Goal: Information Seeking & Learning: Compare options

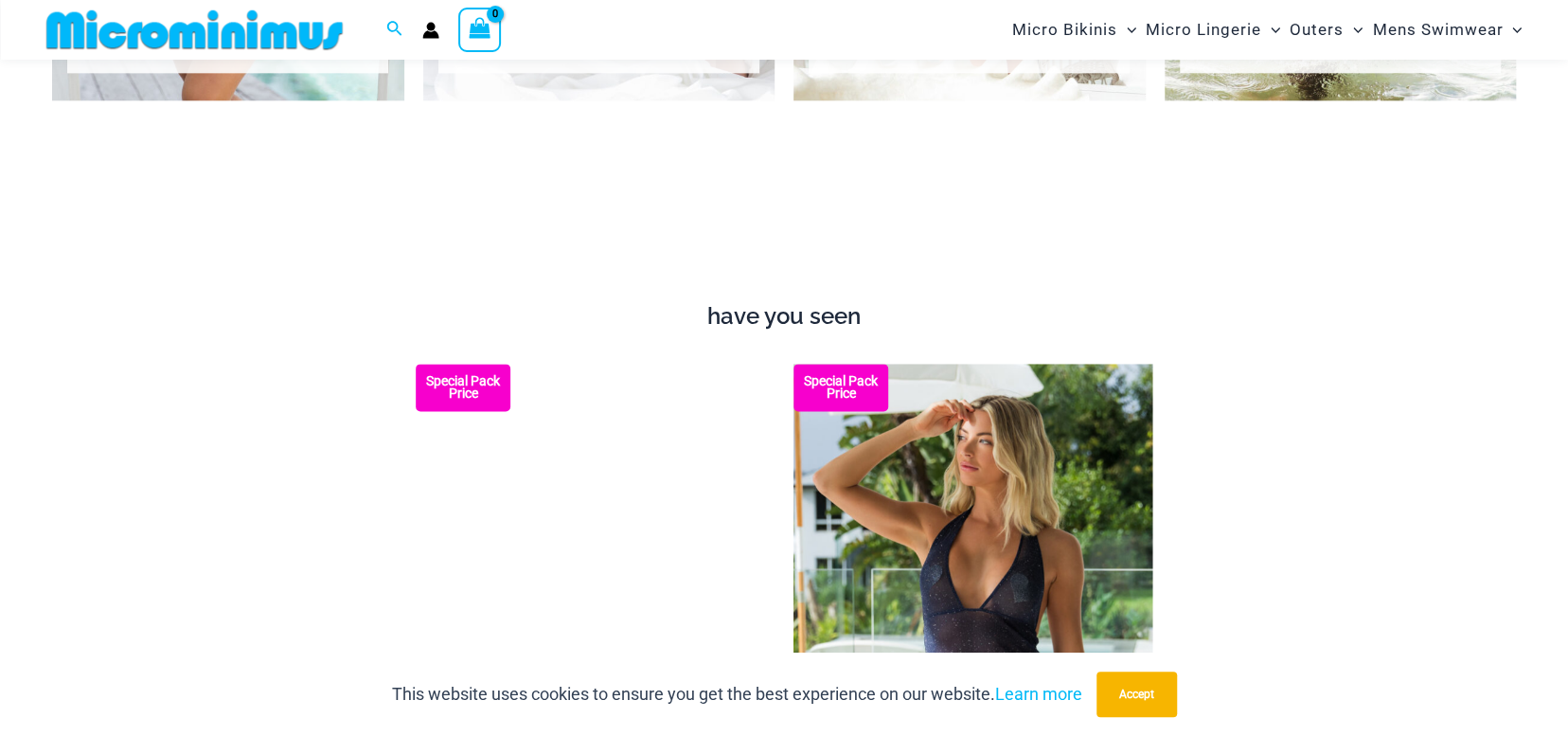
scroll to position [1421, 0]
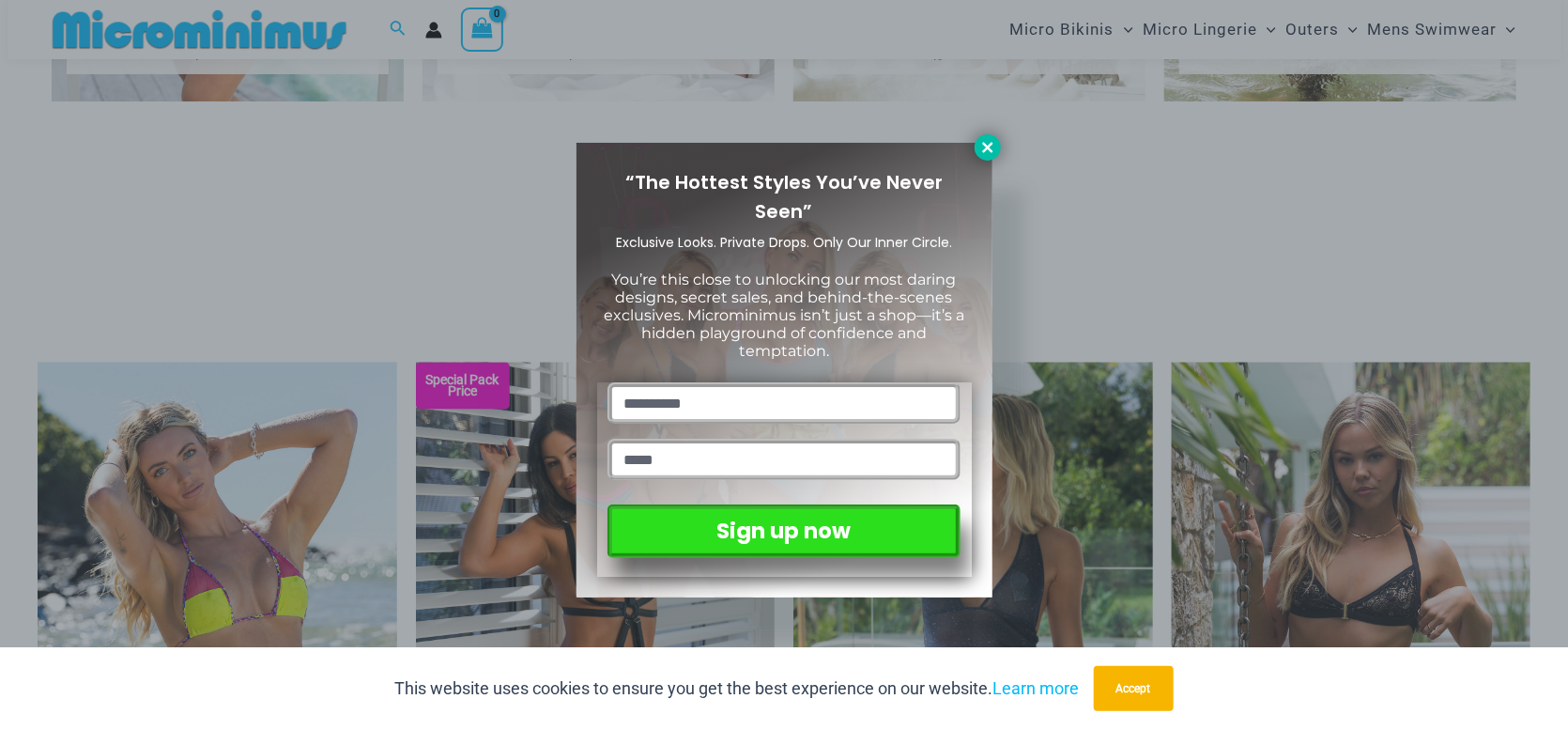
click at [991, 151] on icon at bounding box center [987, 147] width 10 height 10
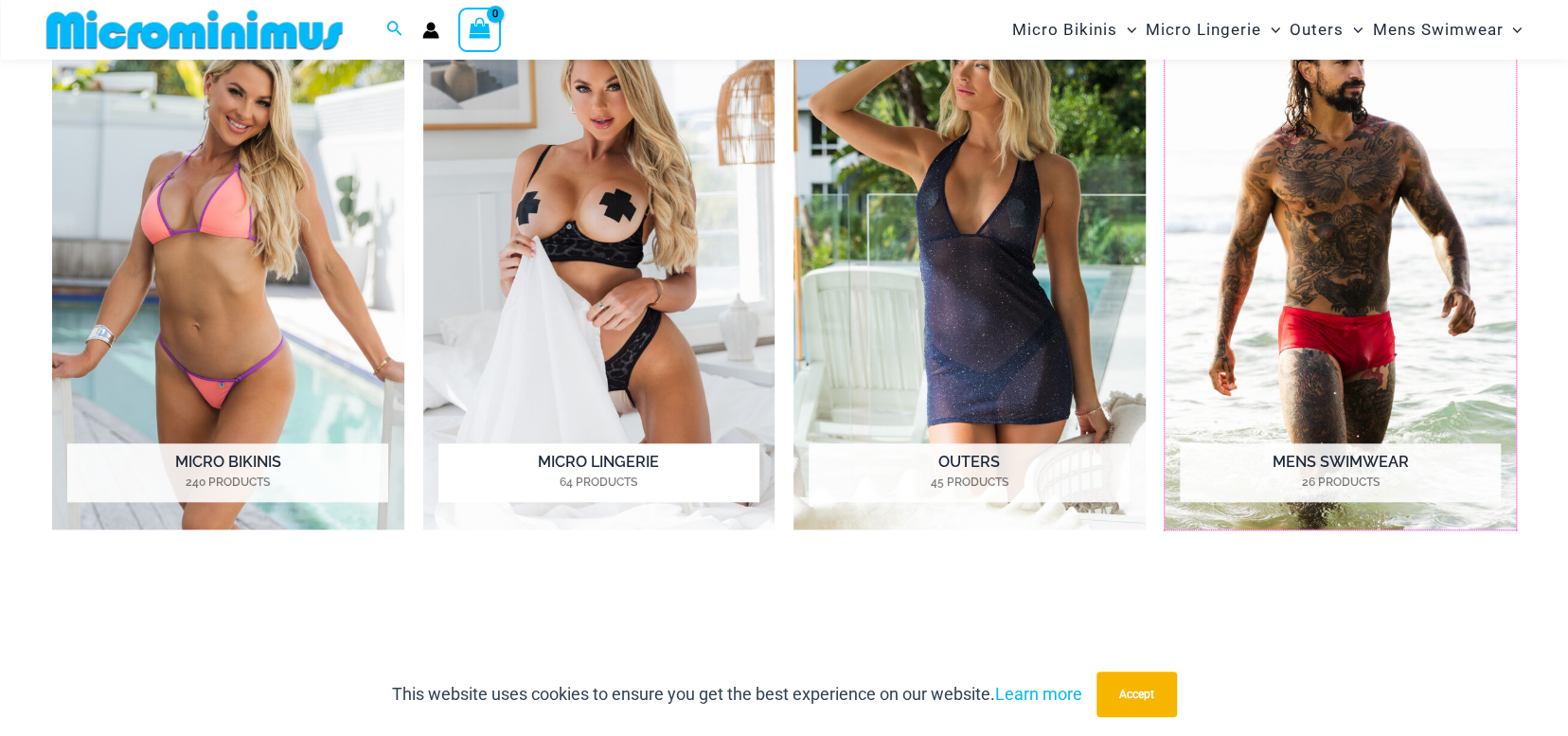
scroll to position [1042, 0]
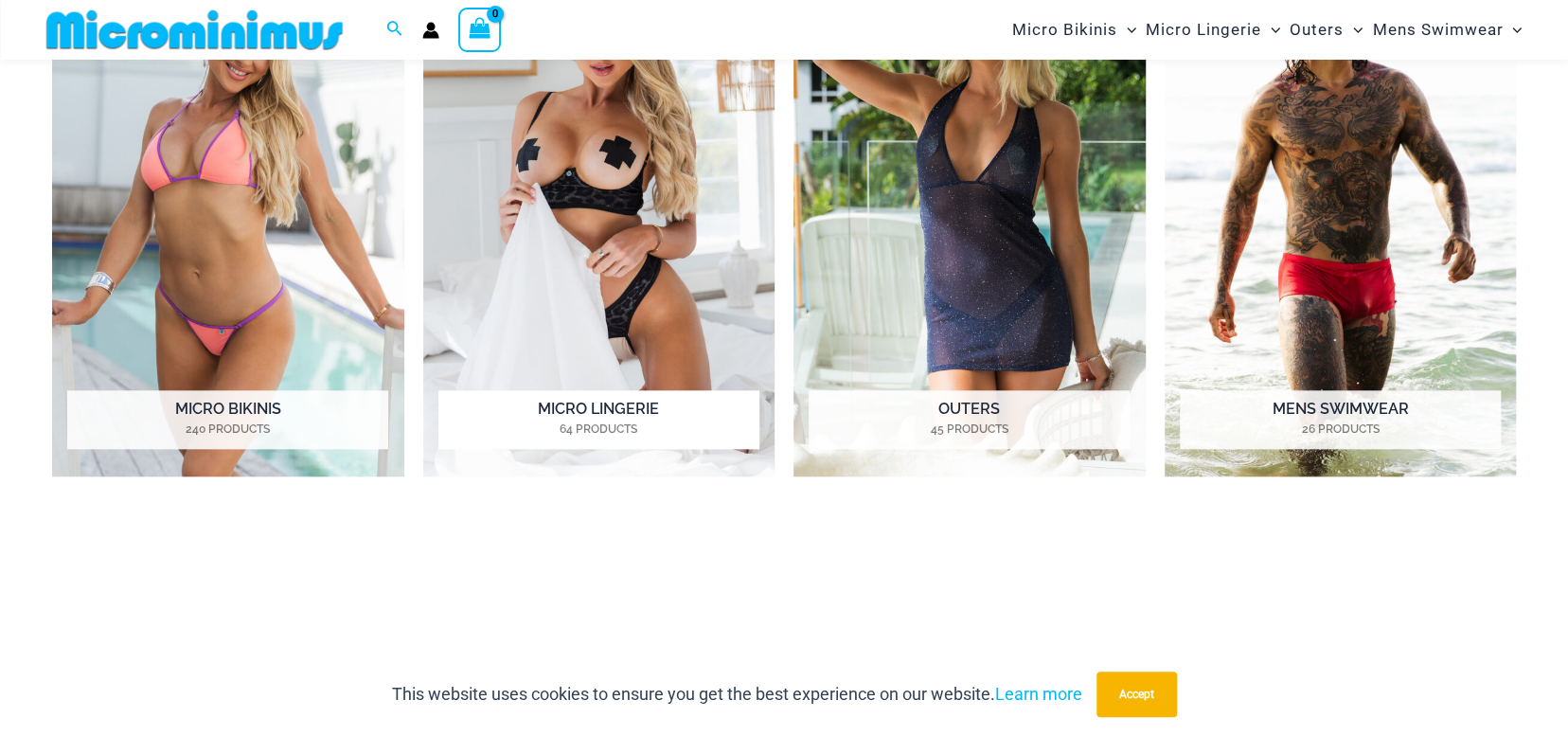
click at [579, 192] on img "Visit product category Micro Lingerie" at bounding box center [600, 205] width 353 height 542
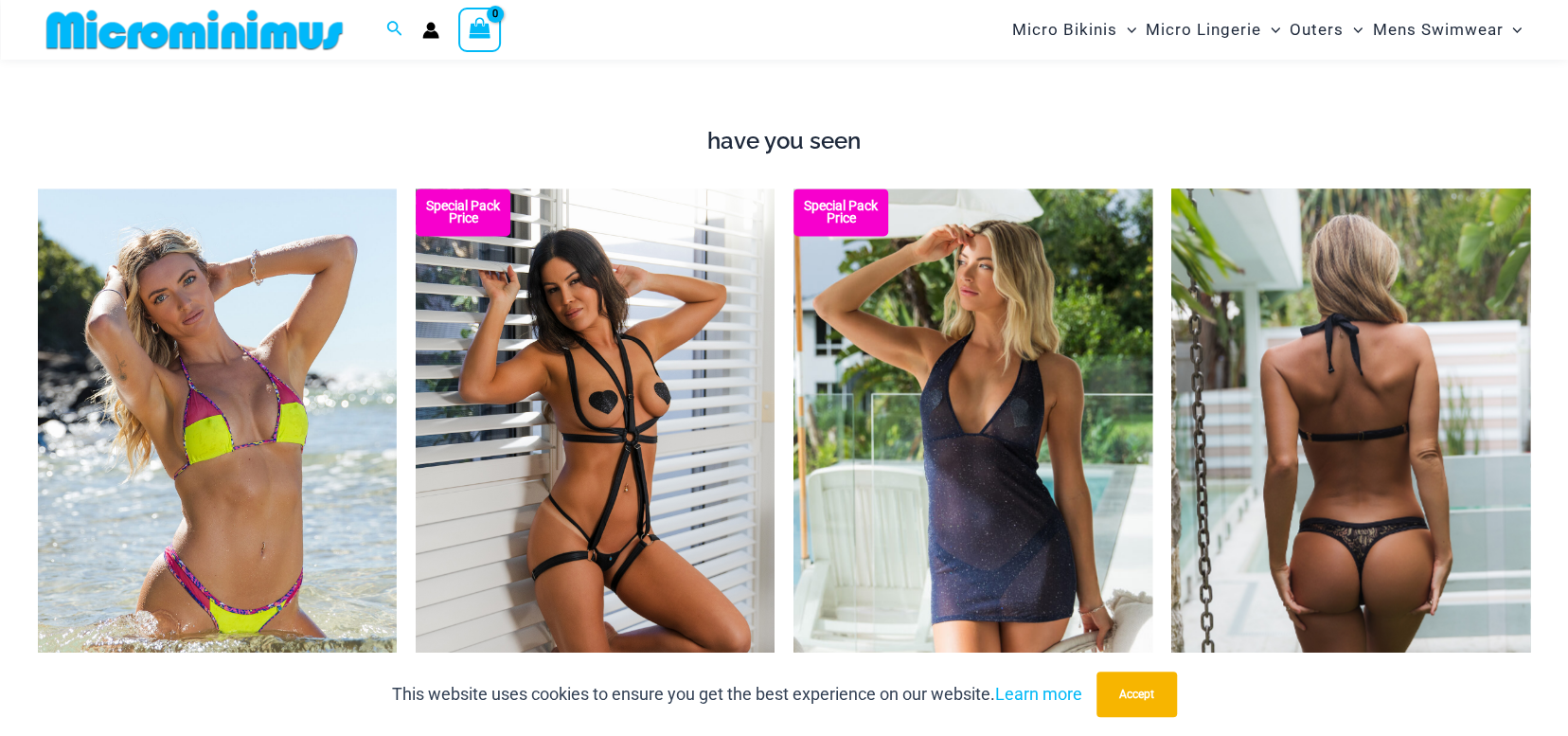
scroll to position [1516, 0]
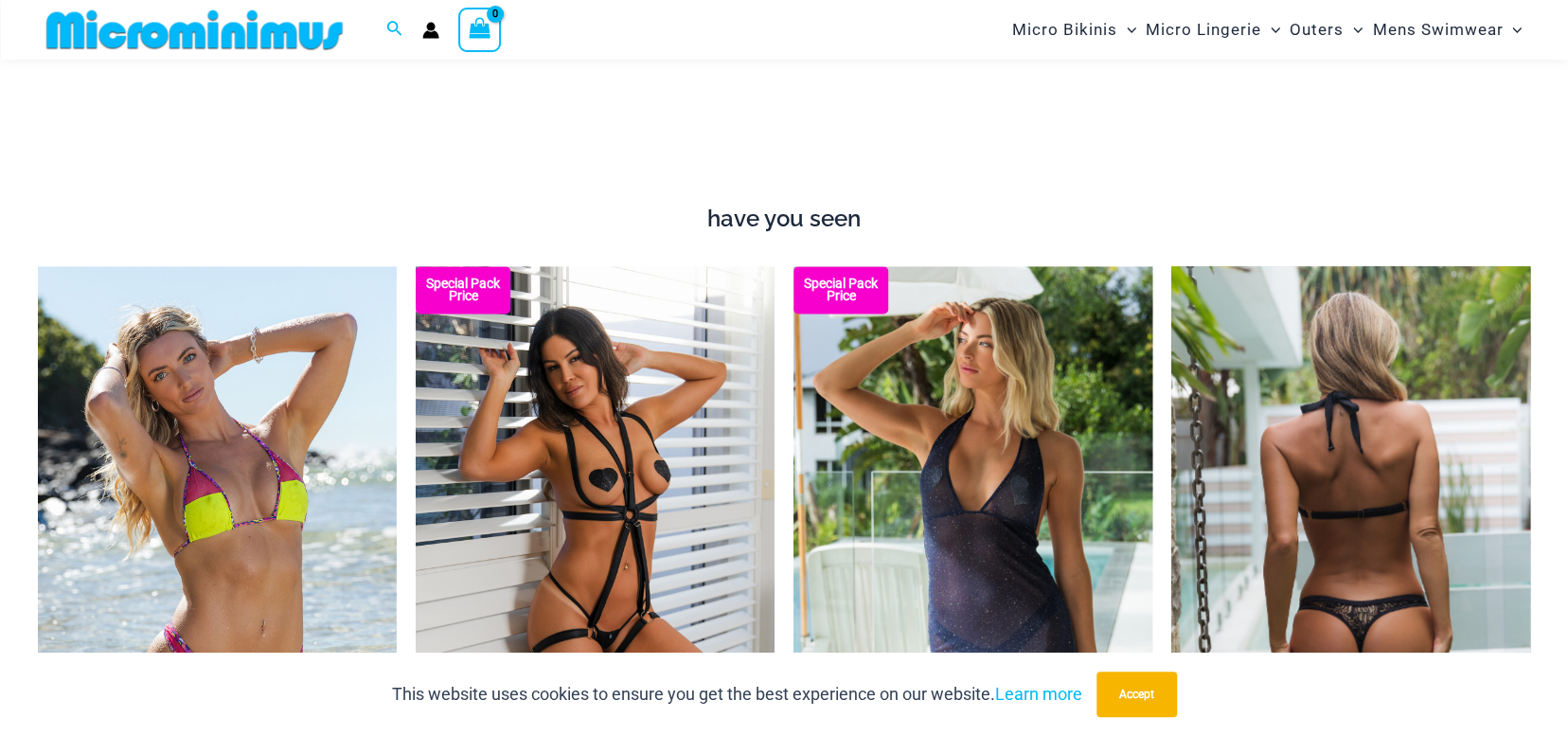
click at [1260, 429] on img at bounding box center [1351, 535] width 359 height 539
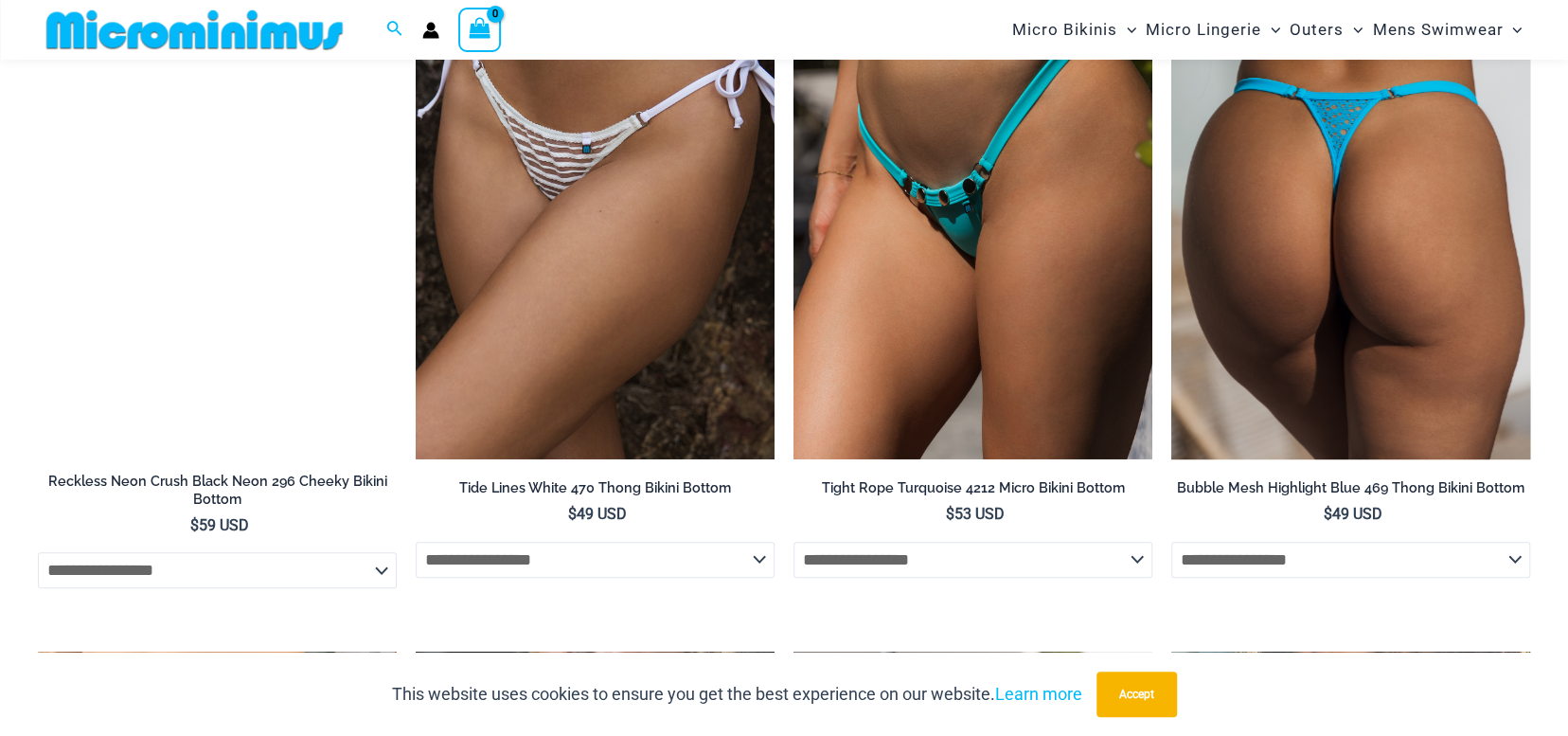
scroll to position [4973, 0]
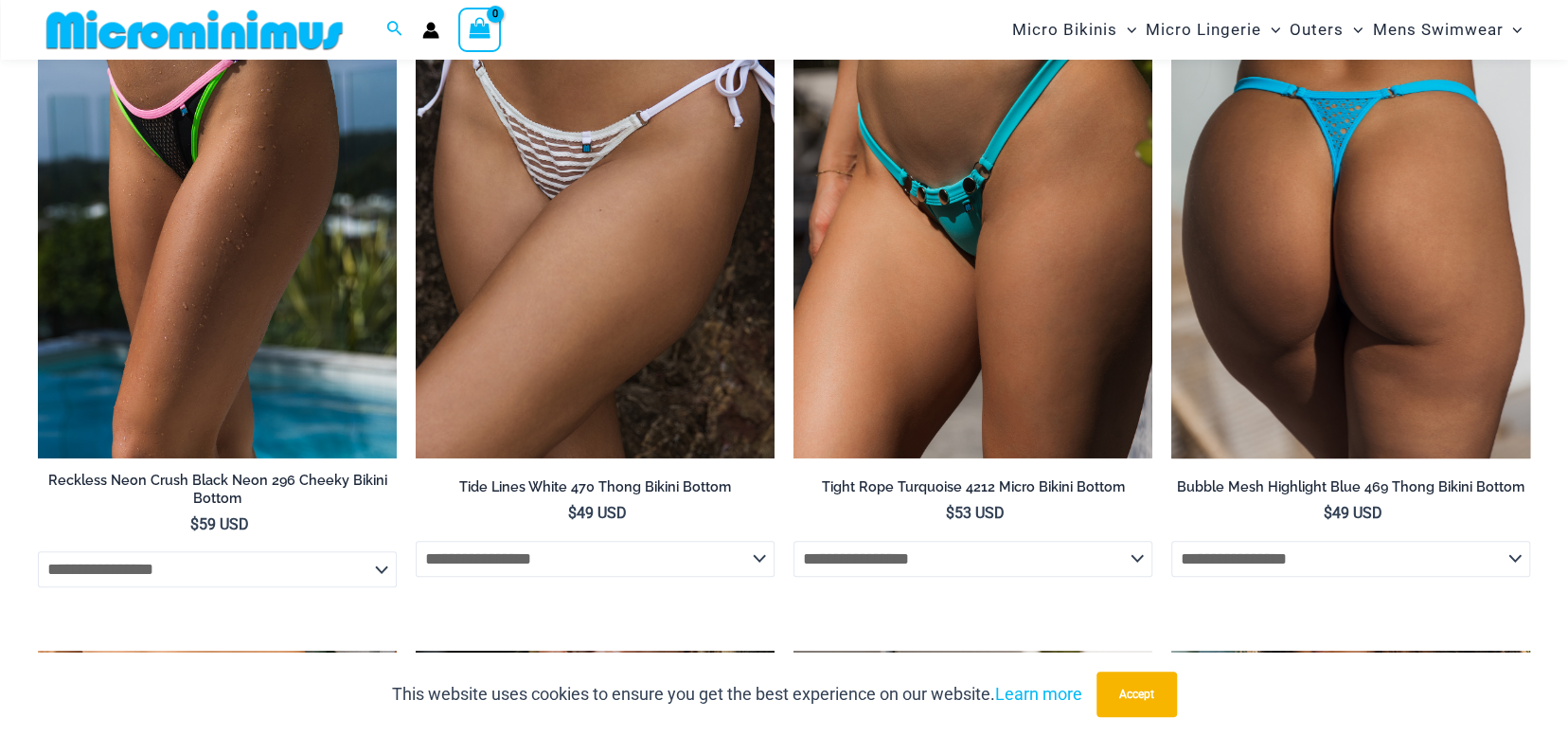
click at [1471, 188] on img at bounding box center [1351, 189] width 359 height 539
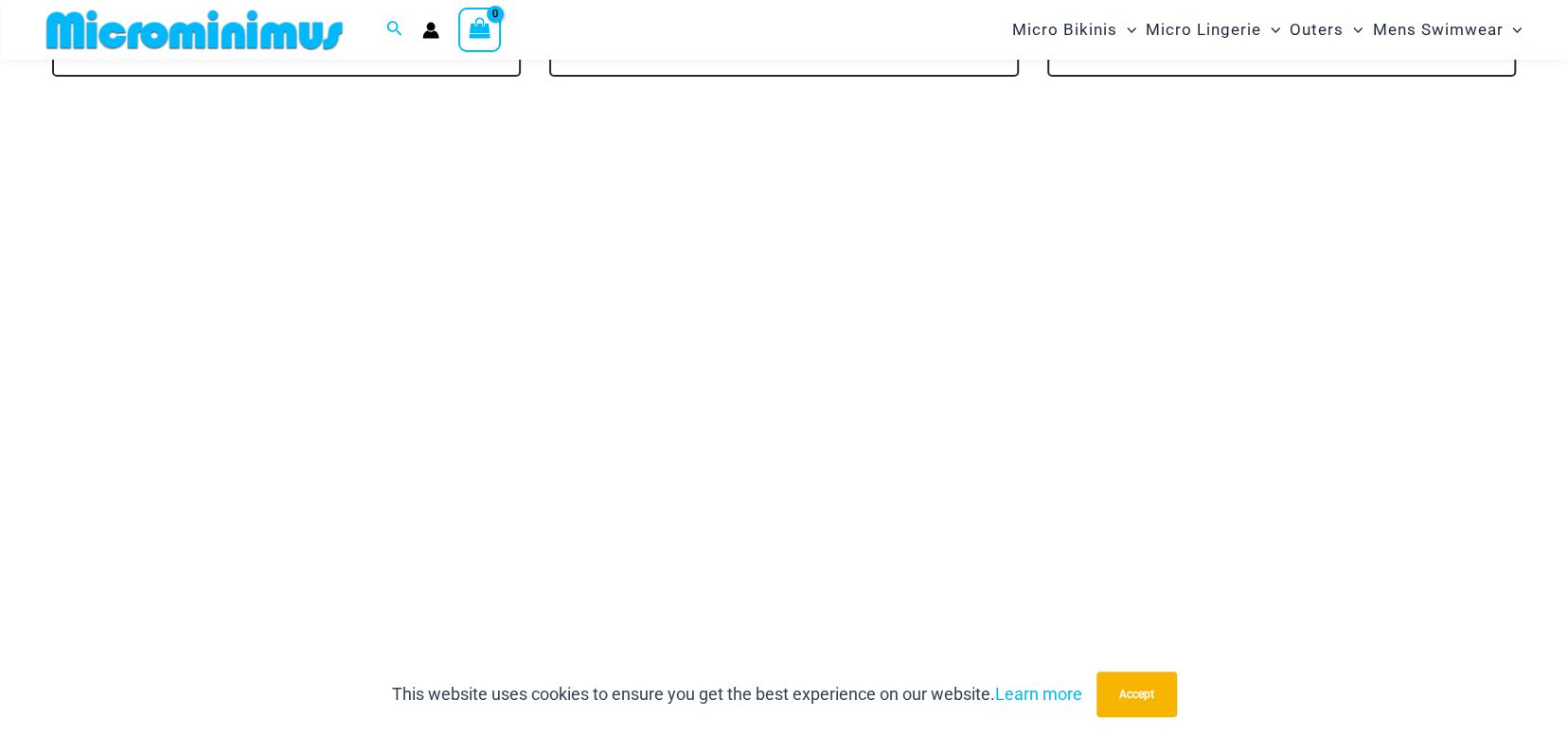
scroll to position [4007, 0]
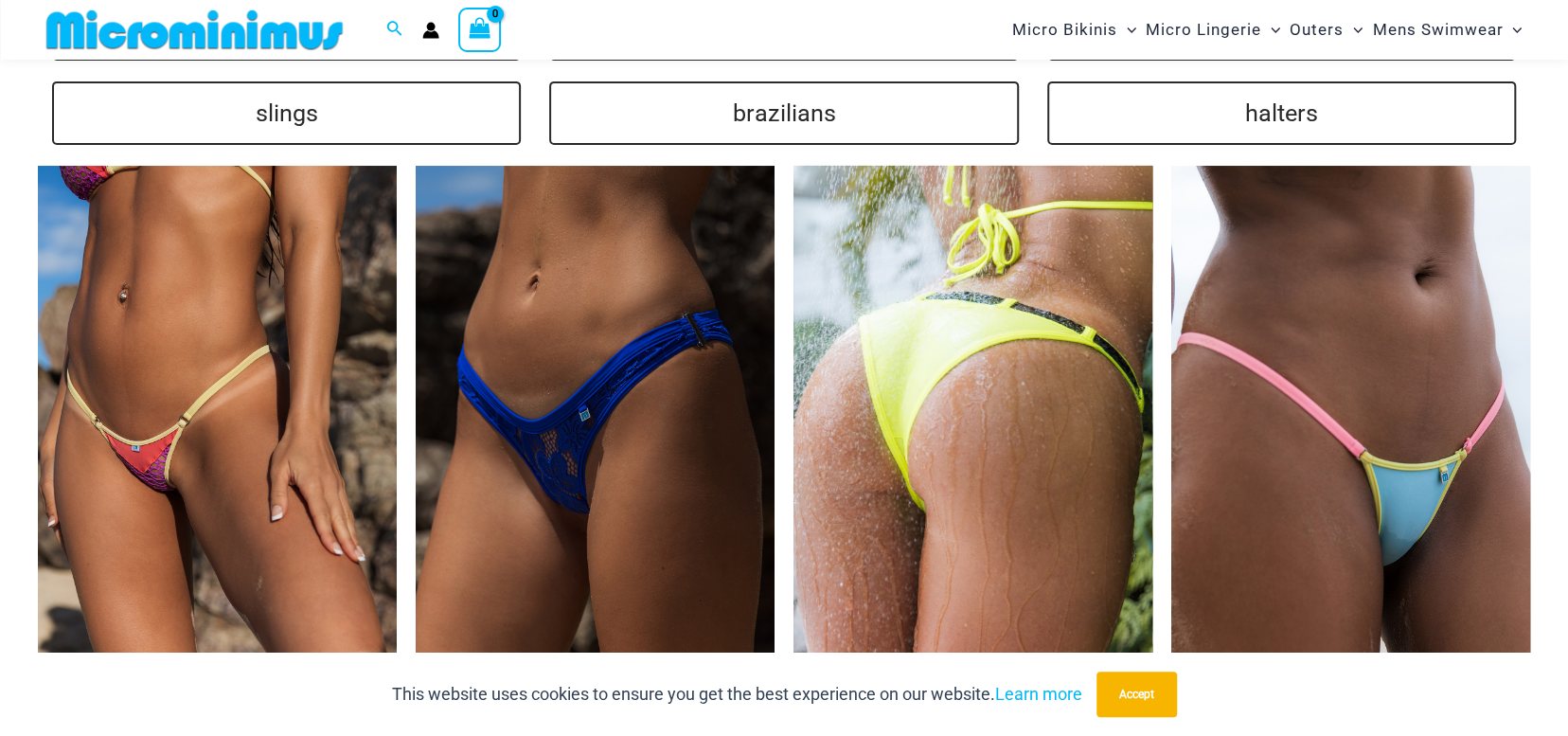
click at [984, 402] on img at bounding box center [973, 435] width 359 height 539
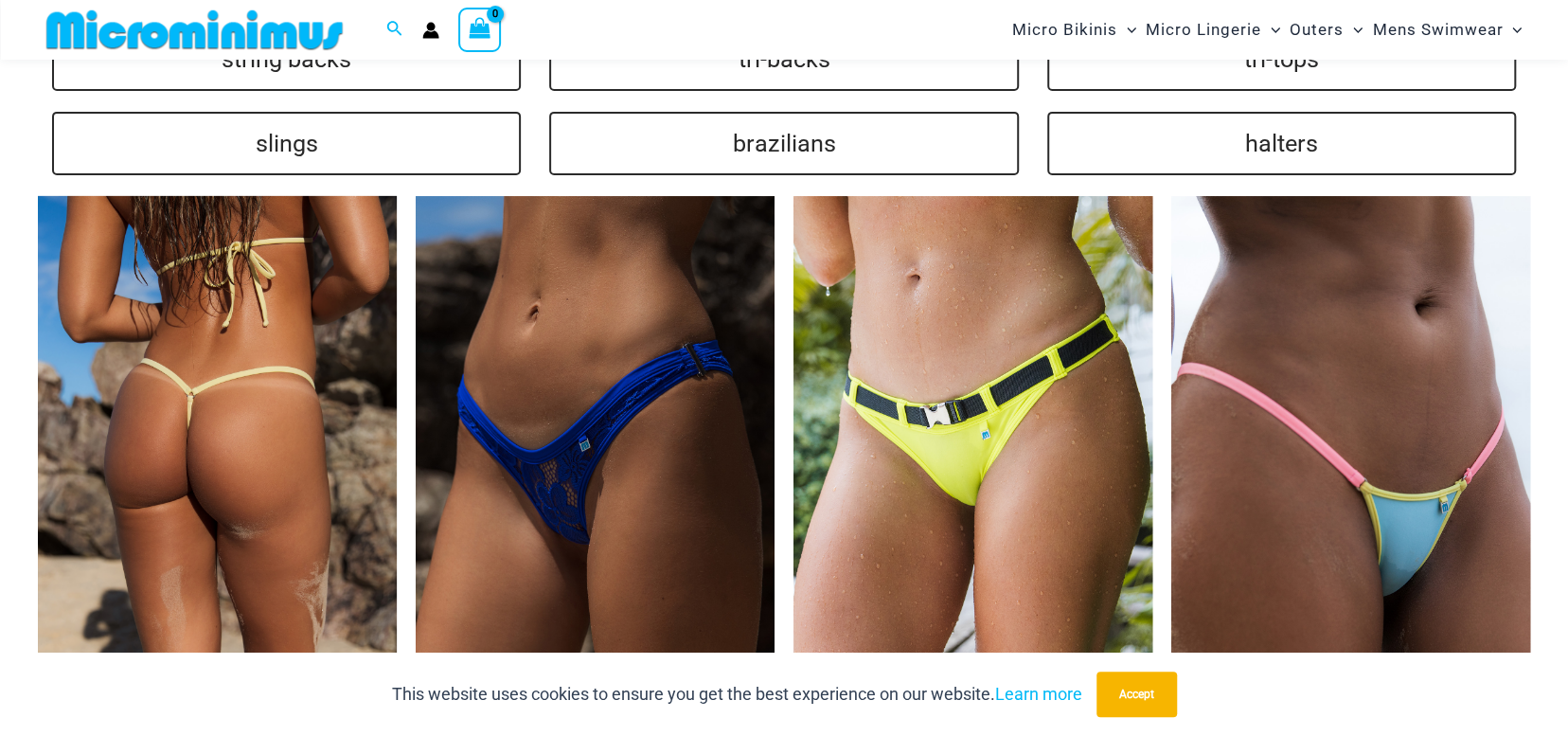
scroll to position [4087, 0]
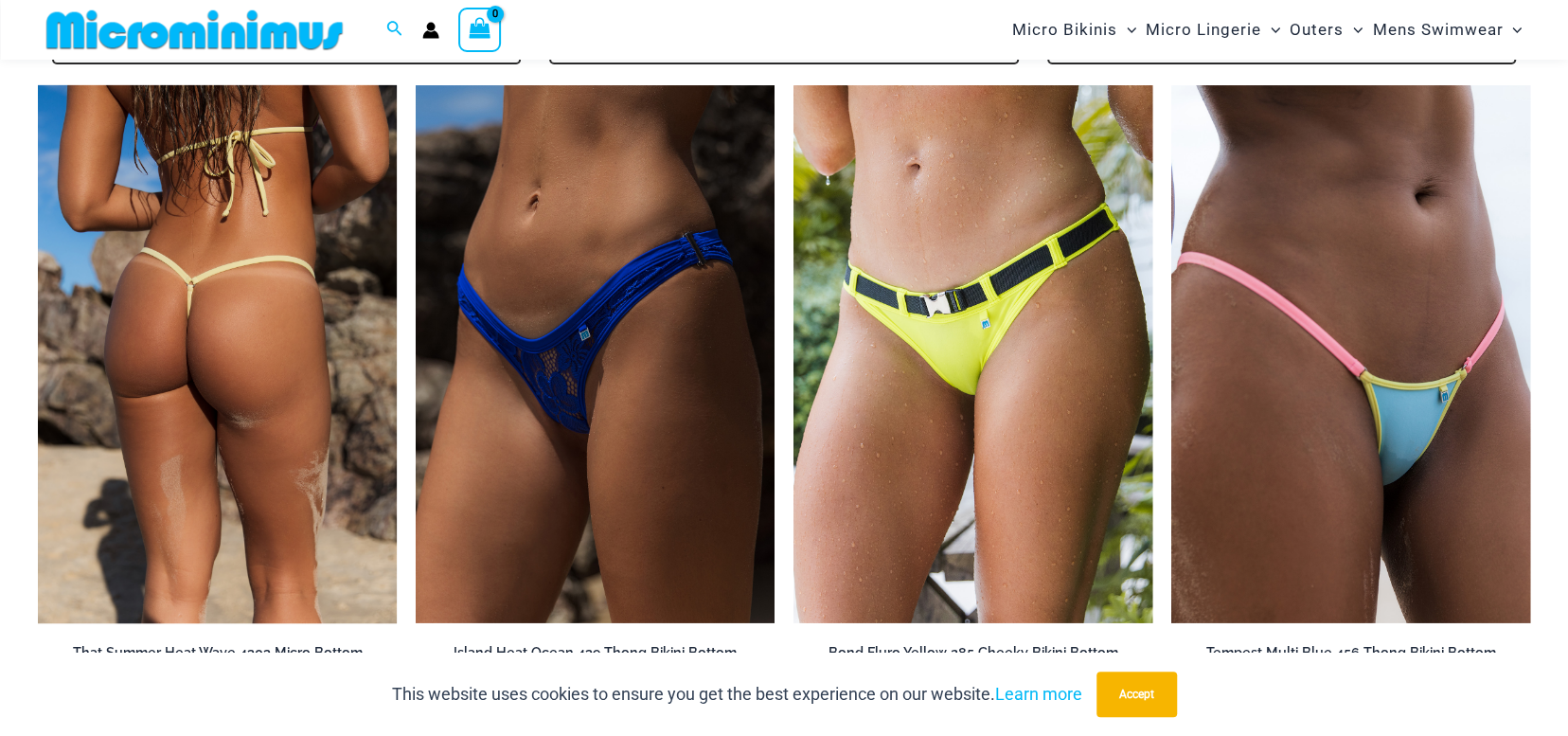
click at [227, 327] on img at bounding box center [217, 354] width 359 height 539
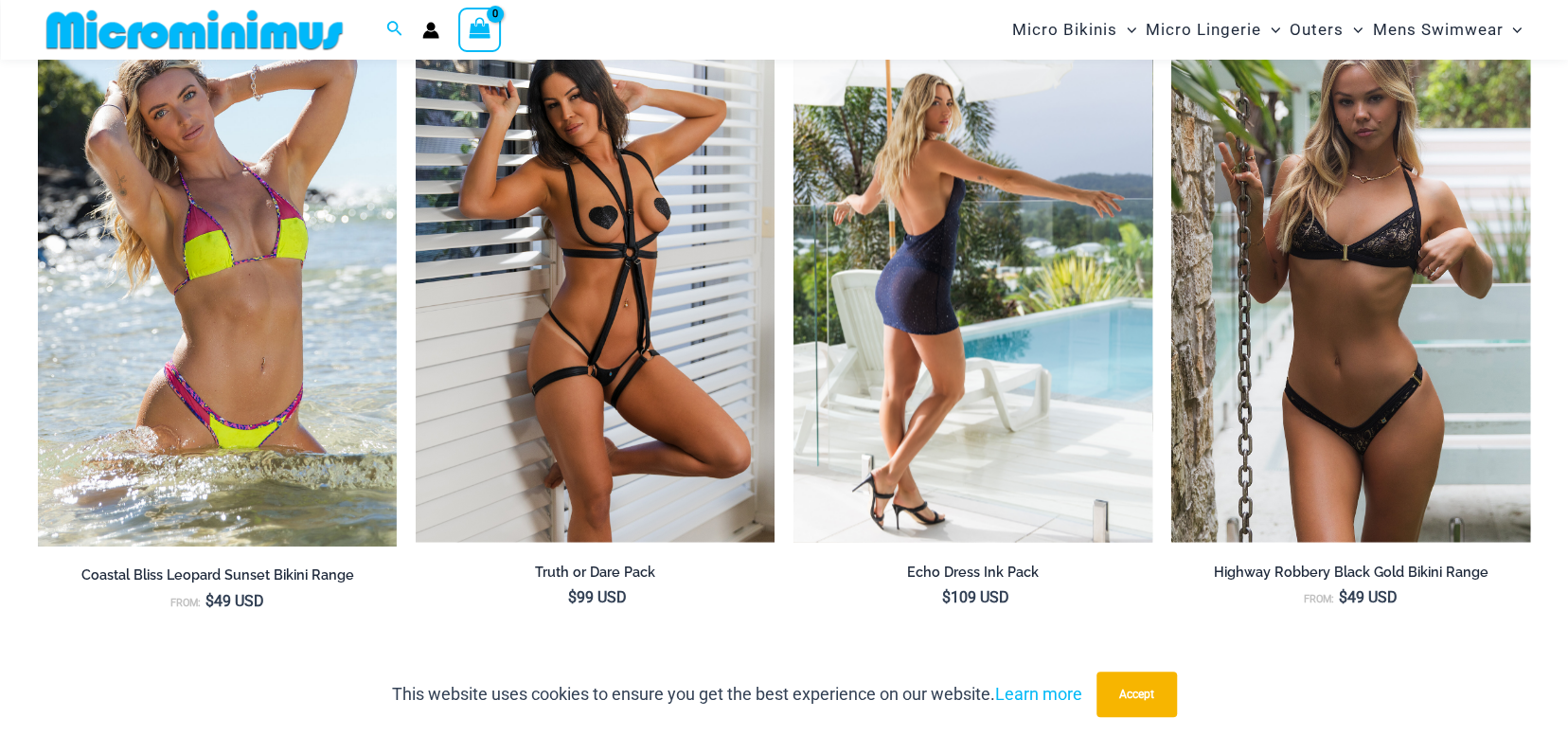
scroll to position [1705, 0]
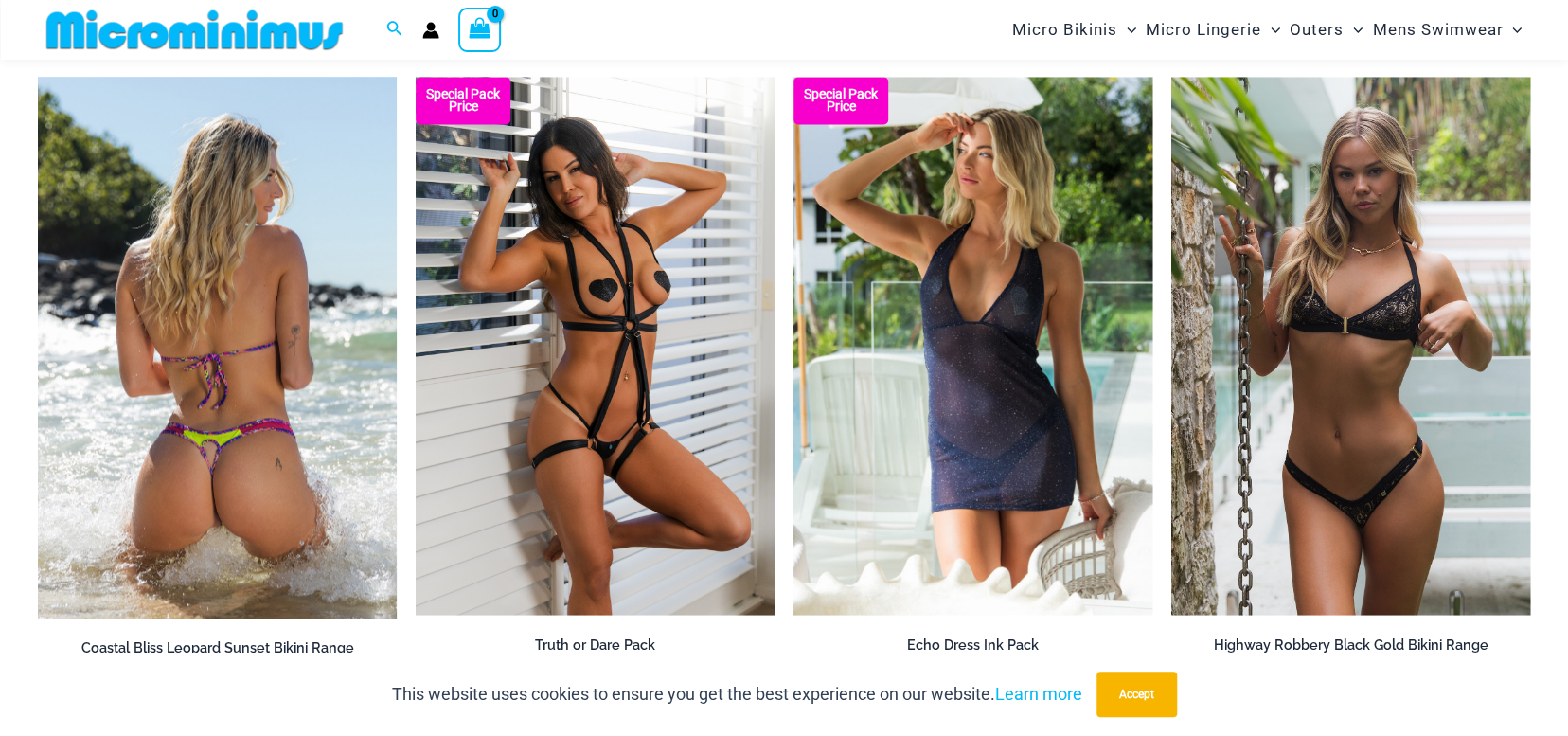
click at [303, 427] on img at bounding box center [217, 347] width 359 height 542
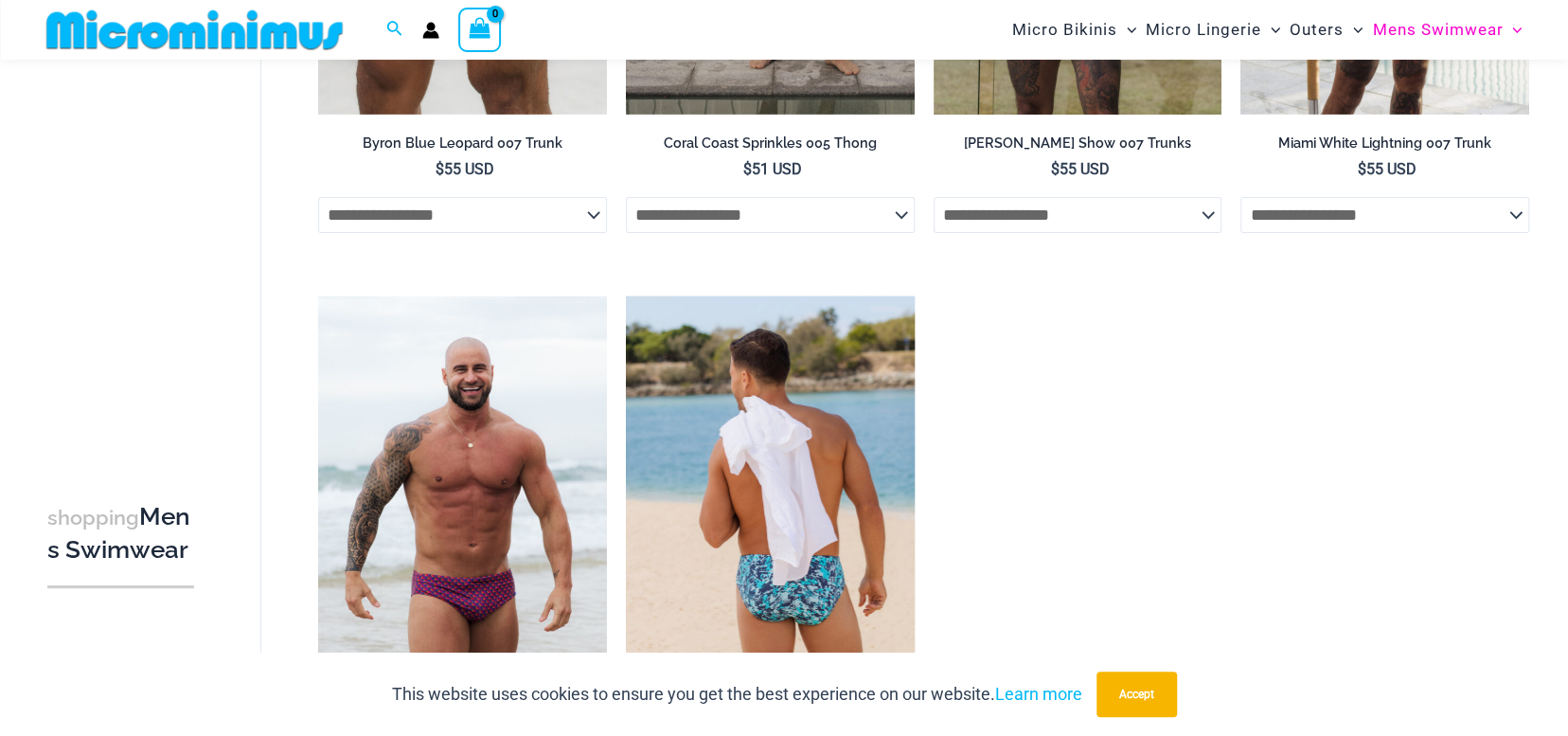
scroll to position [3775, 0]
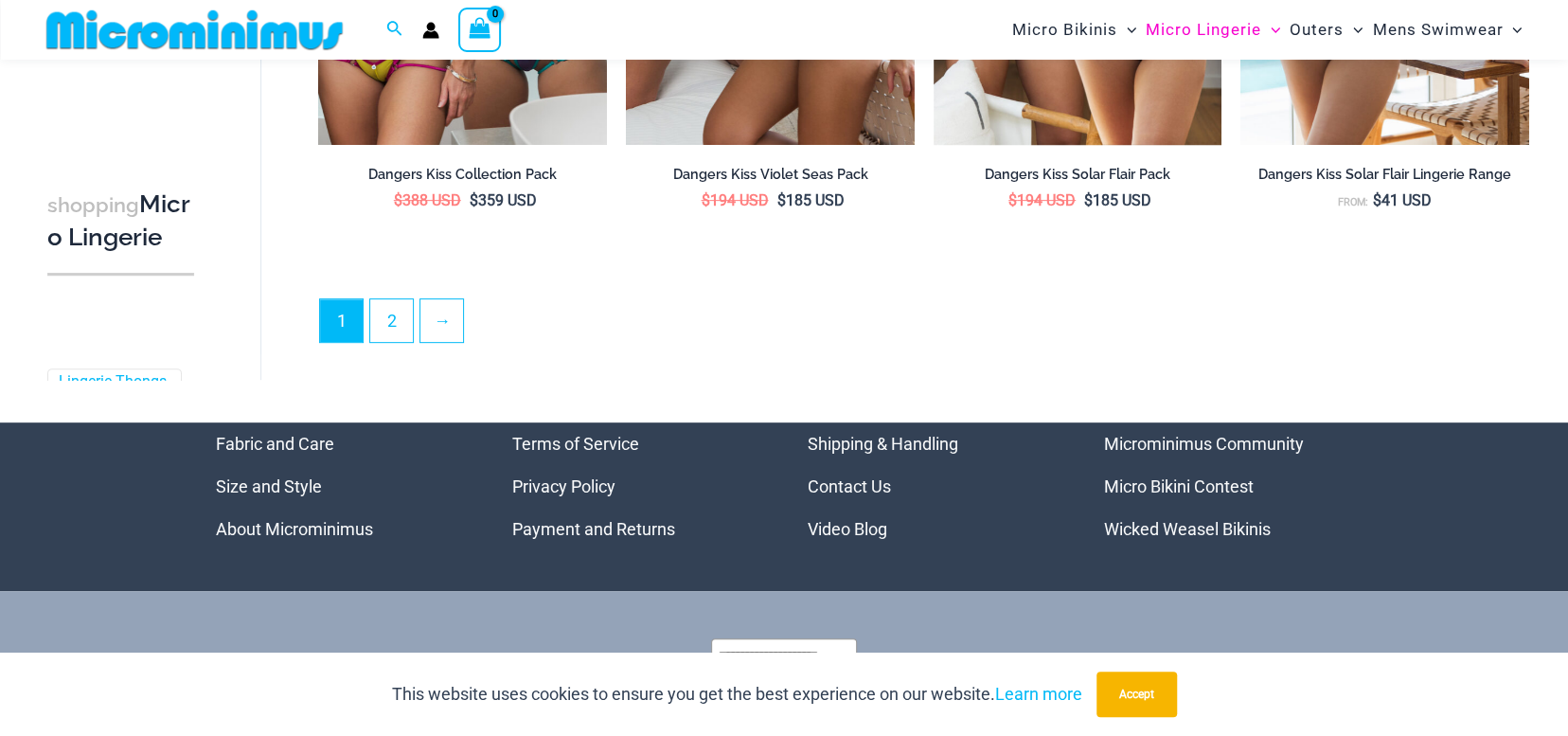
scroll to position [4915, 0]
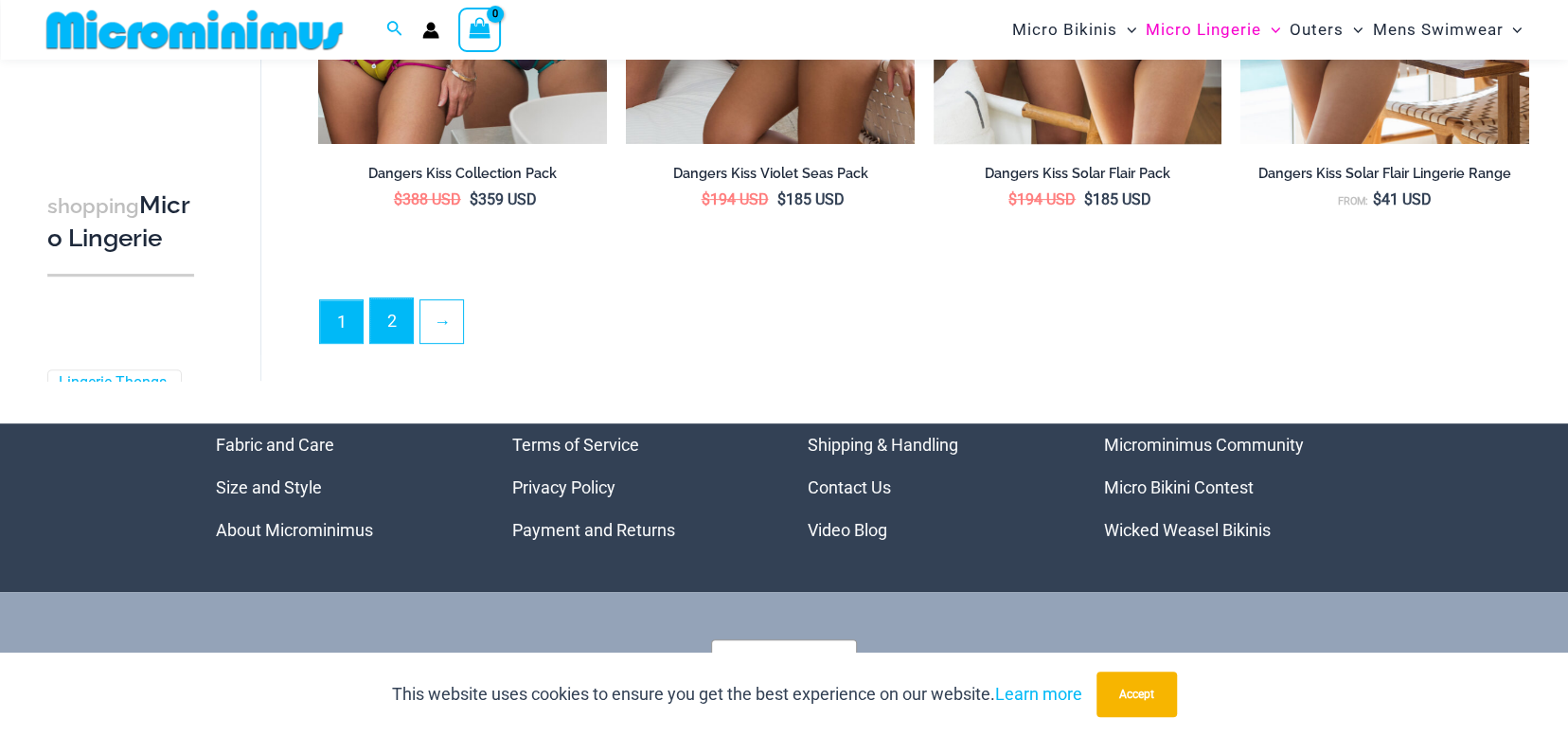
click at [371, 330] on link "2" at bounding box center [392, 320] width 43 height 45
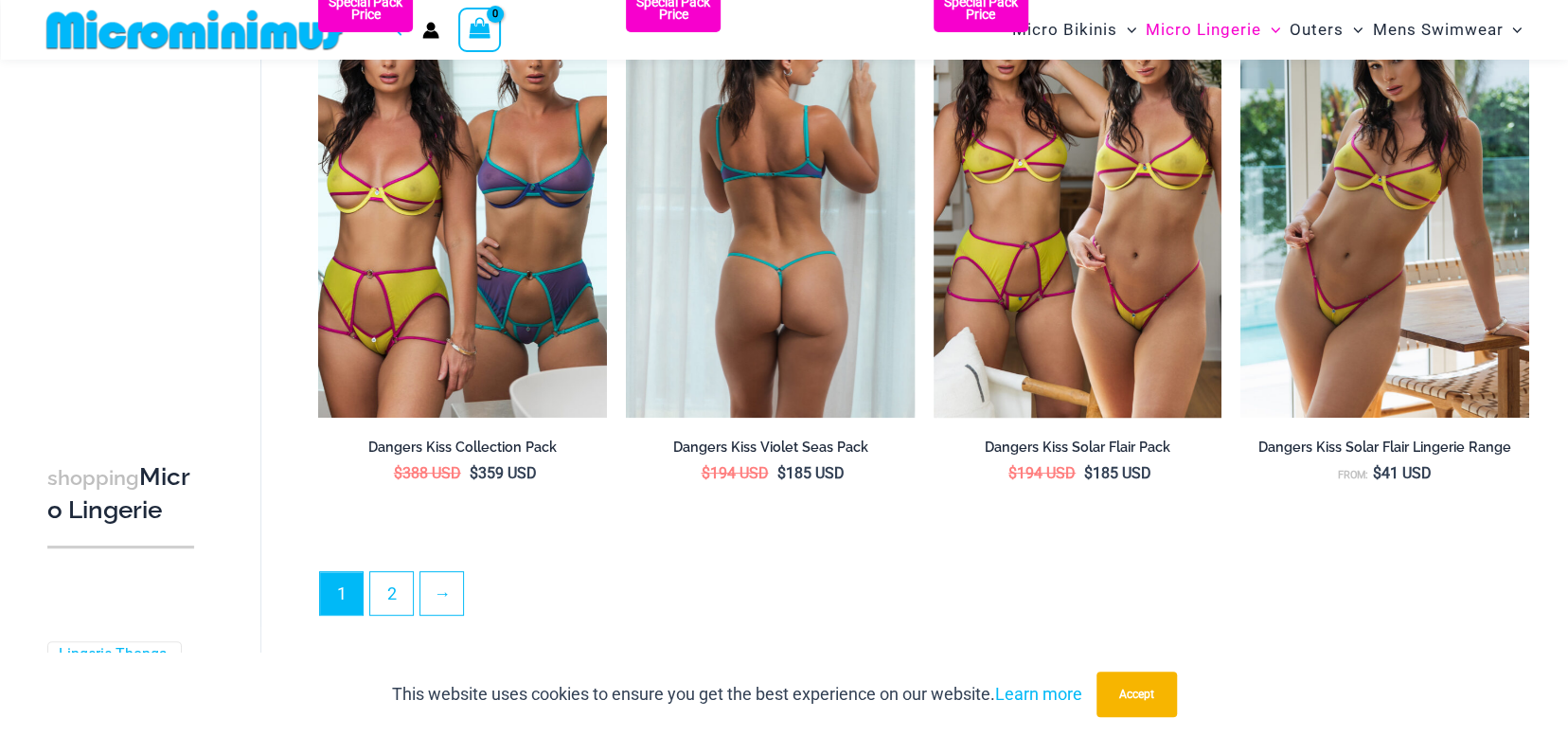
scroll to position [4599, 0]
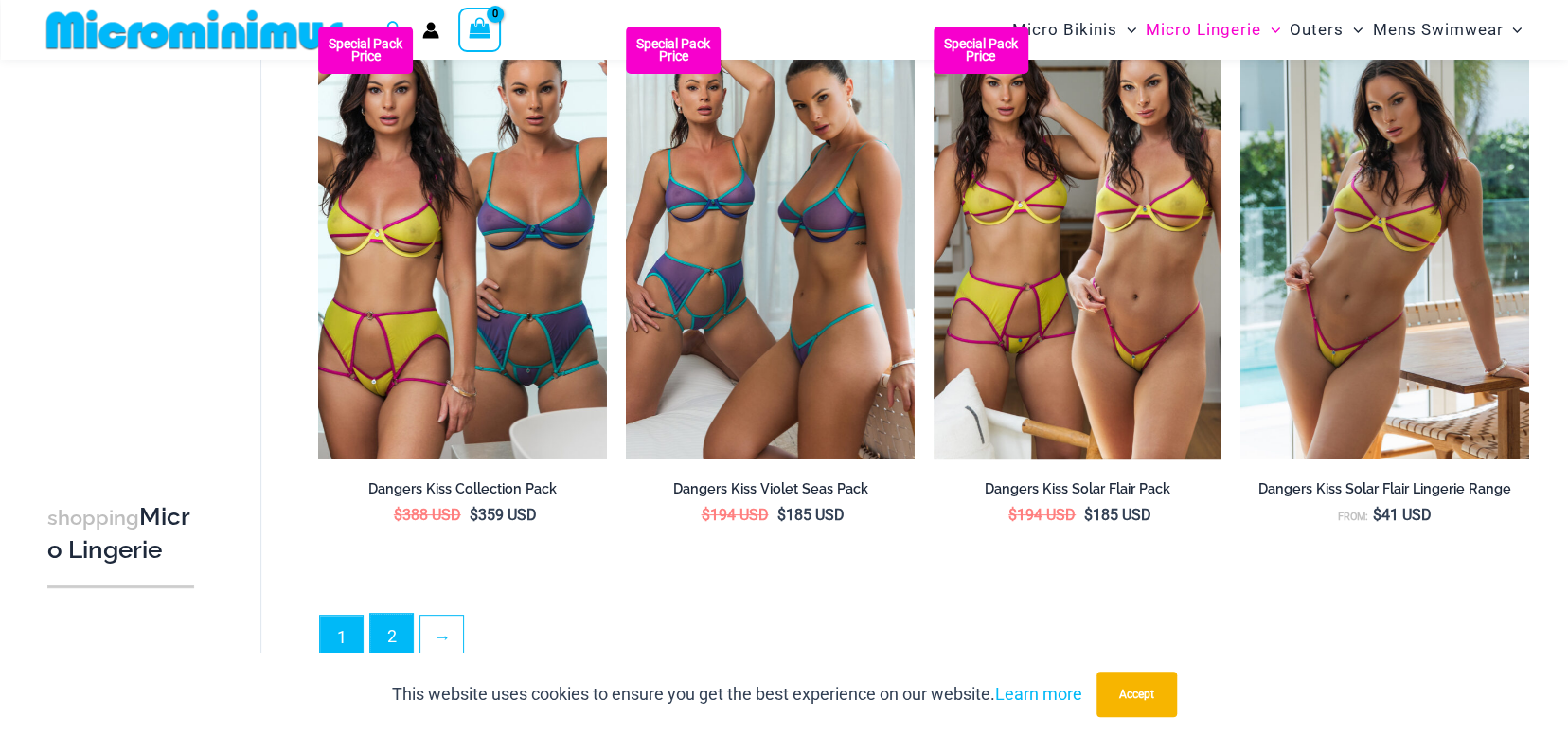
click at [393, 628] on link "2" at bounding box center [392, 636] width 43 height 45
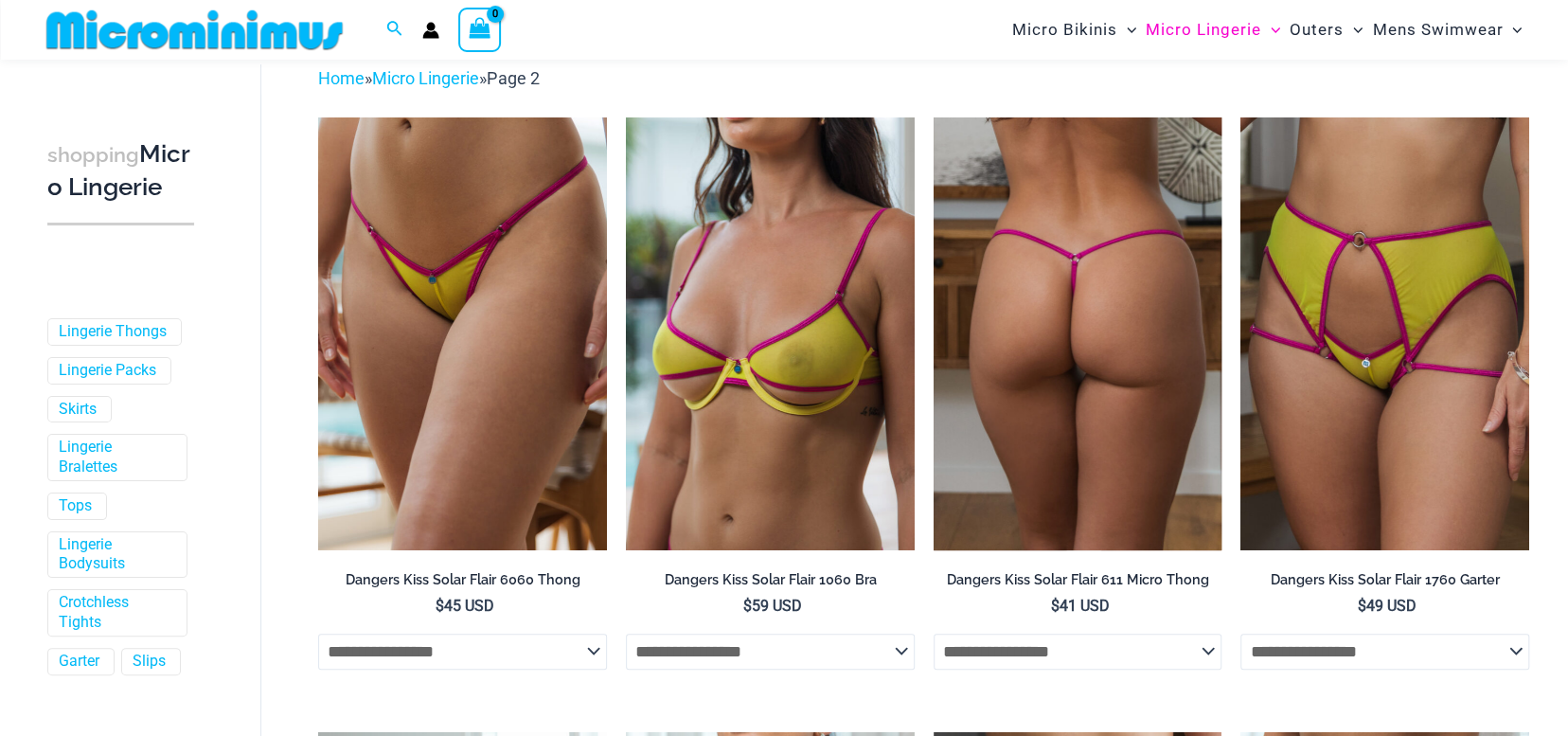
scroll to position [94, 0]
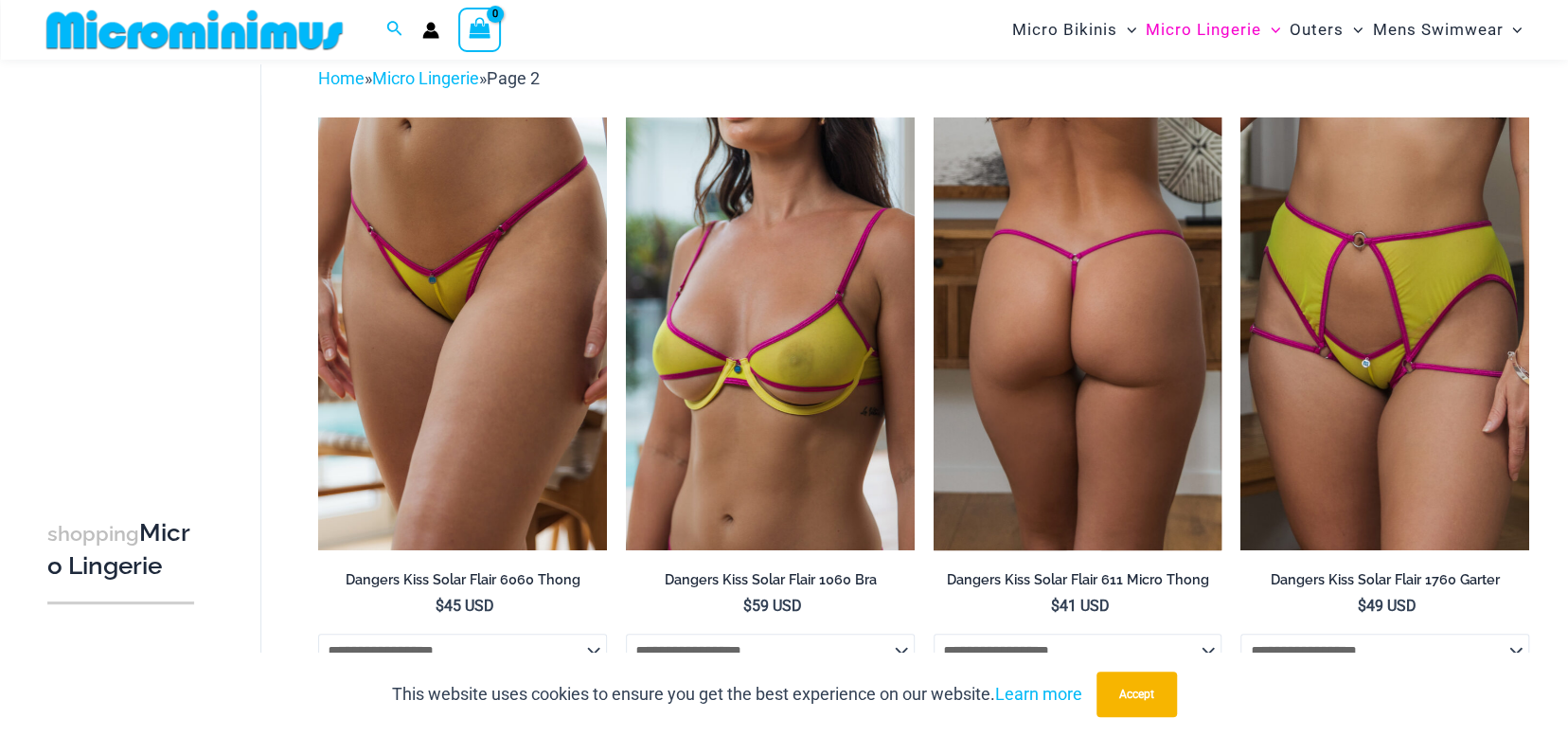
click at [1061, 265] on img at bounding box center [1078, 334] width 289 height 433
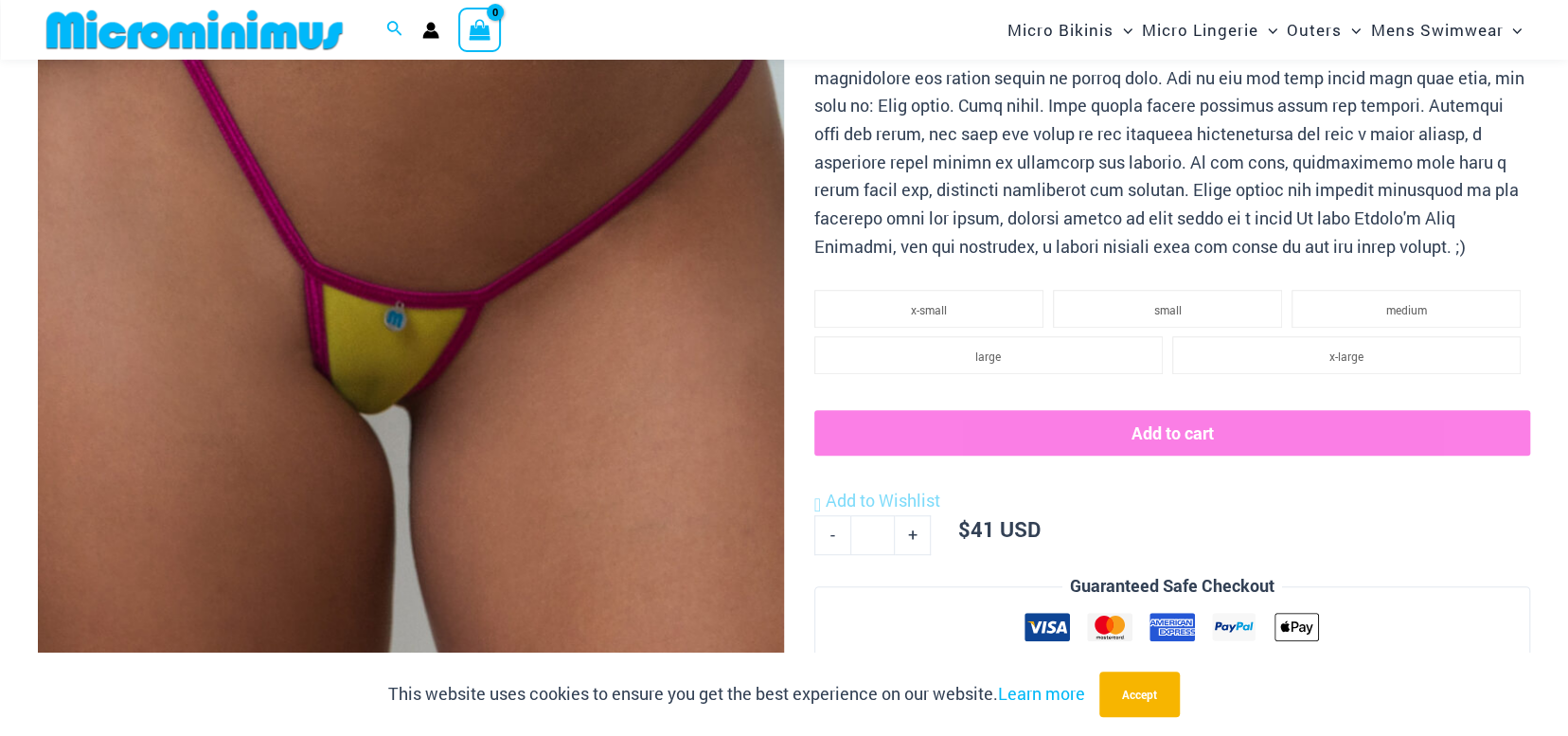
scroll to position [551, 0]
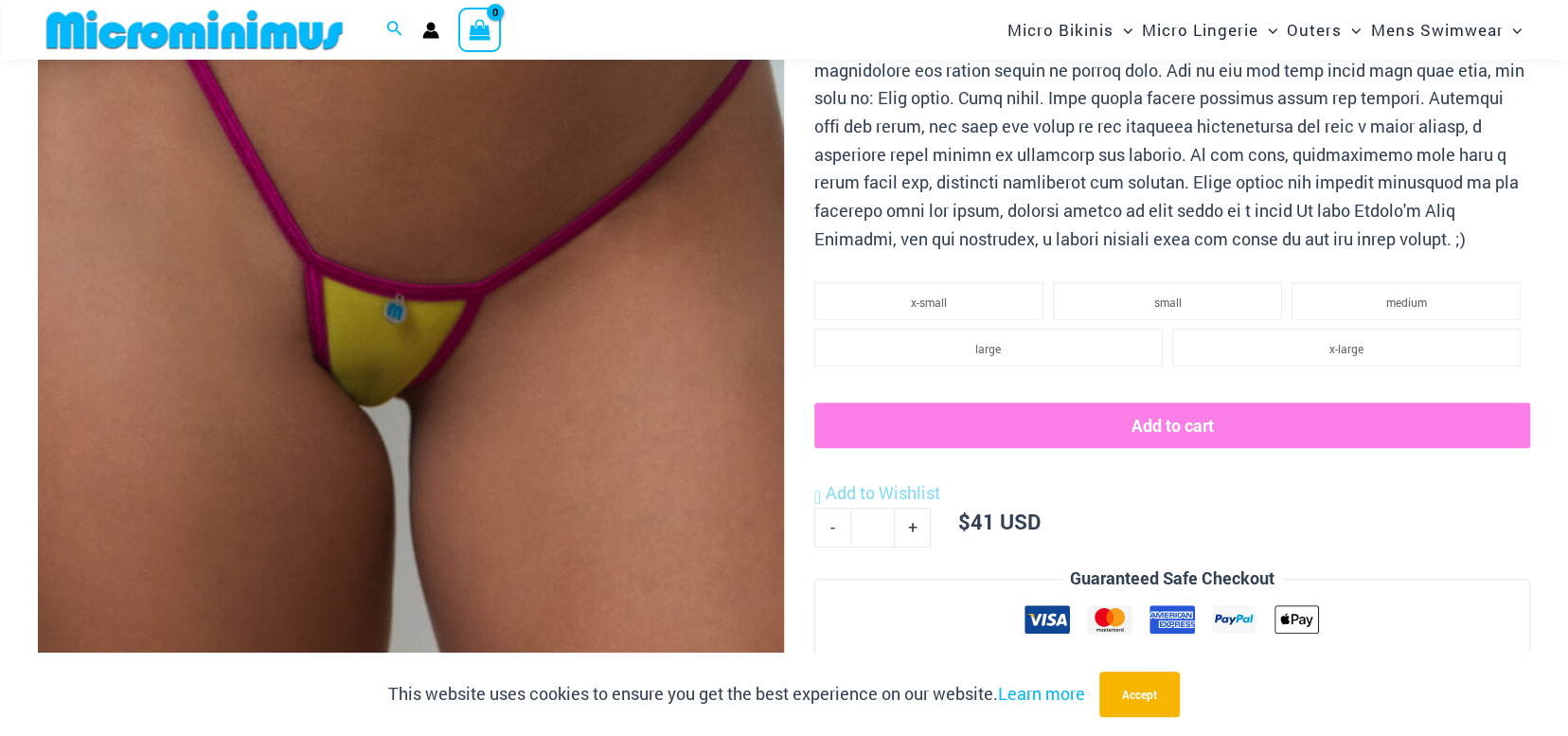
click at [569, 236] on img at bounding box center [411, 181] width 746 height 1119
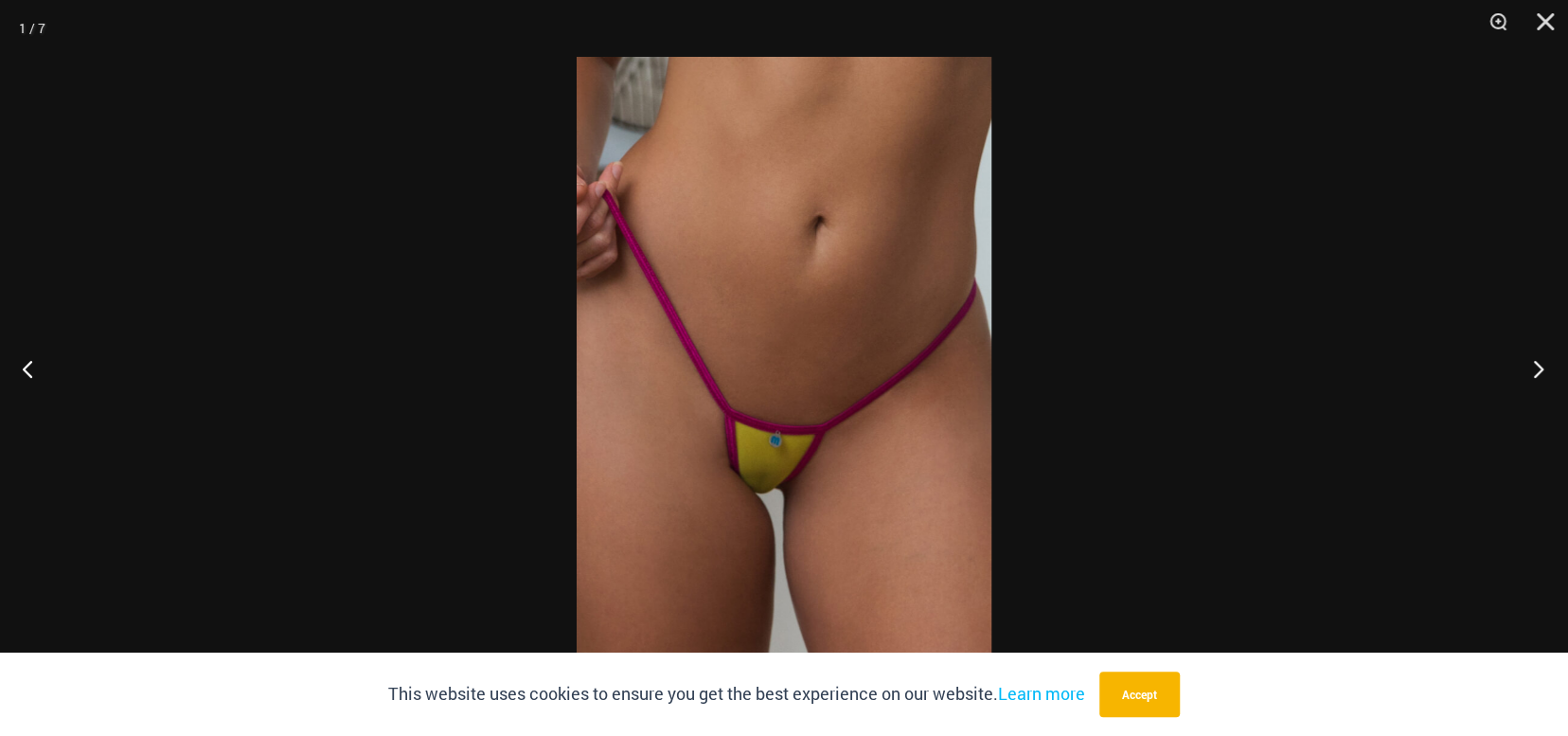
click at [1537, 361] on button "Next" at bounding box center [1533, 368] width 71 height 94
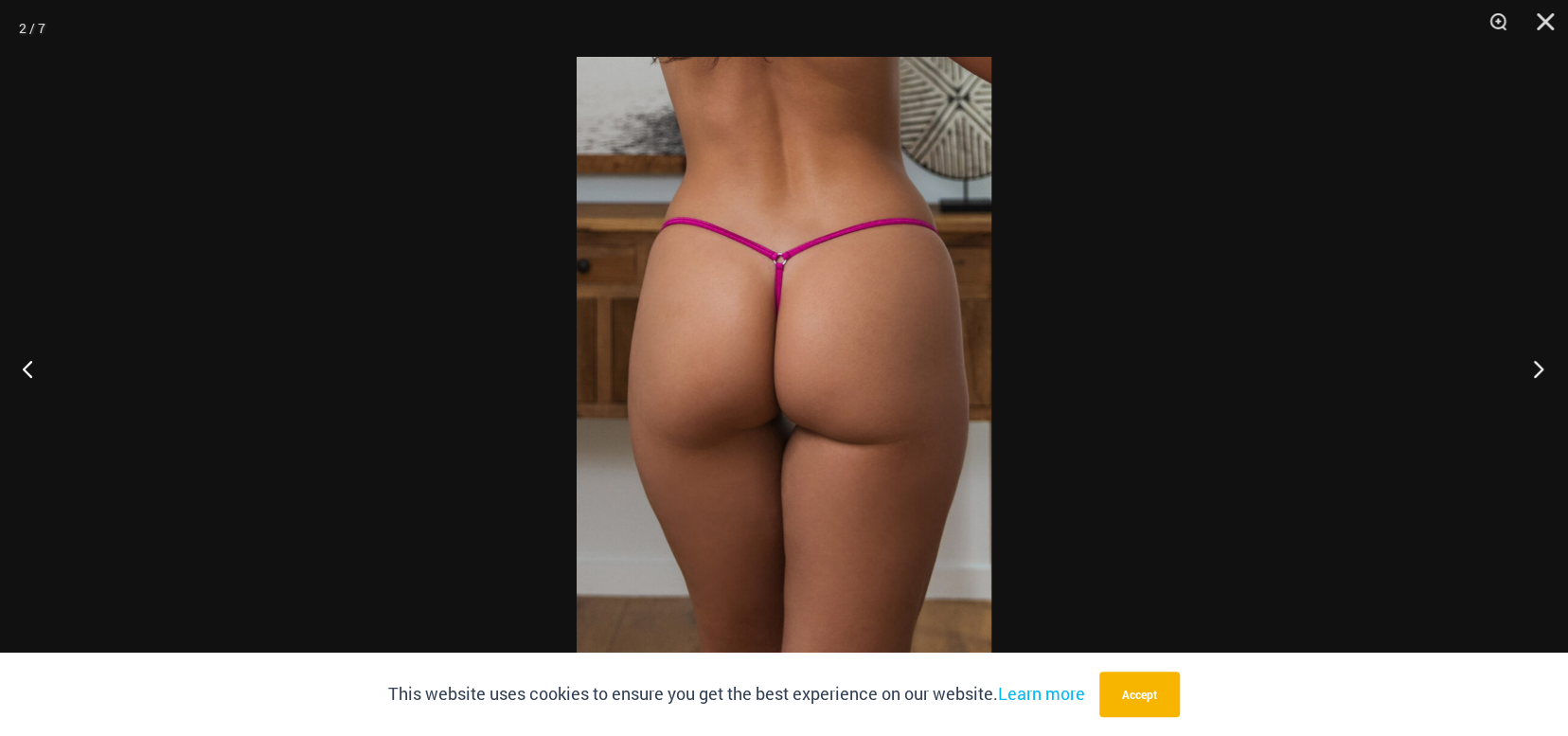
click at [1533, 363] on button "Next" at bounding box center [1533, 368] width 71 height 94
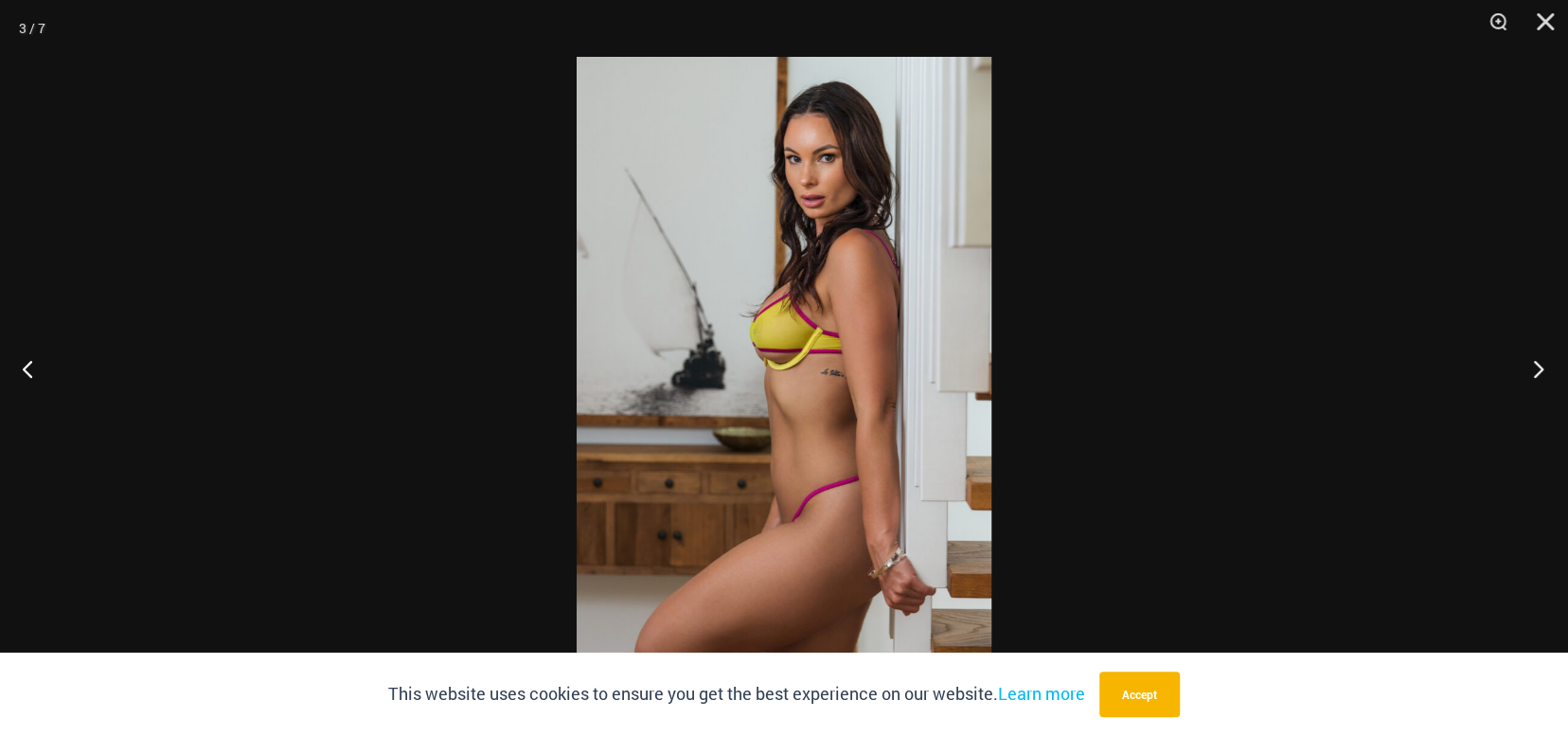
click at [1528, 363] on button "Next" at bounding box center [1533, 368] width 71 height 94
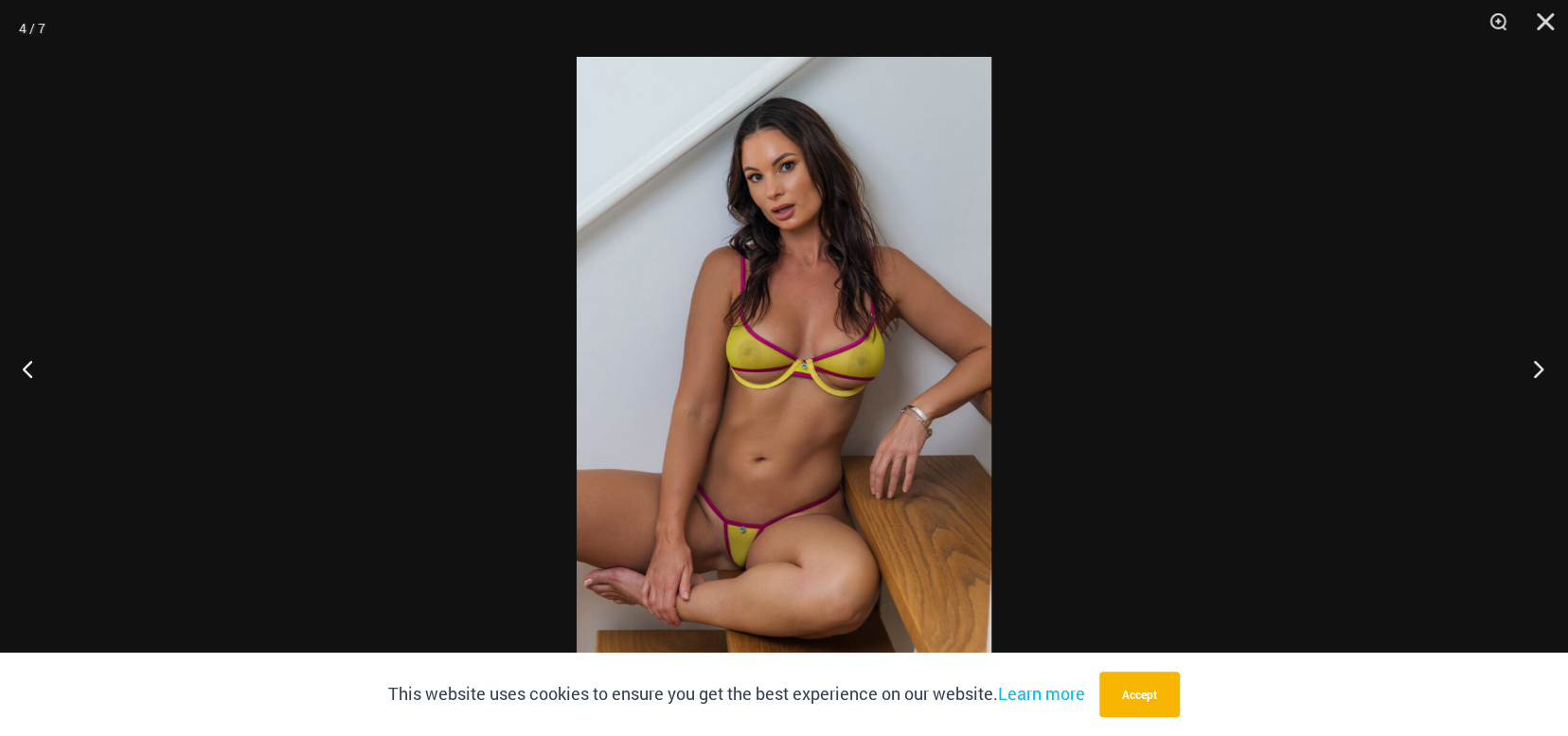
click at [1528, 363] on button "Next" at bounding box center [1533, 368] width 71 height 94
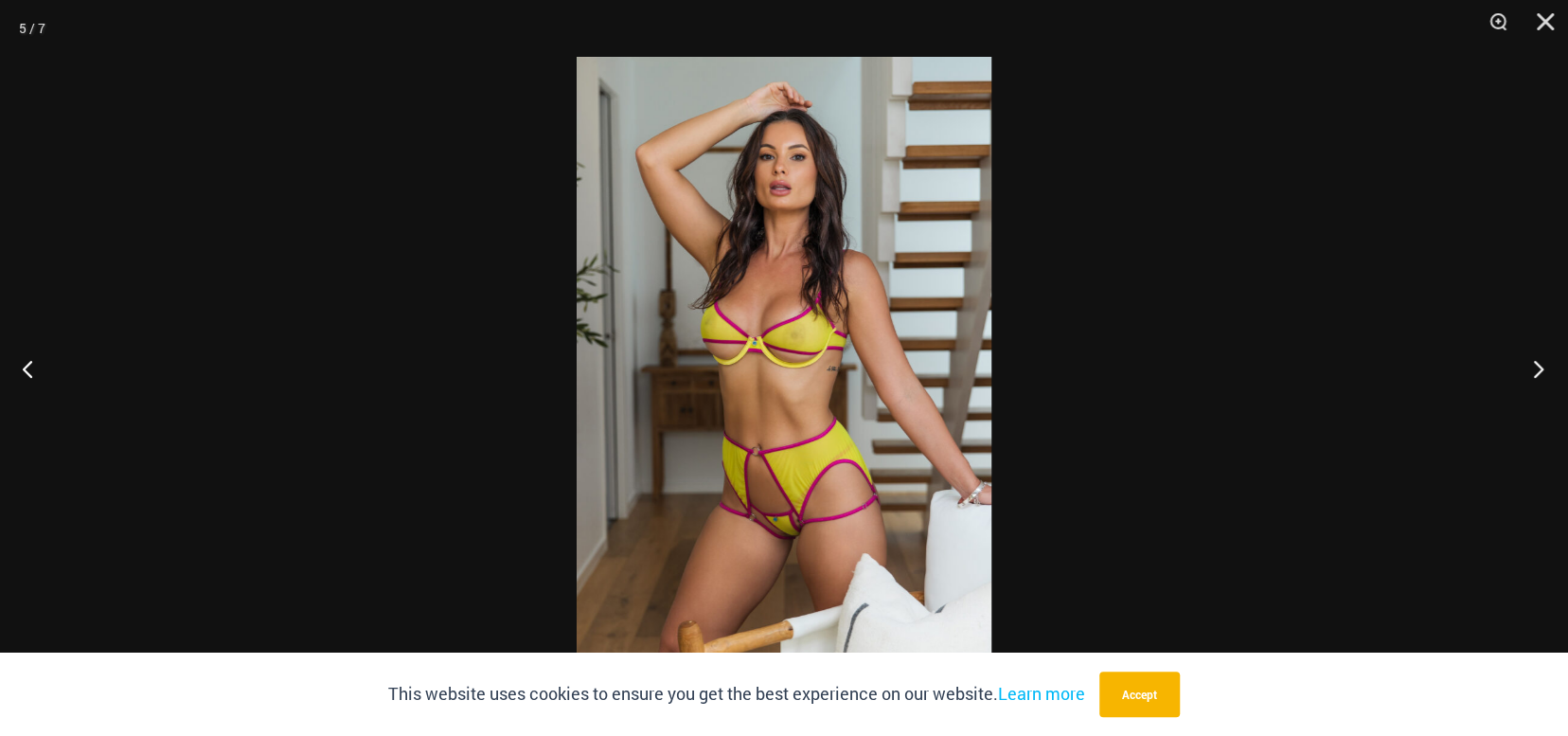
click at [1528, 363] on button "Next" at bounding box center [1533, 368] width 71 height 94
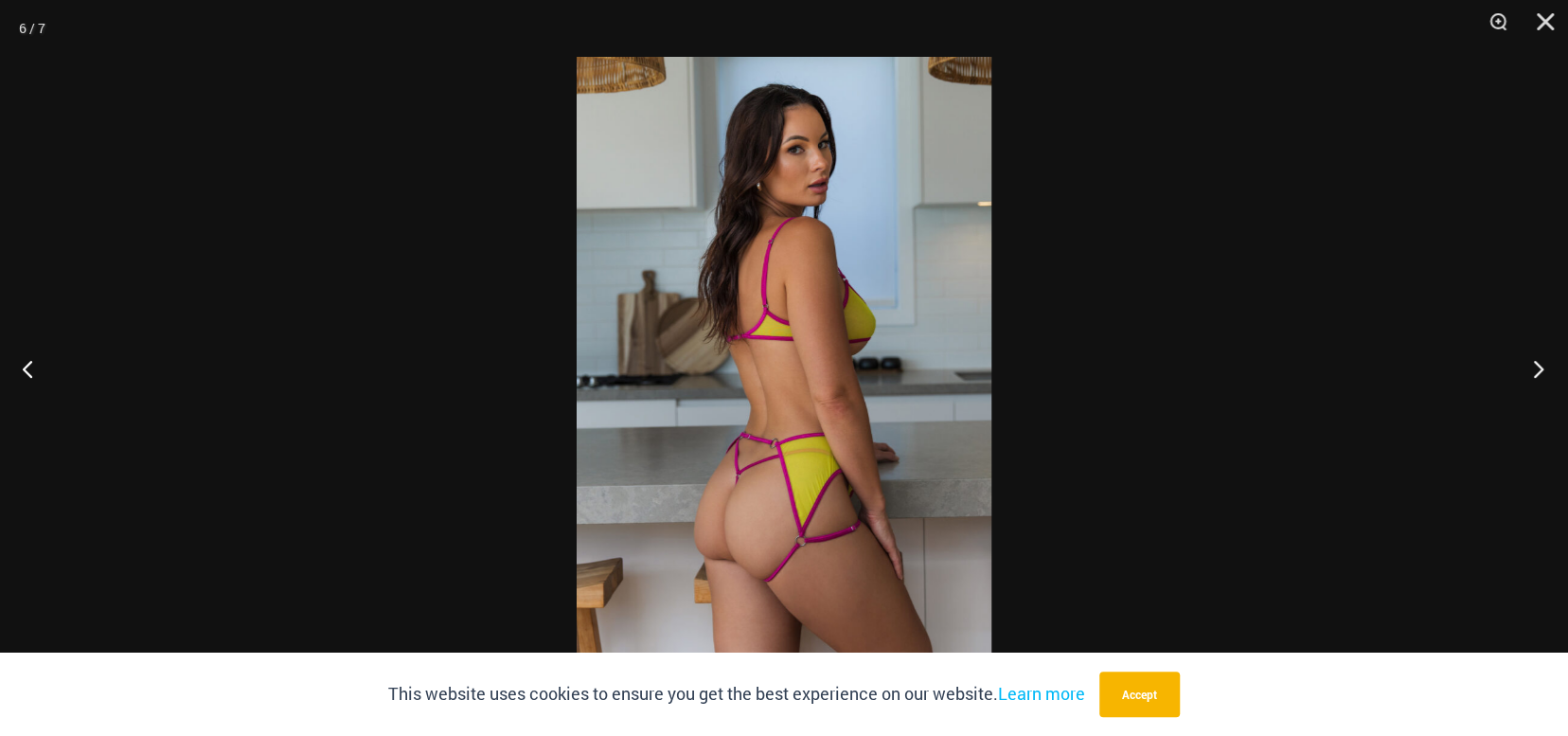
click at [1525, 365] on button "Next" at bounding box center [1533, 368] width 71 height 94
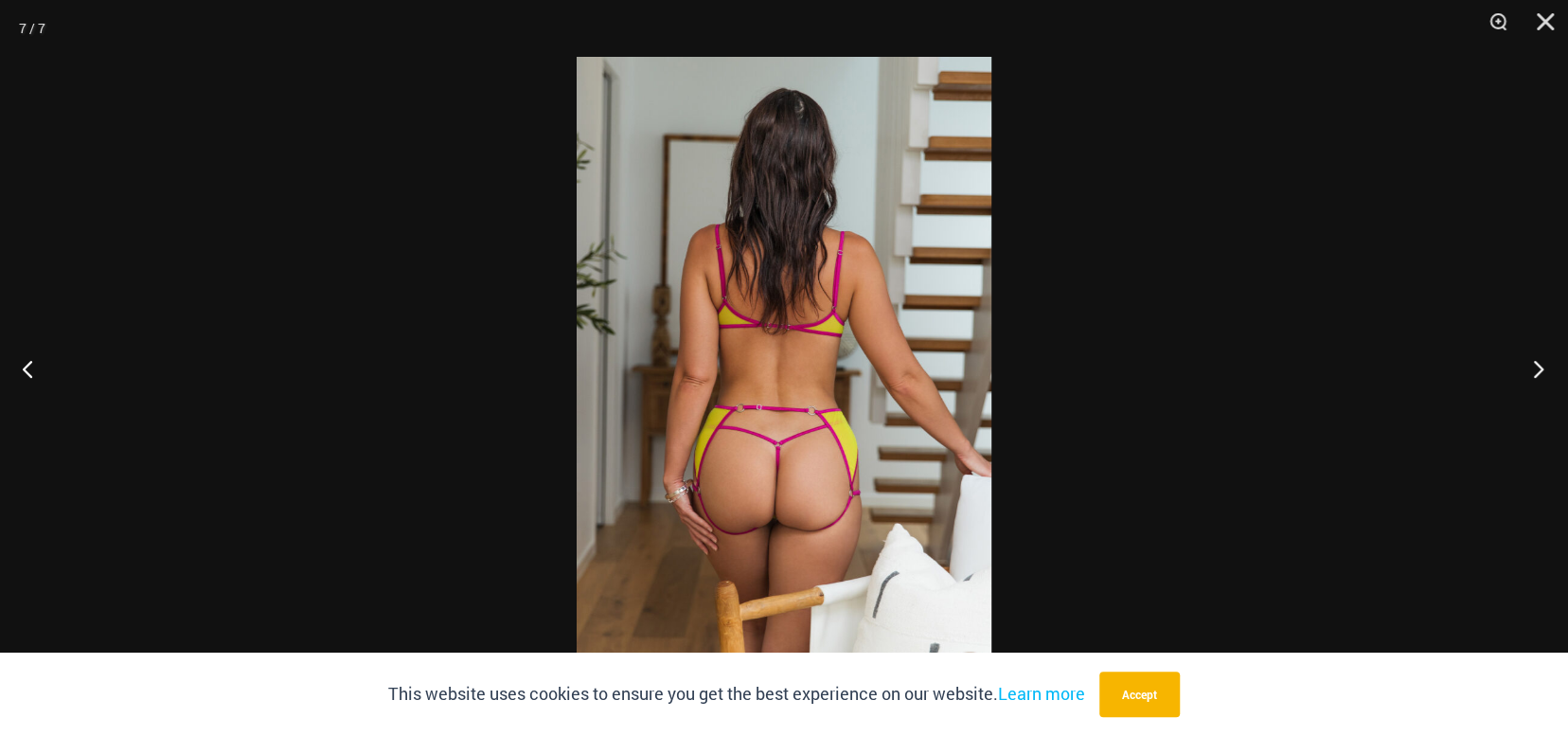
click at [1524, 366] on button "Next" at bounding box center [1533, 368] width 71 height 94
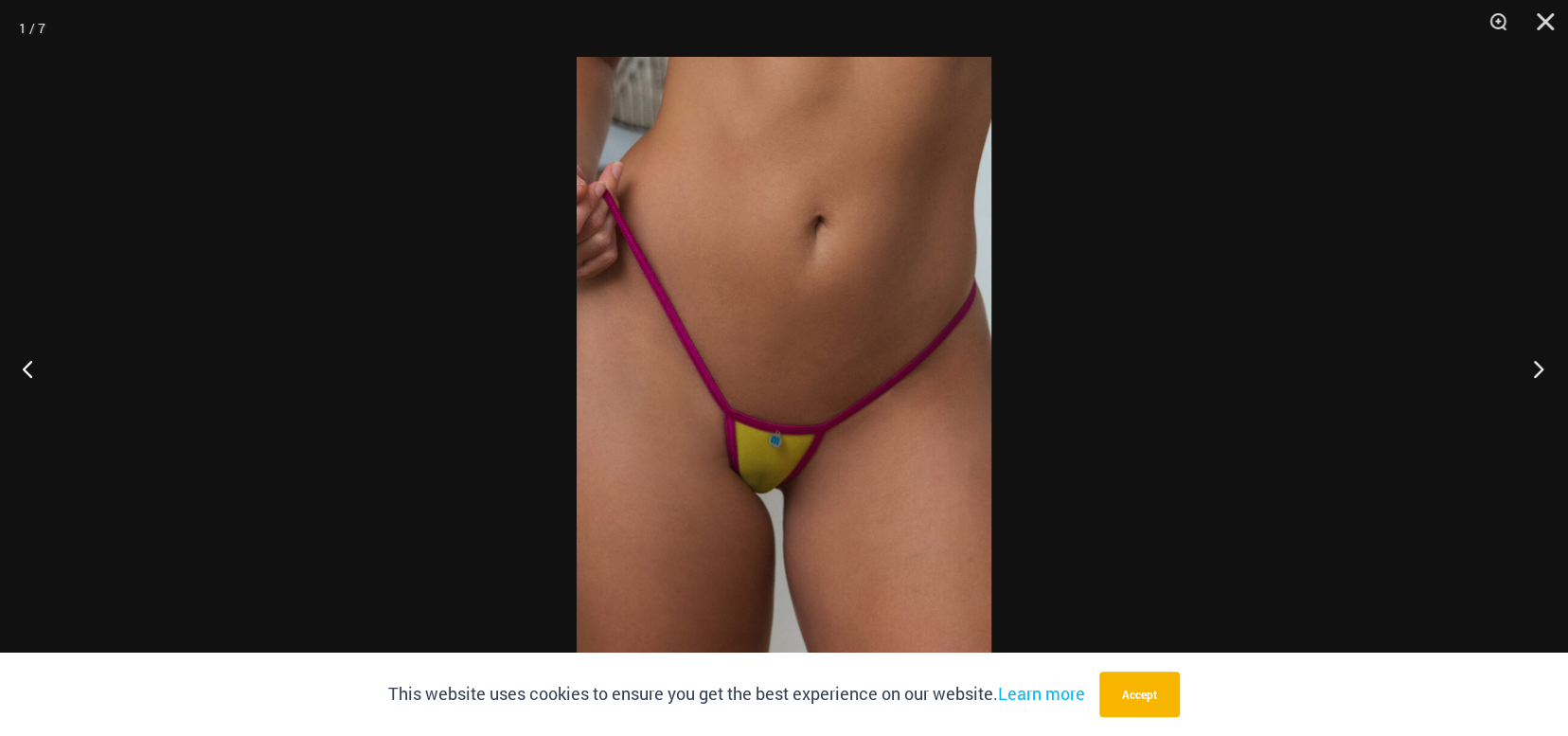
click at [1522, 369] on button "Next" at bounding box center [1533, 368] width 71 height 94
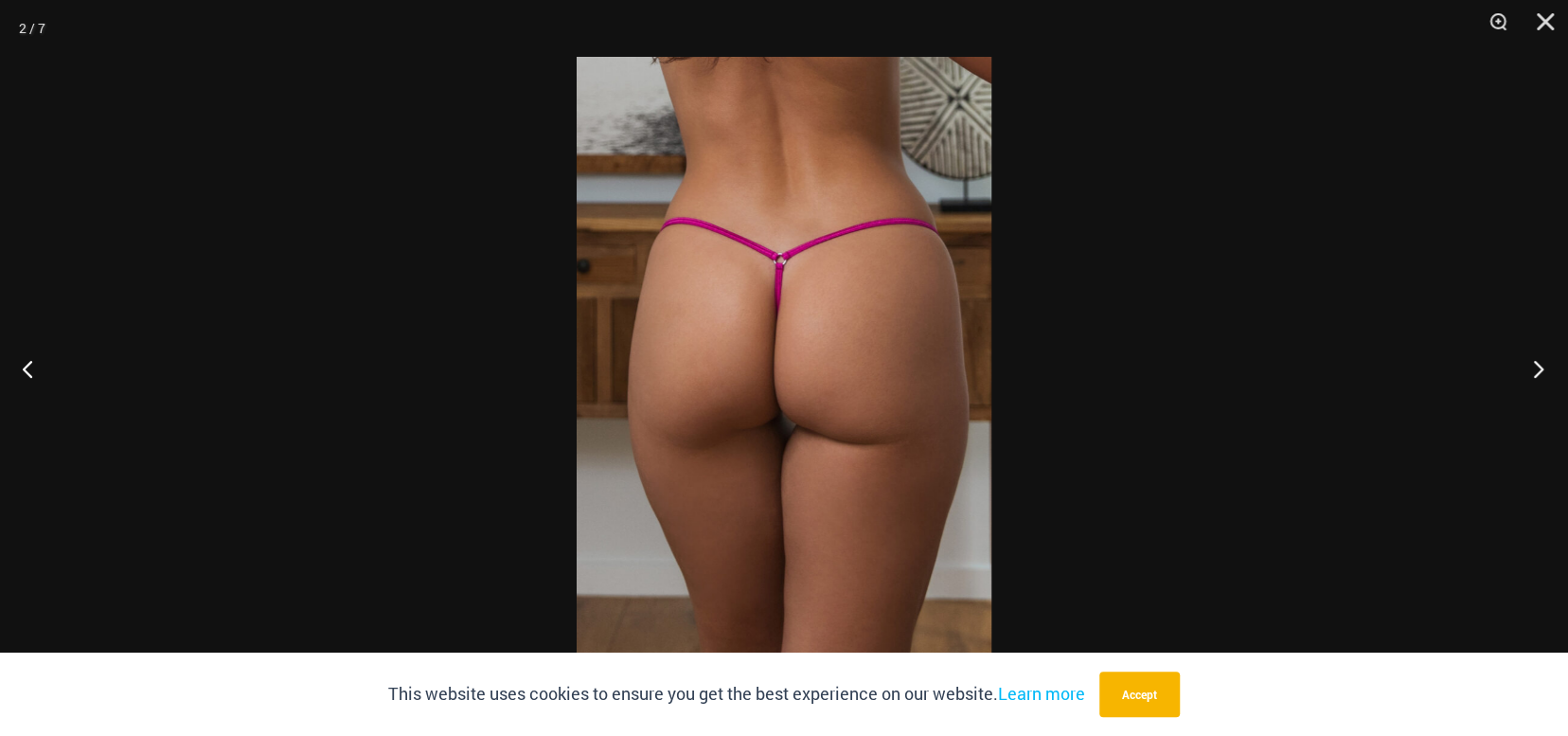
click at [1521, 371] on button "Next" at bounding box center [1533, 368] width 71 height 94
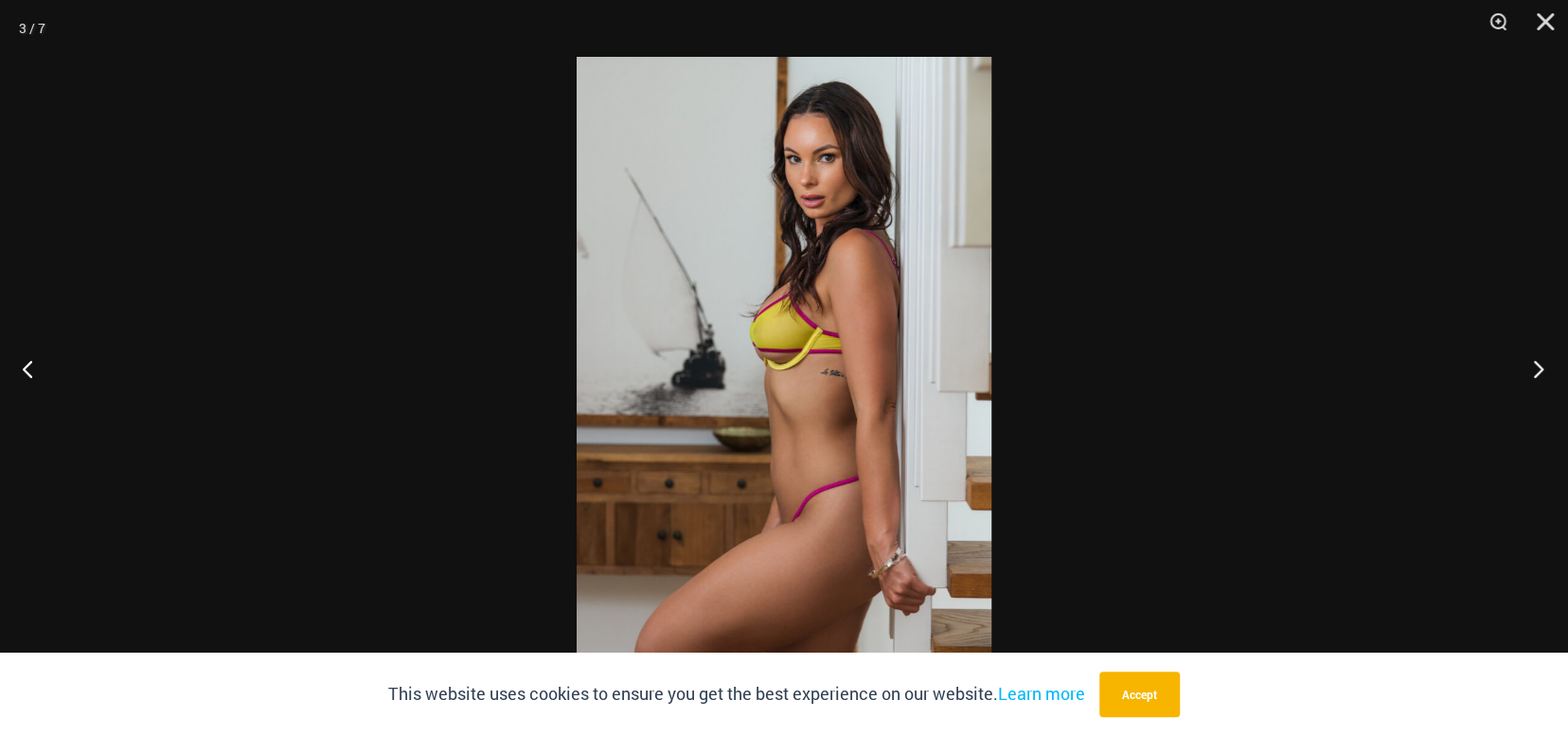
click at [1521, 370] on button "Next" at bounding box center [1533, 368] width 71 height 94
click at [1525, 365] on button "Next" at bounding box center [1533, 368] width 71 height 94
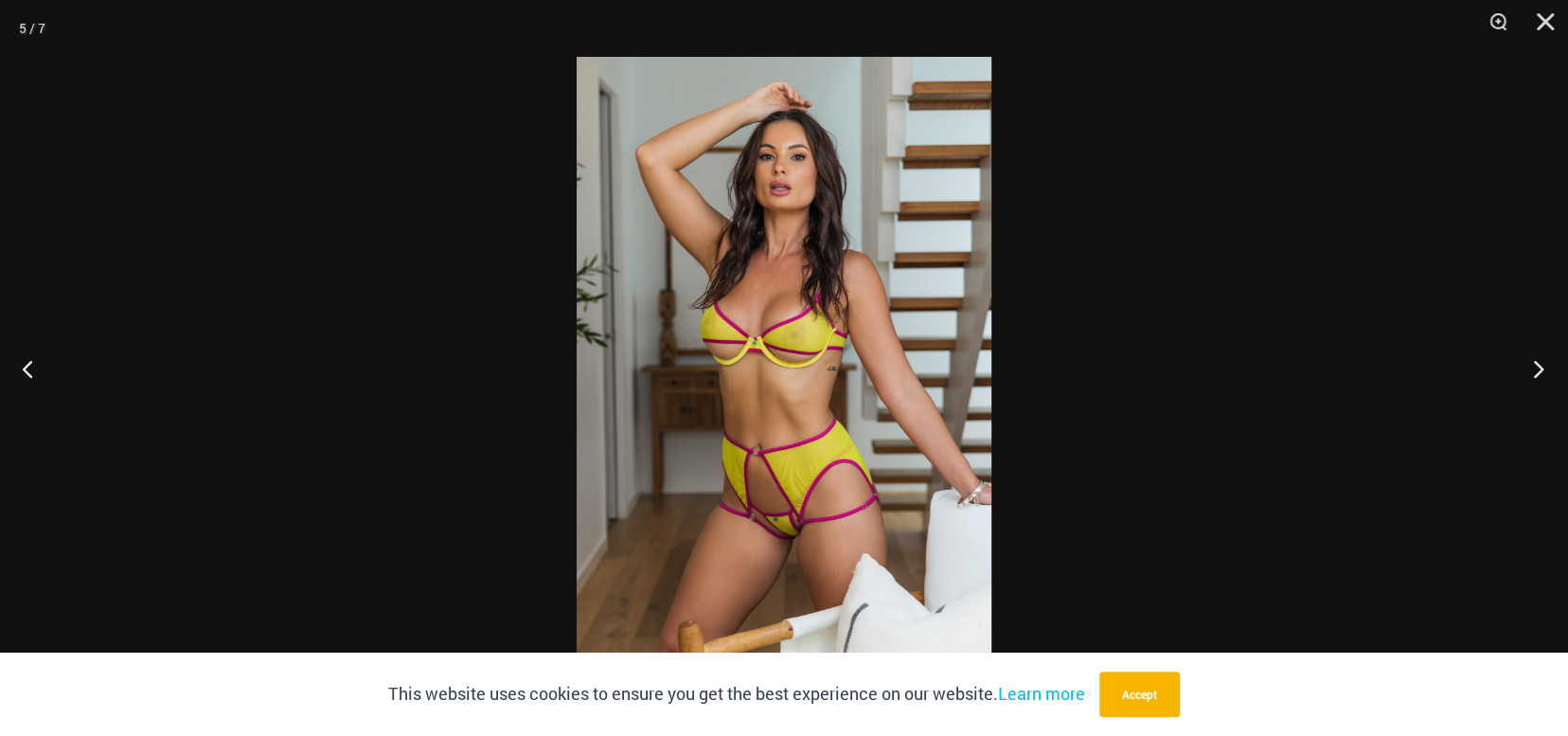
click at [1527, 369] on button "Next" at bounding box center [1533, 368] width 71 height 94
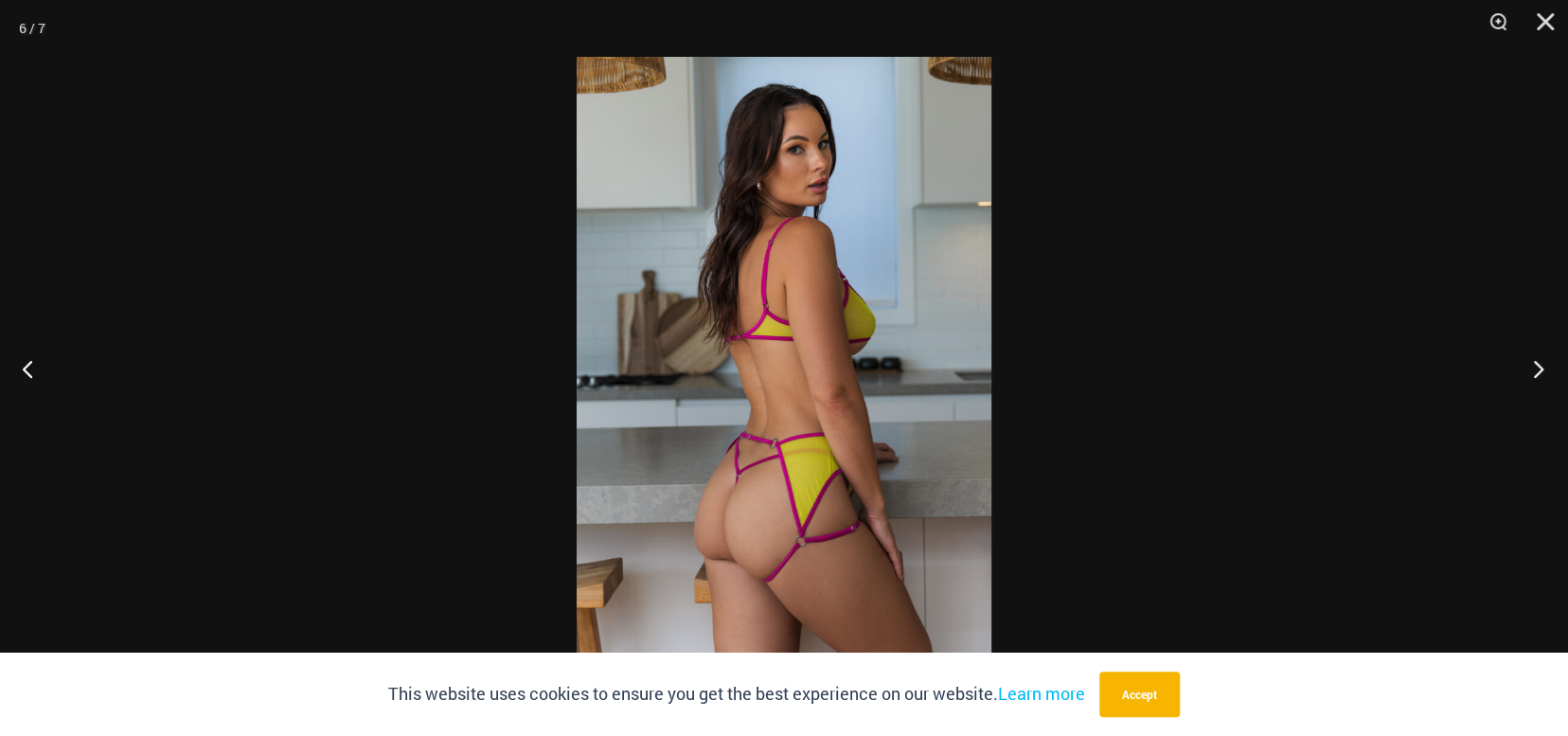
click at [1527, 369] on button "Next" at bounding box center [1533, 368] width 71 height 94
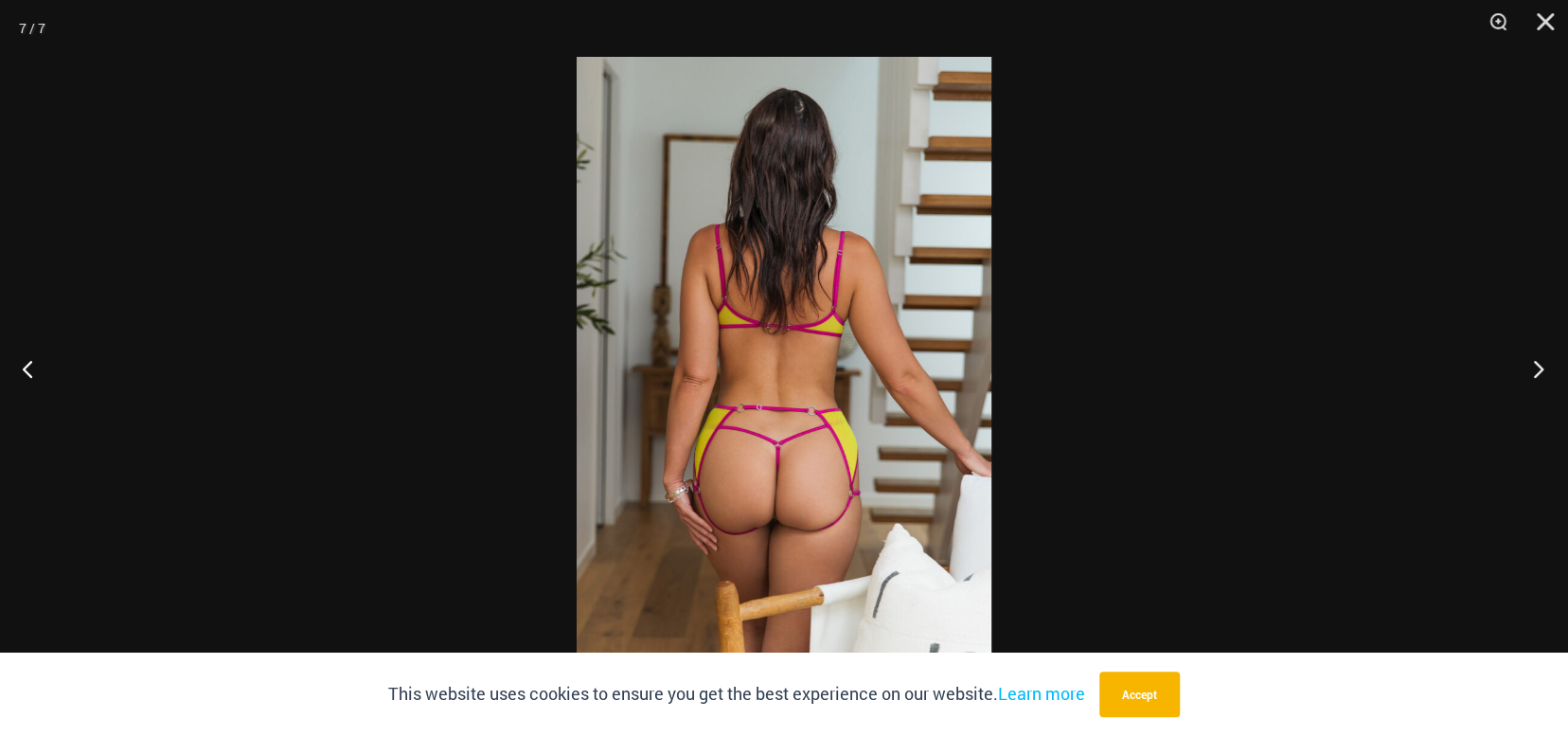
click at [1522, 370] on button "Next" at bounding box center [1533, 368] width 71 height 94
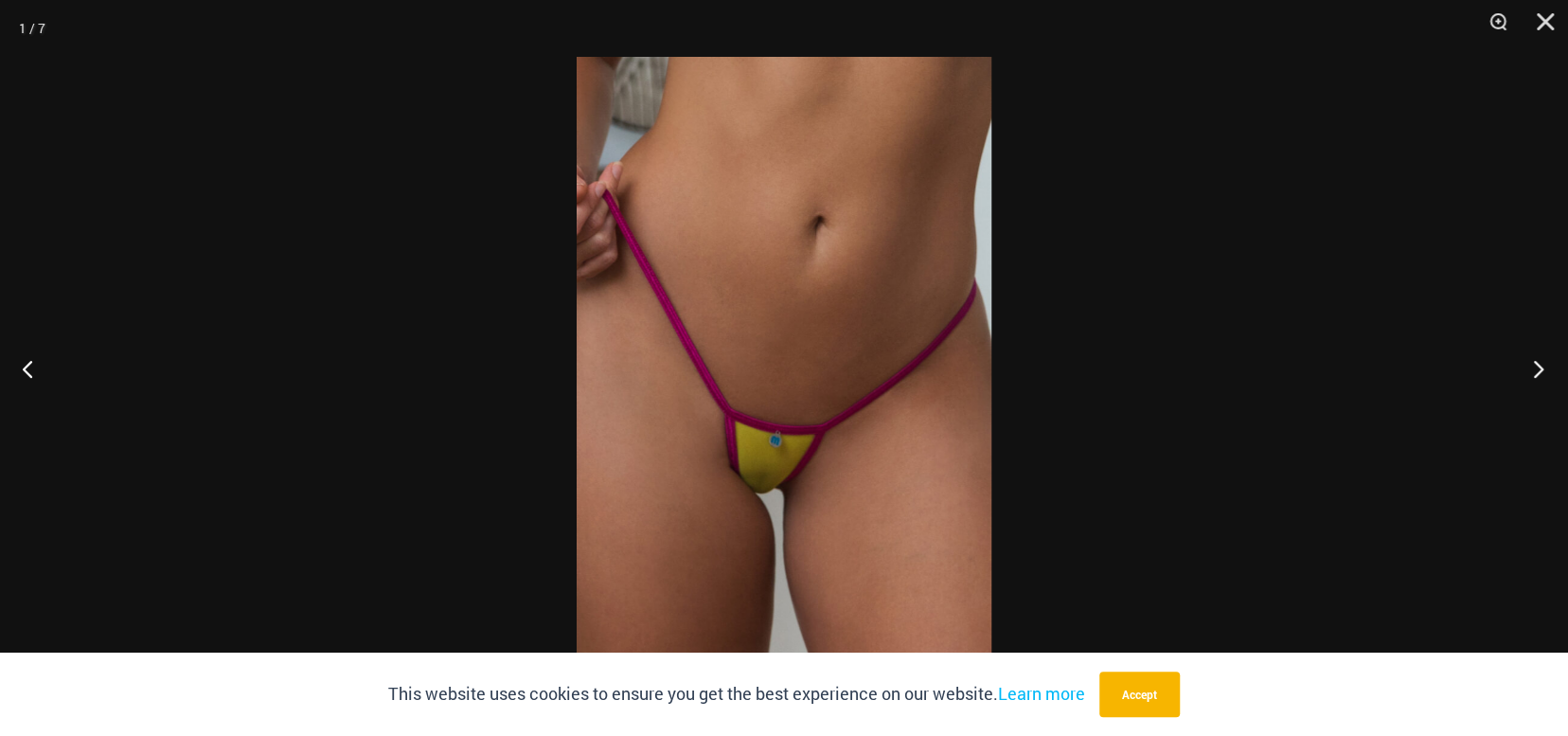
click at [1516, 360] on button "Next" at bounding box center [1533, 368] width 71 height 94
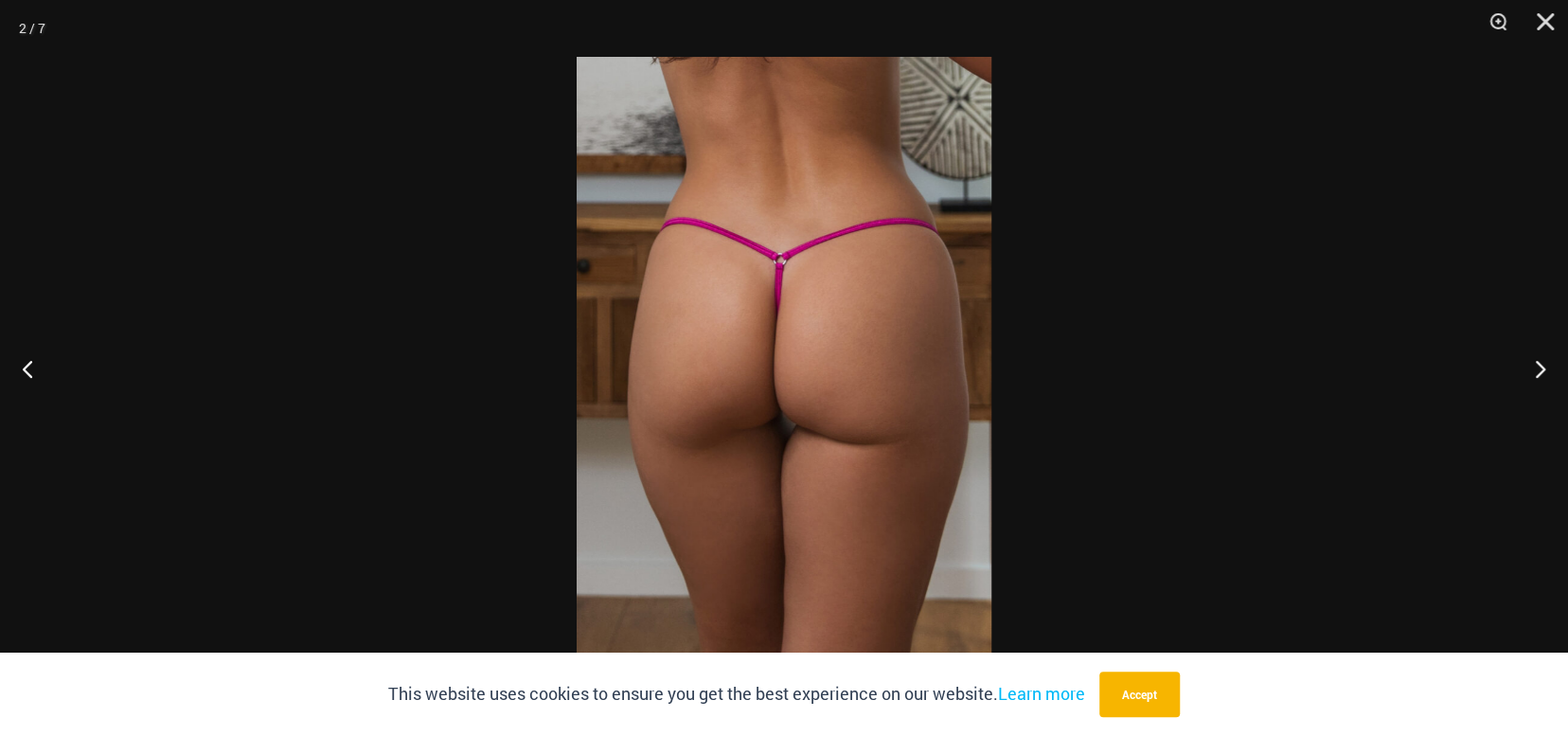
click at [1496, 360] on div at bounding box center [784, 368] width 1568 height 736
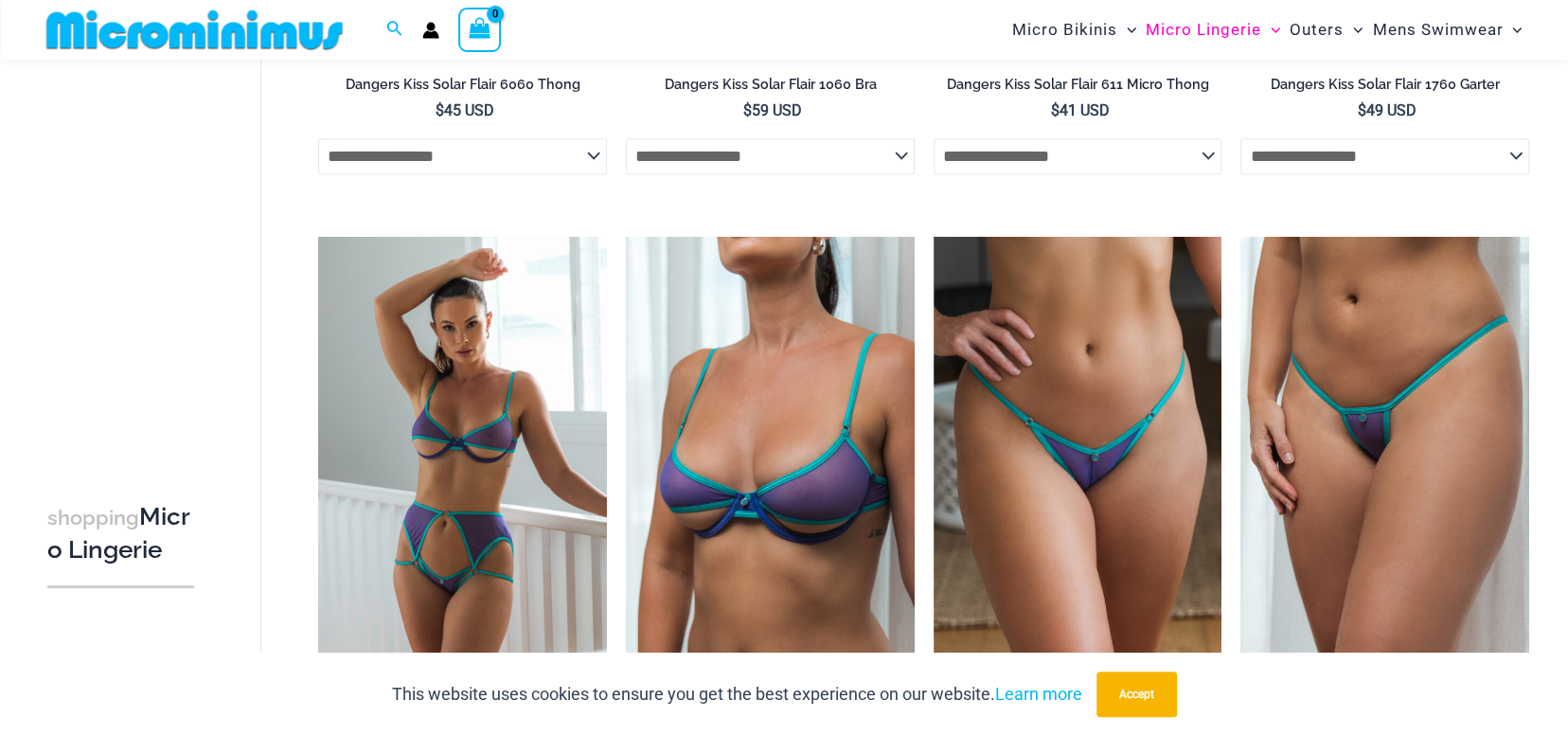
scroll to position [560, 0]
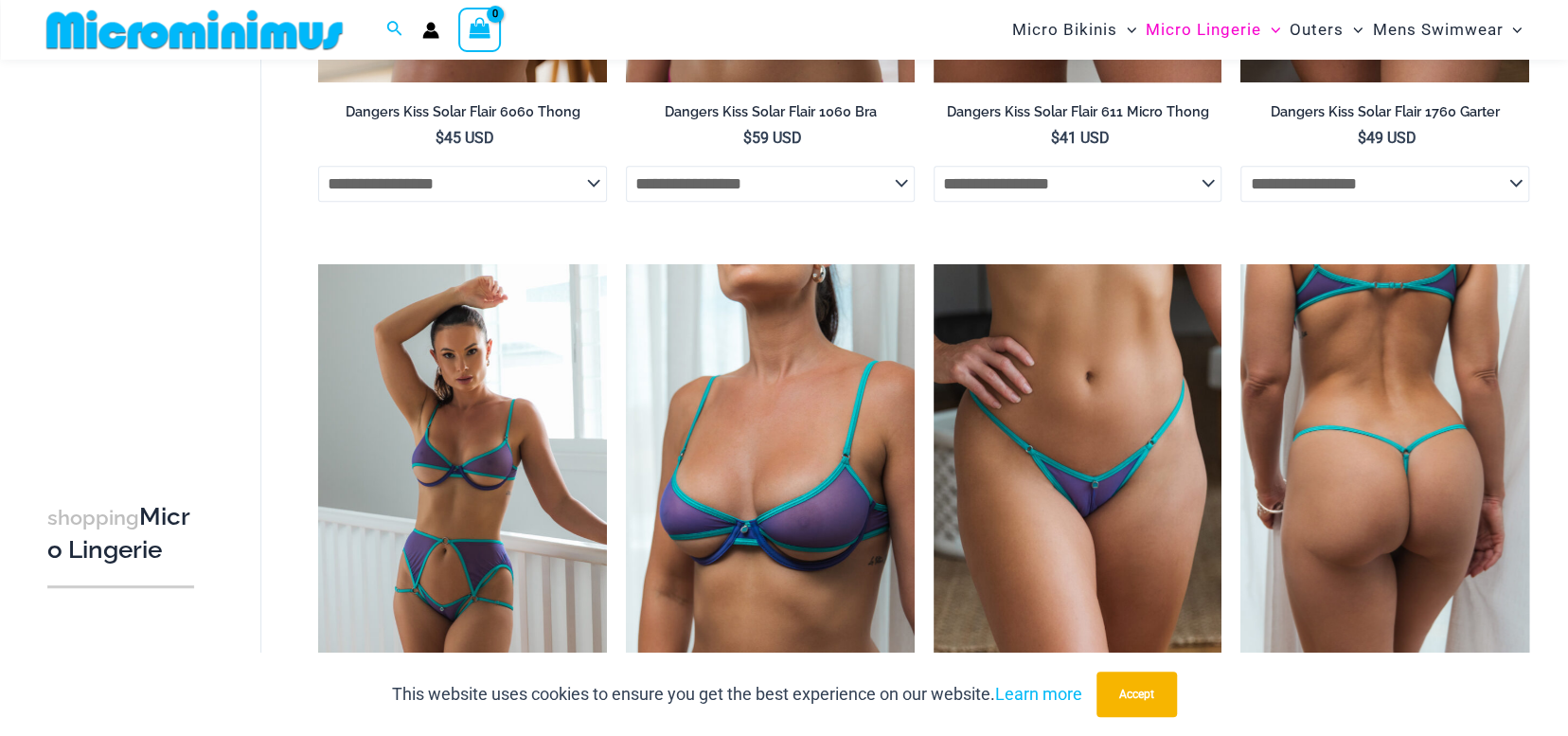
click at [1381, 313] on img at bounding box center [1385, 480] width 289 height 433
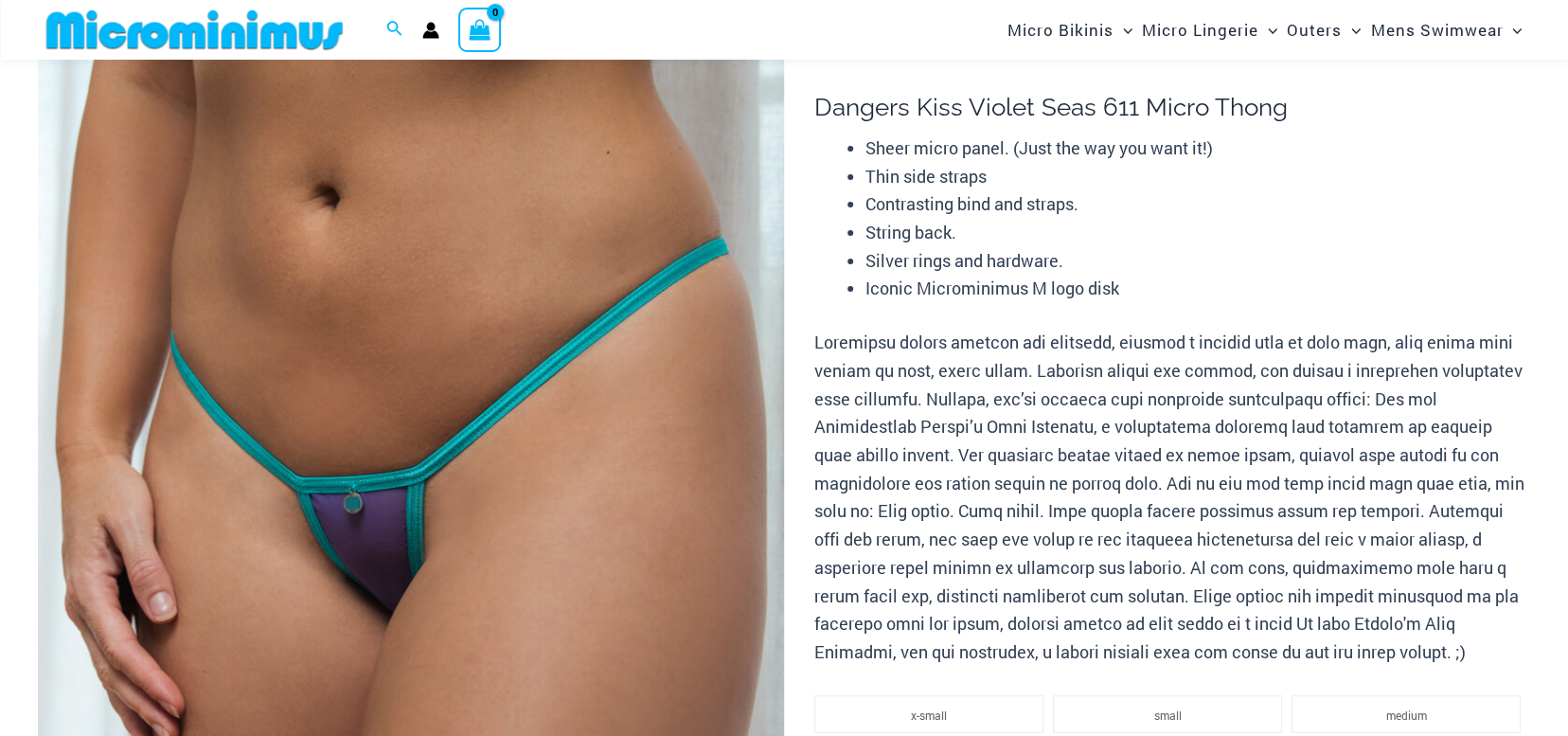
scroll to position [186, 0]
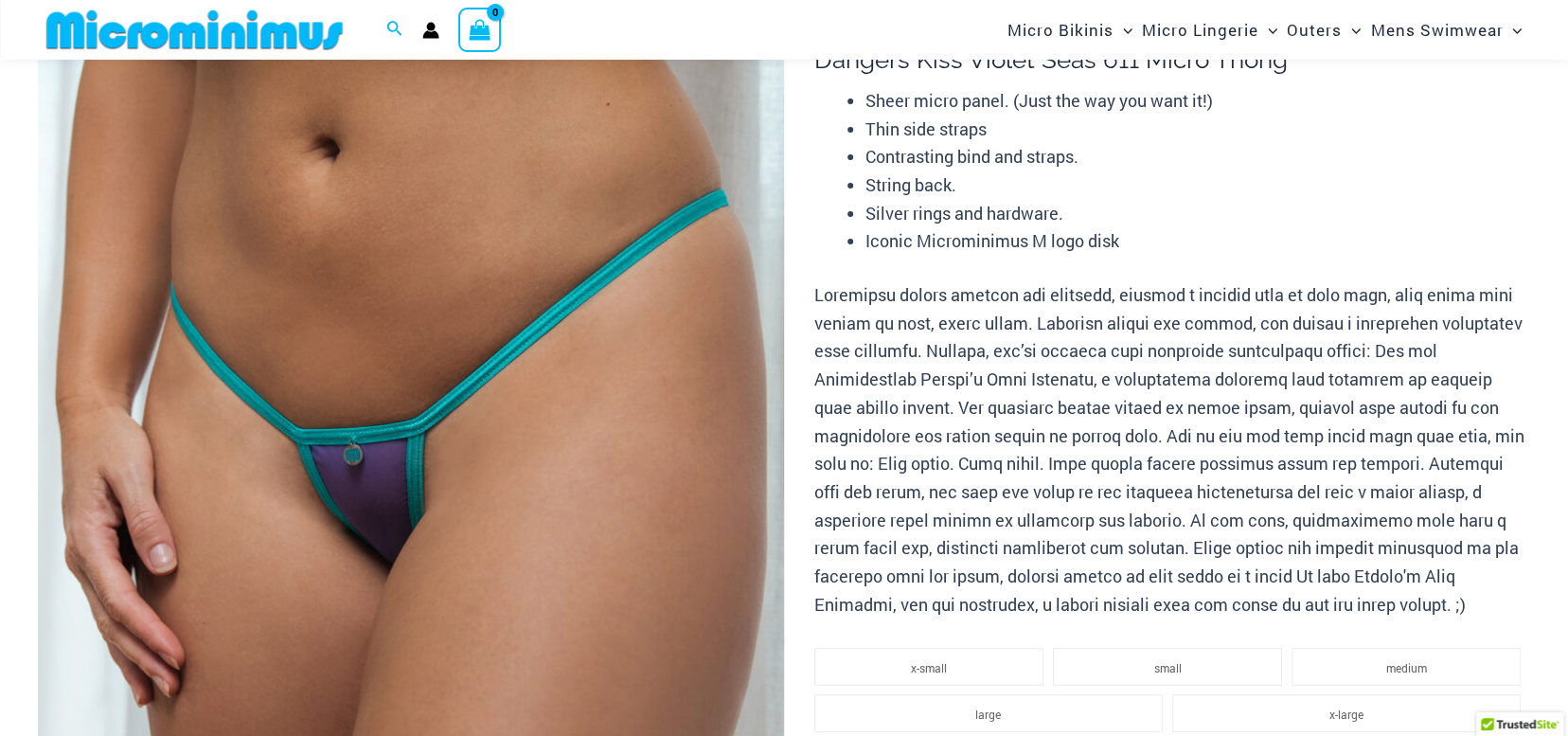
click at [555, 398] on img at bounding box center [411, 546] width 746 height 1119
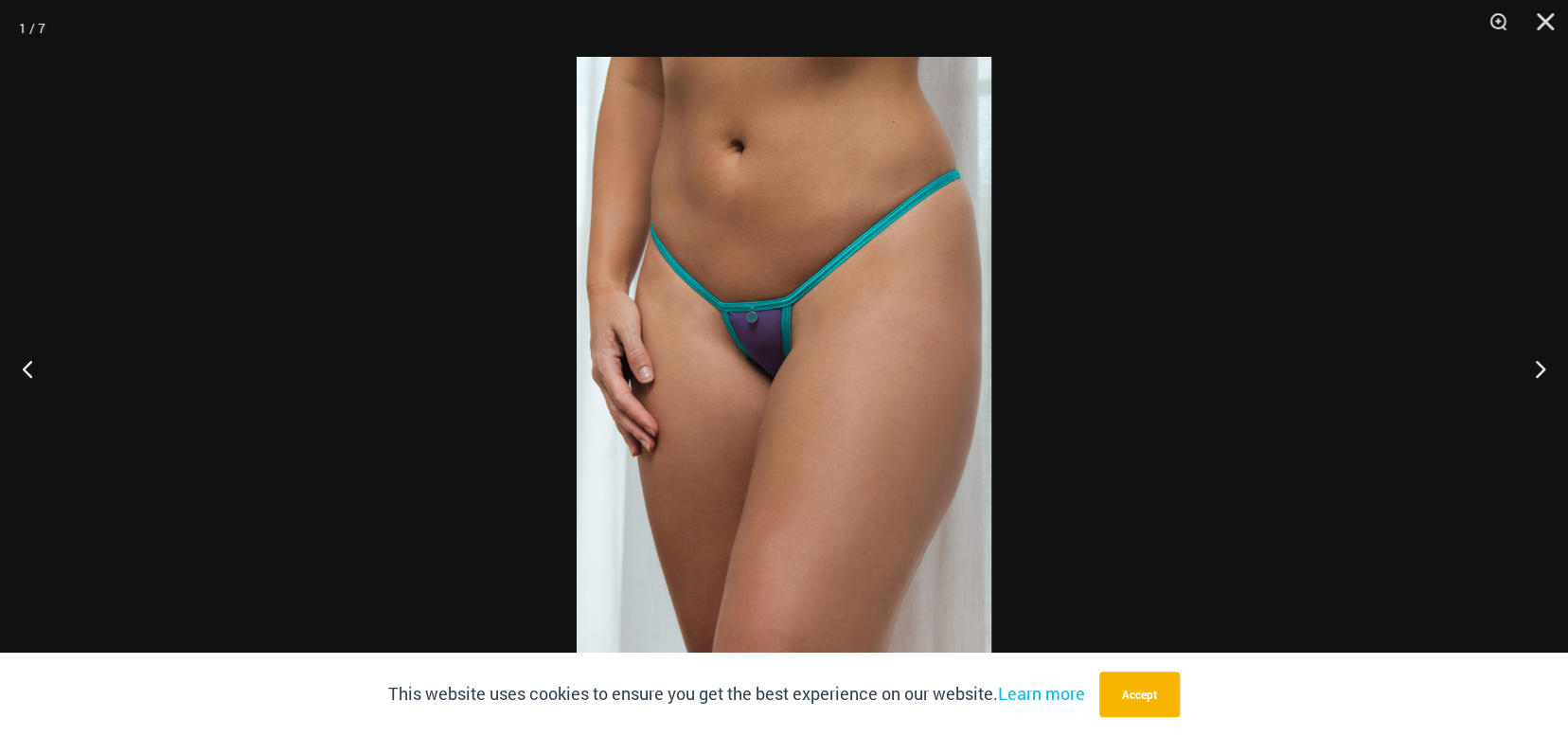
click at [1219, 356] on div at bounding box center [784, 368] width 1568 height 736
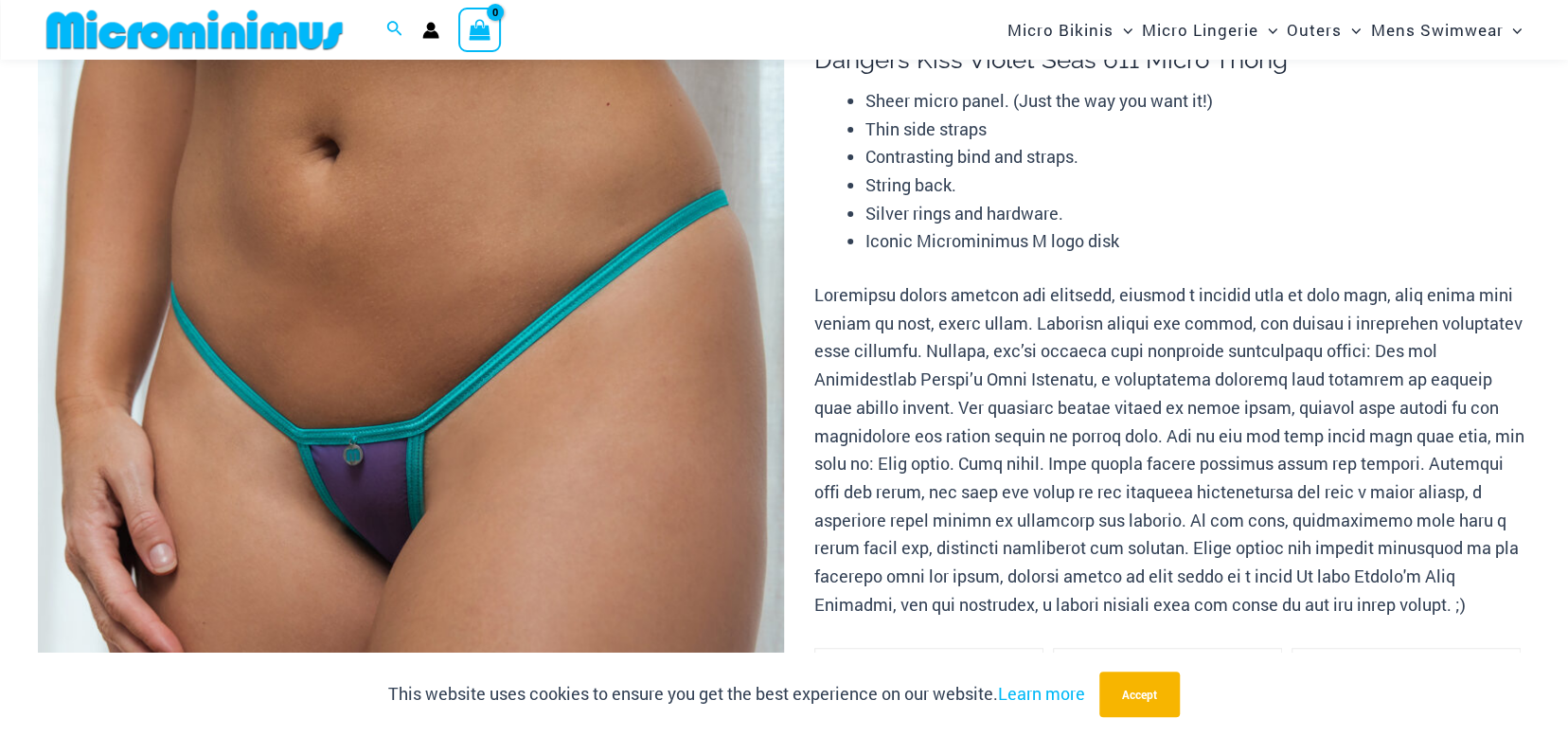
click at [1485, 406] on p at bounding box center [1172, 450] width 716 height 337
click at [706, 391] on img at bounding box center [411, 546] width 746 height 1119
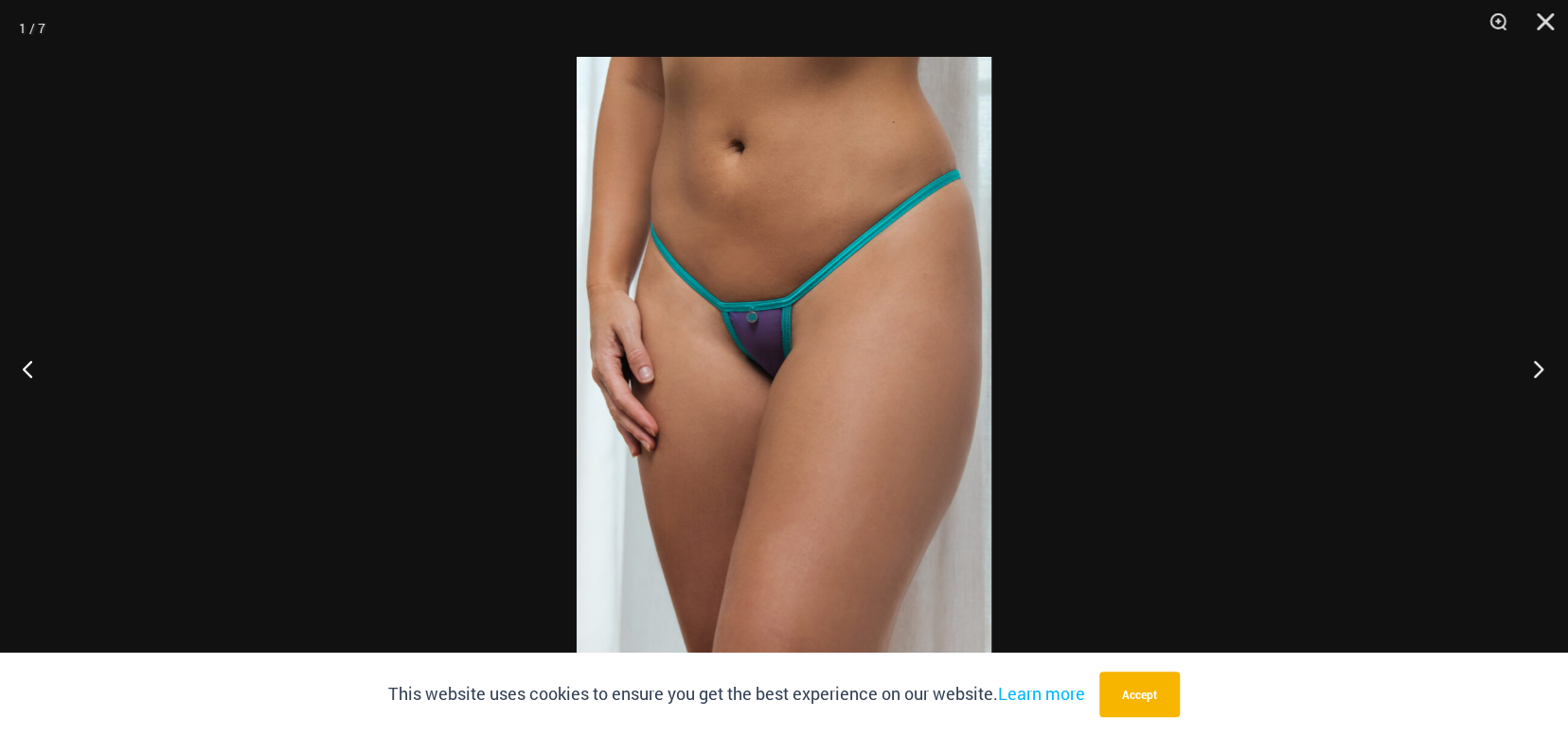
click at [1525, 370] on button "Next" at bounding box center [1533, 368] width 71 height 94
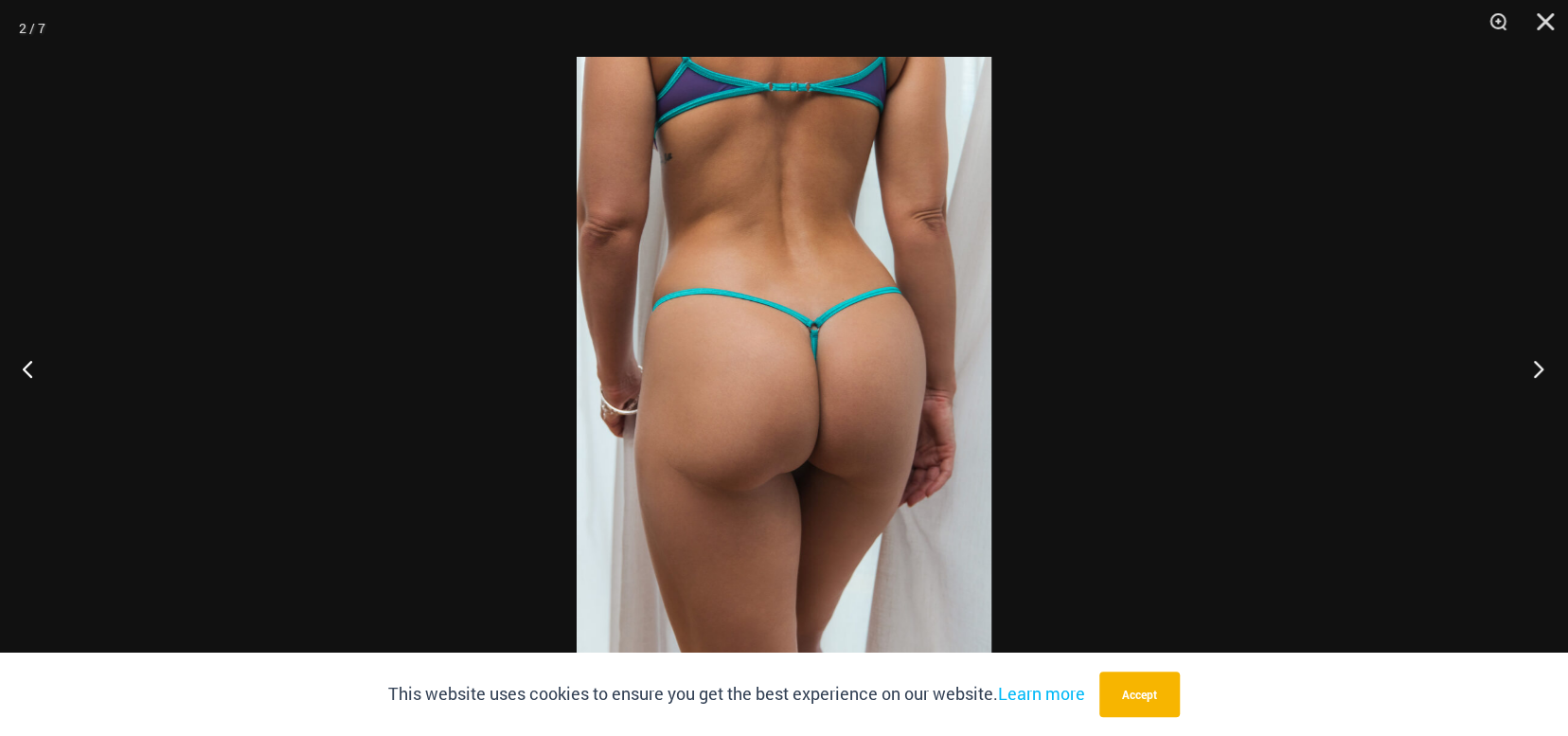
click at [1520, 371] on button "Next" at bounding box center [1533, 368] width 71 height 94
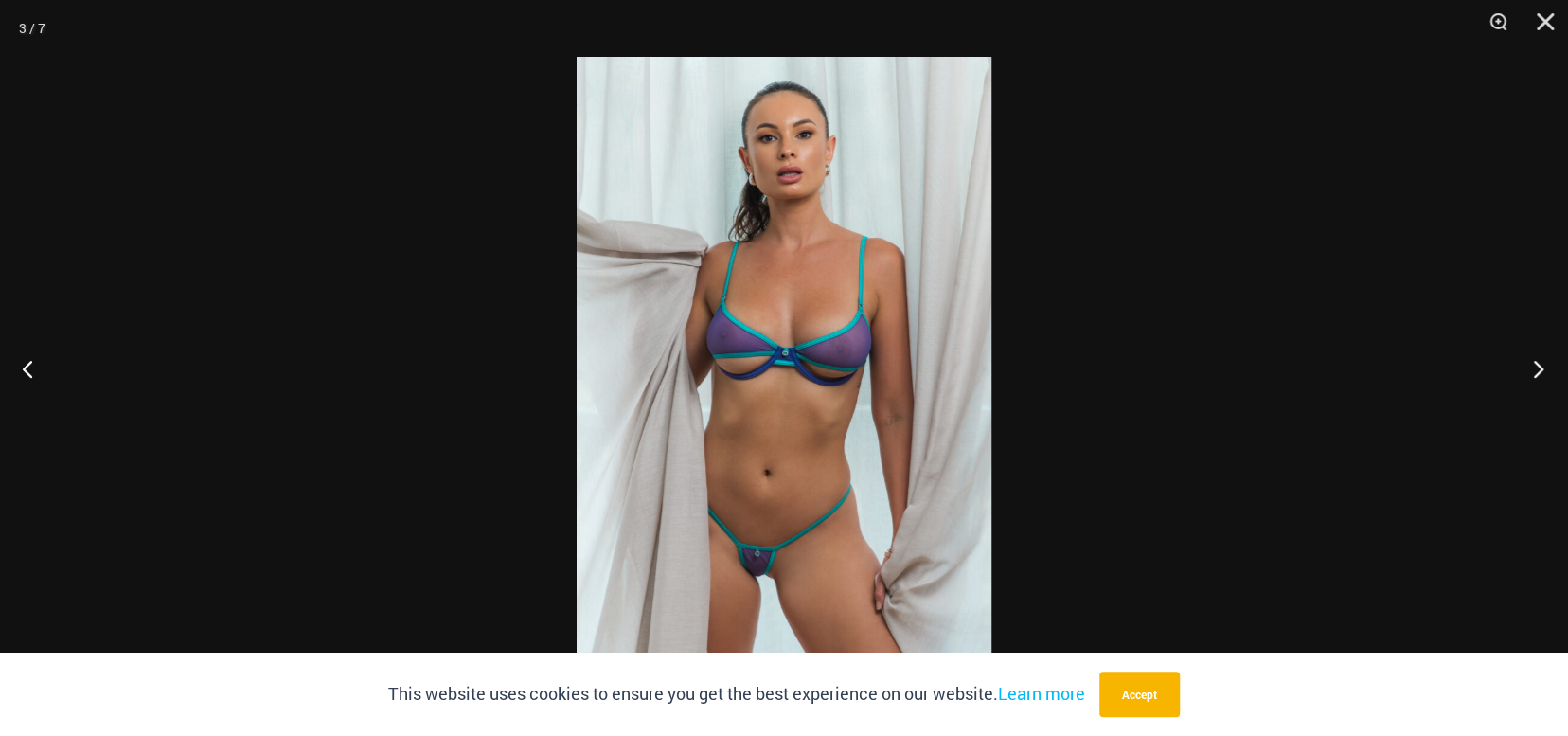
click at [1520, 371] on button "Next" at bounding box center [1533, 368] width 71 height 94
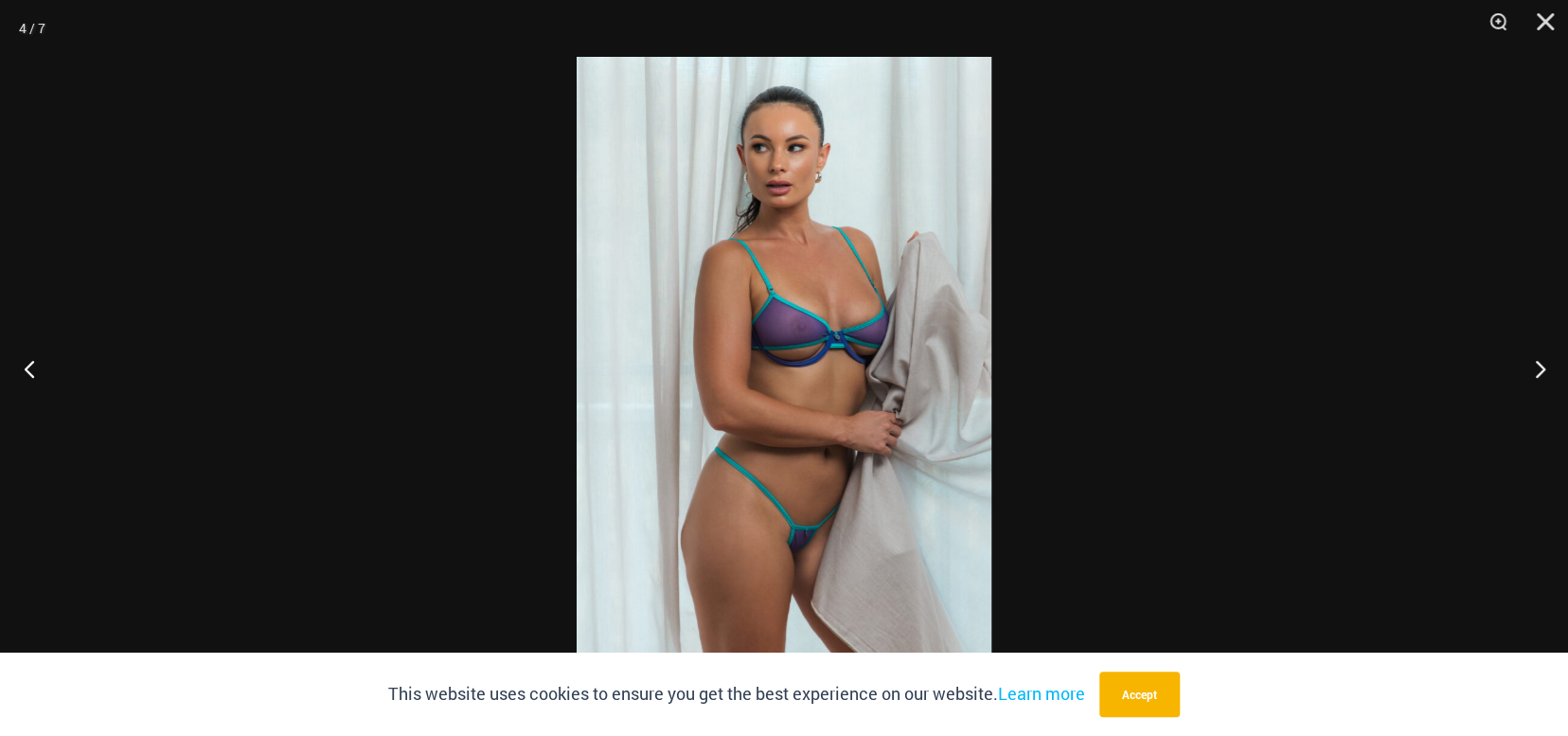
click at [38, 364] on button "Previous" at bounding box center [35, 368] width 71 height 94
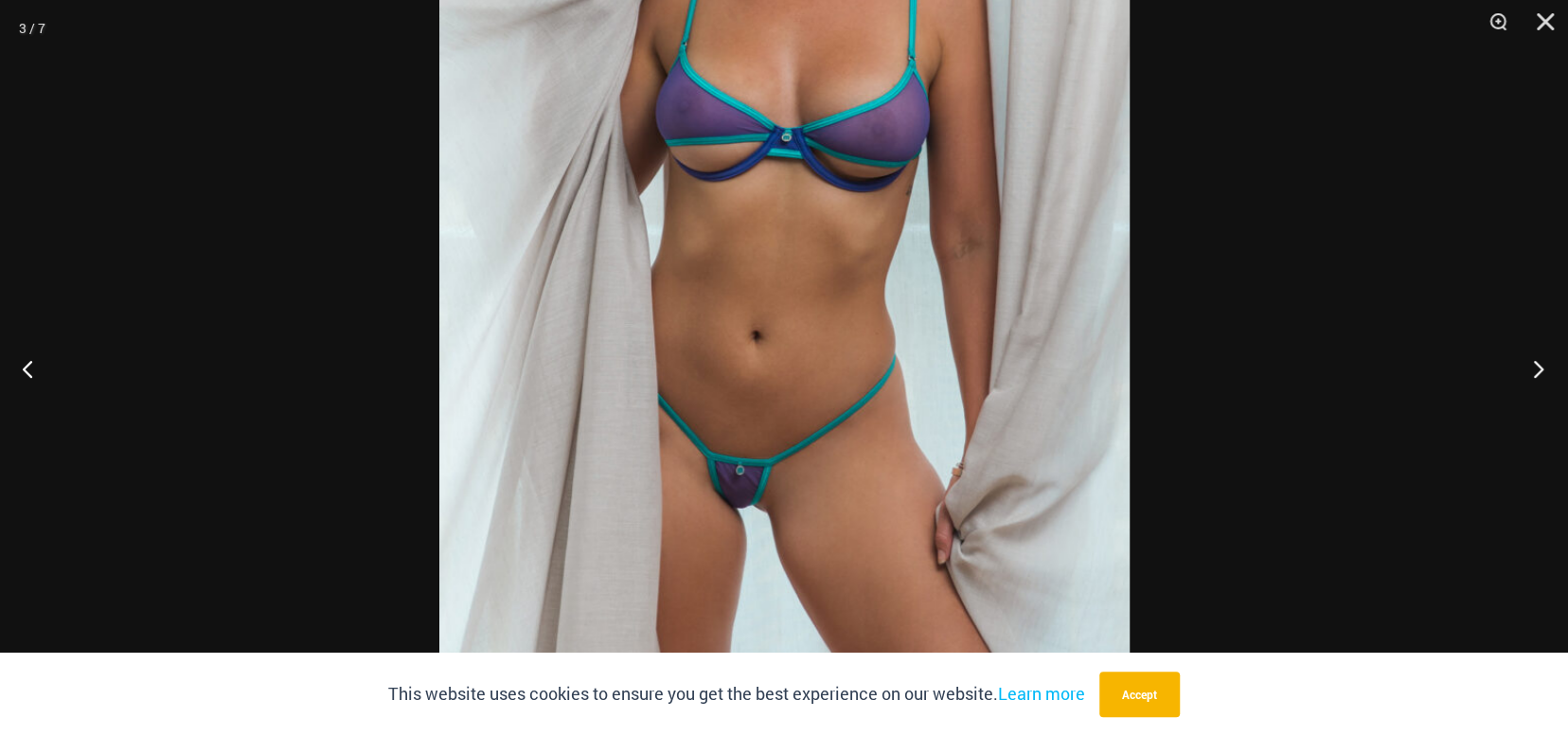
click at [1537, 378] on button "Next" at bounding box center [1533, 368] width 71 height 94
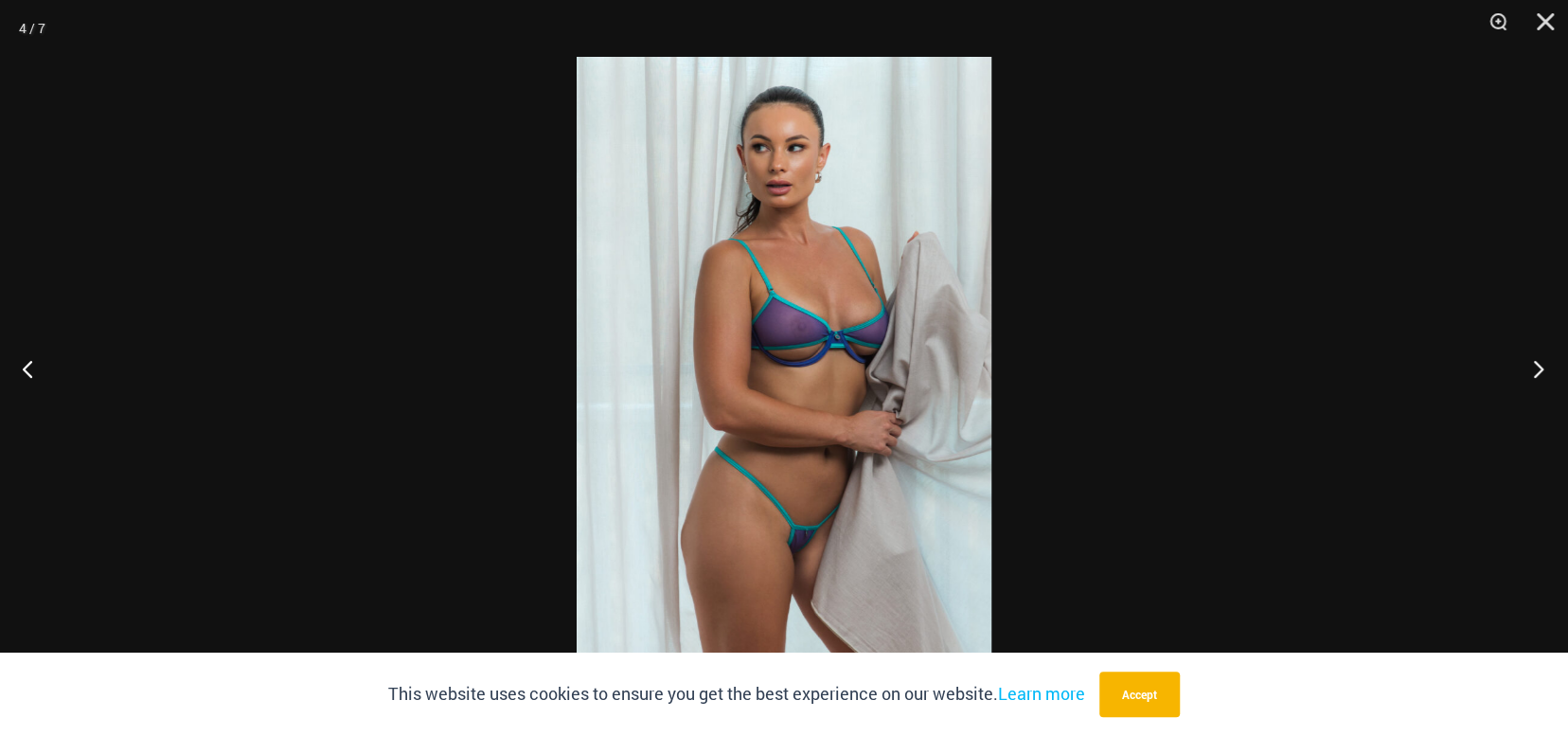
click at [1540, 382] on button "Next" at bounding box center [1533, 368] width 71 height 94
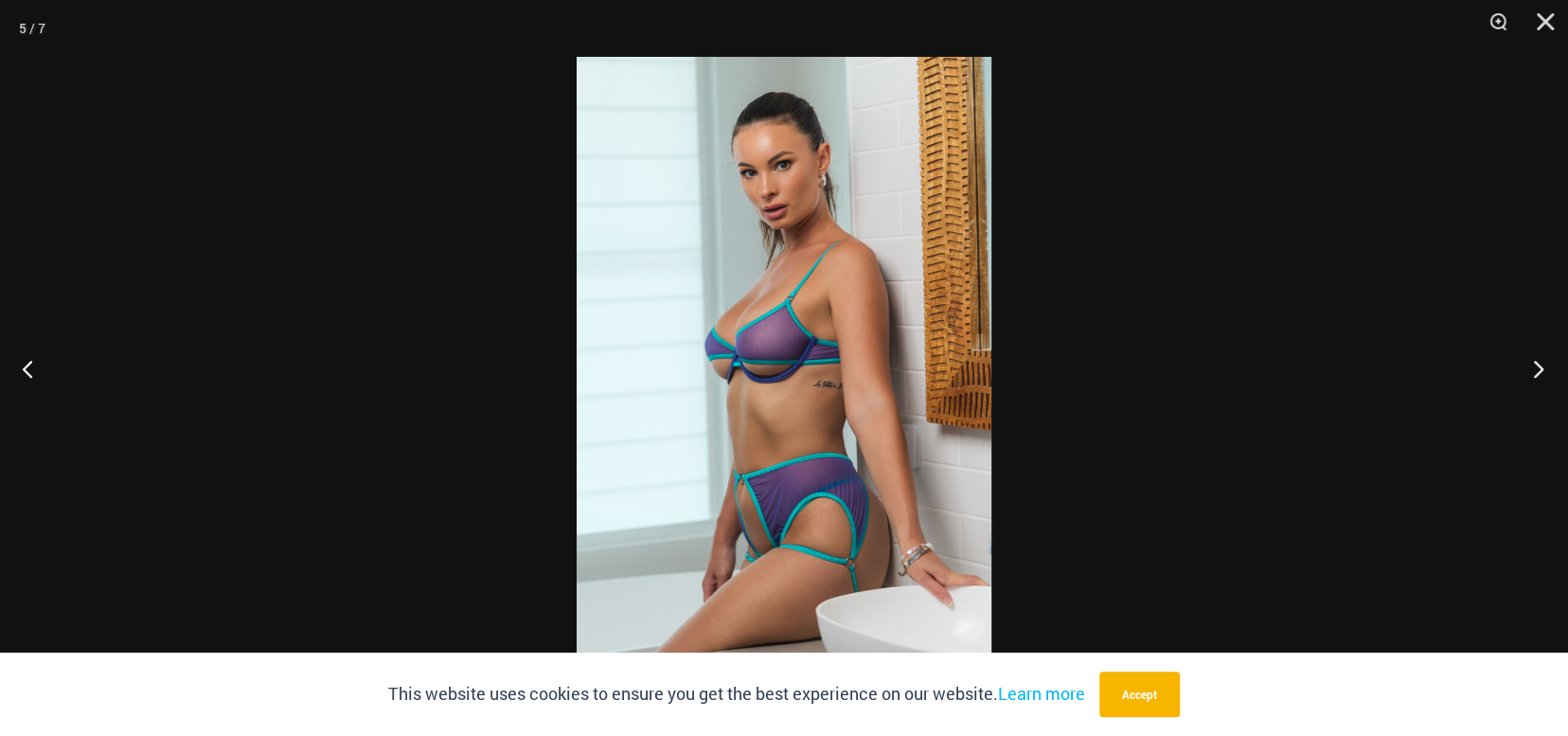
click at [1538, 382] on button "Next" at bounding box center [1533, 368] width 71 height 94
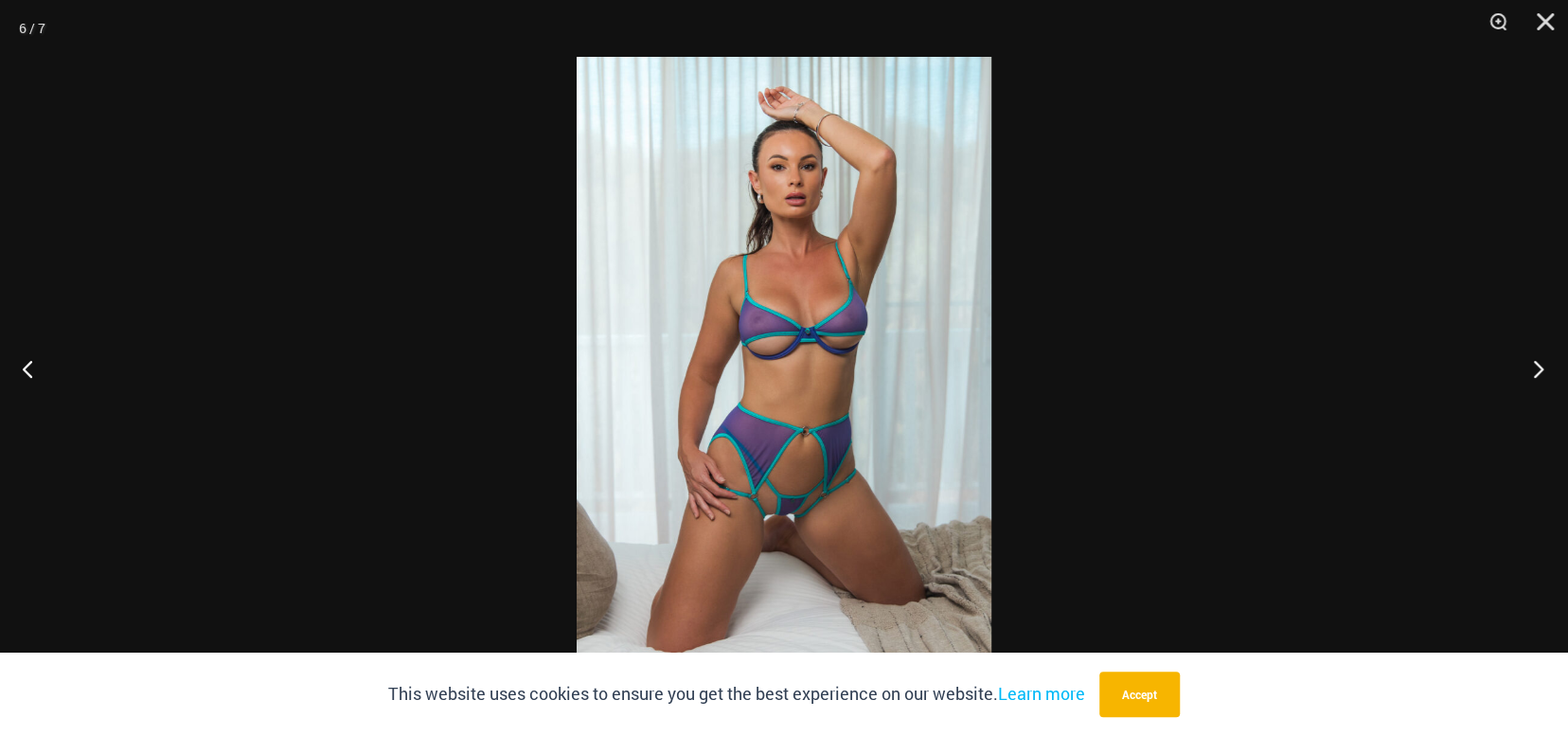
click at [1535, 382] on button "Next" at bounding box center [1533, 368] width 71 height 94
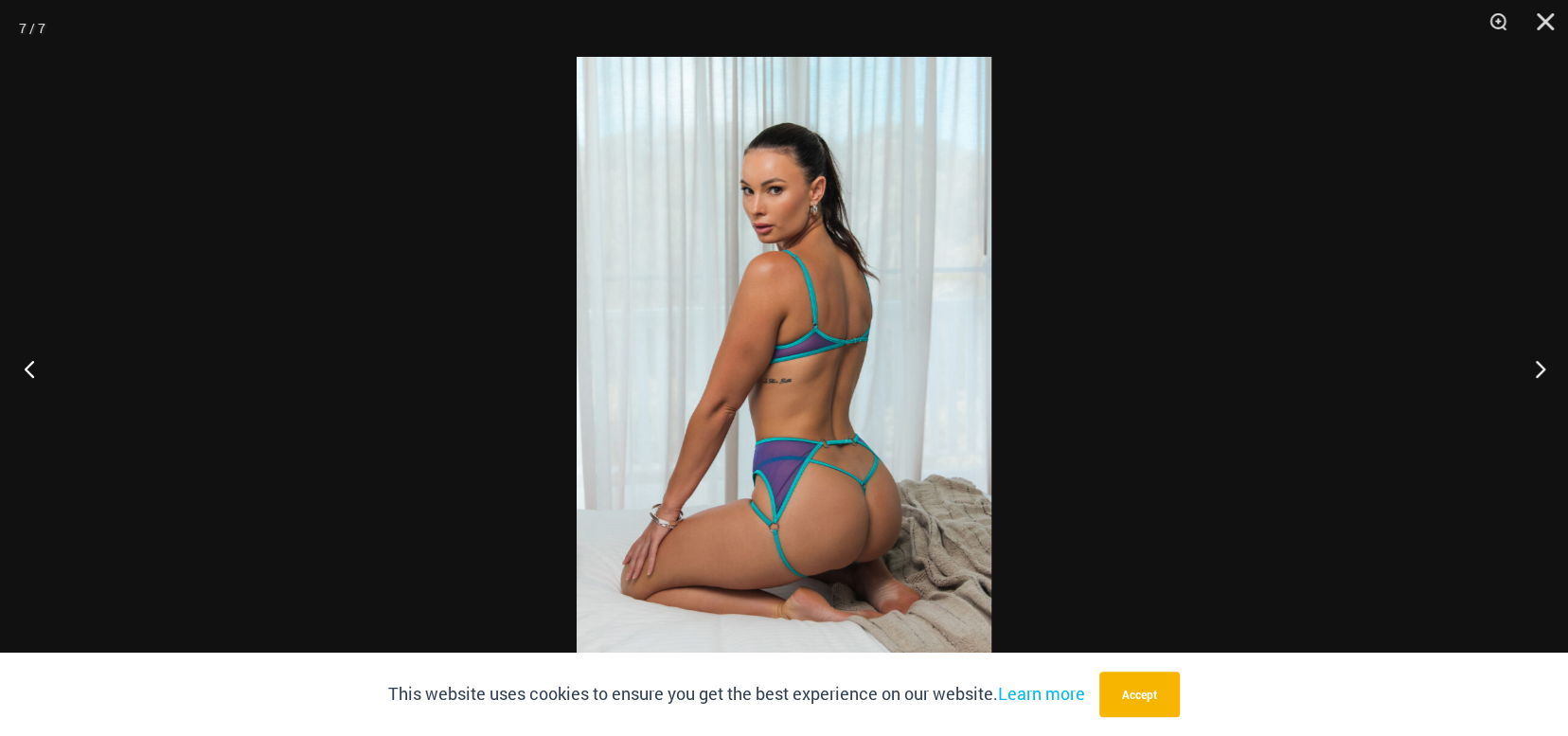
click at [26, 362] on button "Previous" at bounding box center [35, 368] width 71 height 94
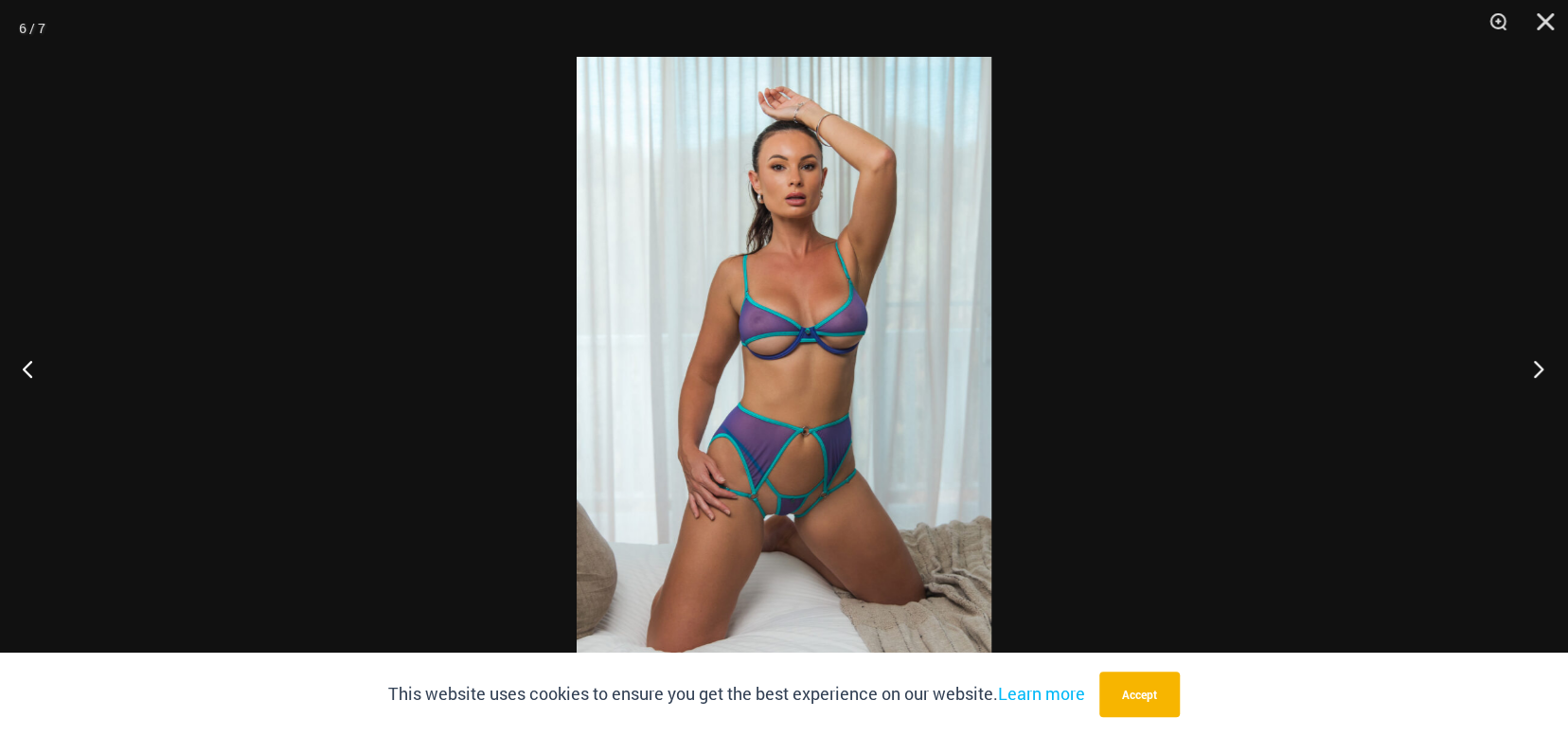
click at [1528, 377] on button "Next" at bounding box center [1533, 368] width 71 height 94
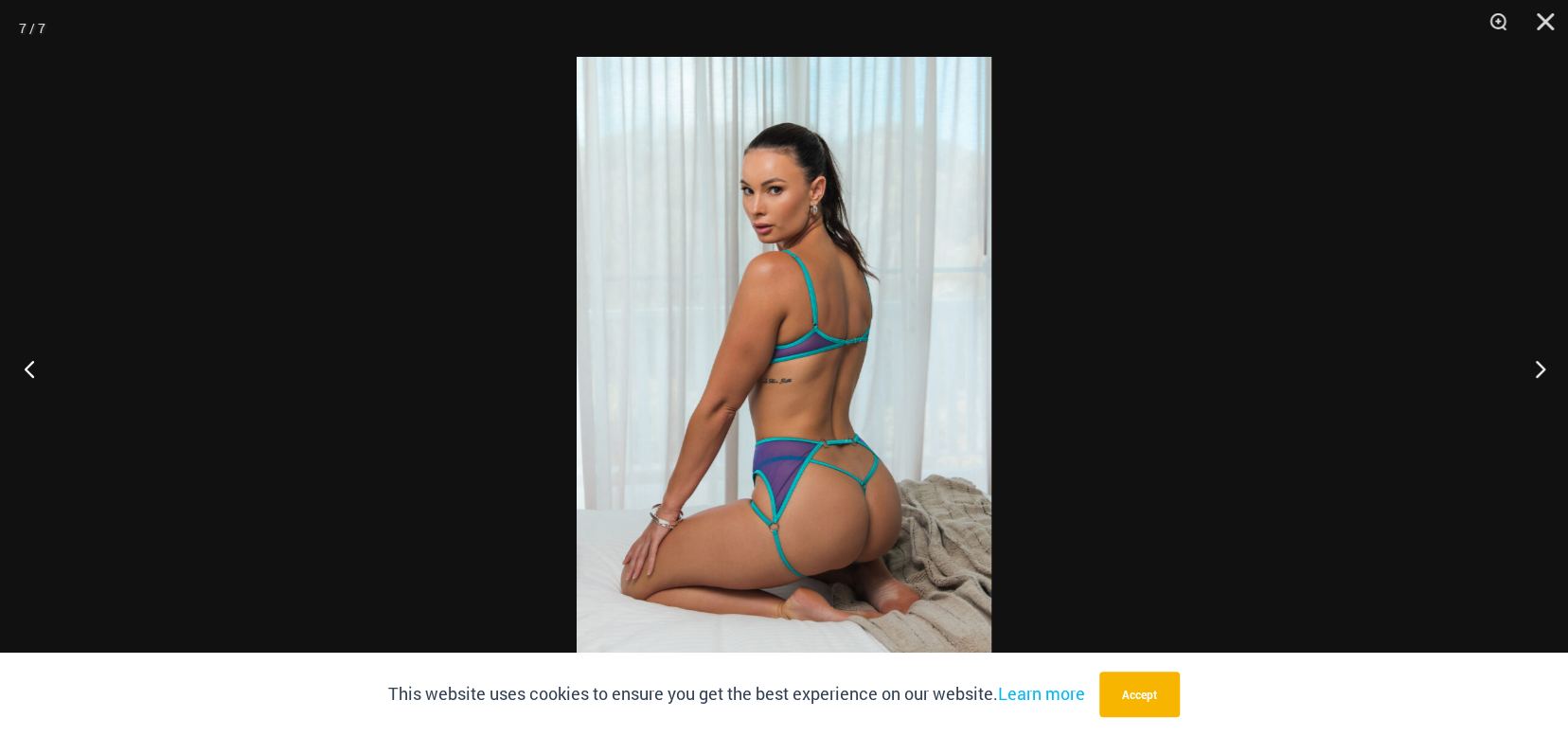
click at [33, 365] on button "Previous" at bounding box center [35, 368] width 71 height 94
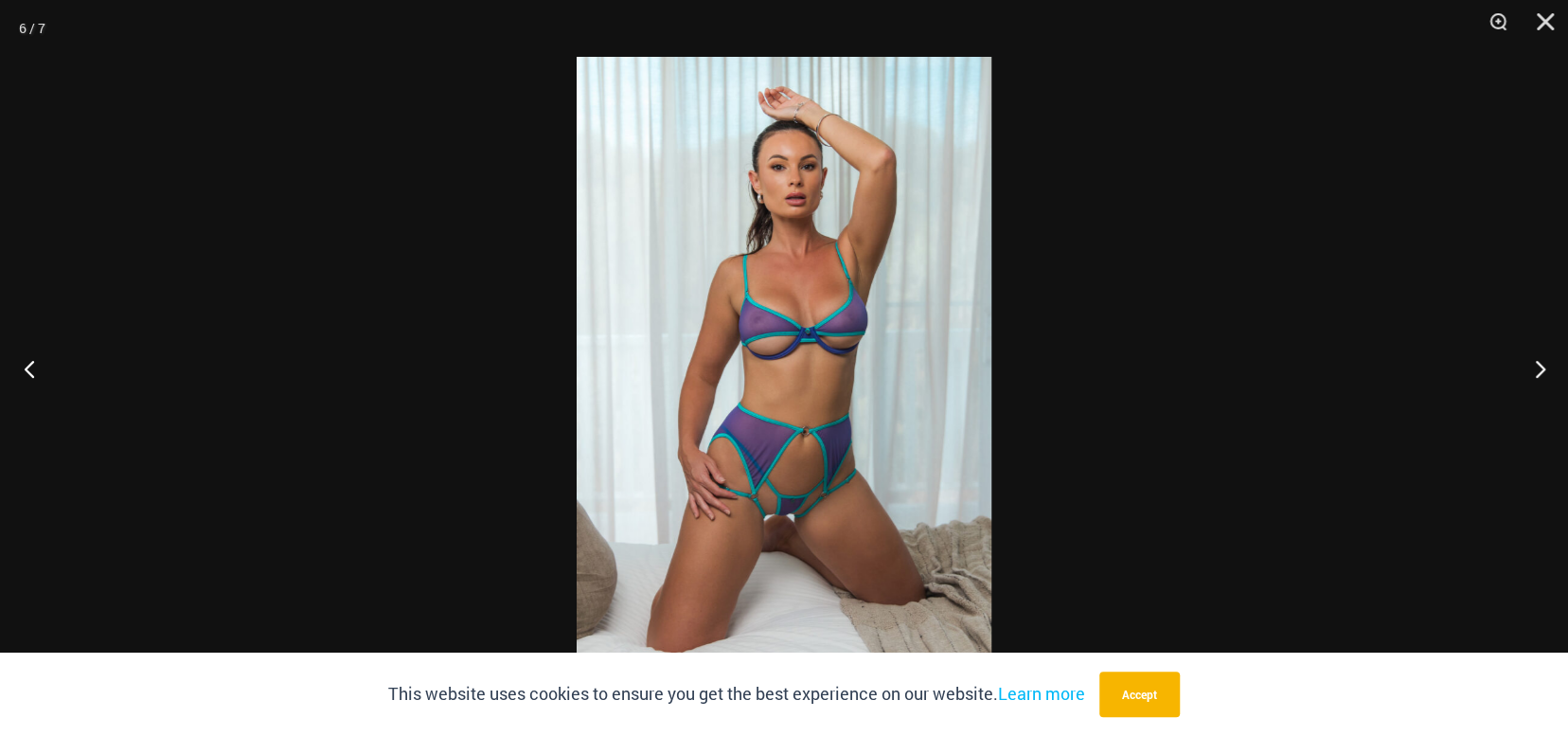
click at [31, 365] on button "Previous" at bounding box center [35, 368] width 71 height 94
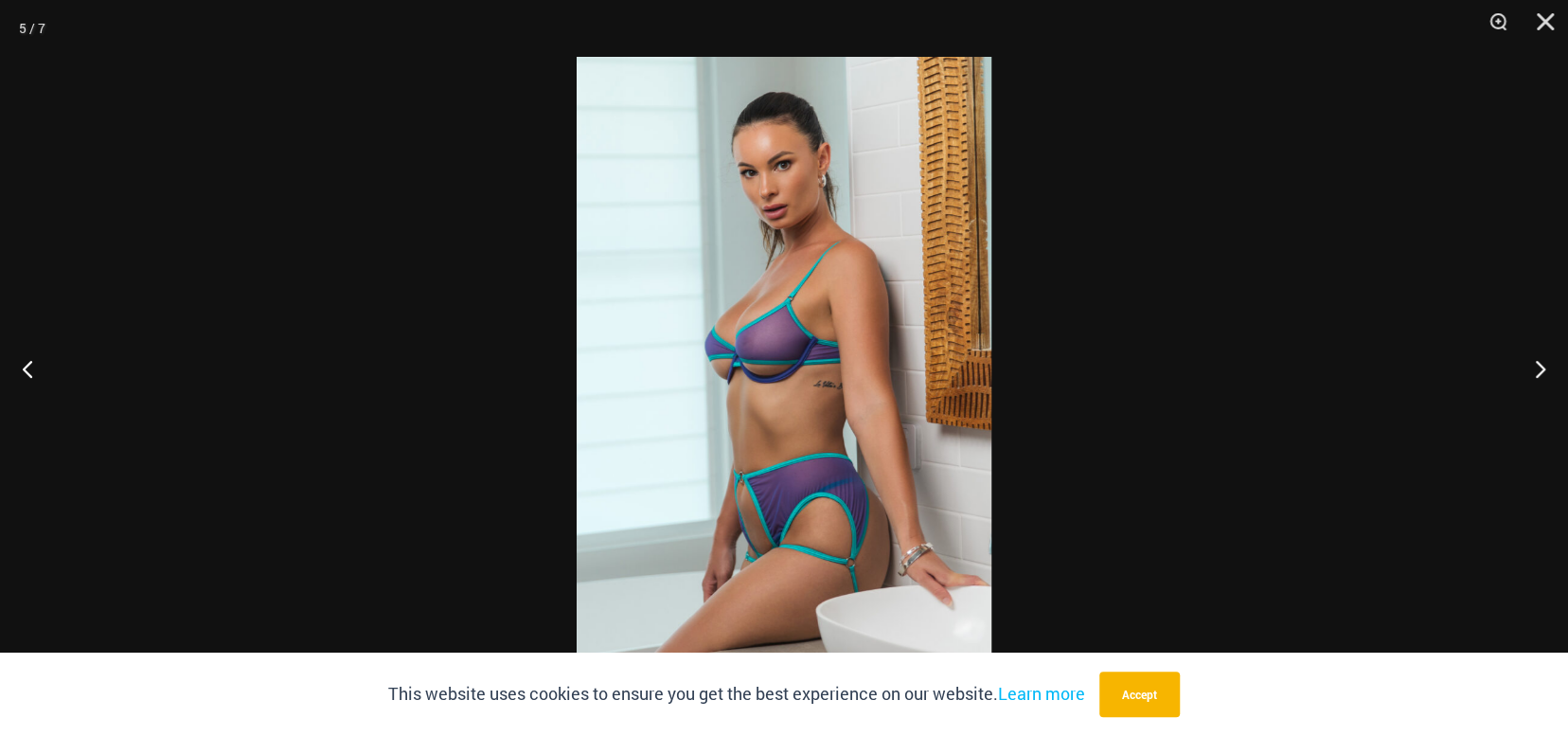
click at [1444, 357] on div at bounding box center [784, 368] width 1568 height 736
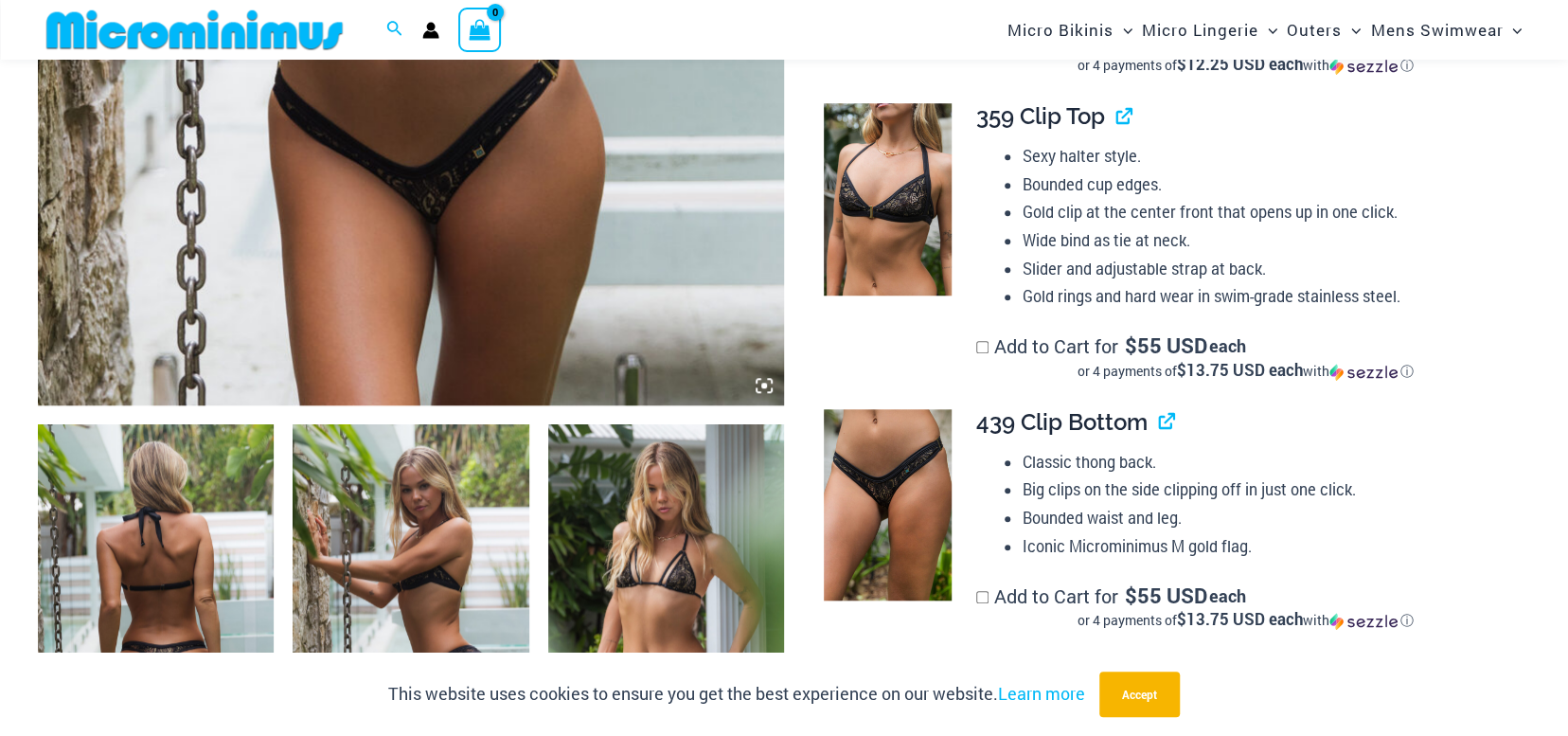
scroll to position [741, 0]
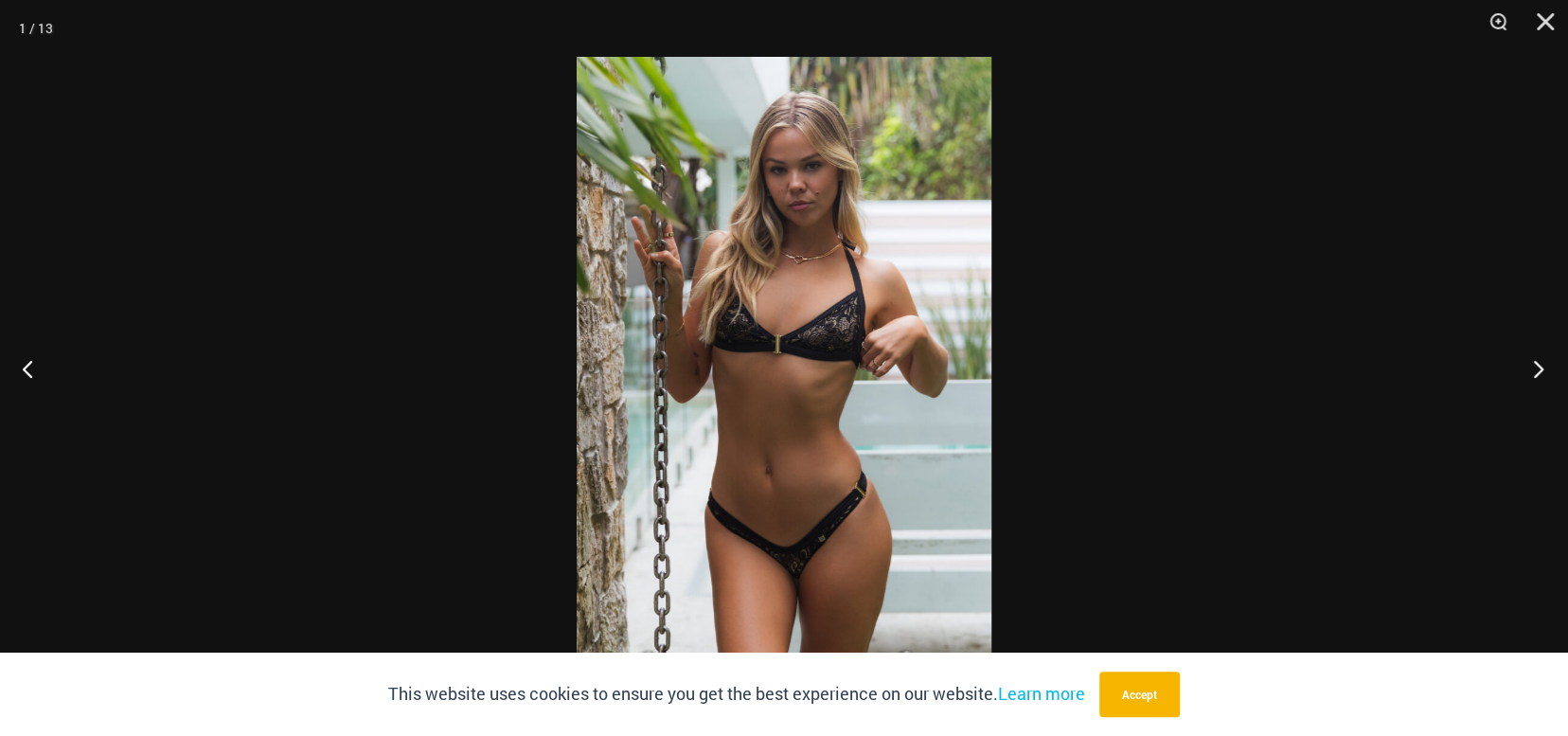
click at [1534, 362] on button "Next" at bounding box center [1533, 368] width 71 height 94
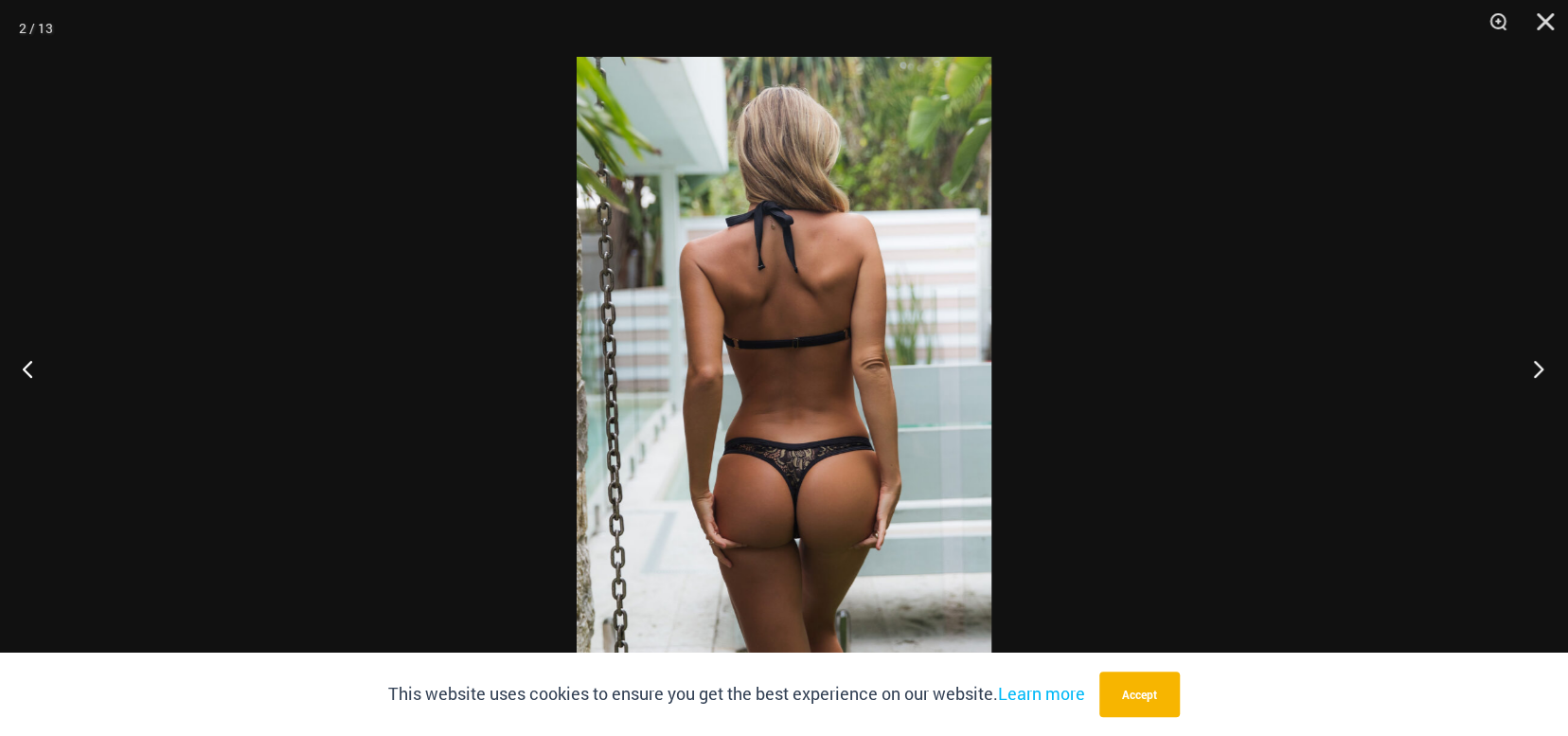
click at [1528, 363] on button "Next" at bounding box center [1533, 368] width 71 height 94
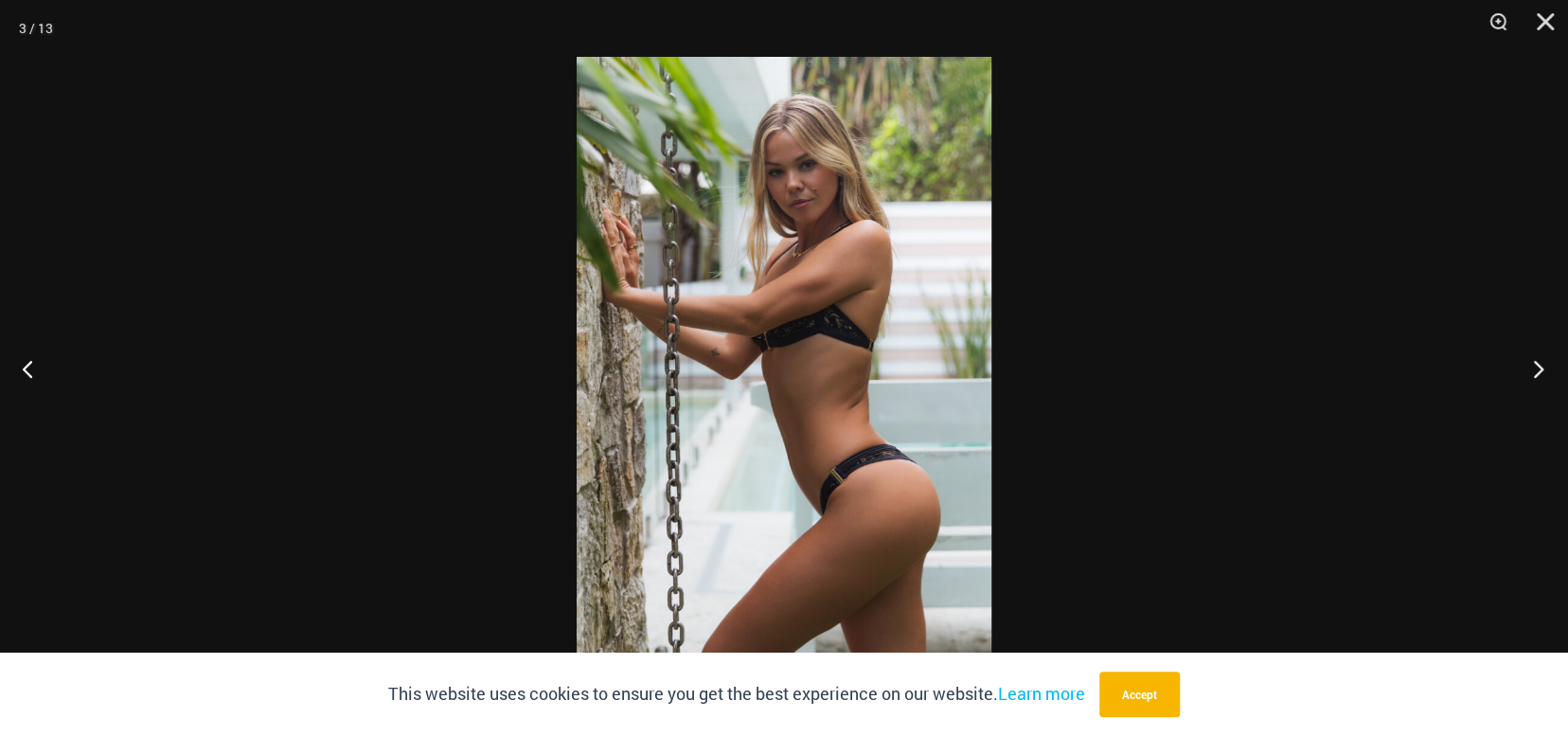
click at [1528, 363] on button "Next" at bounding box center [1533, 368] width 71 height 94
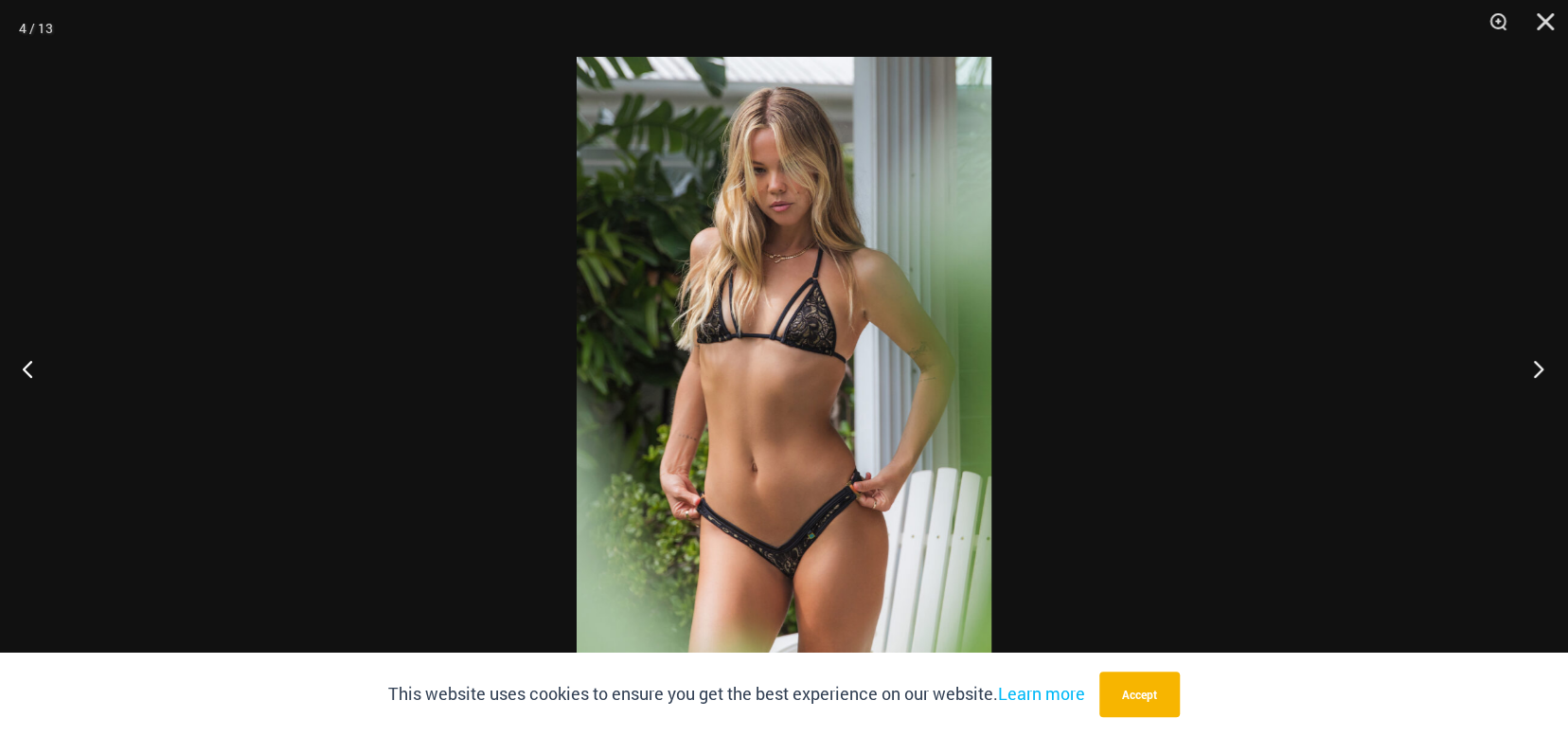
click at [1528, 363] on button "Next" at bounding box center [1533, 368] width 71 height 94
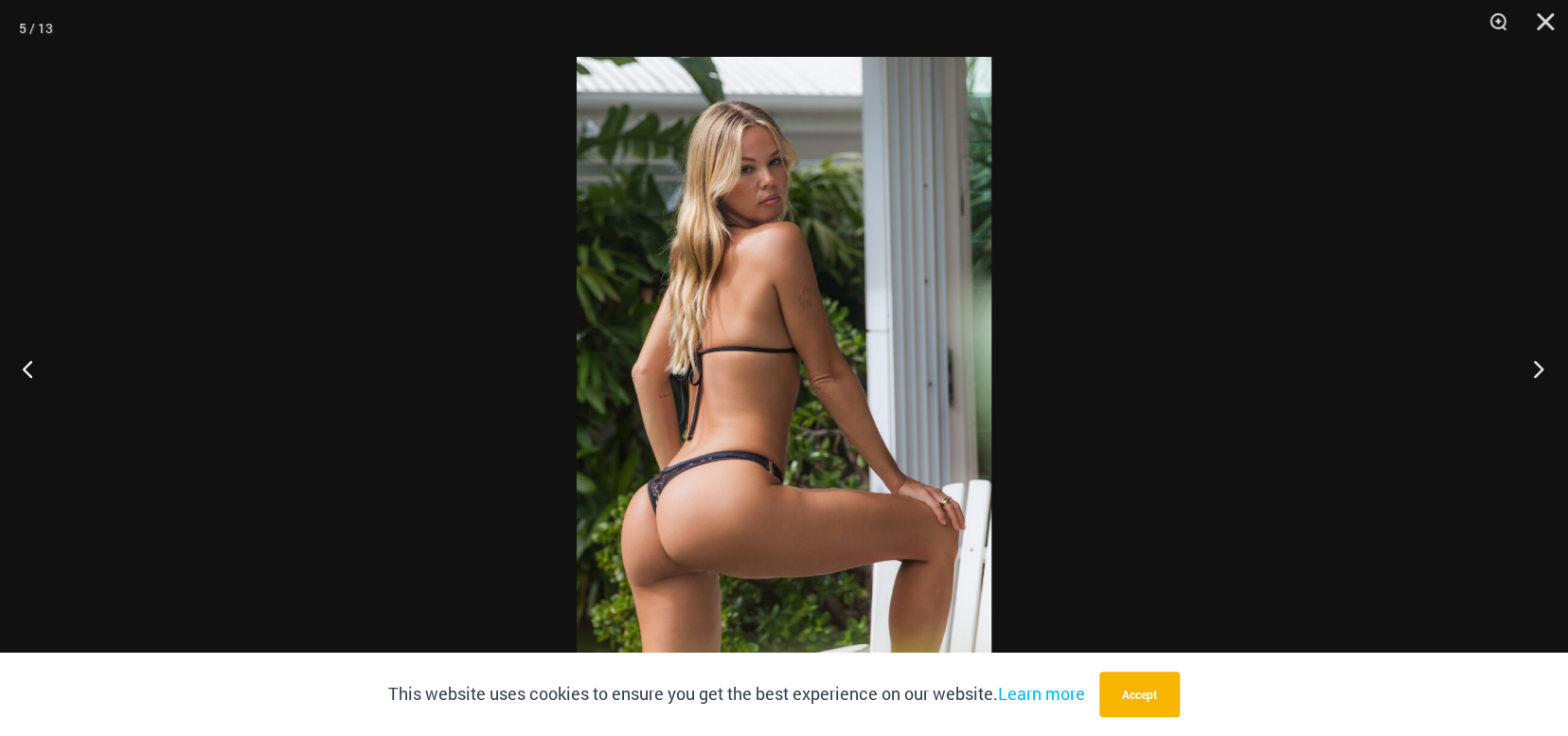
click at [1528, 363] on button "Next" at bounding box center [1533, 368] width 71 height 94
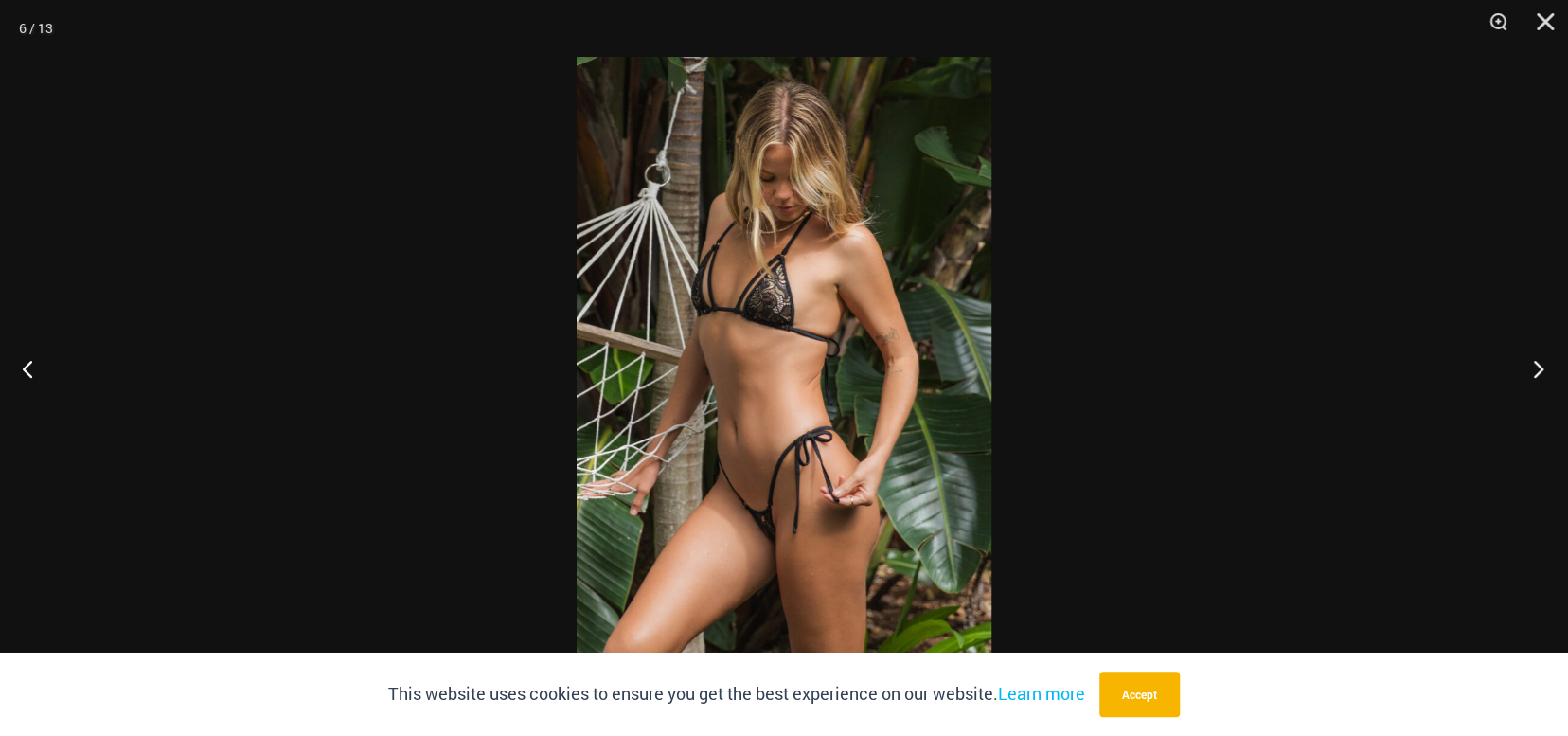
click at [1528, 360] on button "Next" at bounding box center [1533, 368] width 71 height 94
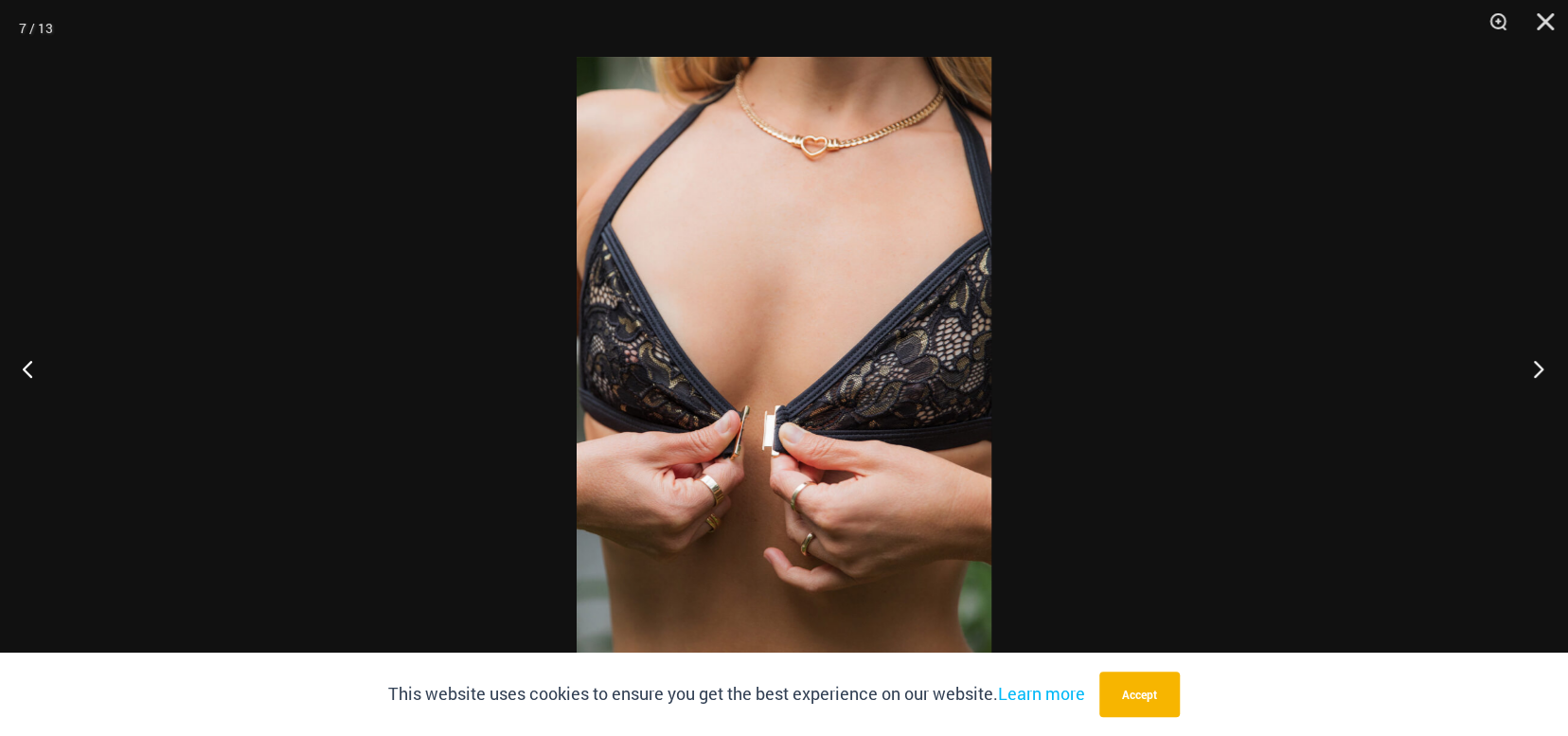
click at [1529, 360] on button "Next" at bounding box center [1533, 368] width 71 height 94
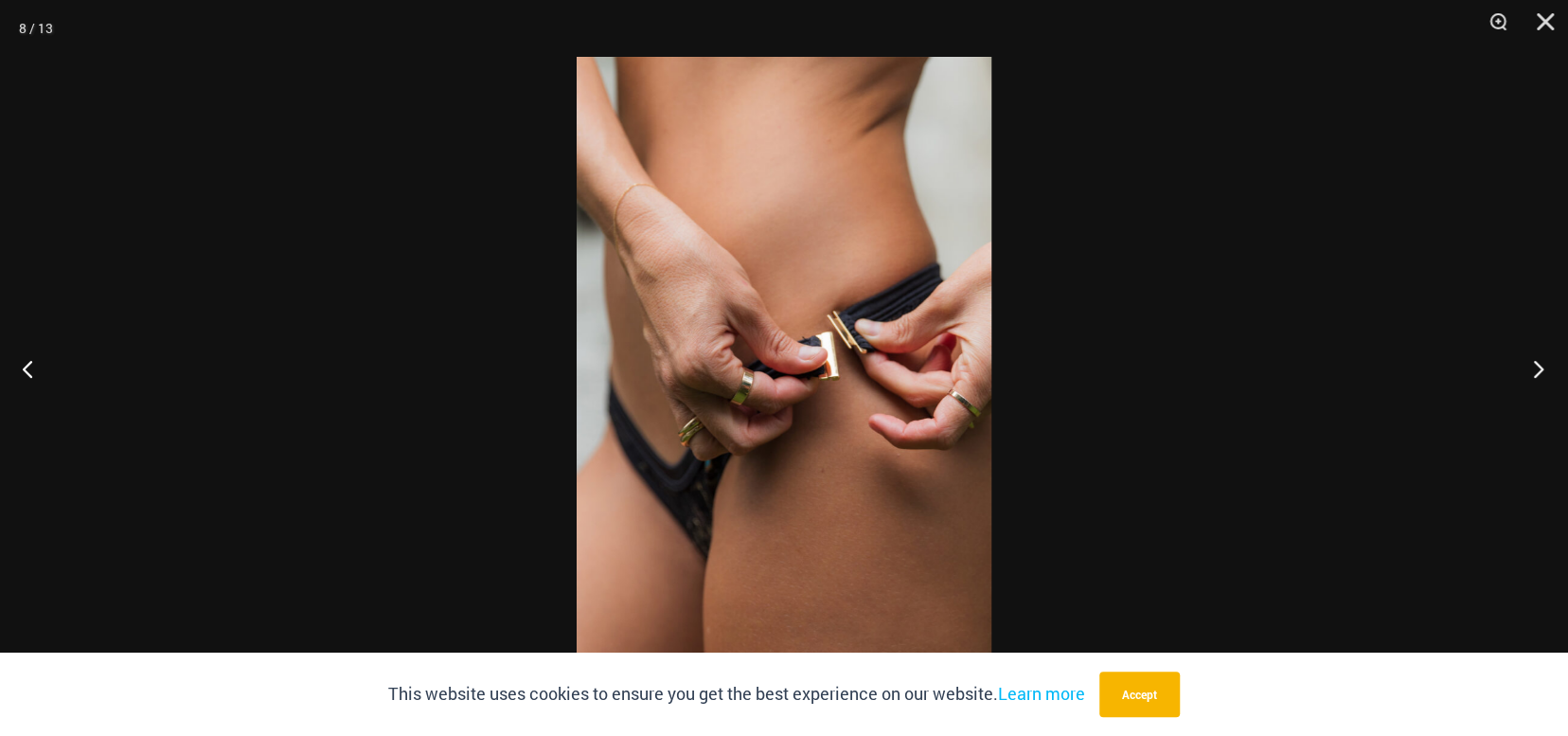
click at [1529, 360] on button "Next" at bounding box center [1533, 368] width 71 height 94
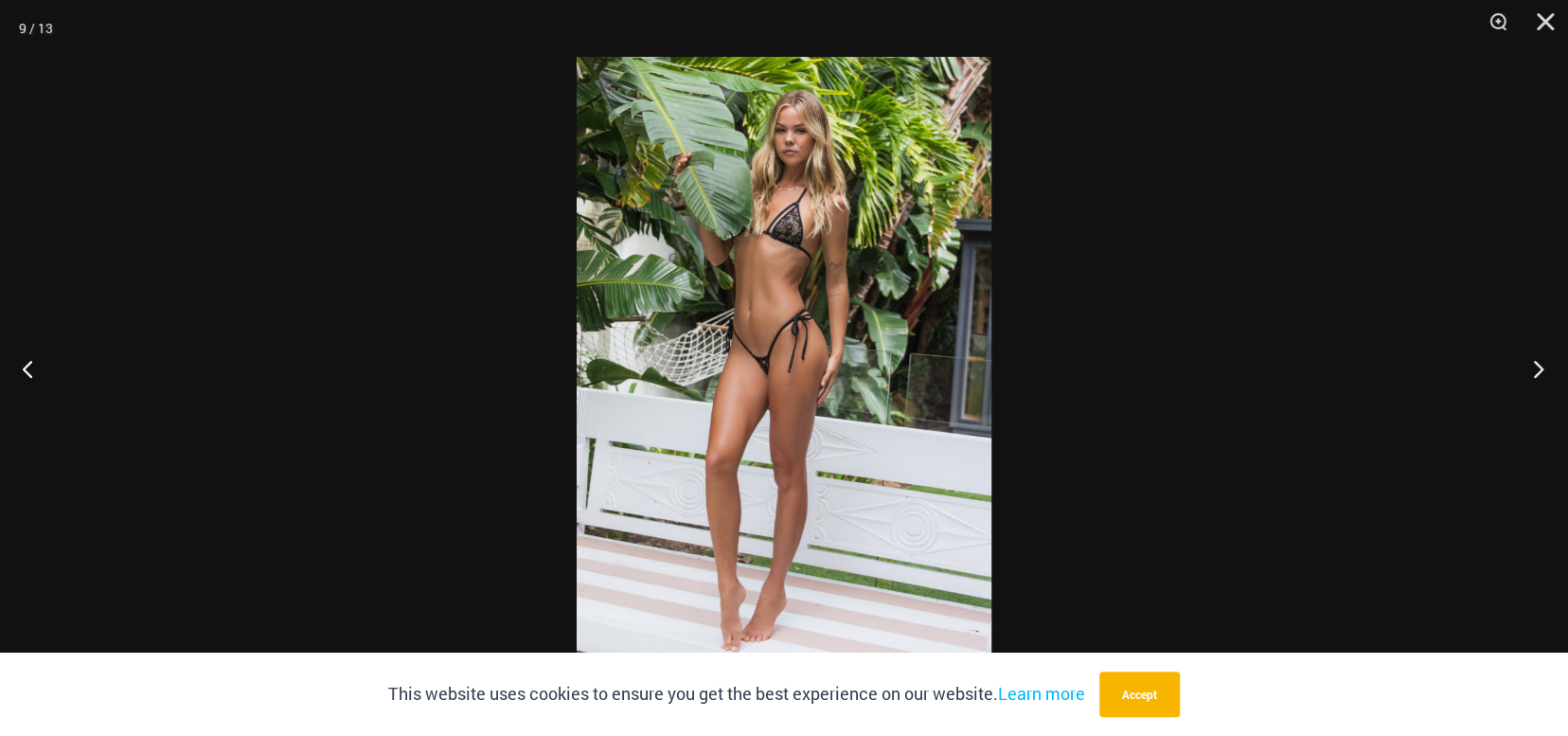
click at [1532, 361] on button "Next" at bounding box center [1533, 368] width 71 height 94
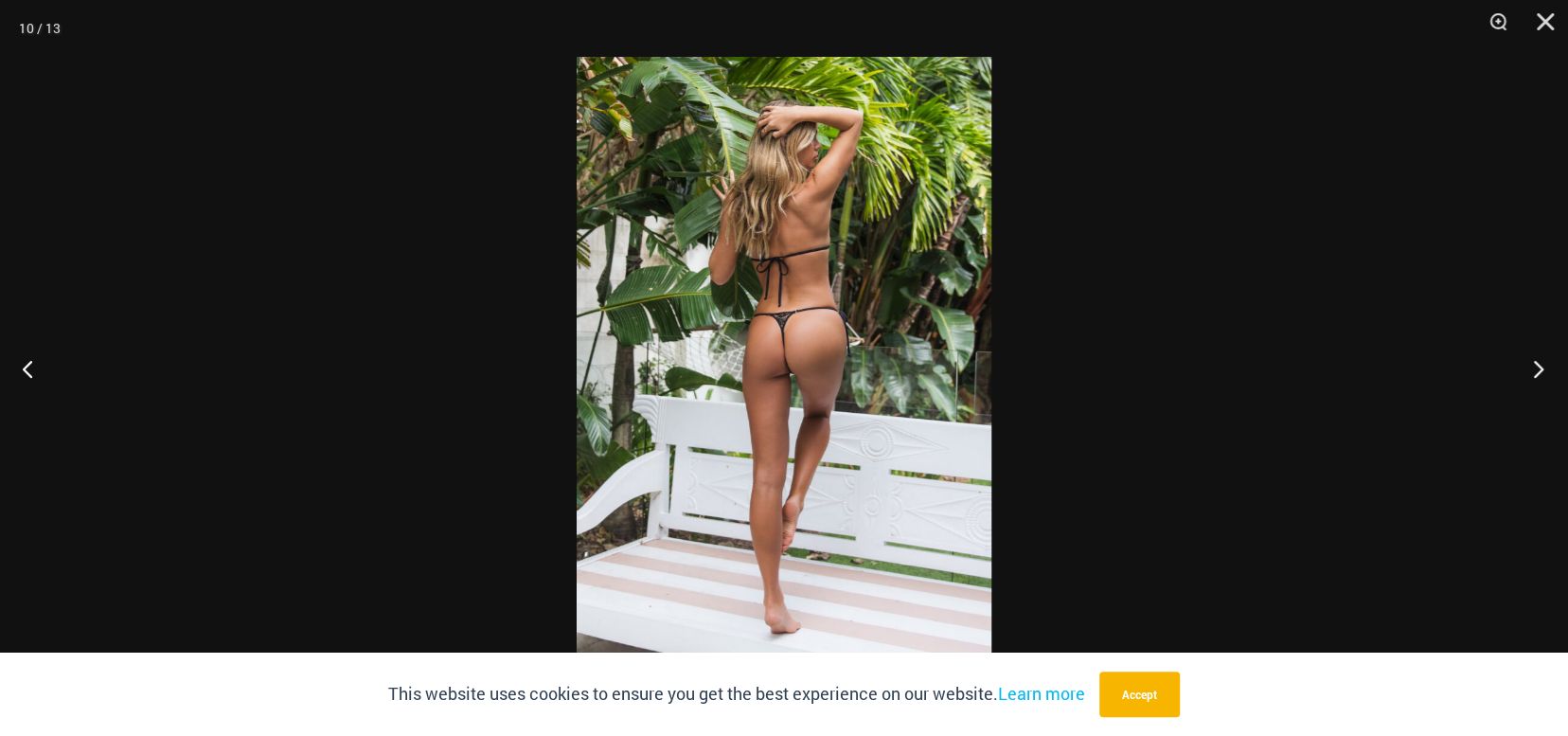
click at [1535, 361] on button "Next" at bounding box center [1533, 368] width 71 height 94
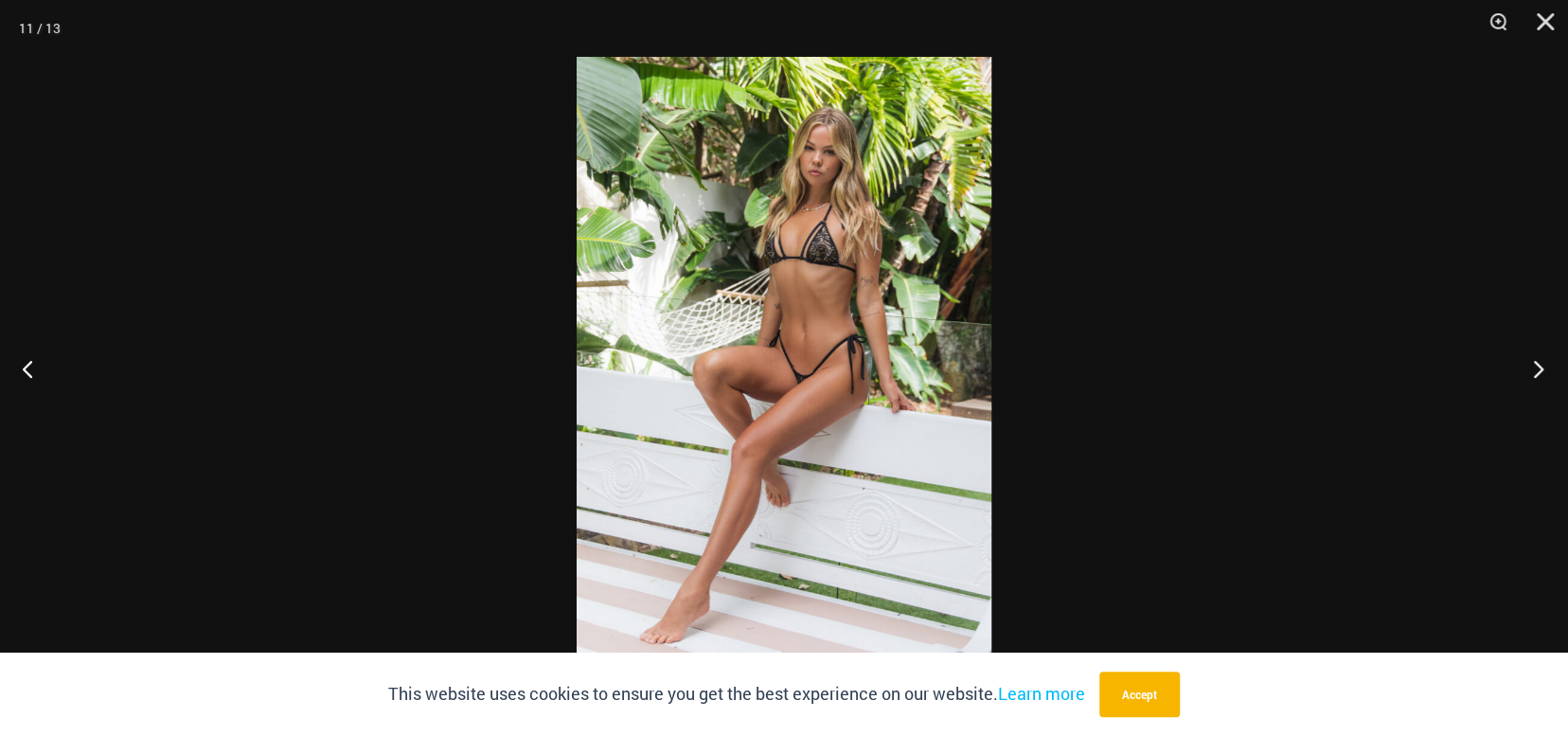
click at [1535, 361] on button "Next" at bounding box center [1533, 368] width 71 height 94
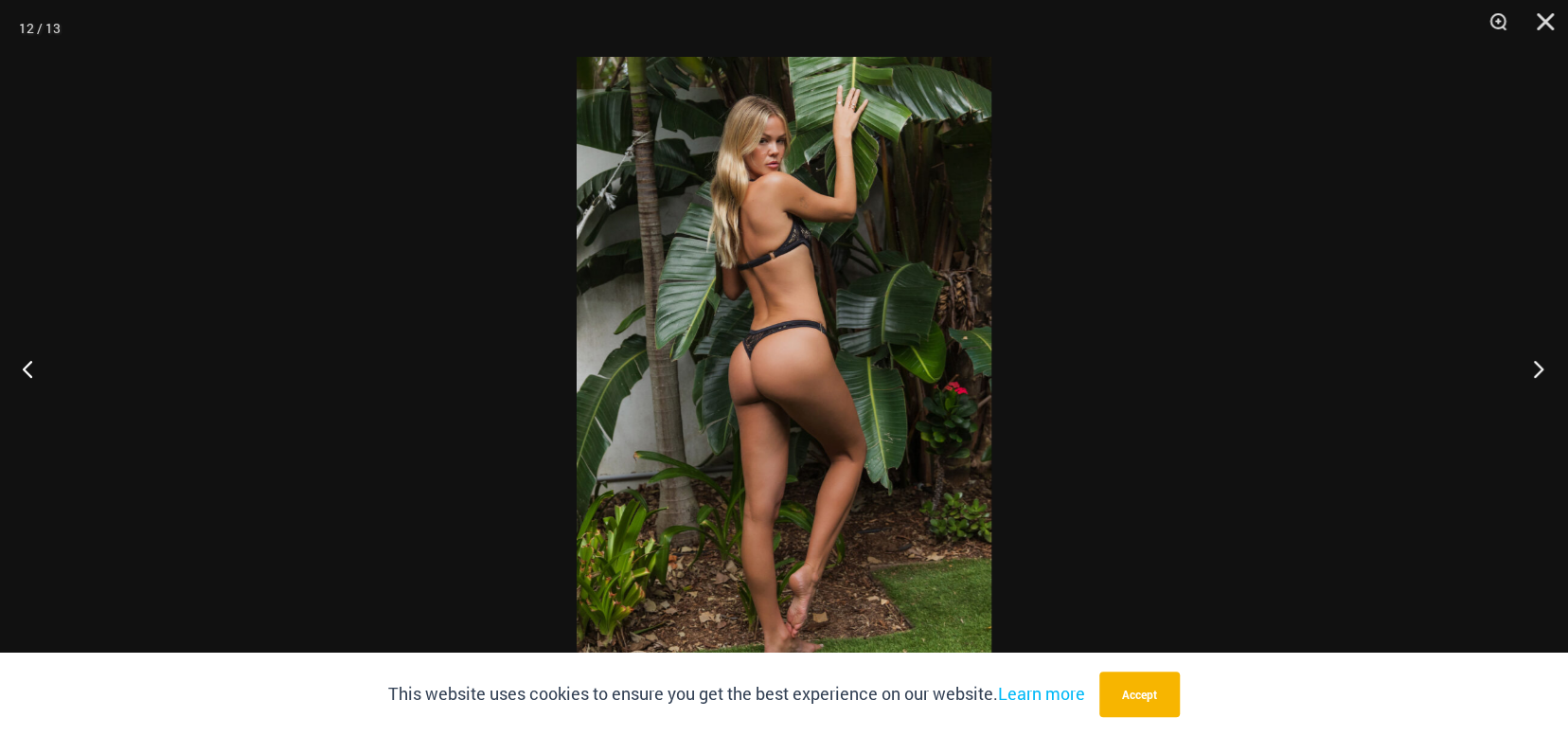
click at [1535, 361] on button "Next" at bounding box center [1533, 368] width 71 height 94
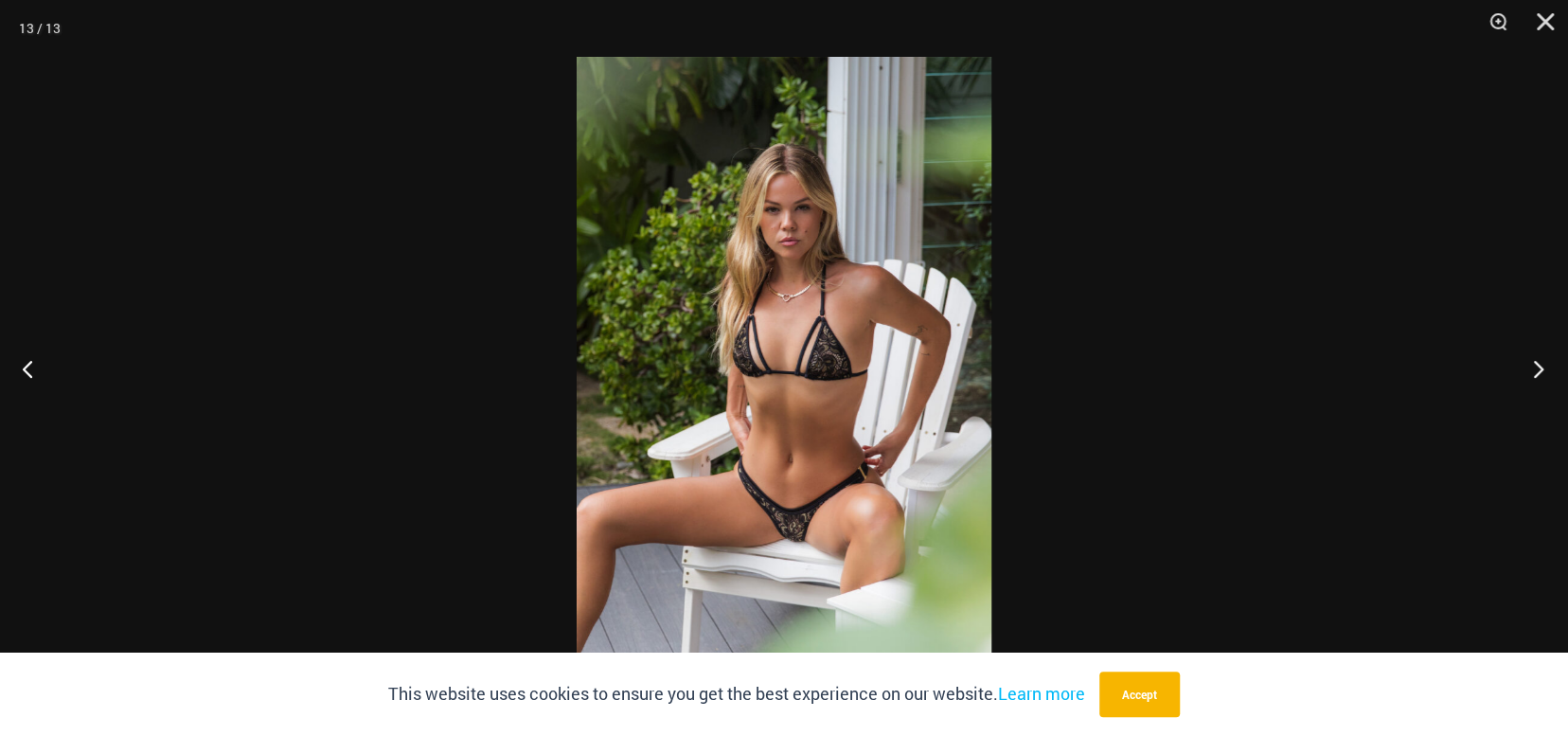
click at [1536, 362] on button "Next" at bounding box center [1533, 368] width 71 height 94
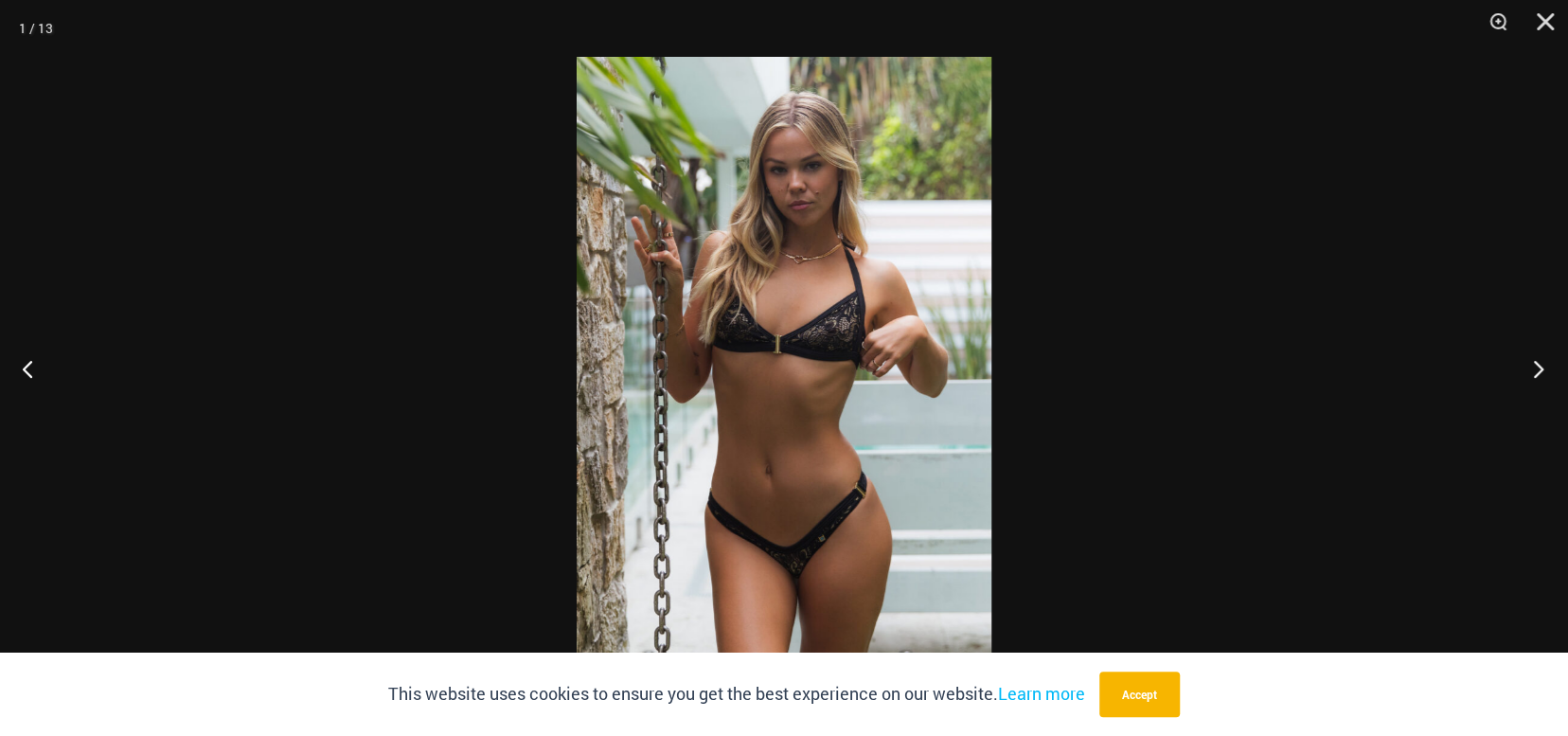
click at [1536, 362] on button "Next" at bounding box center [1533, 368] width 71 height 94
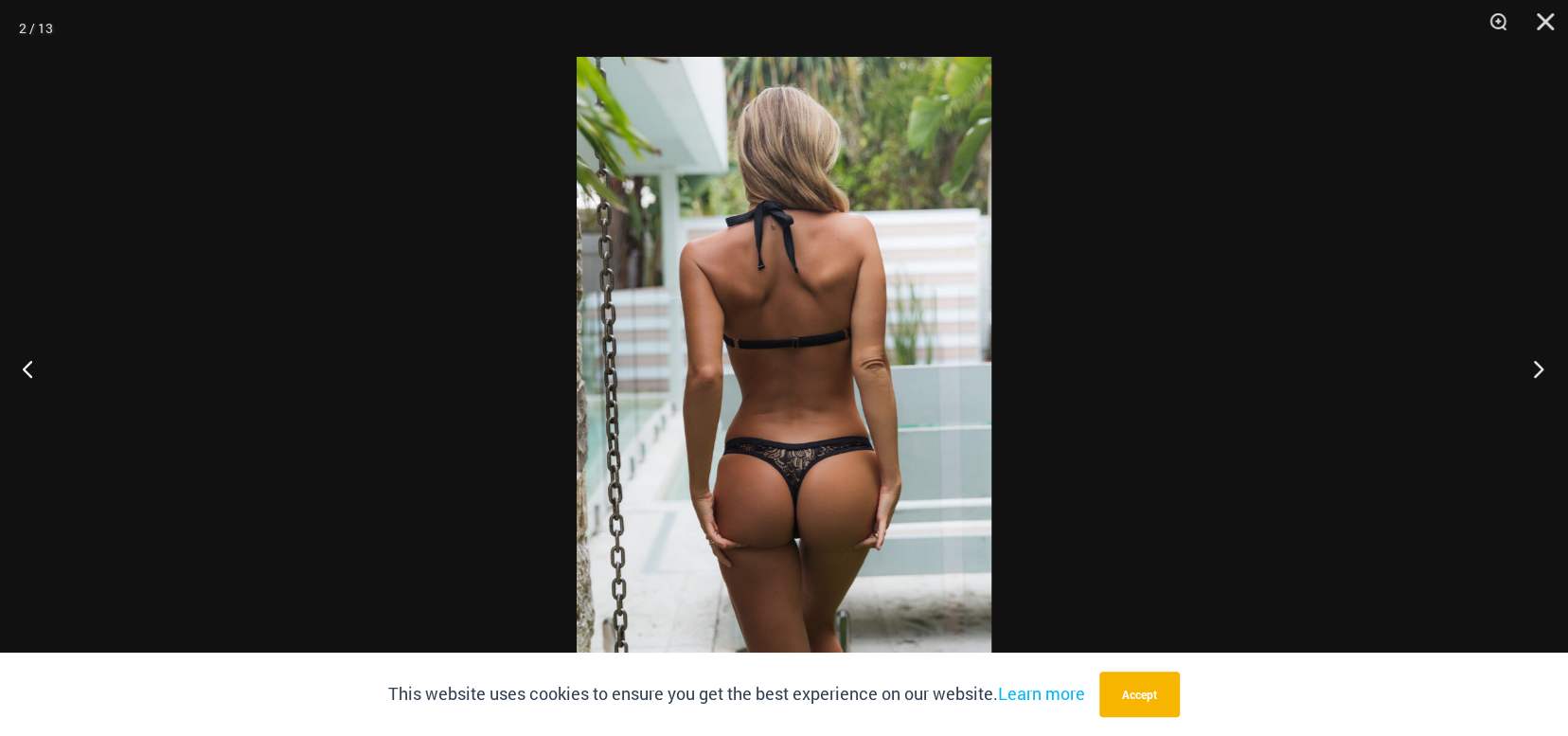
click at [1538, 368] on button "Next" at bounding box center [1533, 368] width 71 height 94
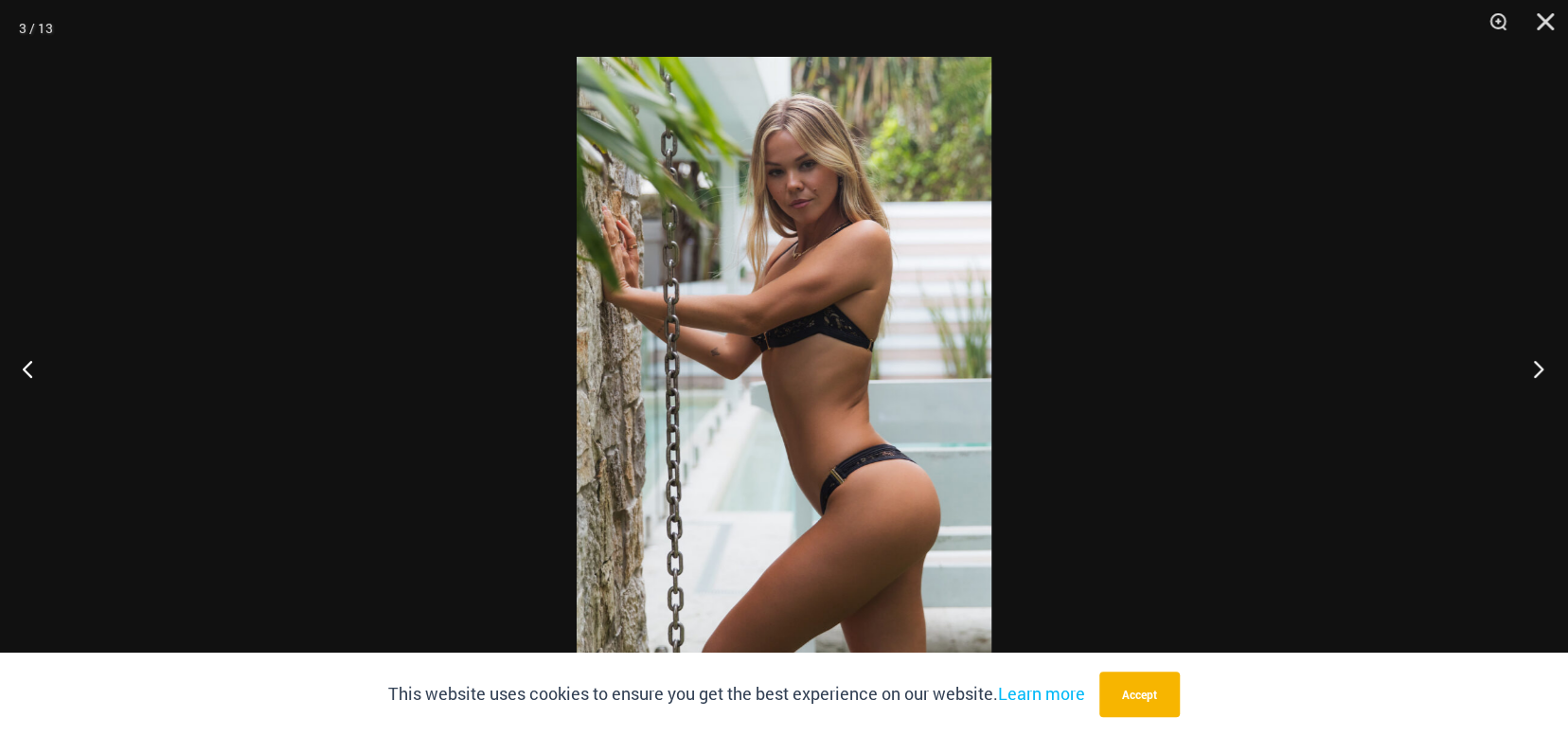
click at [1538, 368] on button "Next" at bounding box center [1533, 368] width 71 height 94
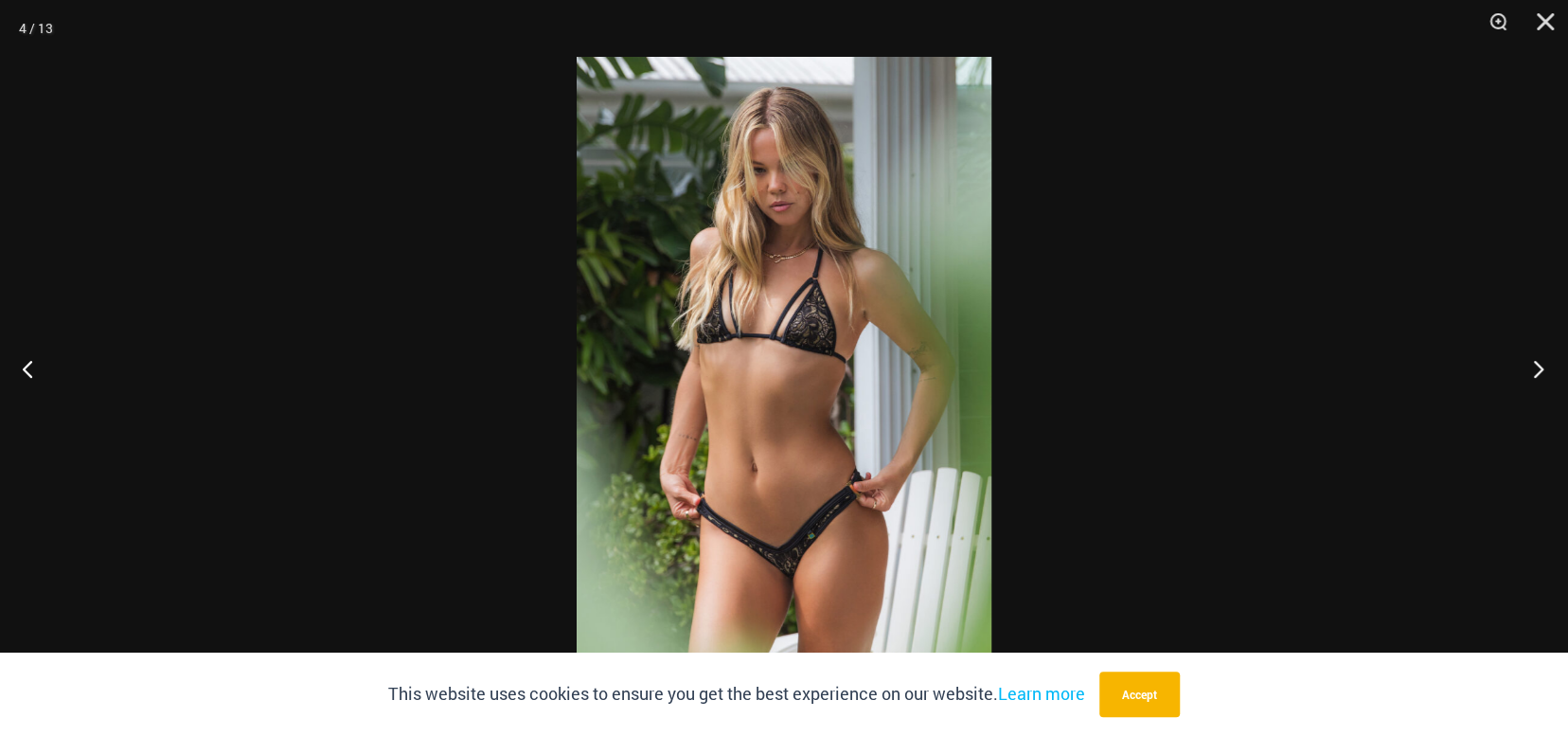
click at [1539, 378] on button "Next" at bounding box center [1533, 368] width 71 height 94
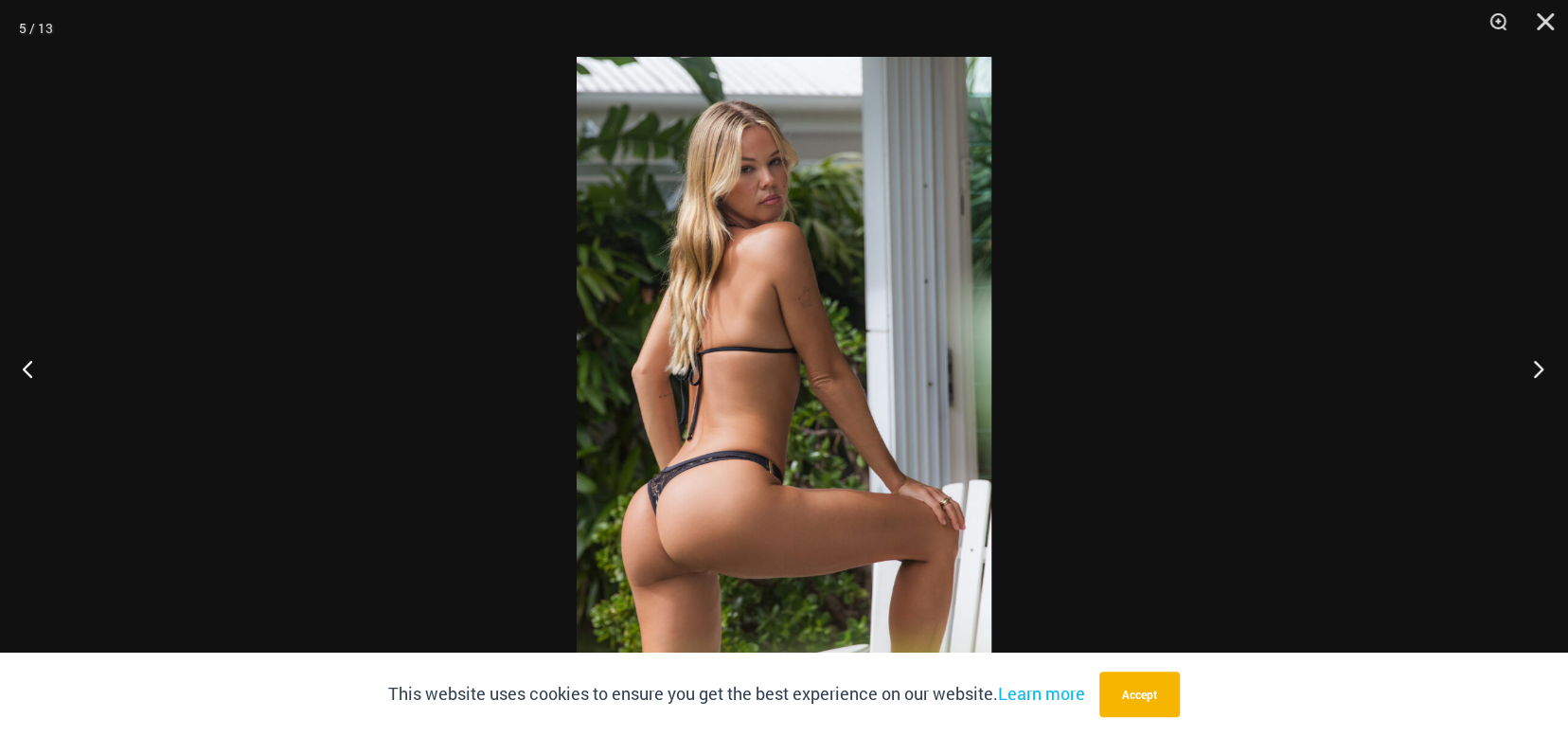
click at [1544, 378] on button "Next" at bounding box center [1533, 368] width 71 height 94
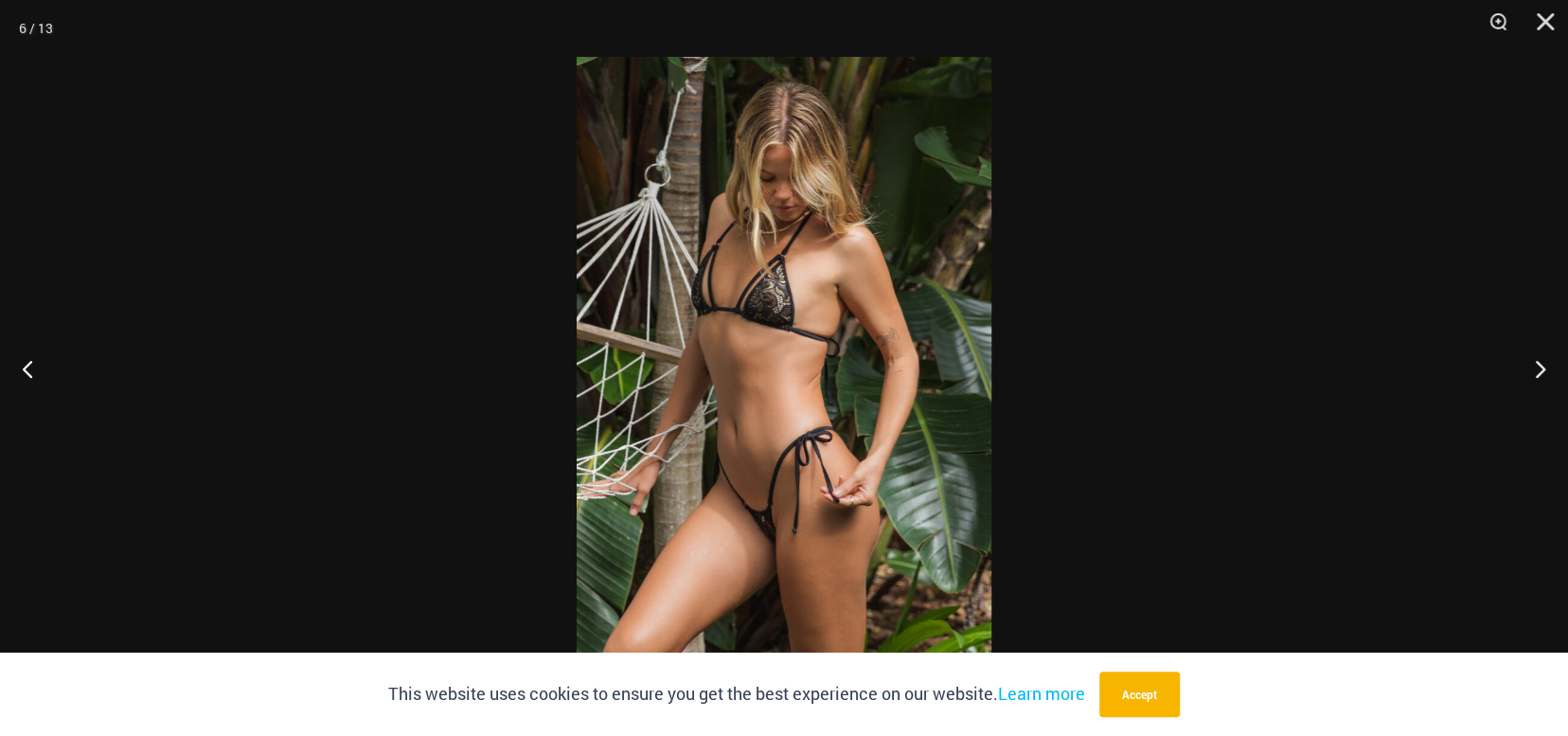
click at [1491, 365] on div at bounding box center [784, 368] width 1568 height 736
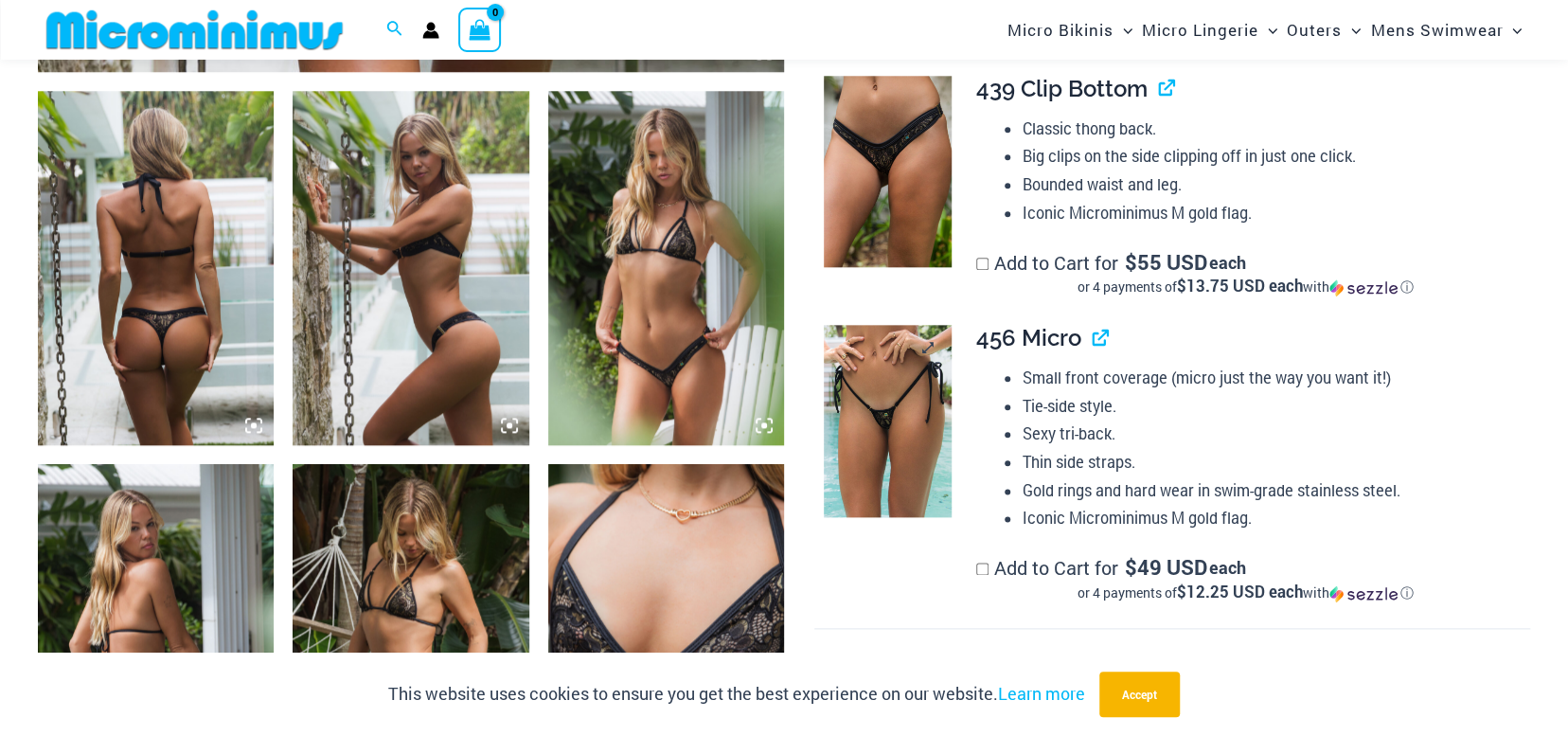
scroll to position [1215, 0]
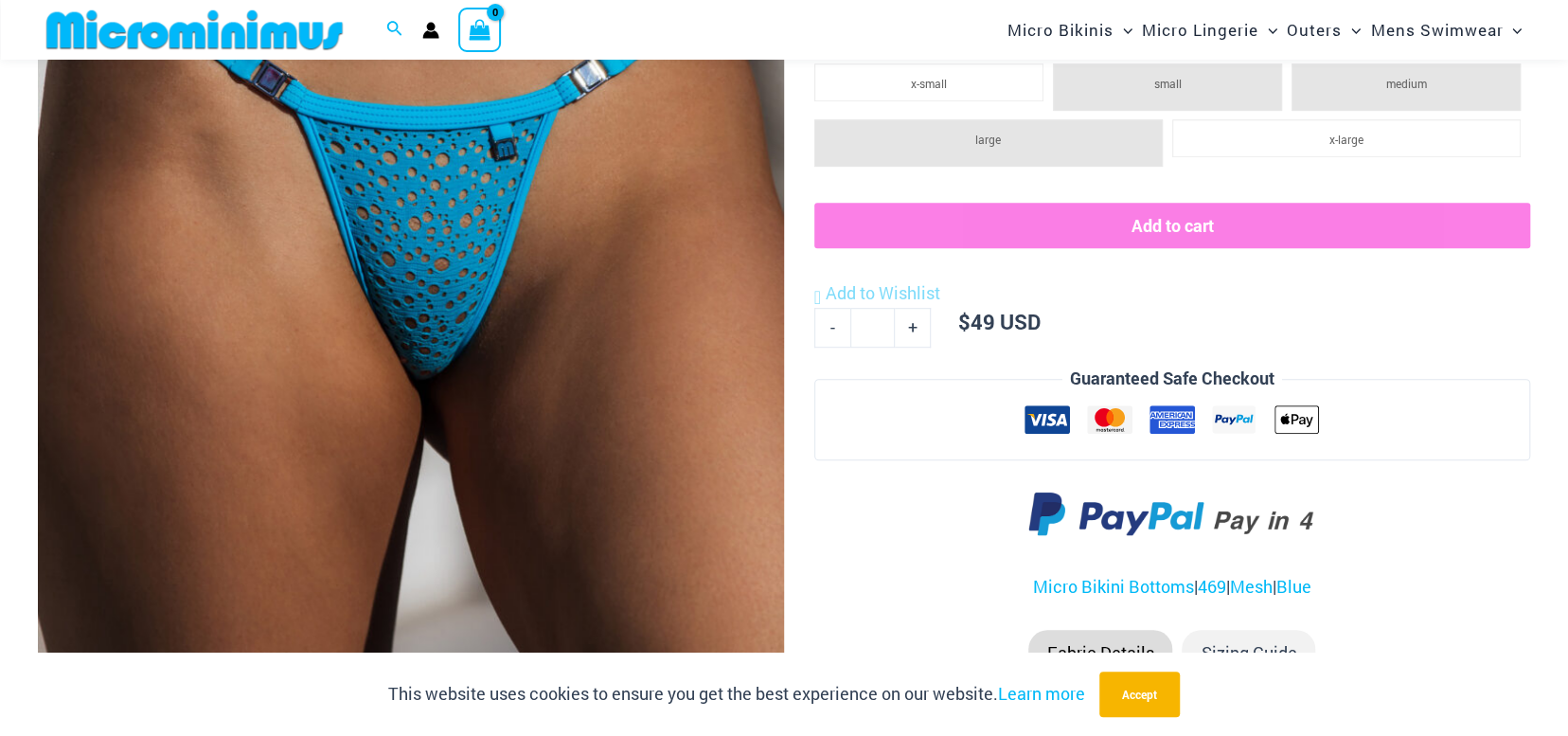
scroll to position [653, 0]
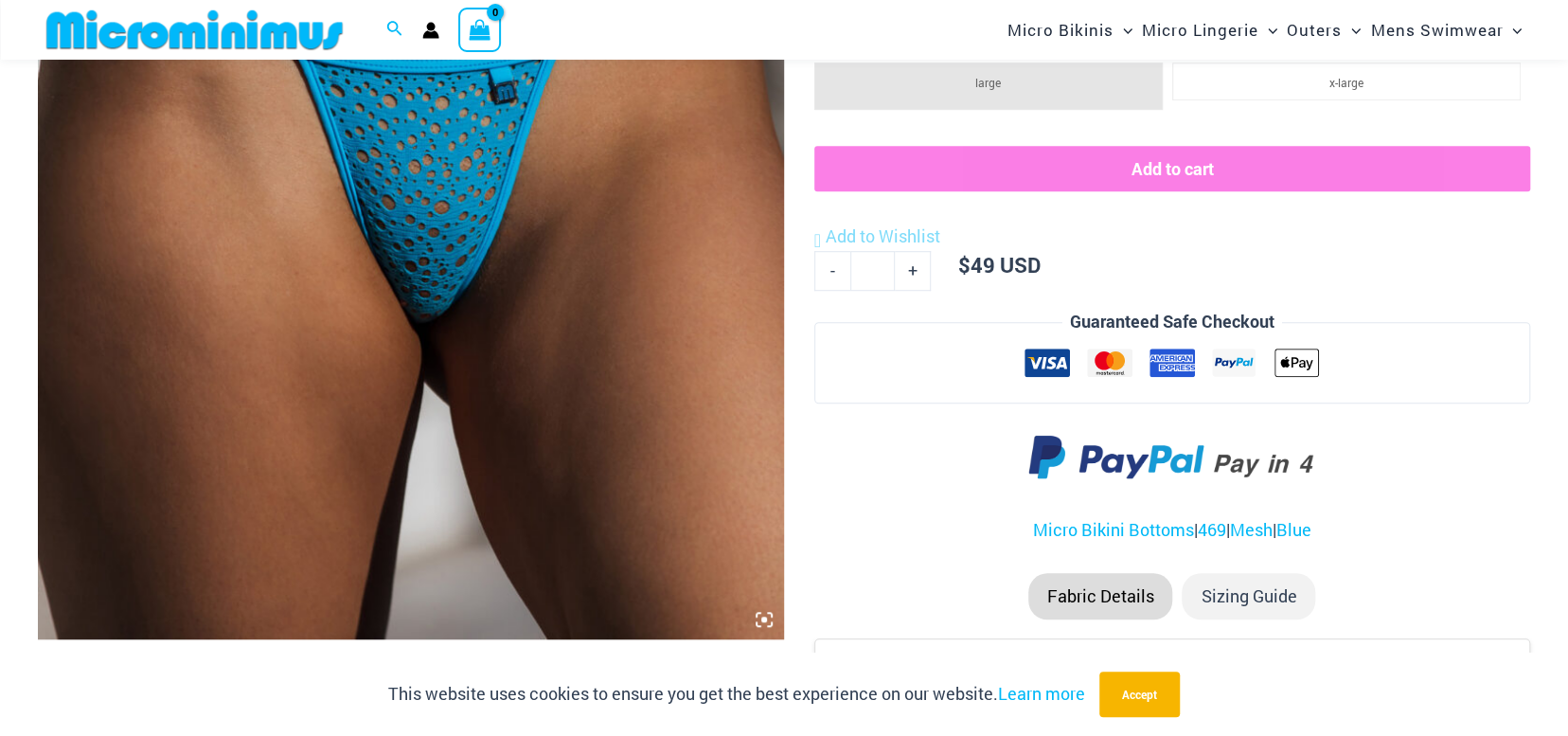
click at [671, 324] on img at bounding box center [411, 79] width 746 height 1119
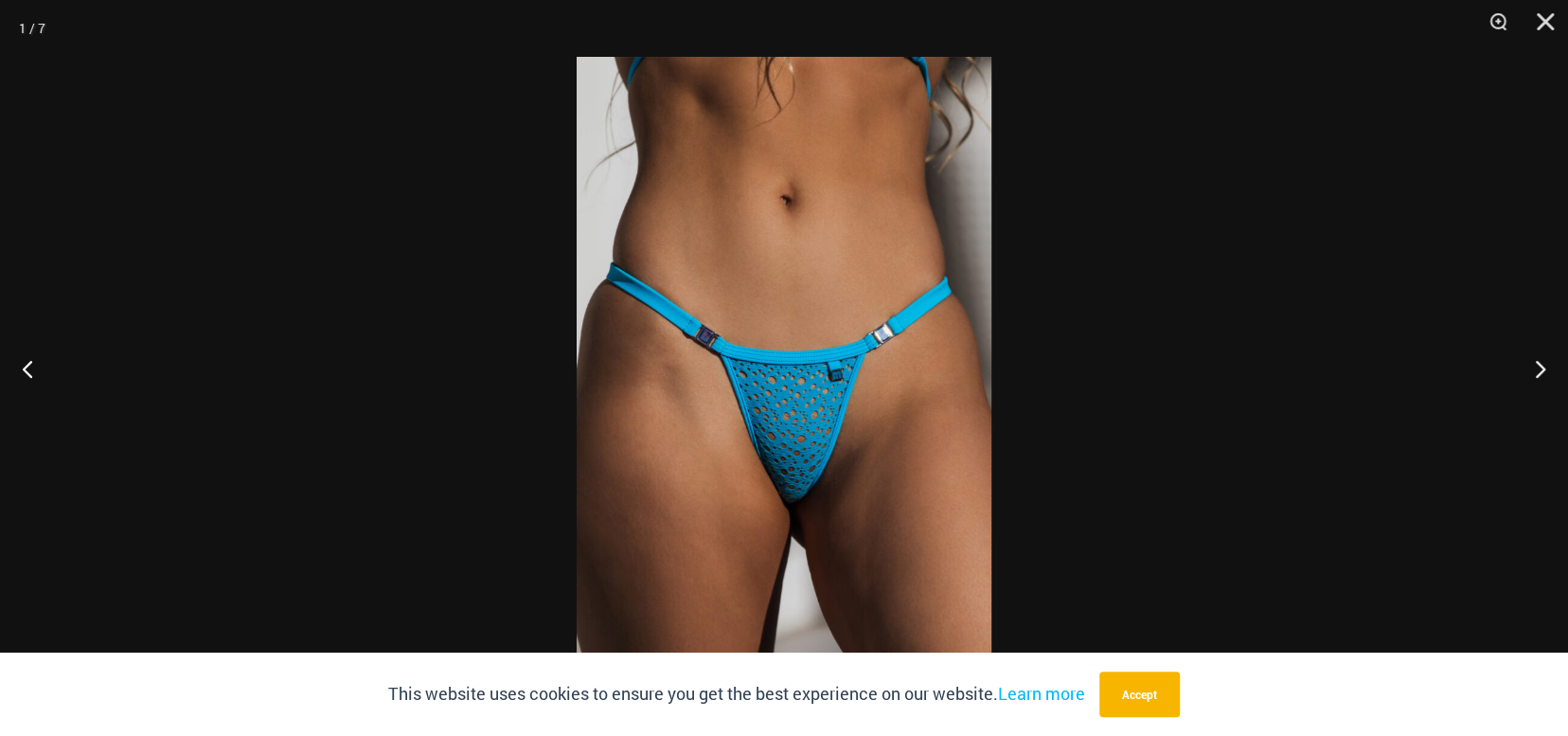
click at [577, 57] on div at bounding box center [577, 57] width 0 height 0
click at [1541, 361] on button "Next" at bounding box center [1533, 368] width 71 height 94
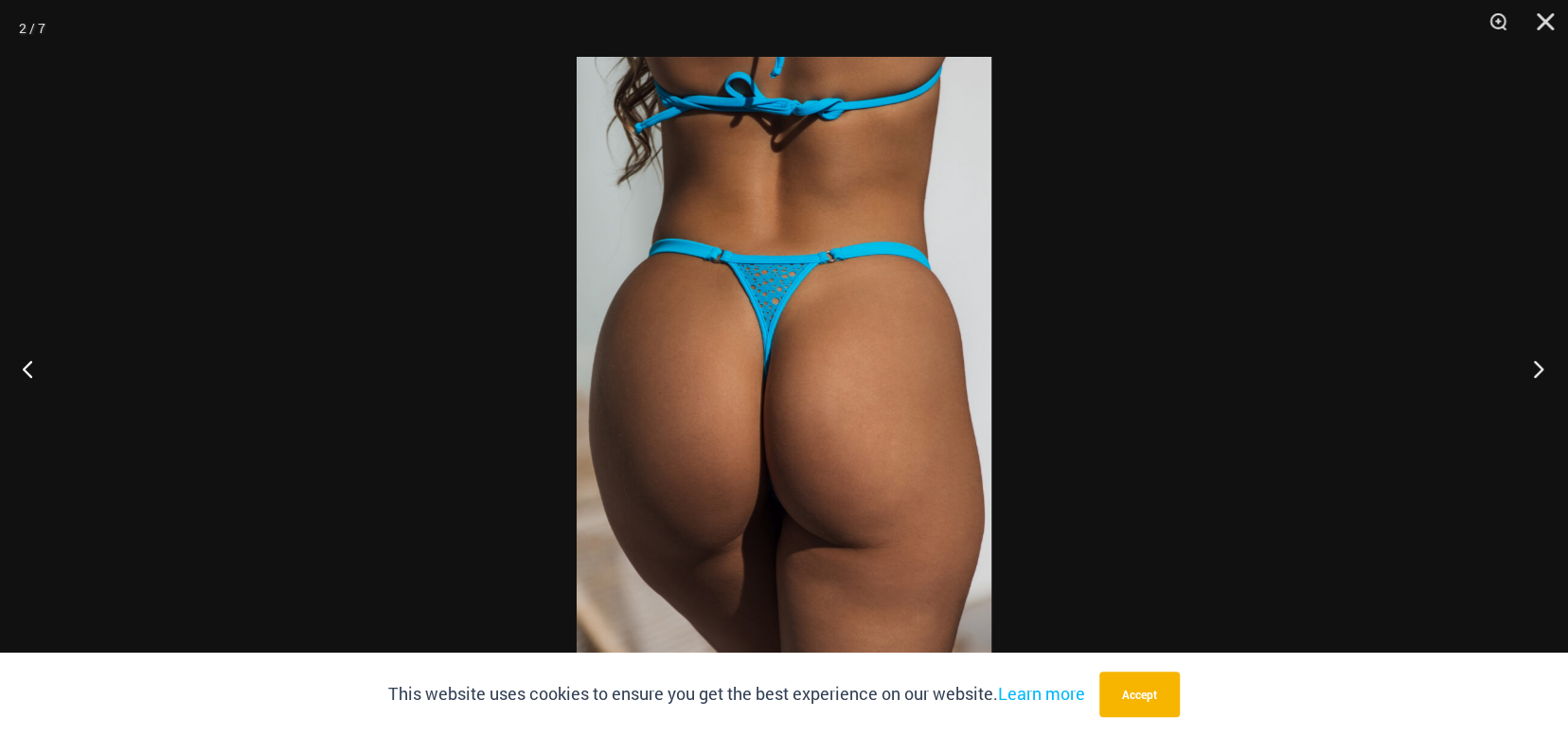
click at [1540, 362] on button "Next" at bounding box center [1533, 368] width 71 height 94
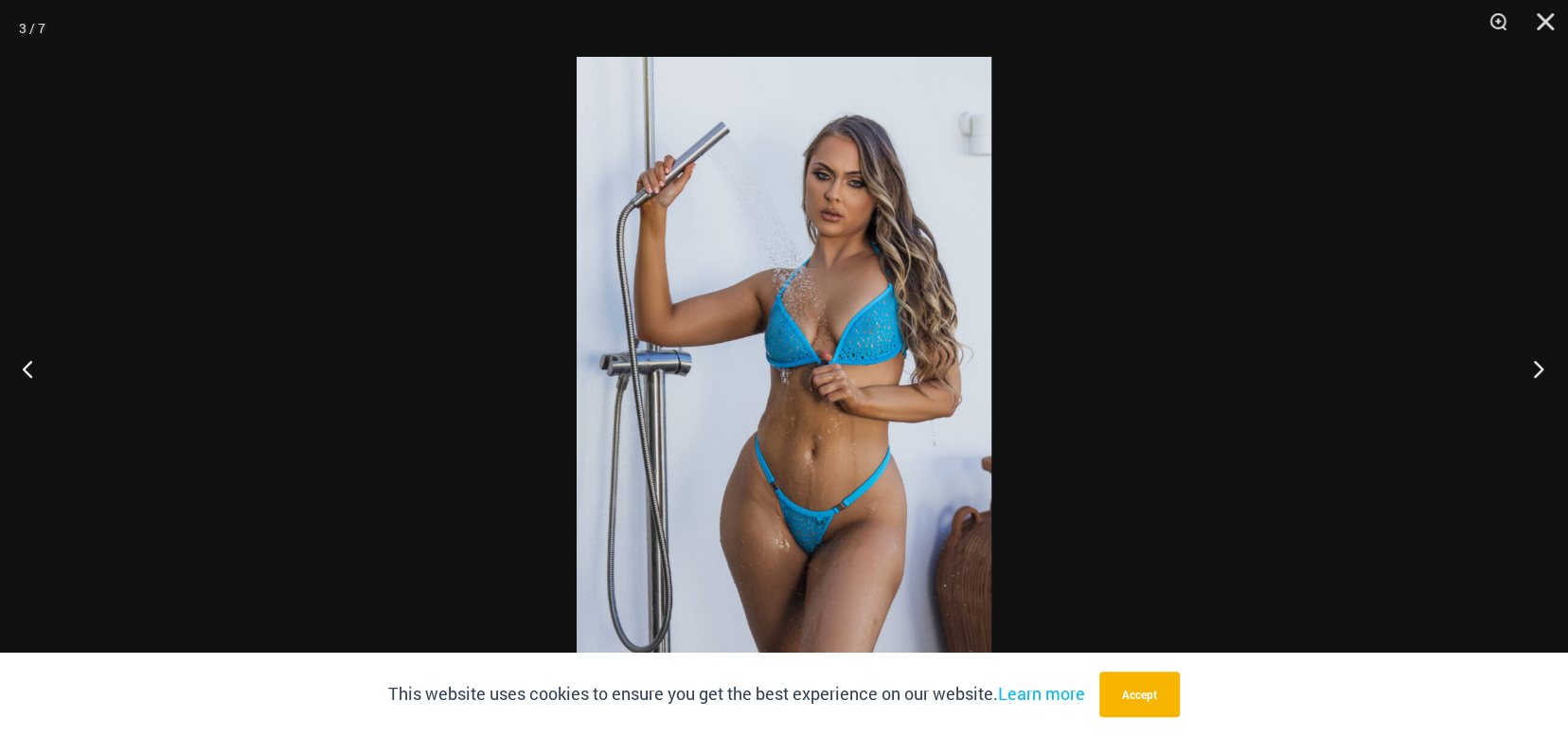
click at [1540, 363] on button "Next" at bounding box center [1533, 368] width 71 height 94
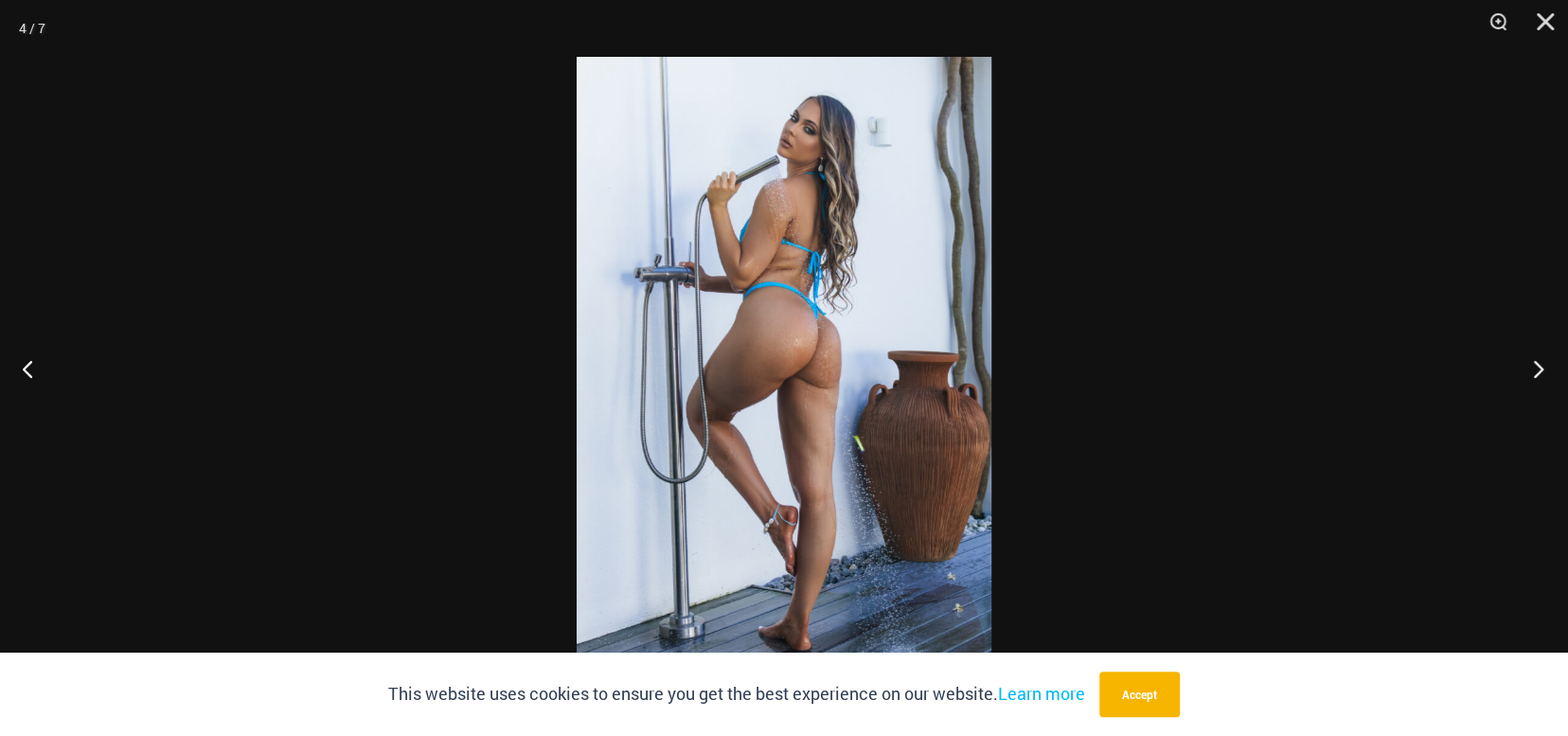
click at [1539, 363] on button "Next" at bounding box center [1533, 368] width 71 height 94
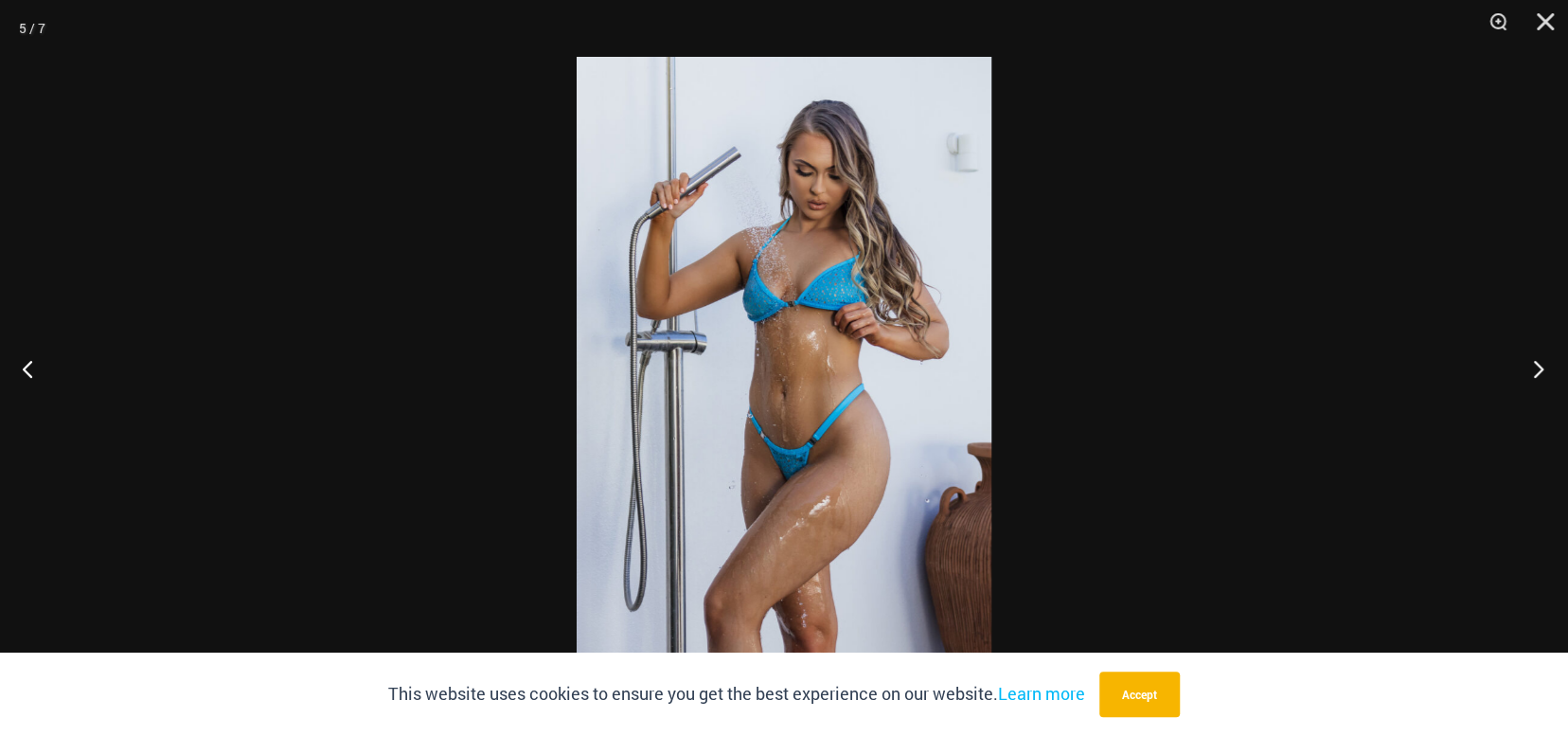
click at [1539, 363] on button "Next" at bounding box center [1533, 368] width 71 height 94
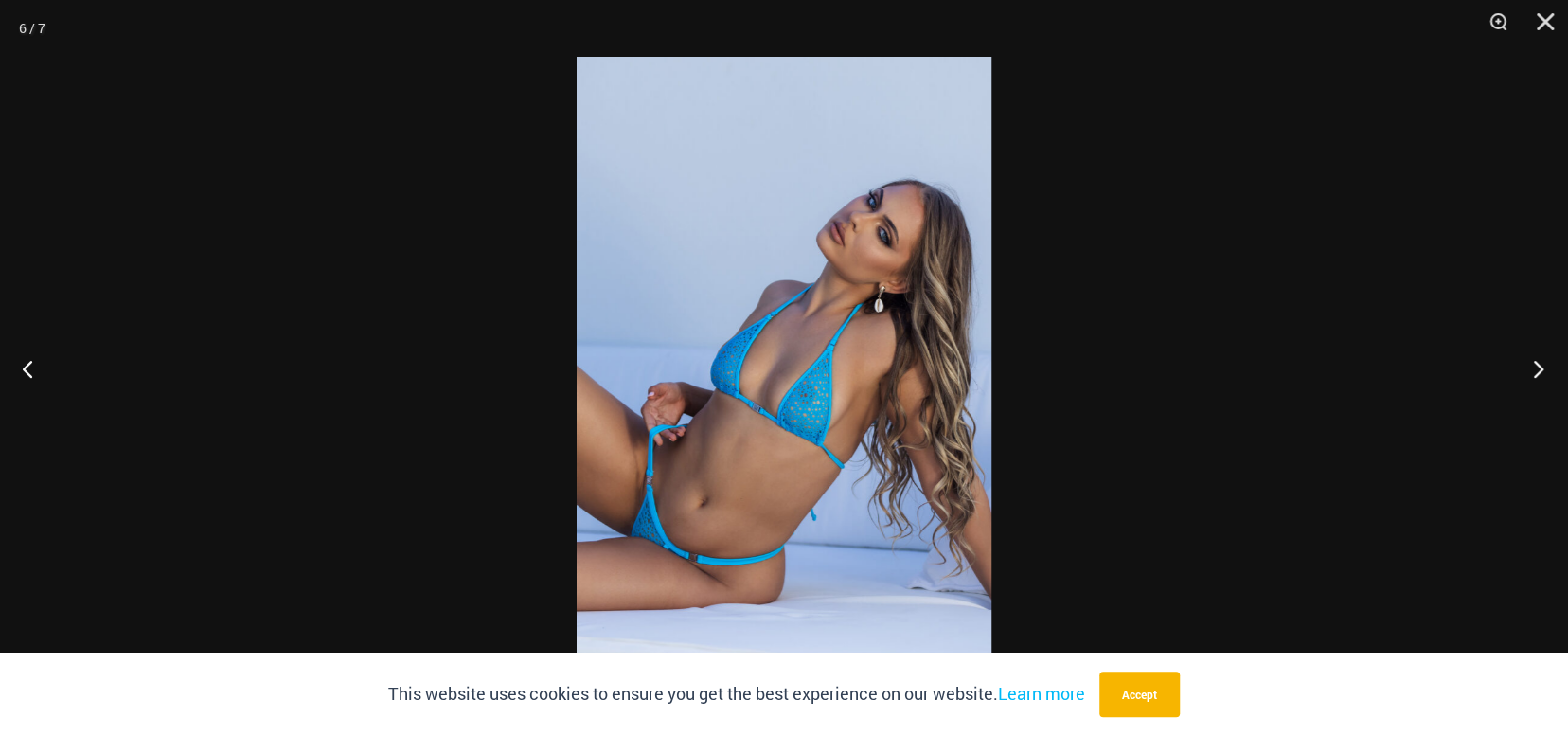
click at [1539, 363] on button "Next" at bounding box center [1533, 368] width 71 height 94
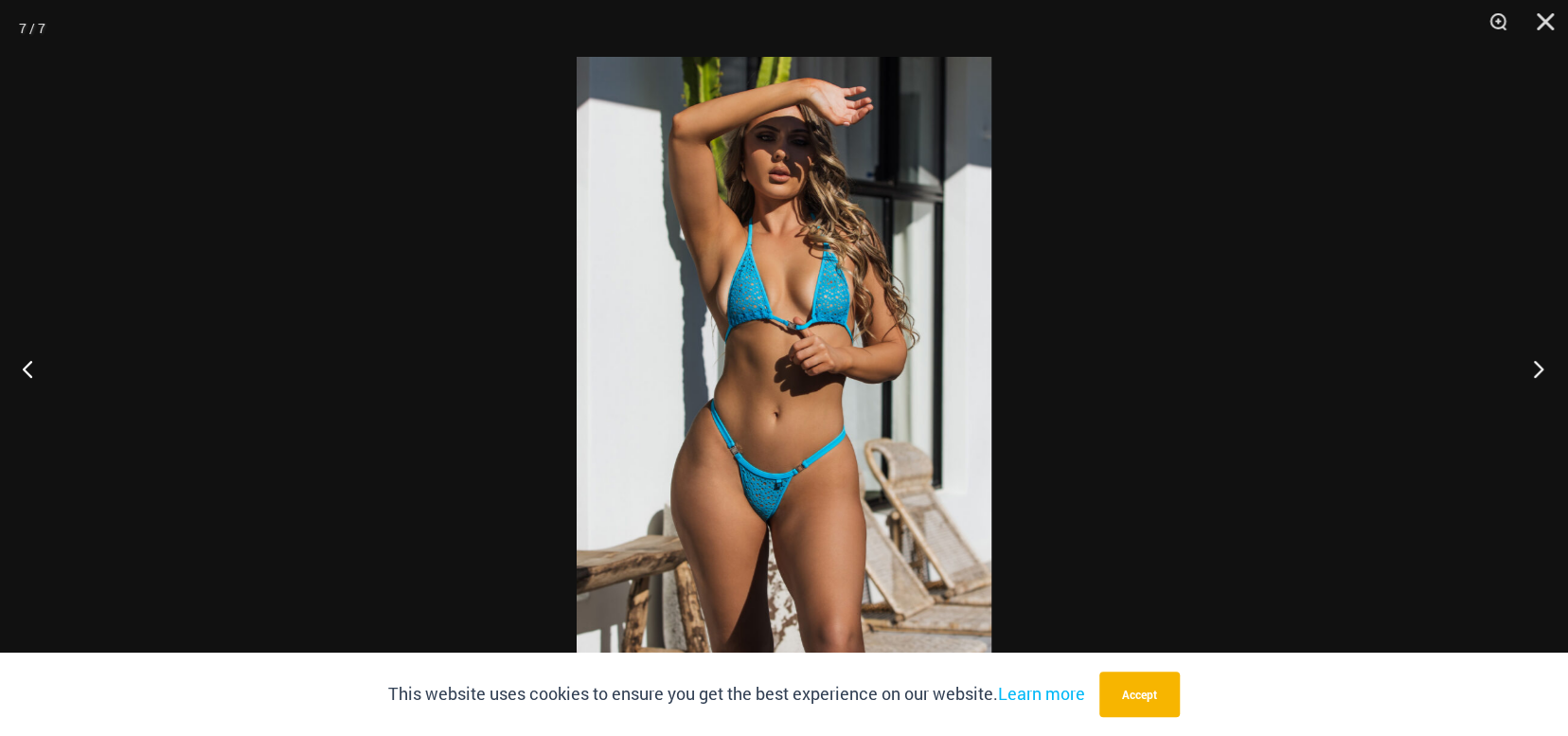
click at [1537, 358] on button "Next" at bounding box center [1533, 368] width 71 height 94
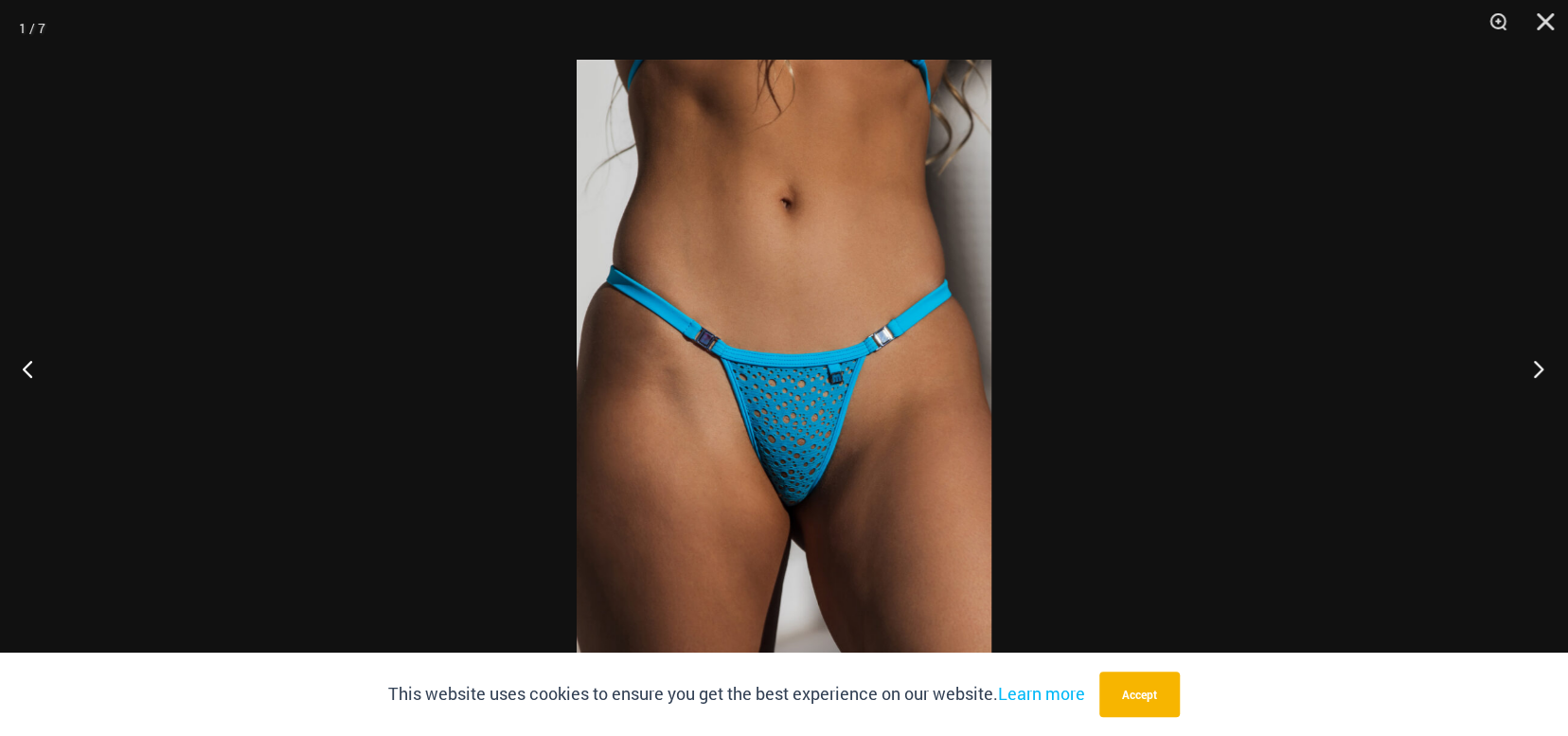
click at [1539, 381] on button "Next" at bounding box center [1533, 368] width 71 height 94
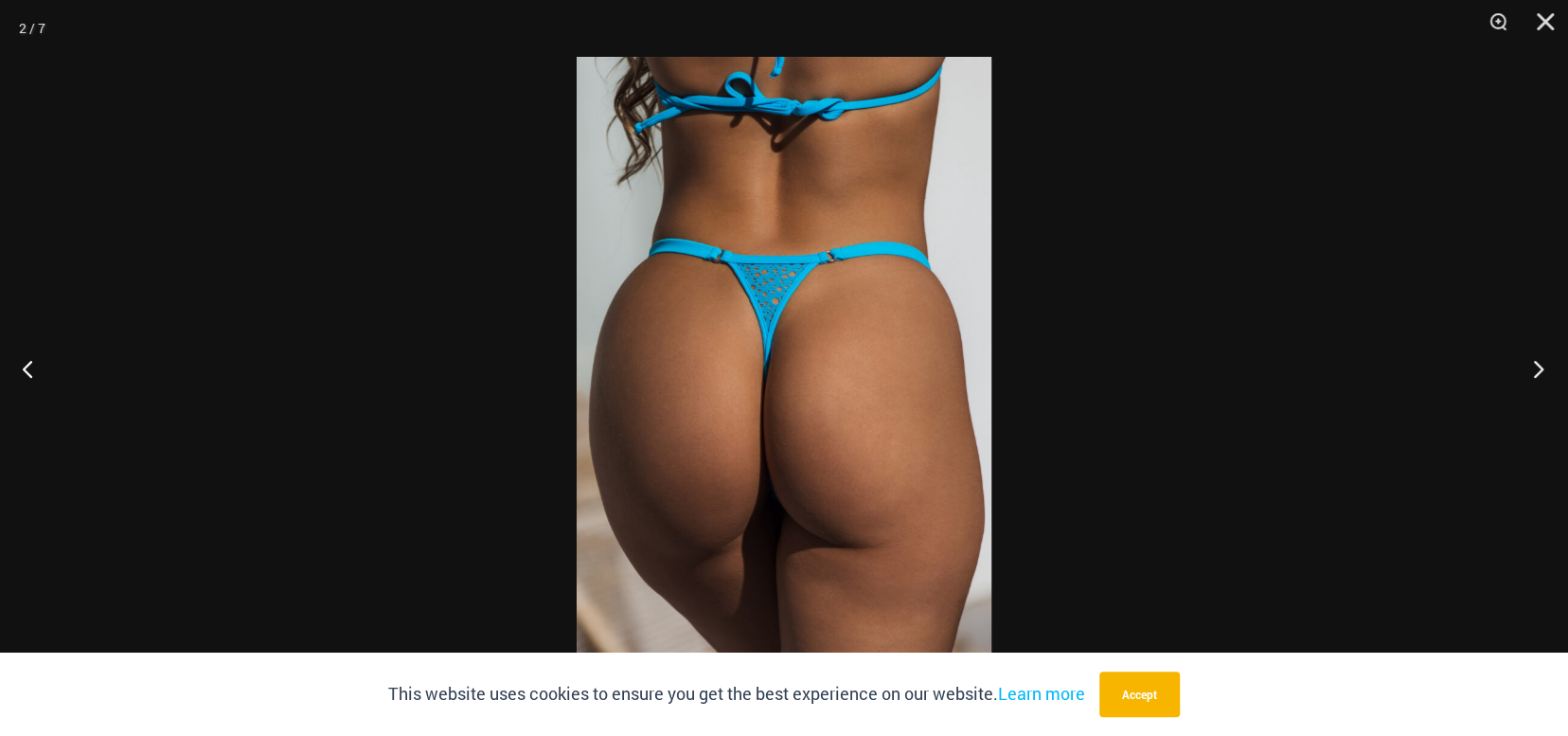
click at [1539, 382] on button "Next" at bounding box center [1533, 368] width 71 height 94
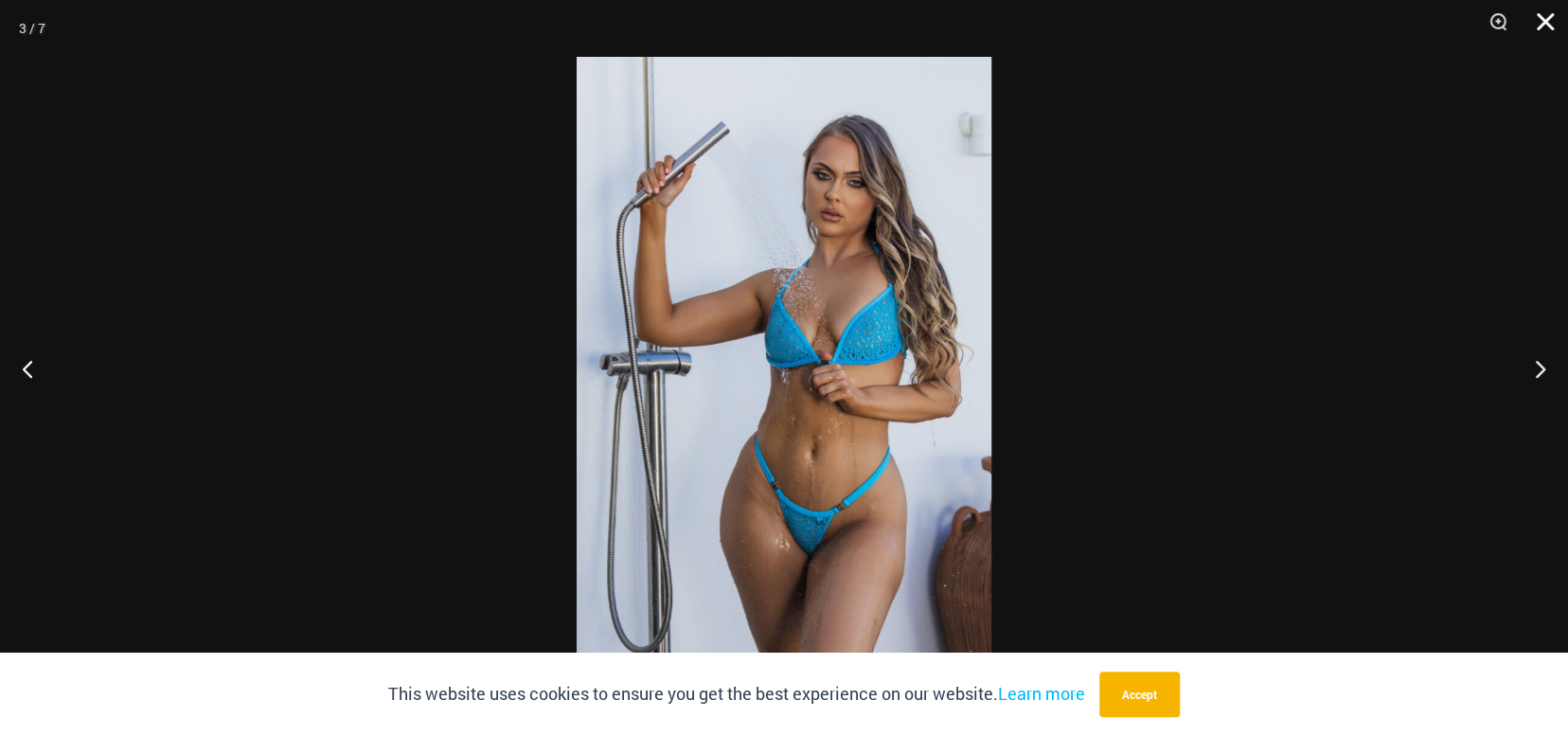
click at [1549, 26] on button "Close" at bounding box center [1539, 29] width 48 height 57
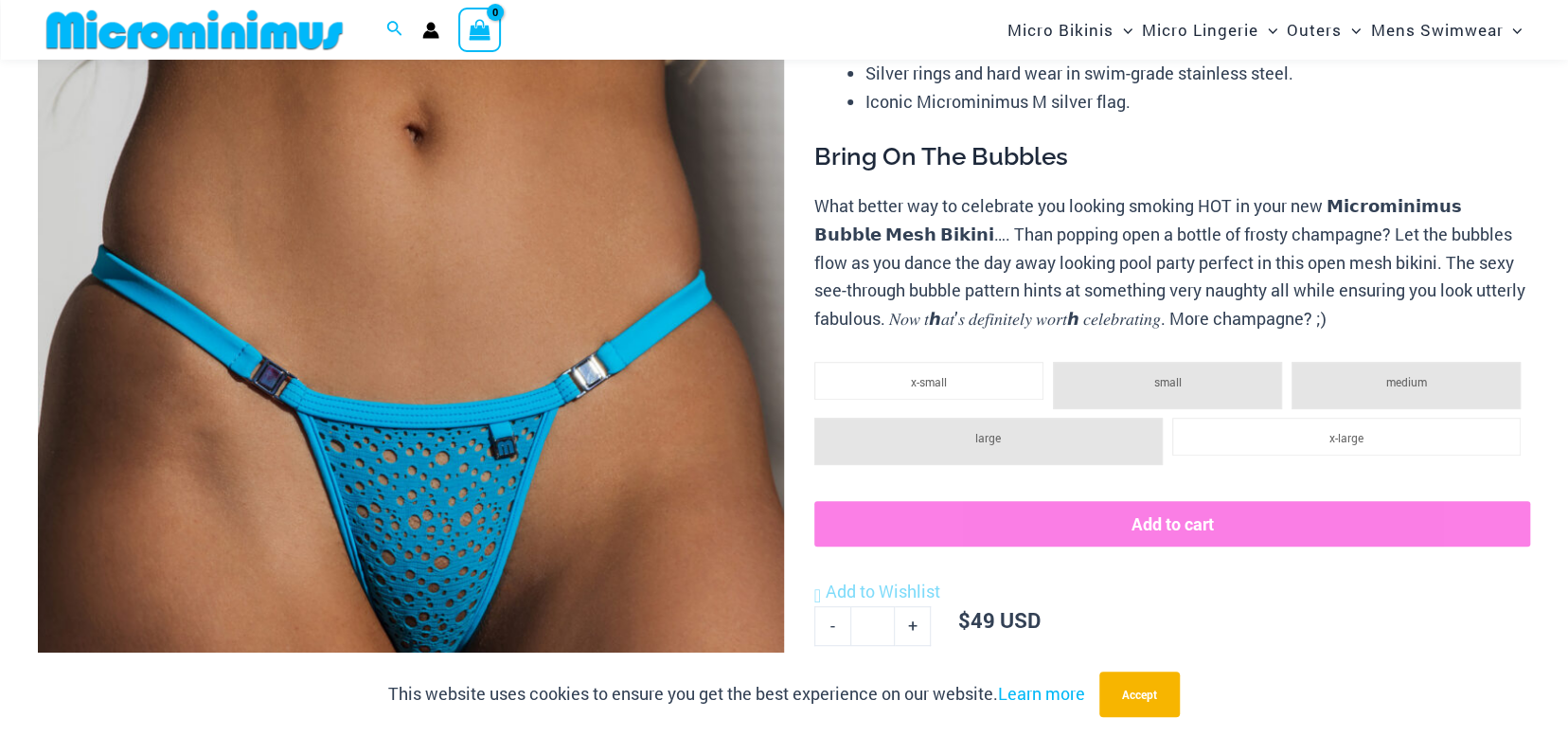
scroll to position [274, 0]
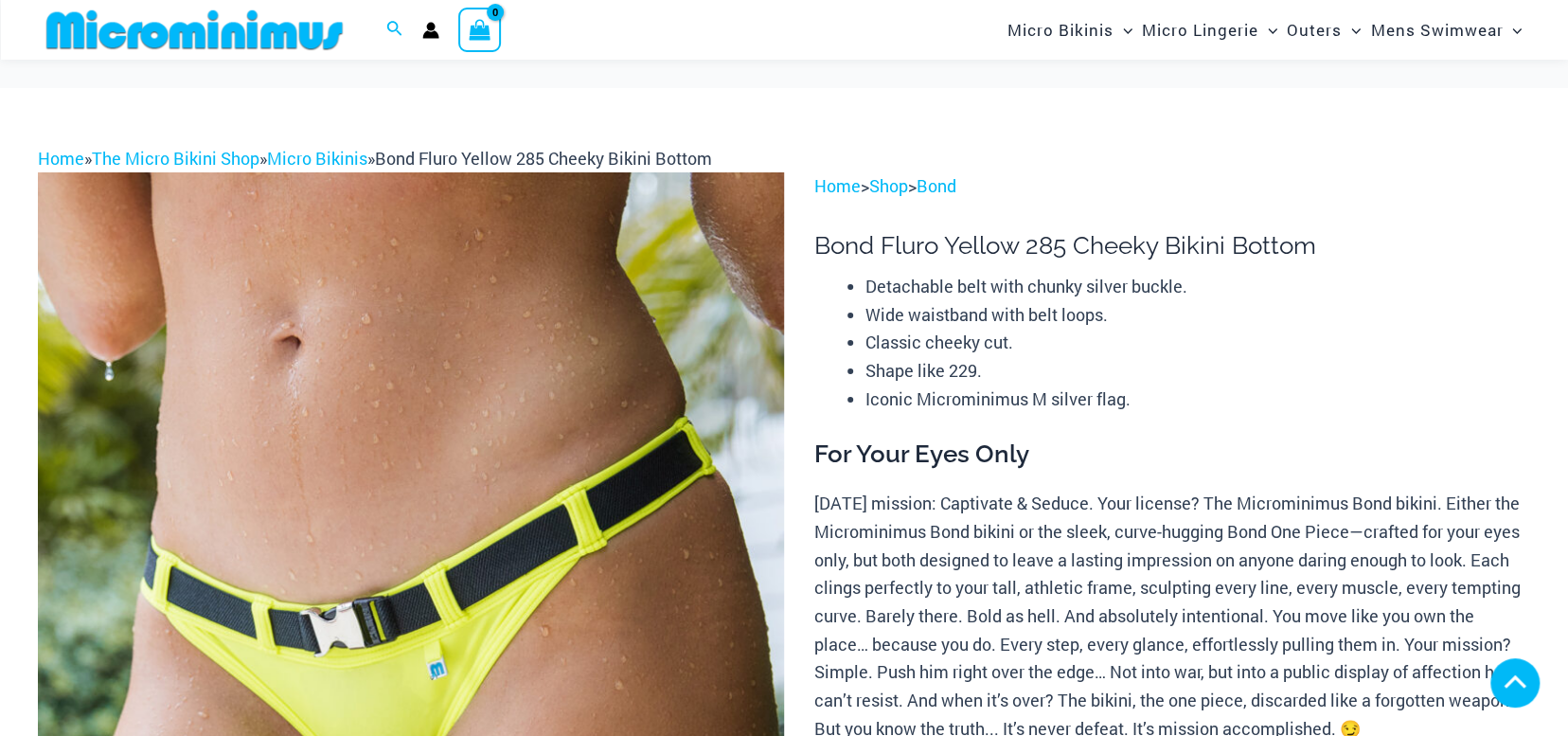
scroll to position [378, 0]
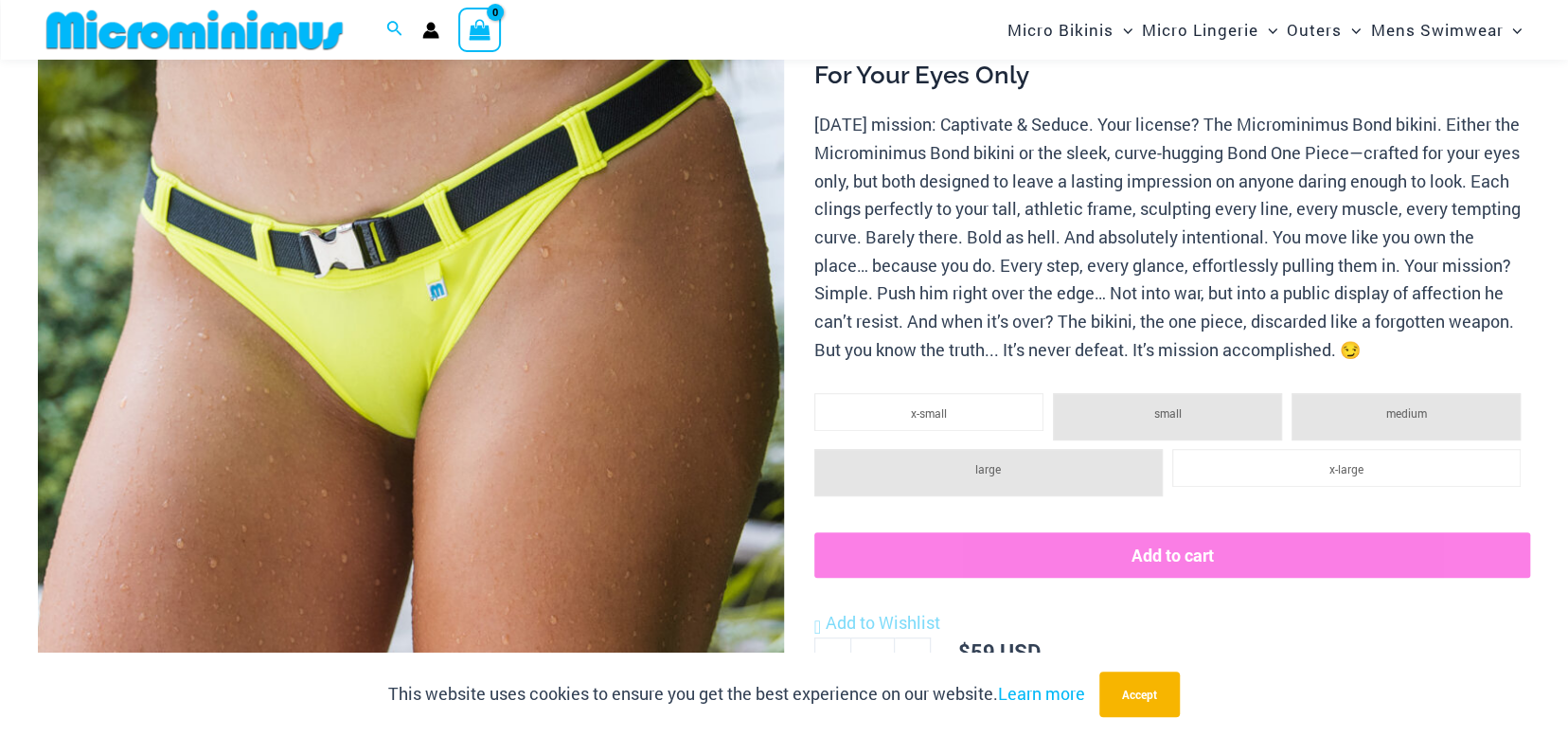
click at [552, 462] on img at bounding box center [411, 353] width 746 height 1119
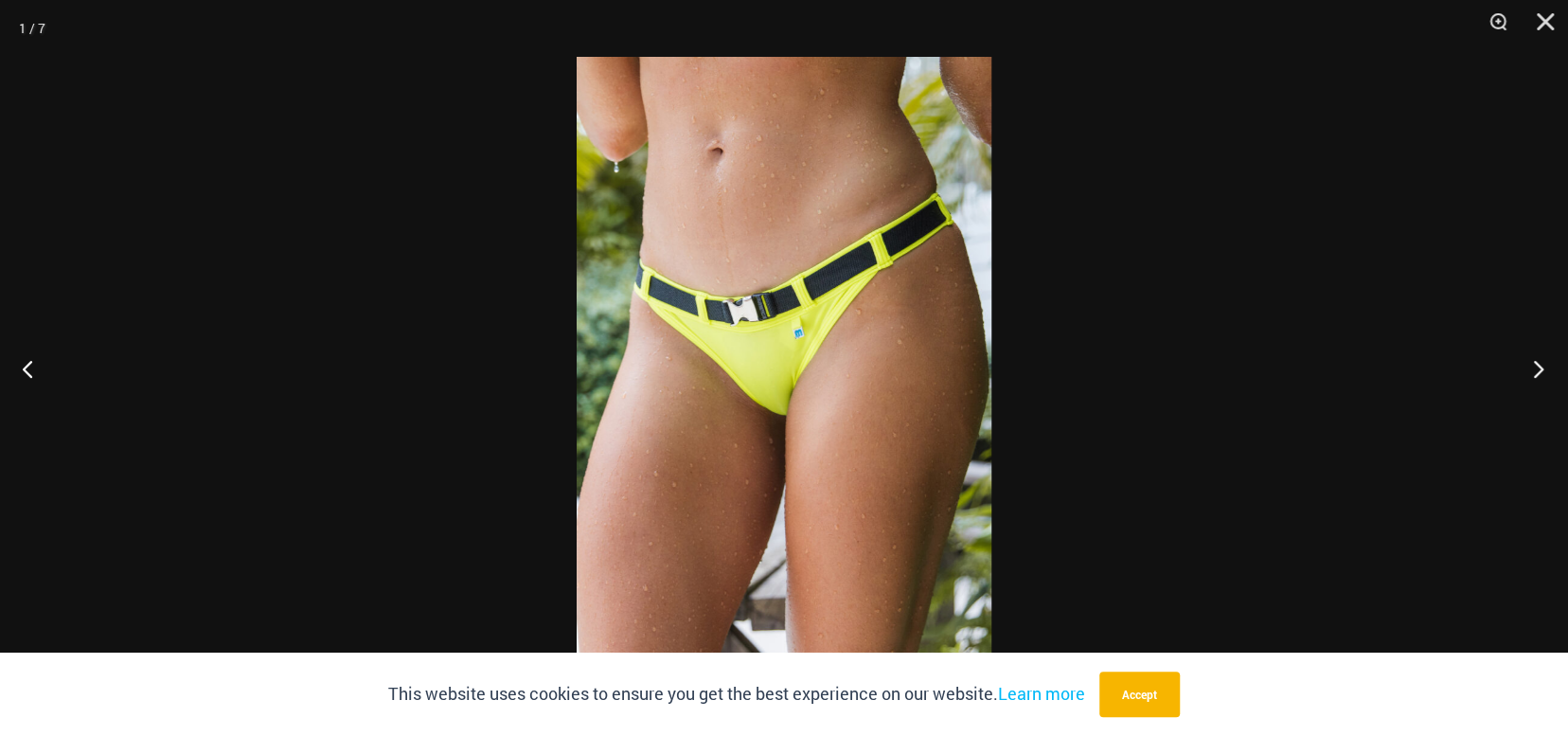
click at [1528, 366] on button "Next" at bounding box center [1533, 368] width 71 height 94
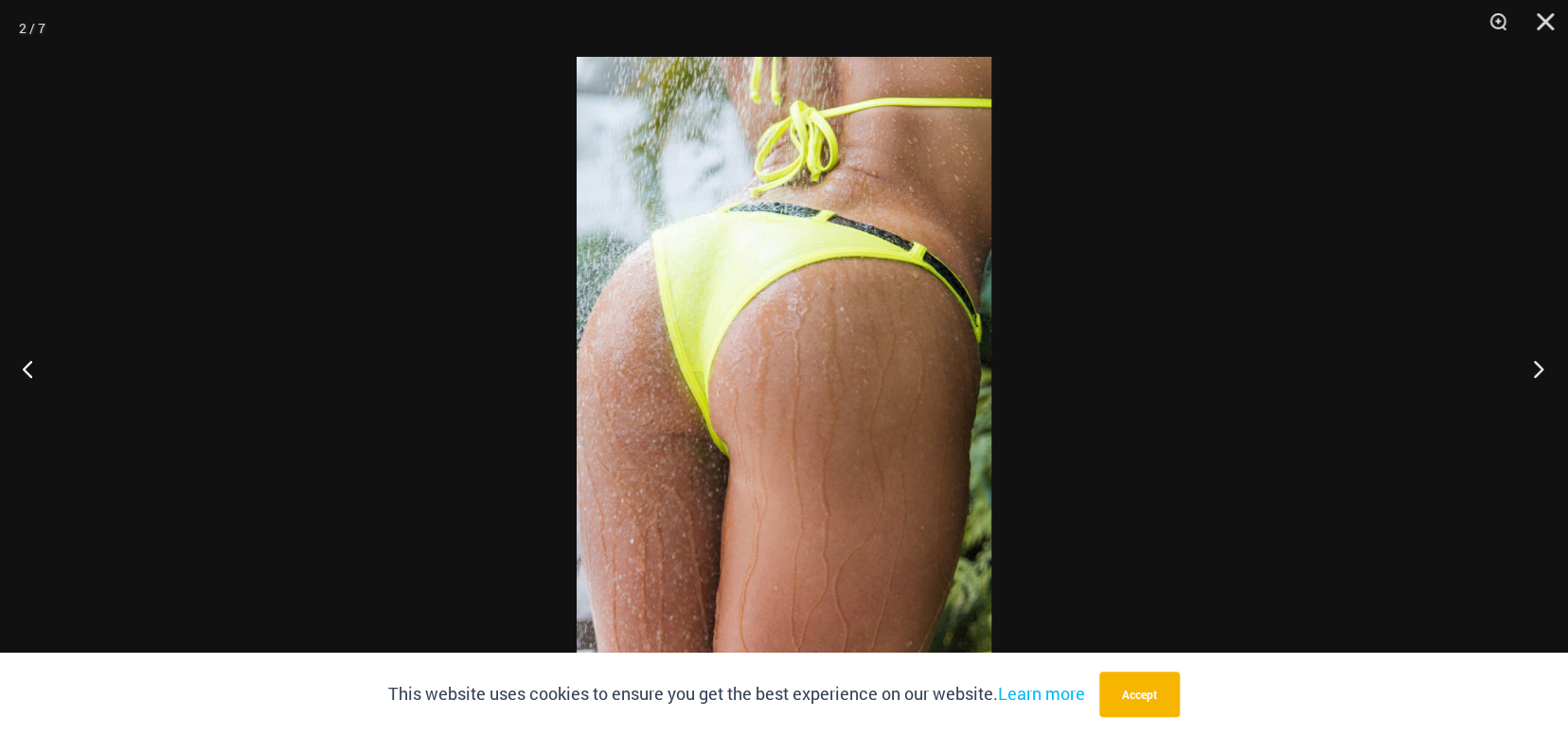
click at [1528, 366] on button "Next" at bounding box center [1533, 368] width 71 height 94
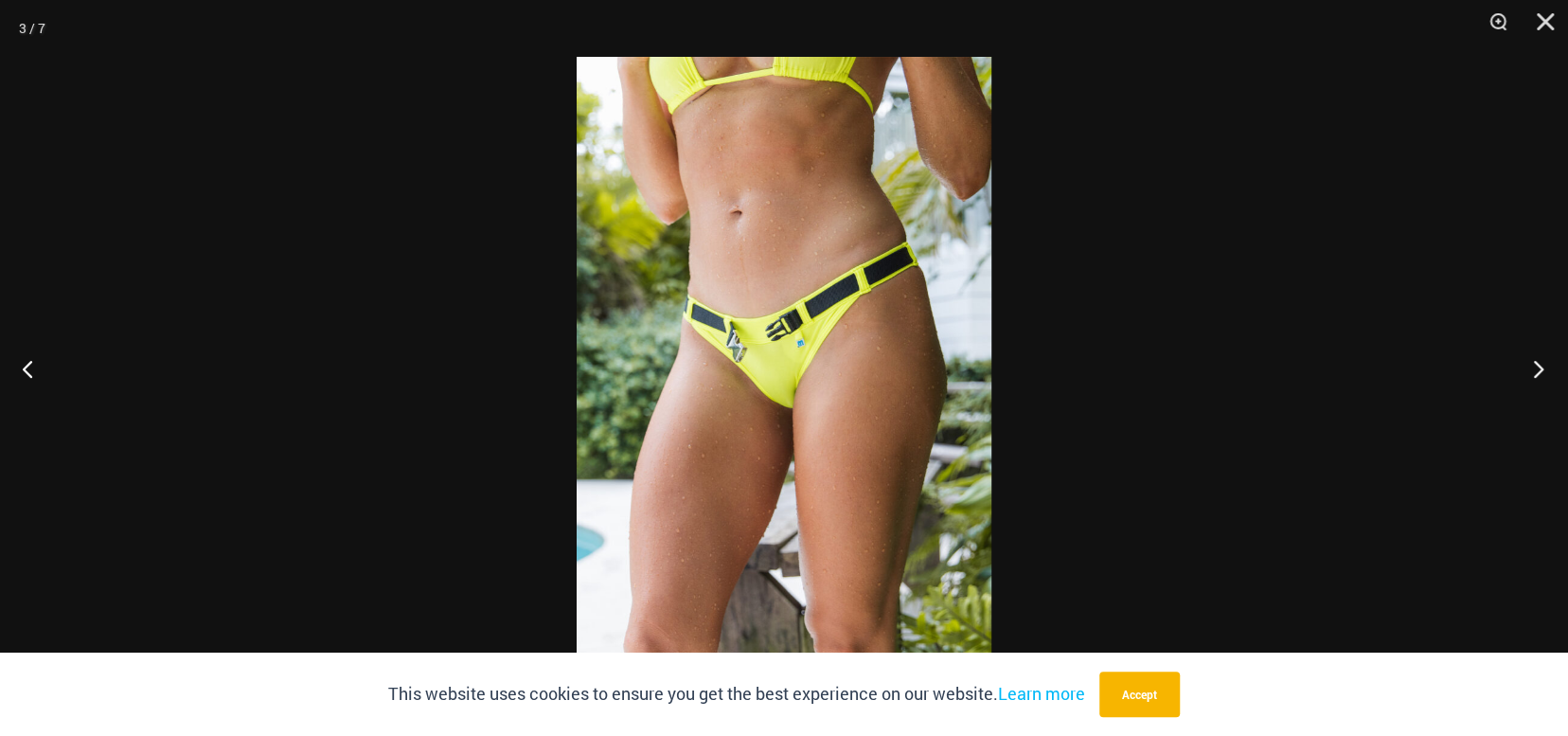
click at [1528, 365] on button "Next" at bounding box center [1533, 368] width 71 height 94
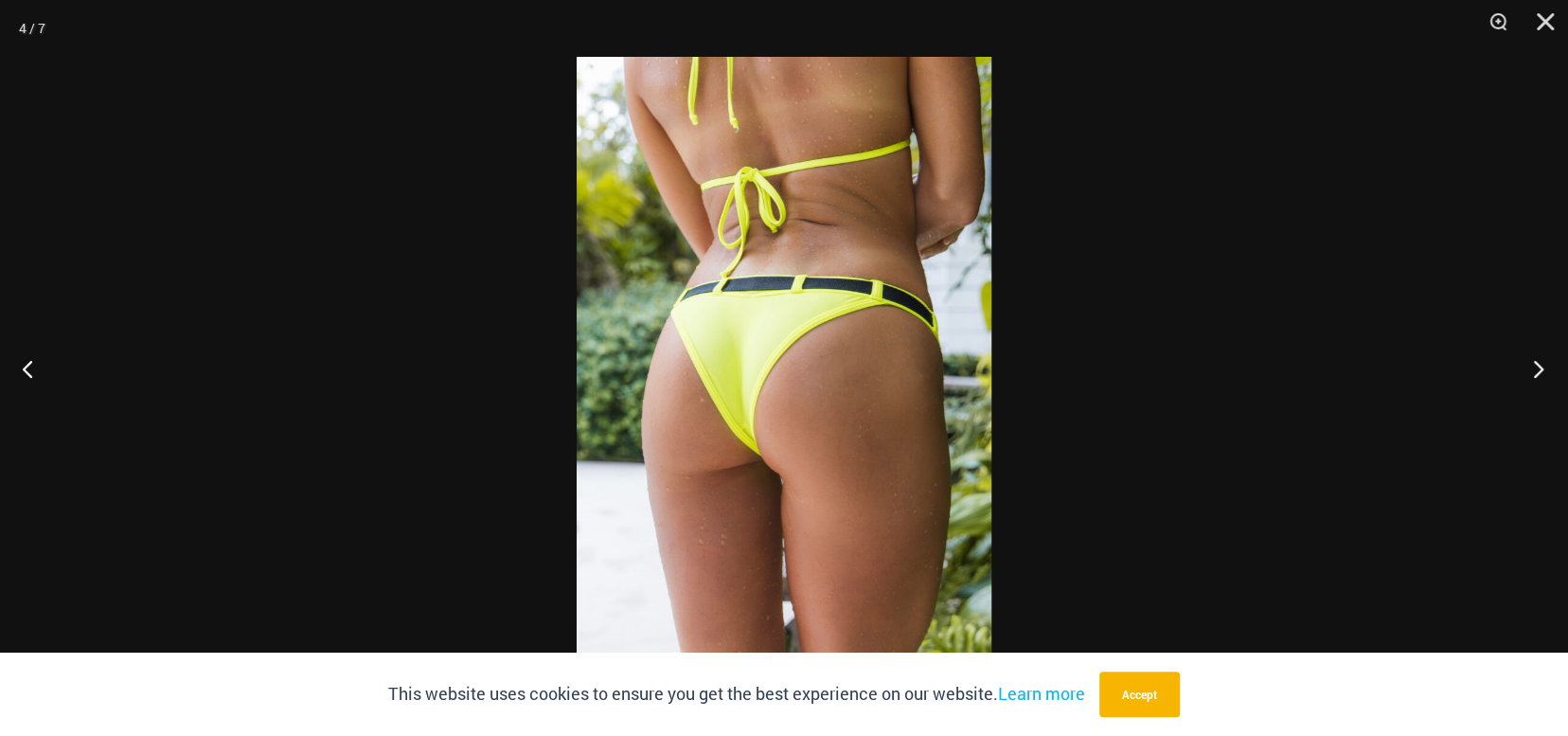
click at [1527, 365] on button "Next" at bounding box center [1533, 368] width 71 height 94
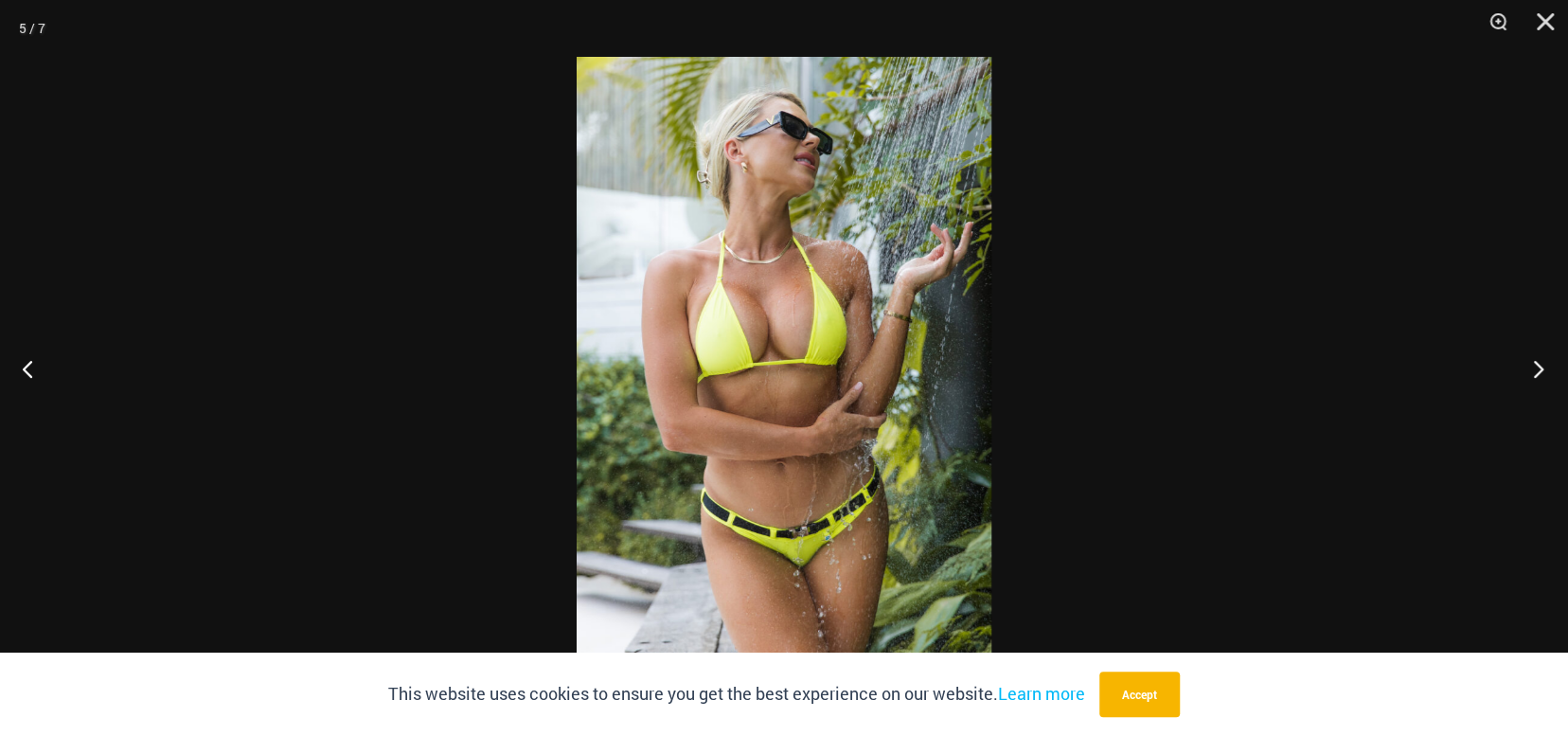
click at [1520, 364] on button "Next" at bounding box center [1533, 368] width 71 height 94
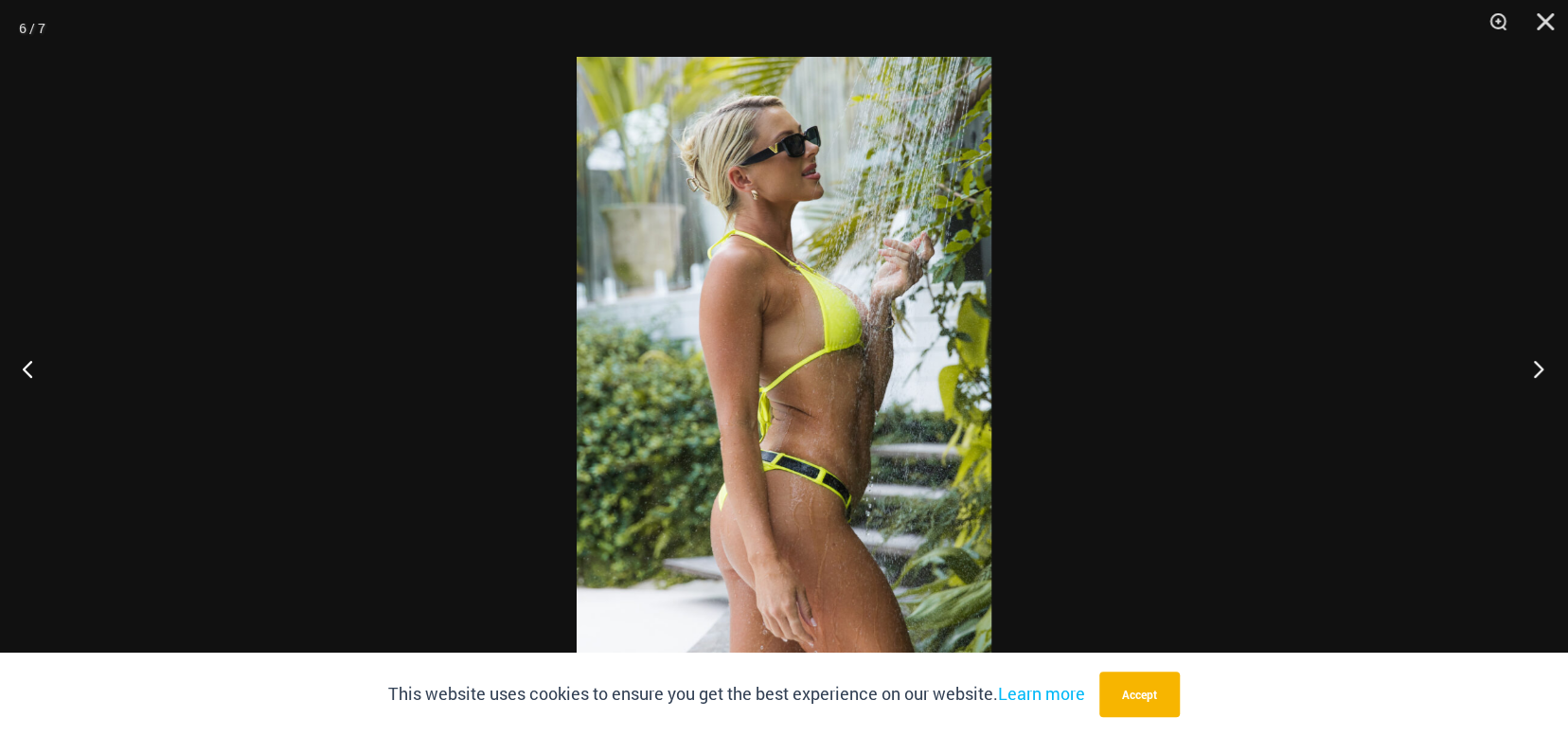
click at [1513, 362] on button "Next" at bounding box center [1533, 368] width 71 height 94
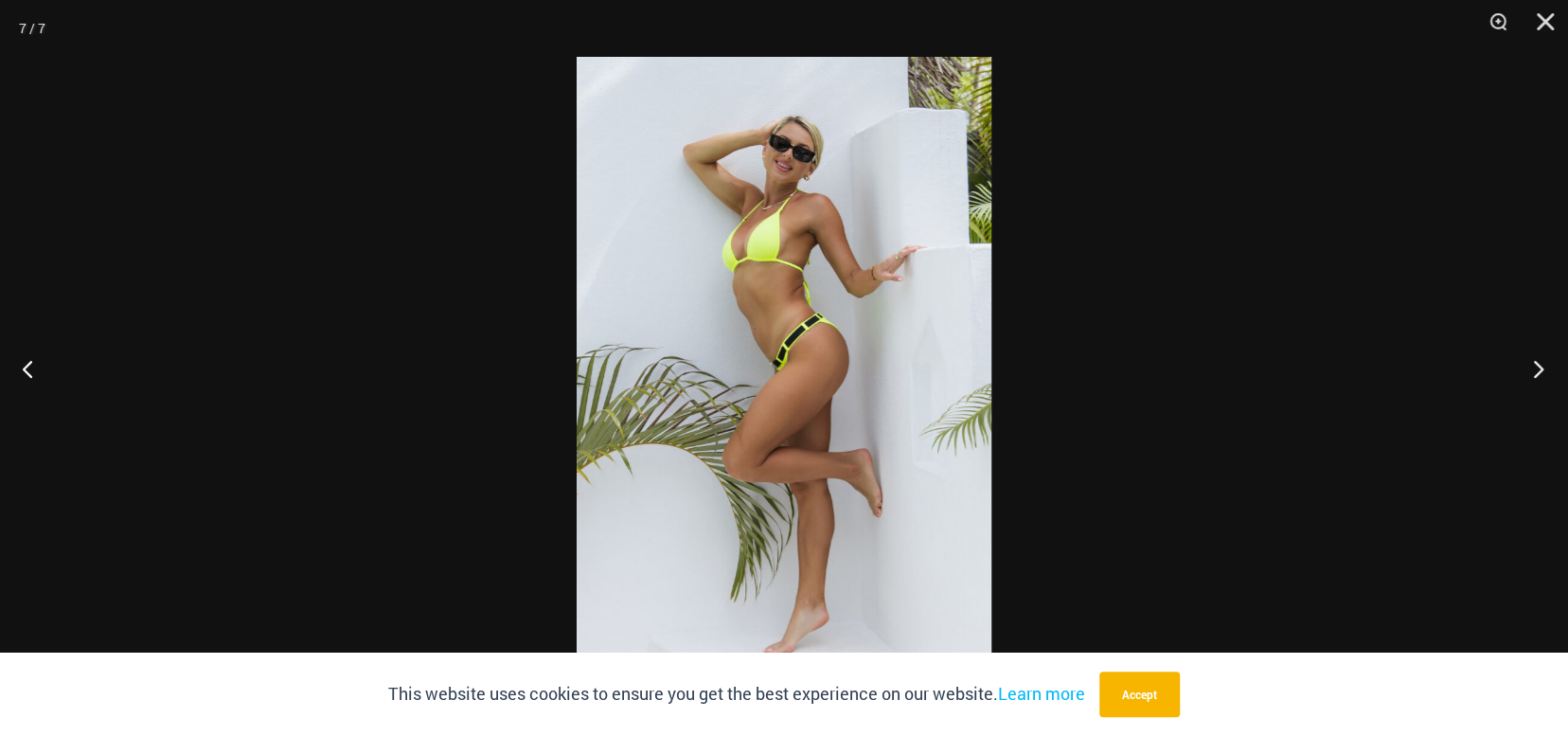
click at [1513, 362] on button "Next" at bounding box center [1533, 368] width 71 height 94
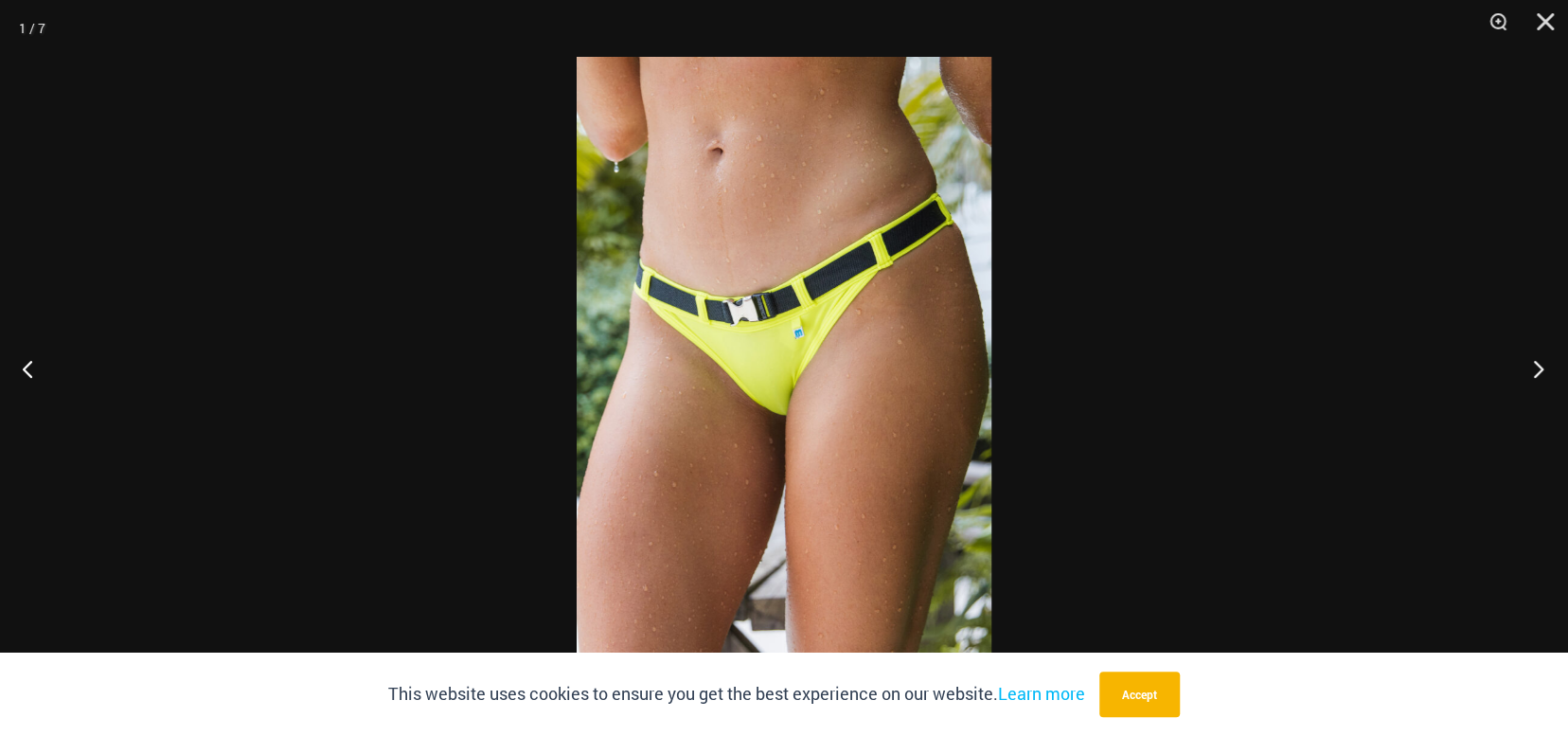
click at [1513, 362] on button "Next" at bounding box center [1533, 368] width 71 height 94
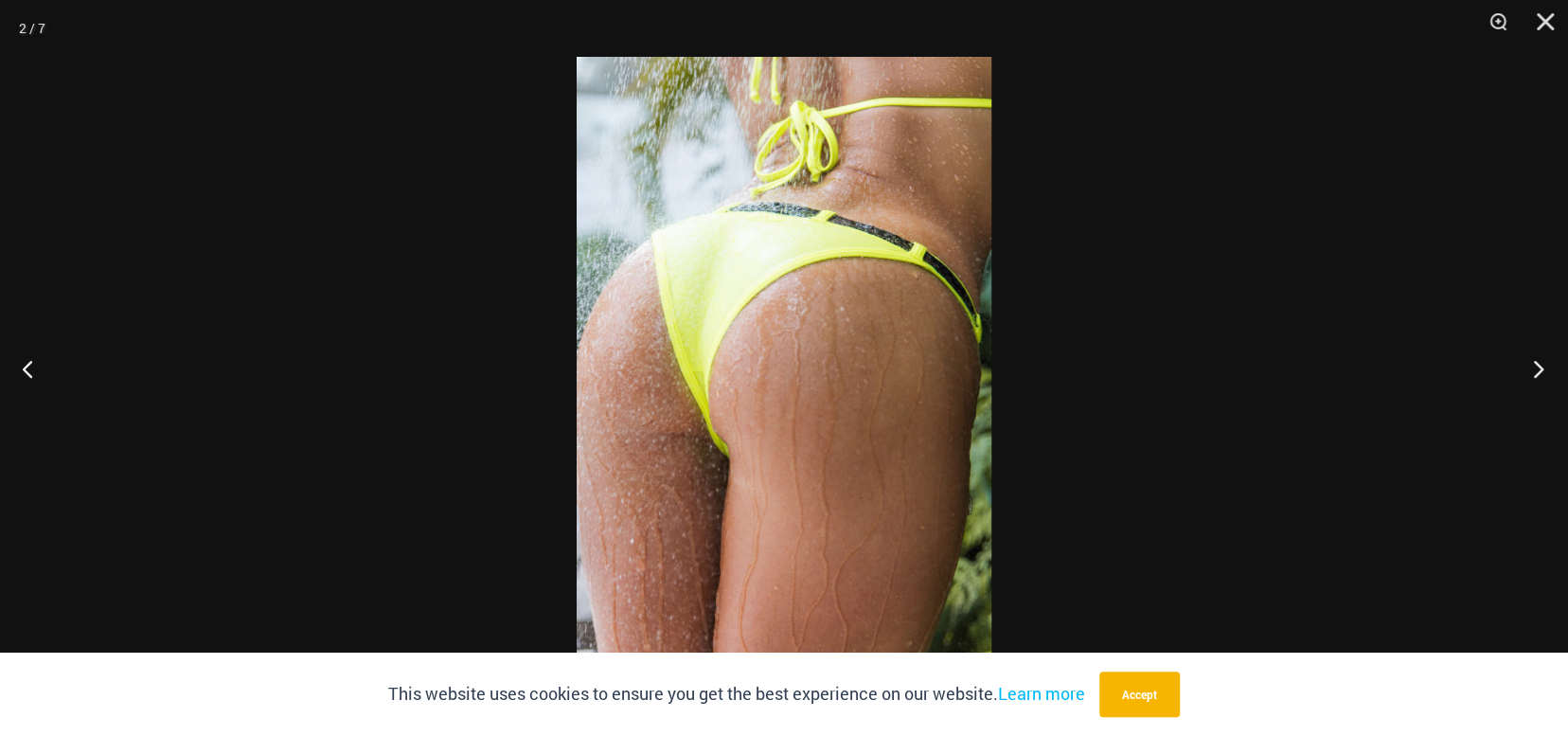
click at [1513, 362] on button "Next" at bounding box center [1533, 368] width 71 height 94
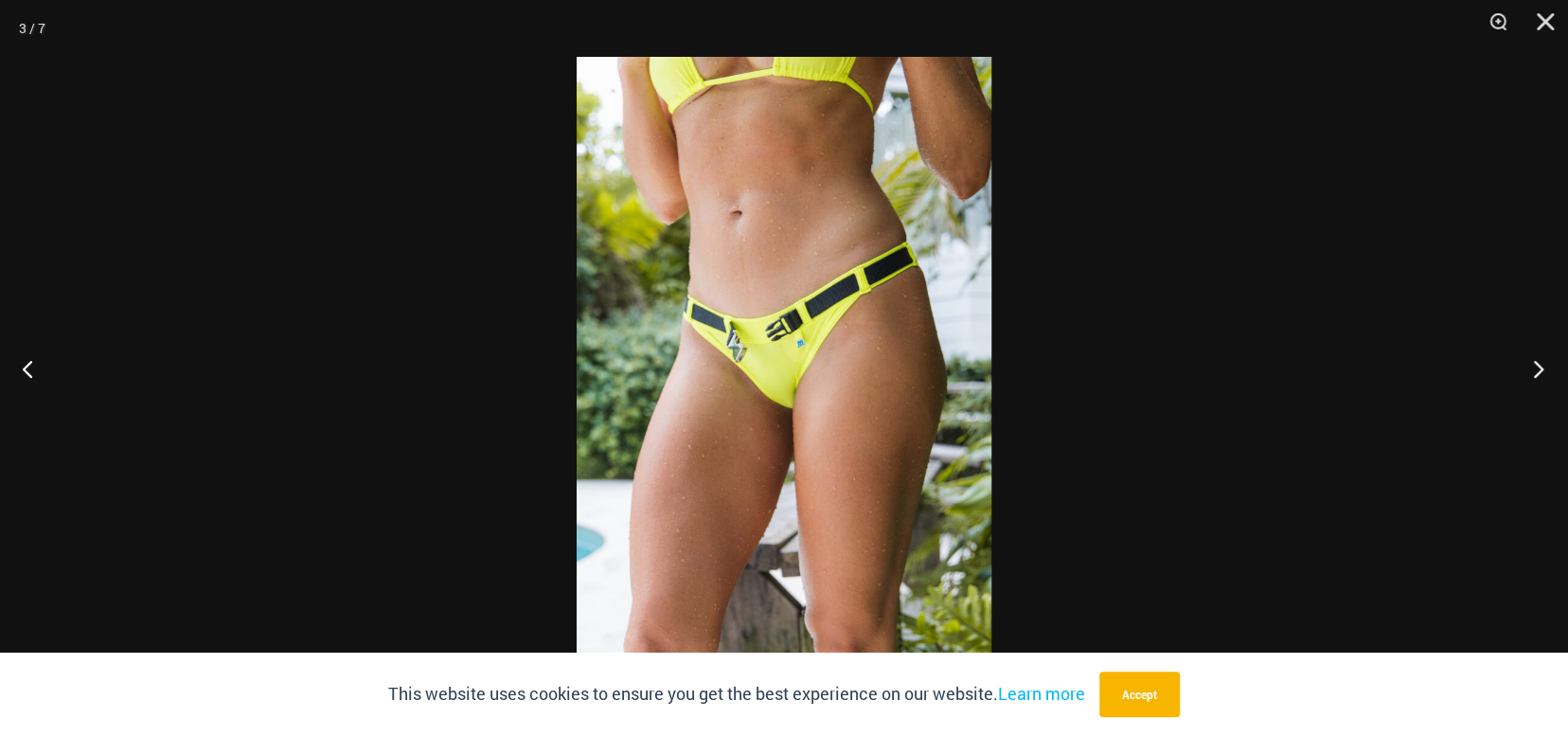
click at [1513, 362] on button "Next" at bounding box center [1533, 368] width 71 height 94
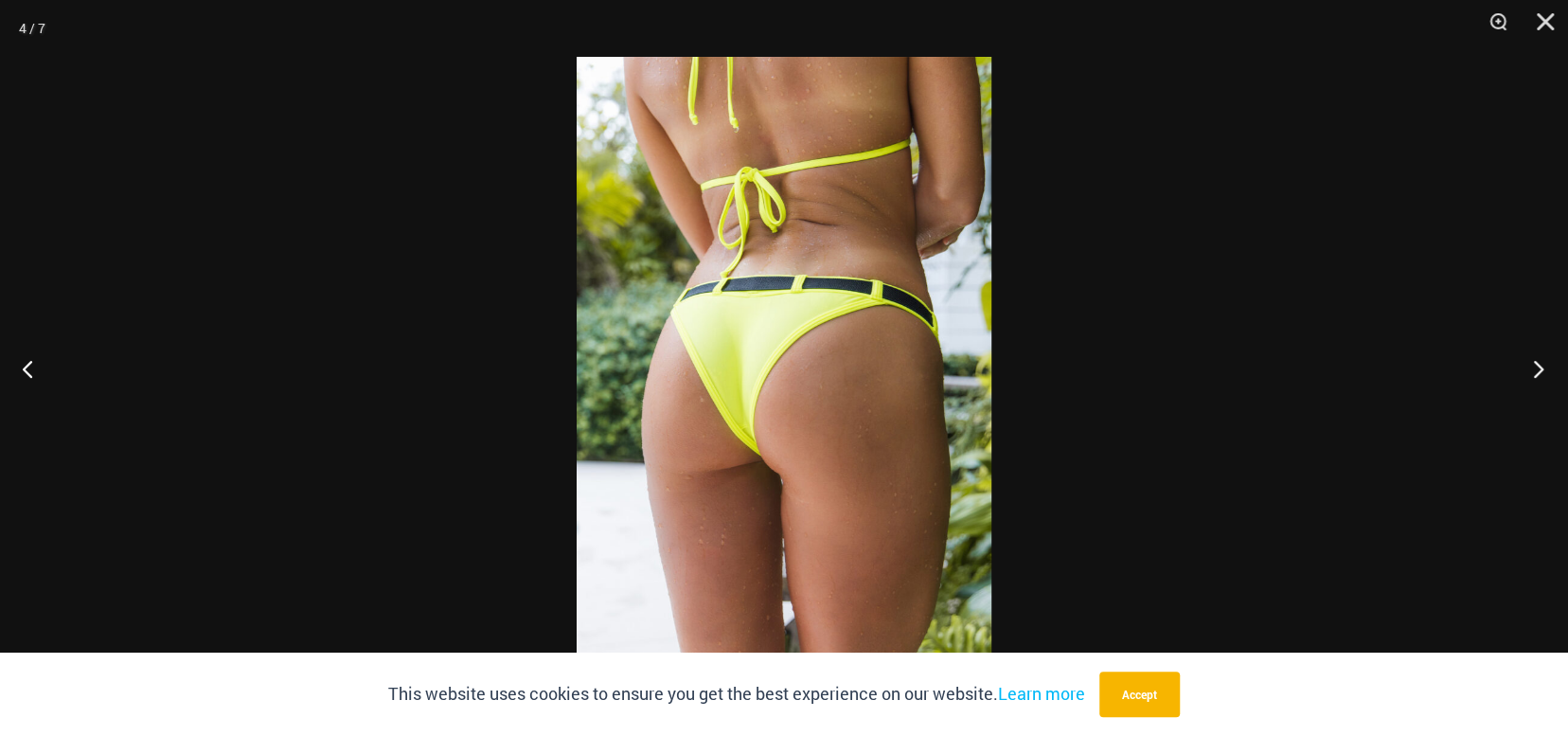
click at [1512, 362] on button "Next" at bounding box center [1533, 368] width 71 height 94
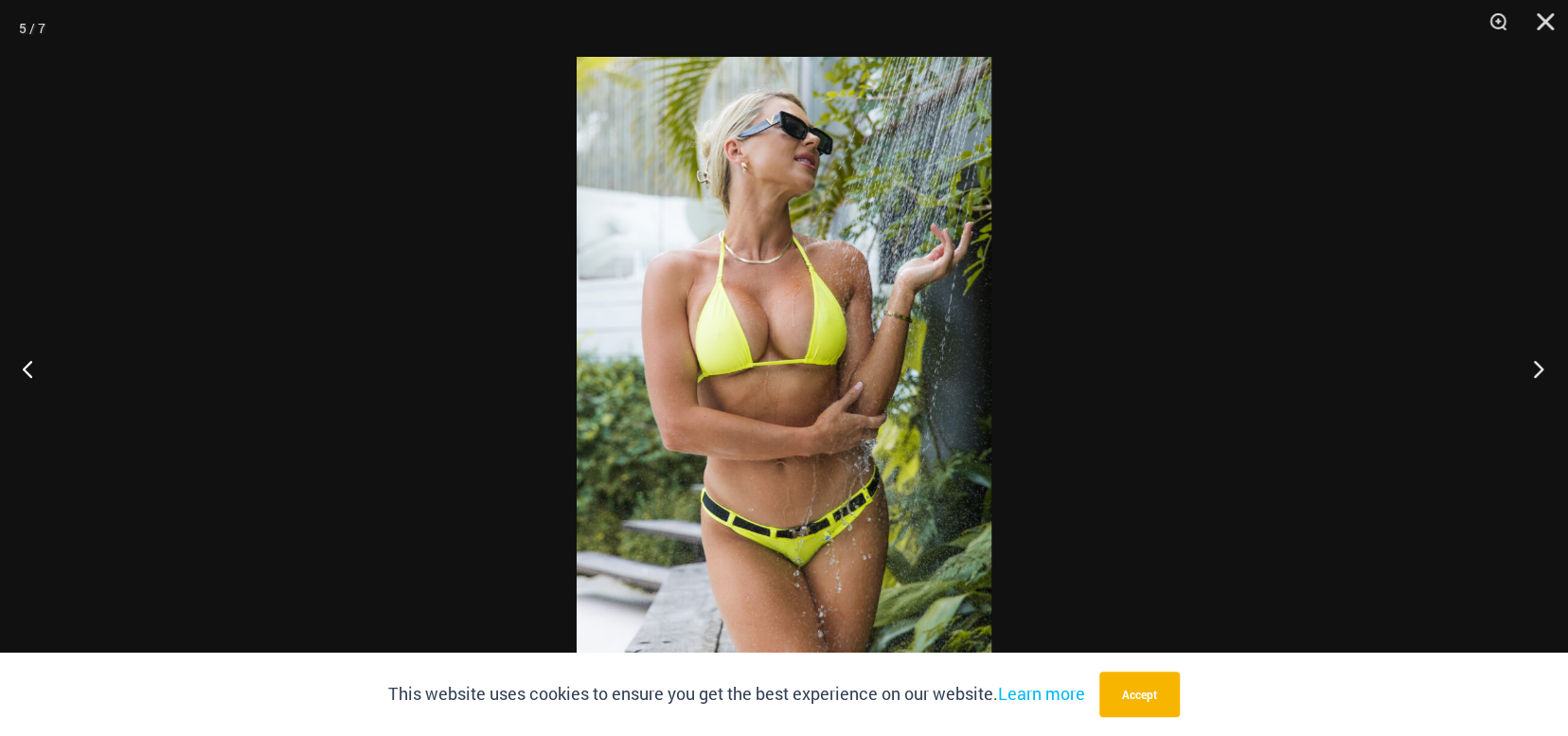
click at [1512, 362] on button "Next" at bounding box center [1533, 368] width 71 height 94
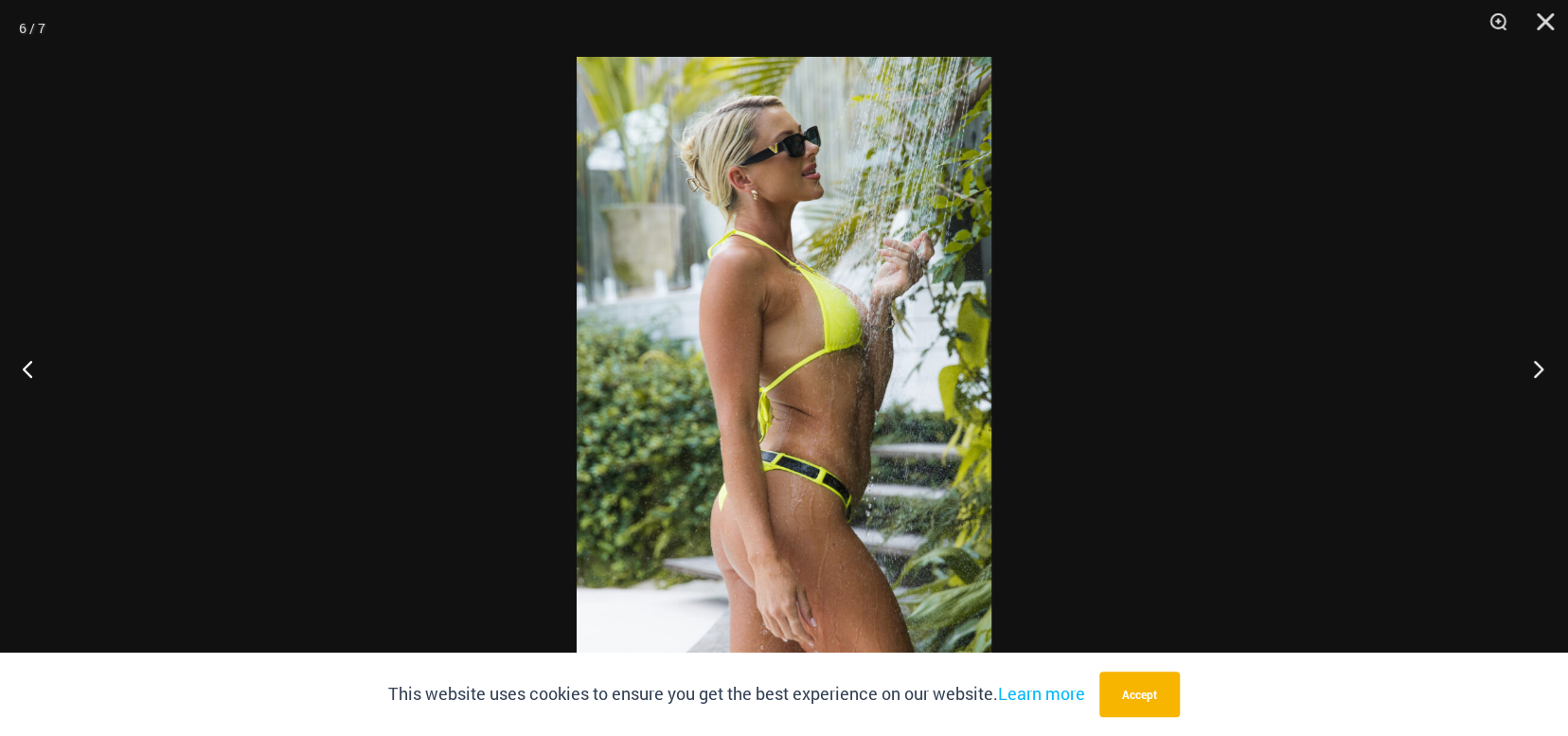
click at [1512, 362] on button "Next" at bounding box center [1533, 368] width 71 height 94
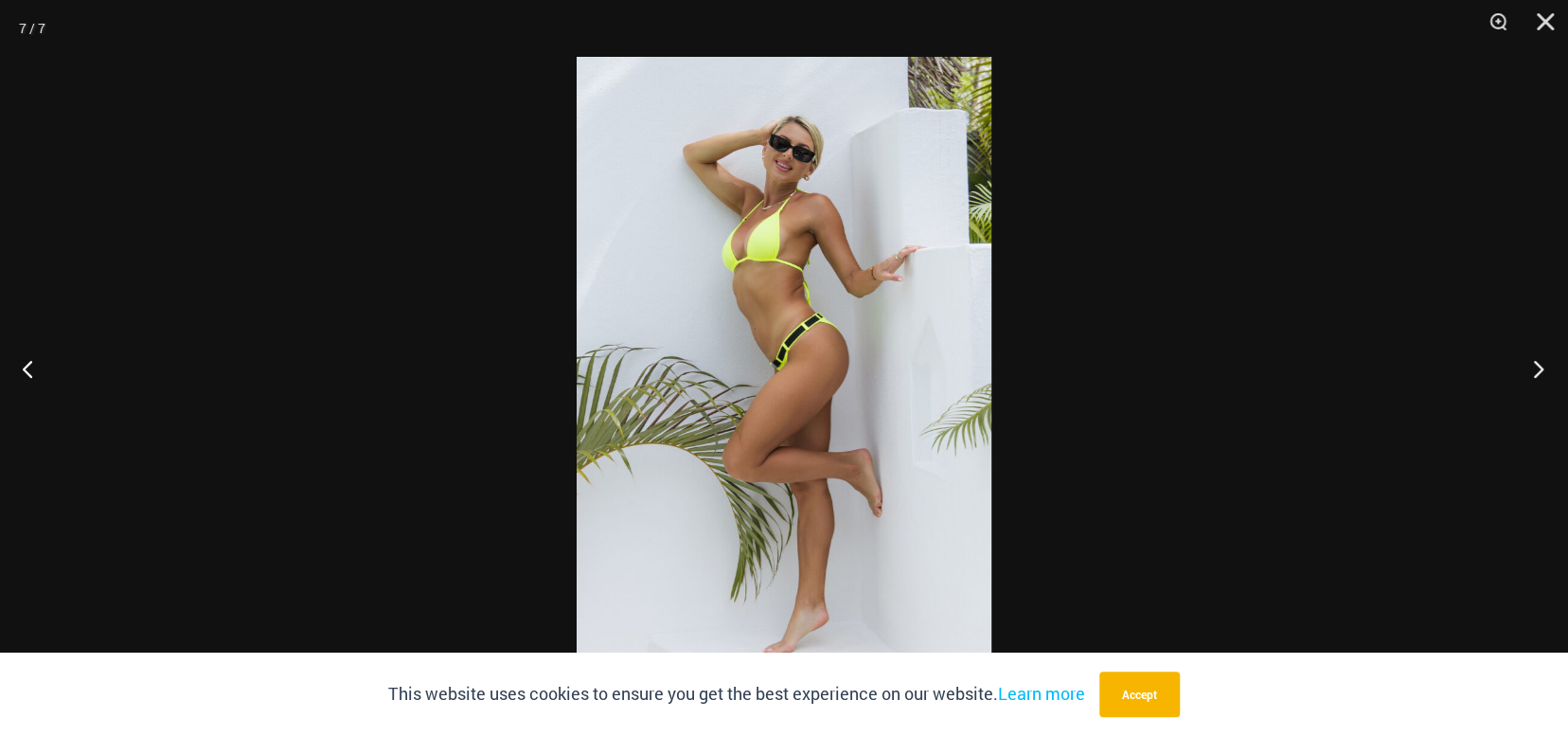
click at [1501, 366] on button "Next" at bounding box center [1533, 368] width 71 height 94
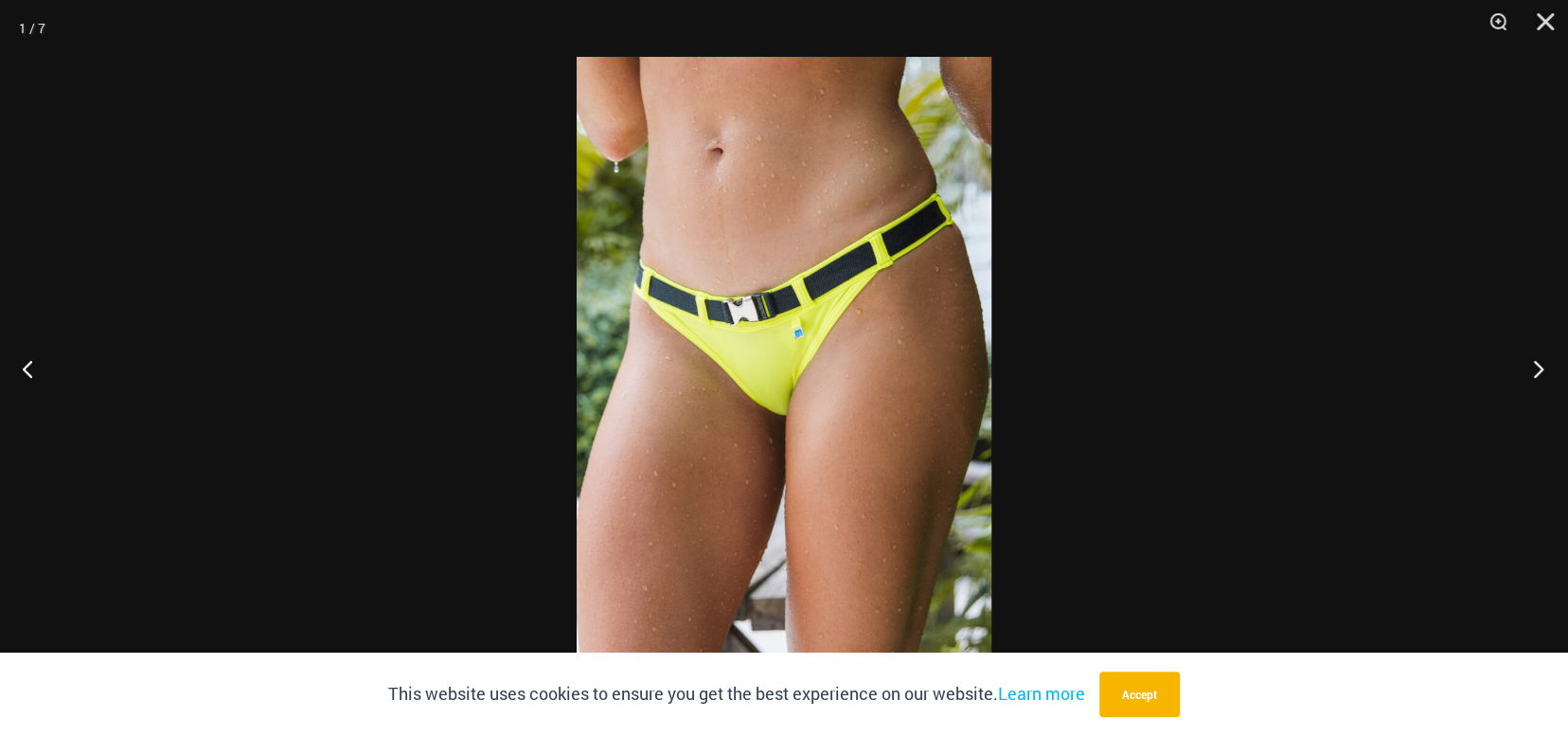
click at [1501, 366] on button "Next" at bounding box center [1533, 368] width 71 height 94
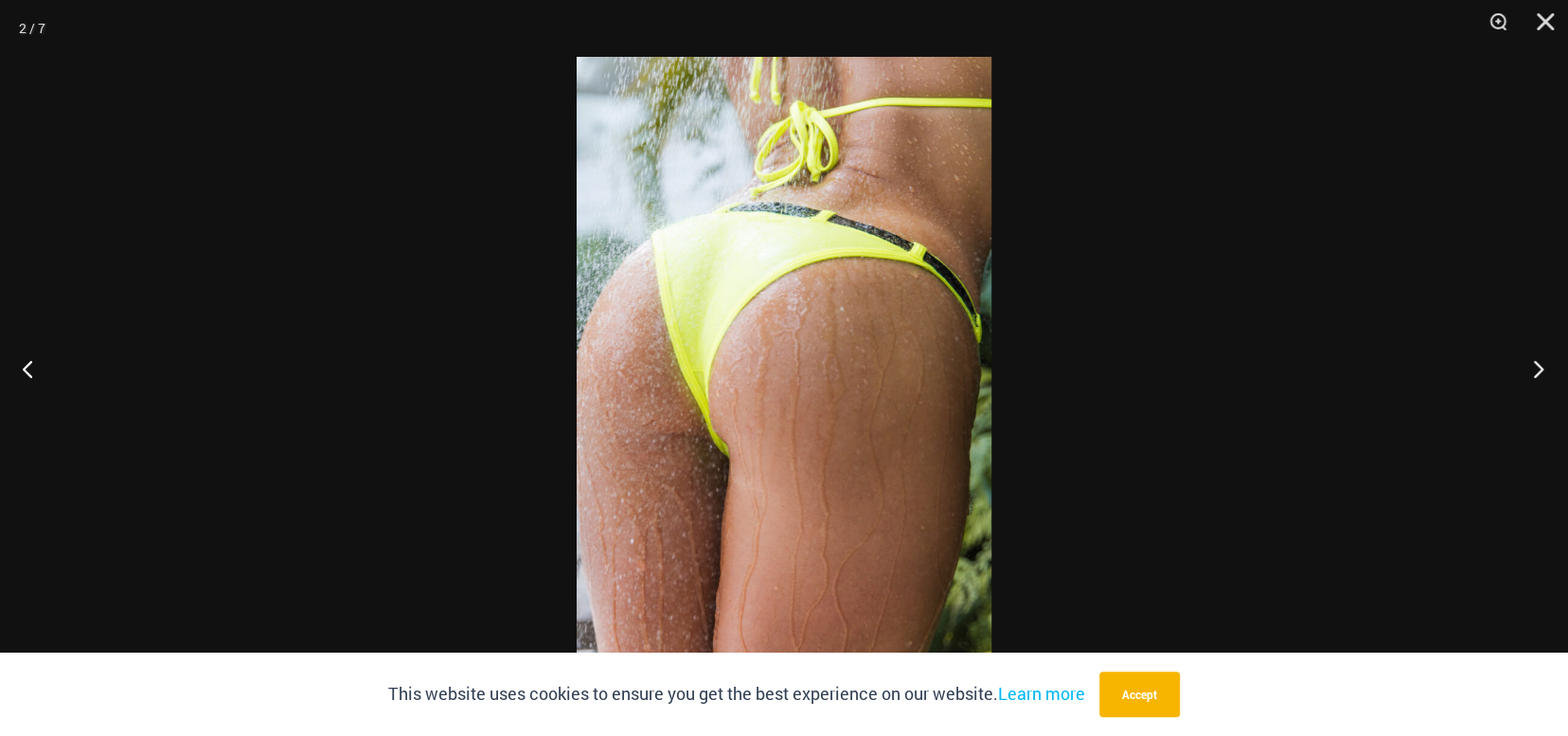
click at [1501, 366] on button "Next" at bounding box center [1533, 368] width 71 height 94
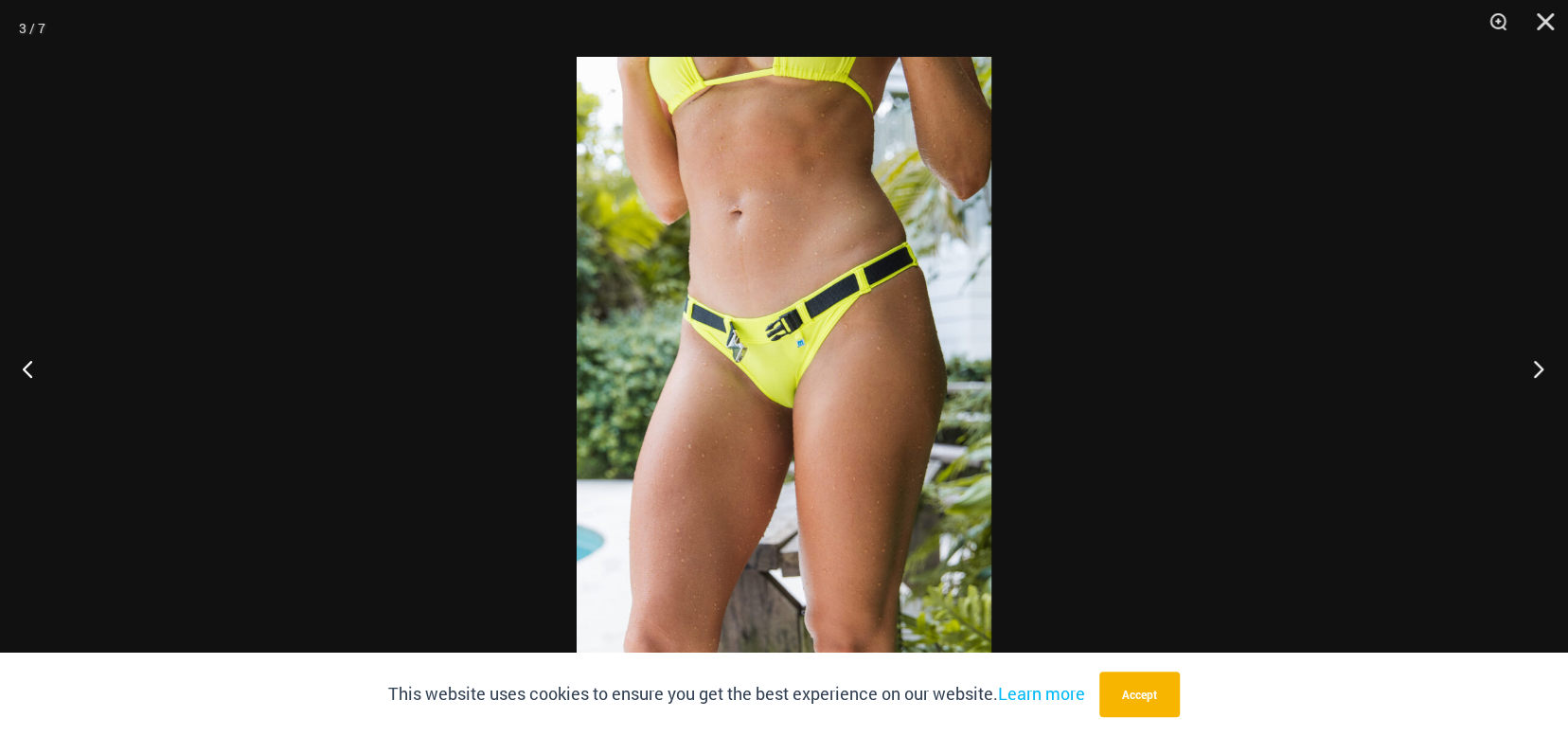
click at [1501, 366] on button "Next" at bounding box center [1533, 368] width 71 height 94
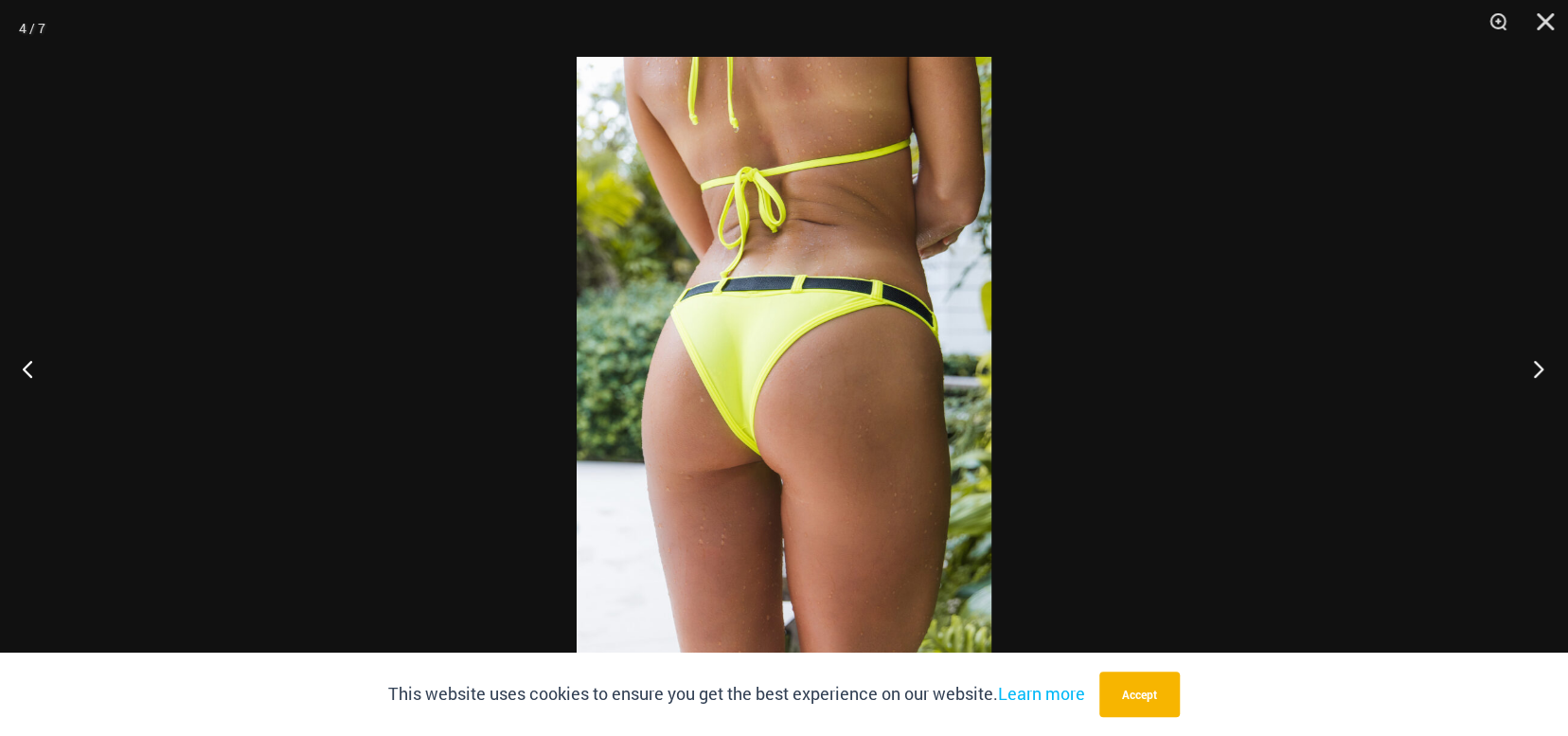
click at [1501, 366] on button "Next" at bounding box center [1533, 368] width 71 height 94
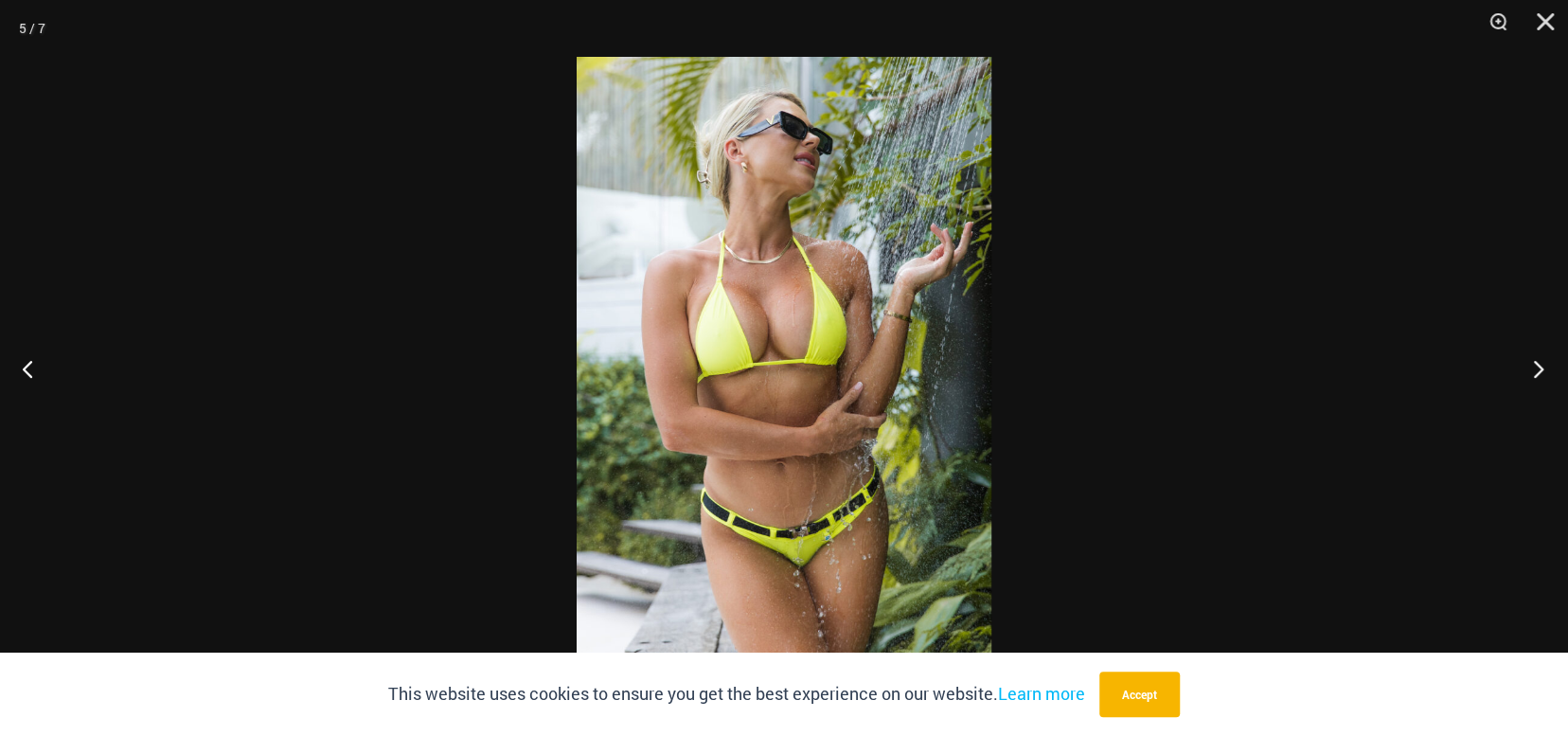
click at [1501, 366] on button "Next" at bounding box center [1533, 368] width 71 height 94
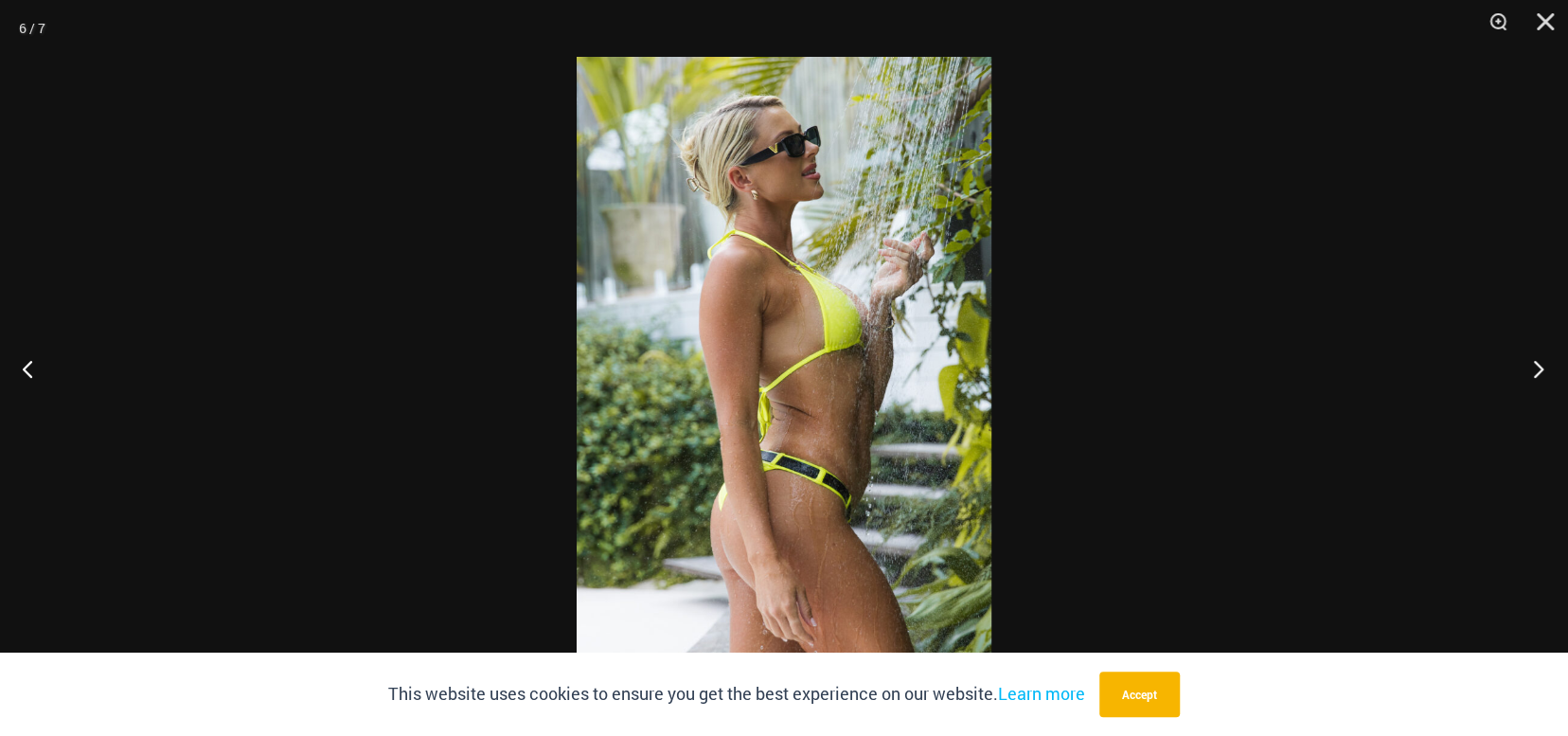
click at [1501, 366] on button "Next" at bounding box center [1533, 368] width 71 height 94
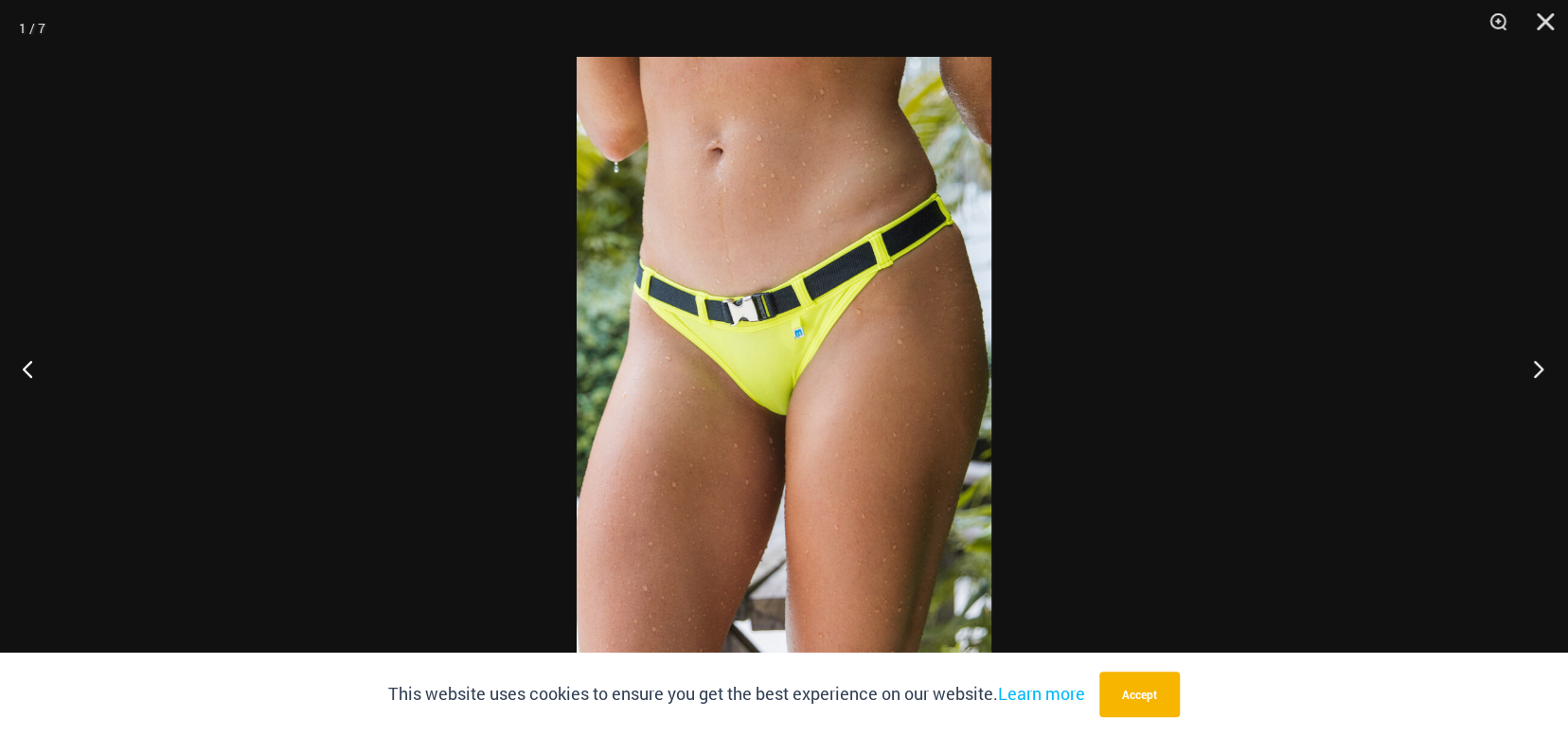
click at [1501, 366] on button "Next" at bounding box center [1533, 368] width 71 height 94
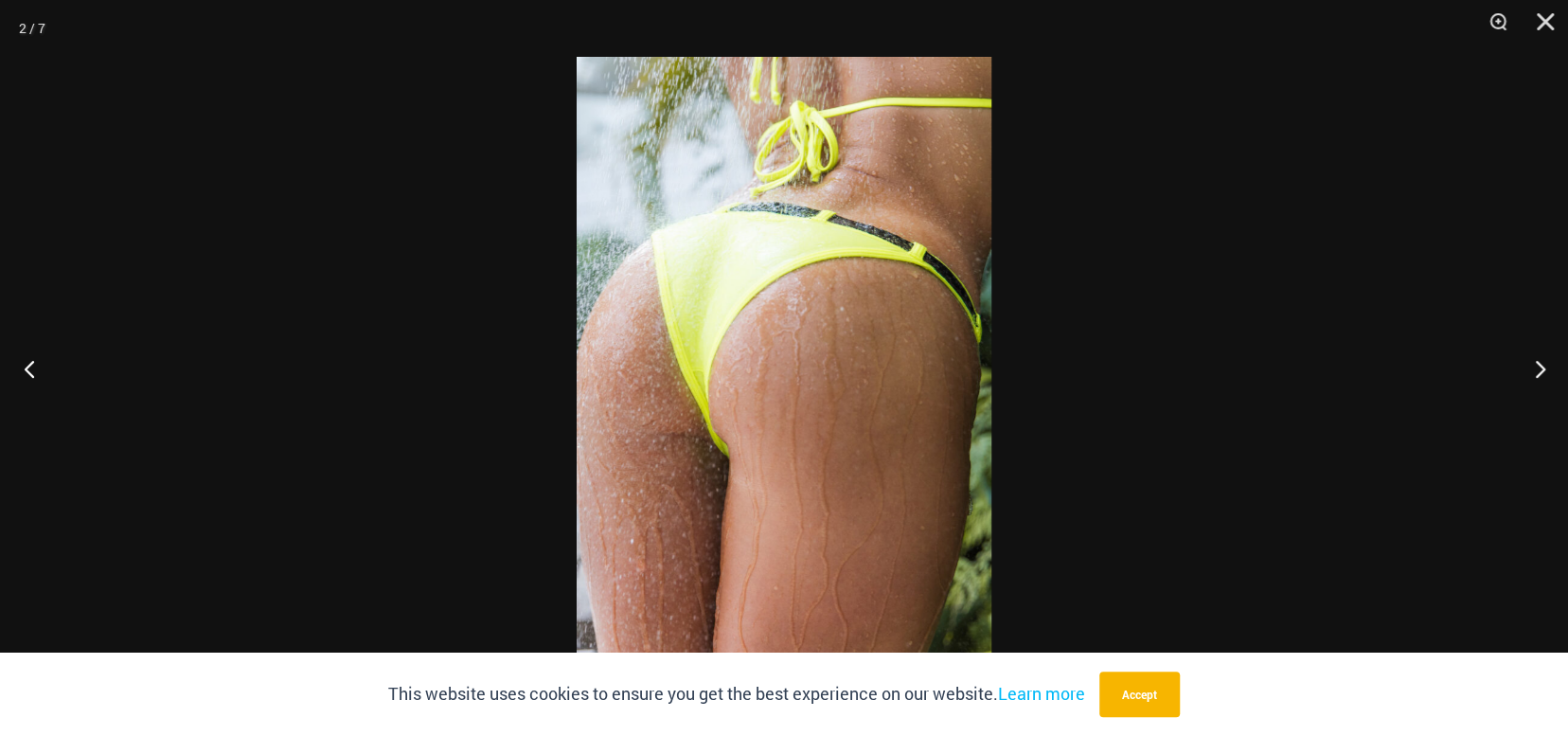
click at [43, 371] on button "Previous" at bounding box center [35, 368] width 71 height 94
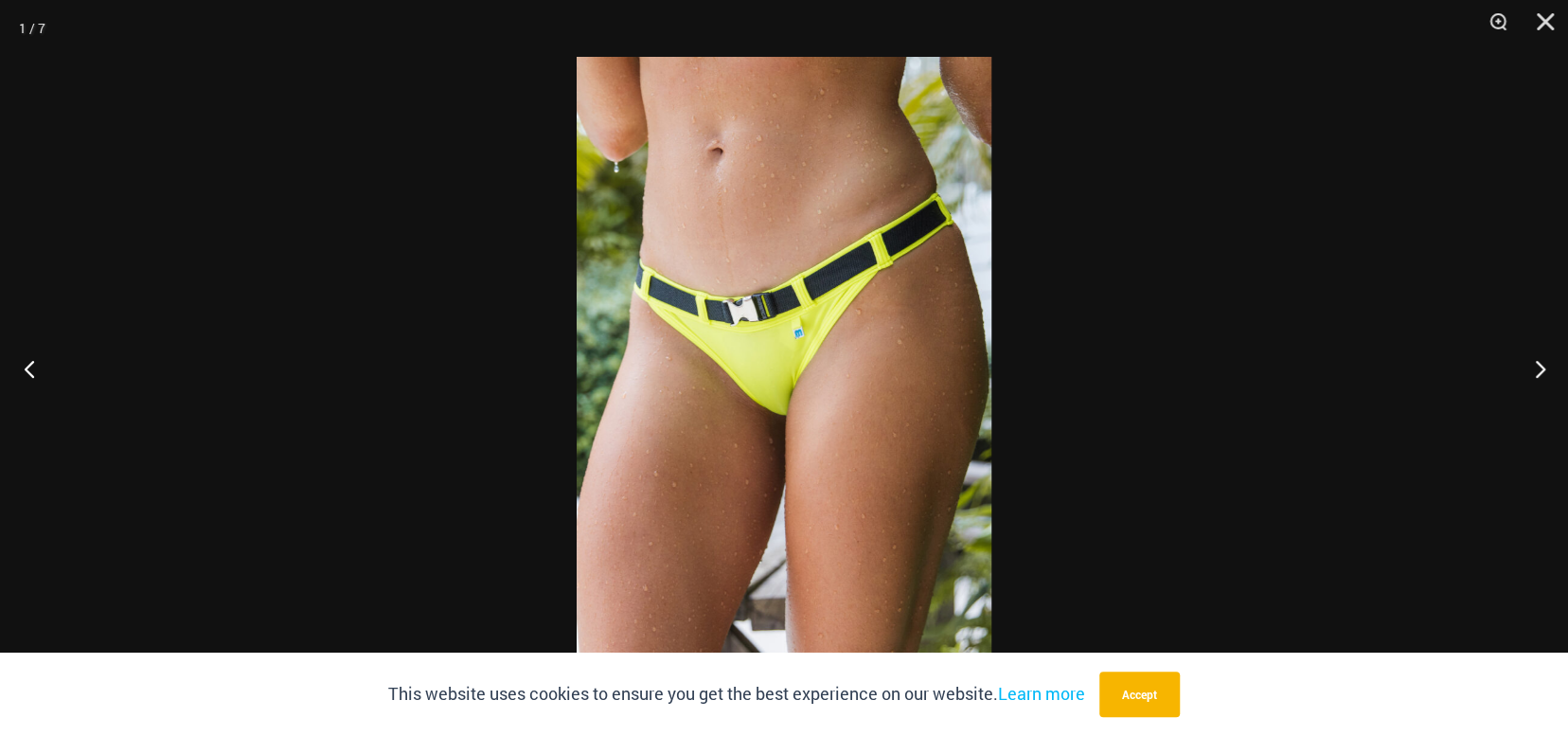
click at [42, 371] on button "Previous" at bounding box center [35, 368] width 71 height 94
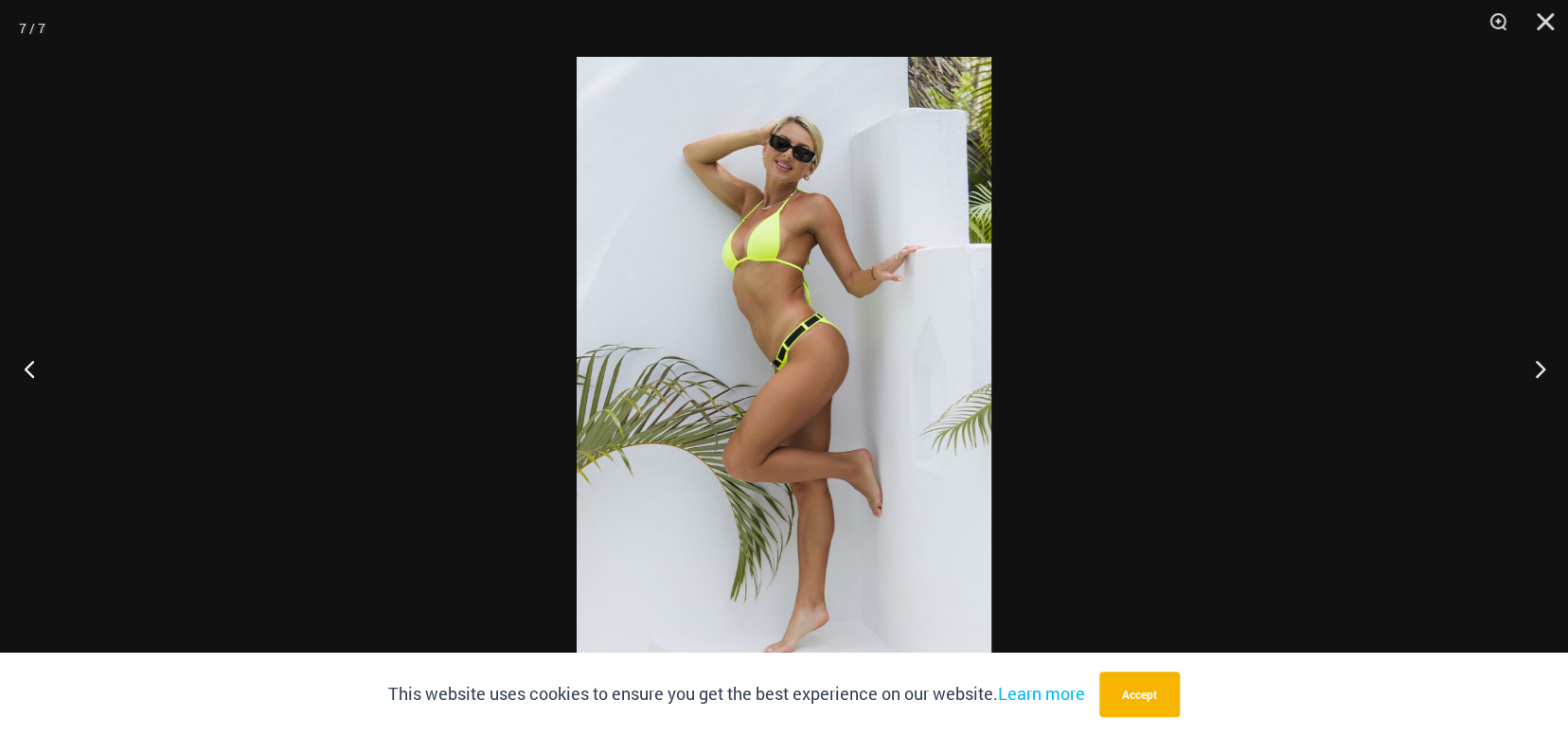
click at [42, 371] on button "Previous" at bounding box center [35, 368] width 71 height 94
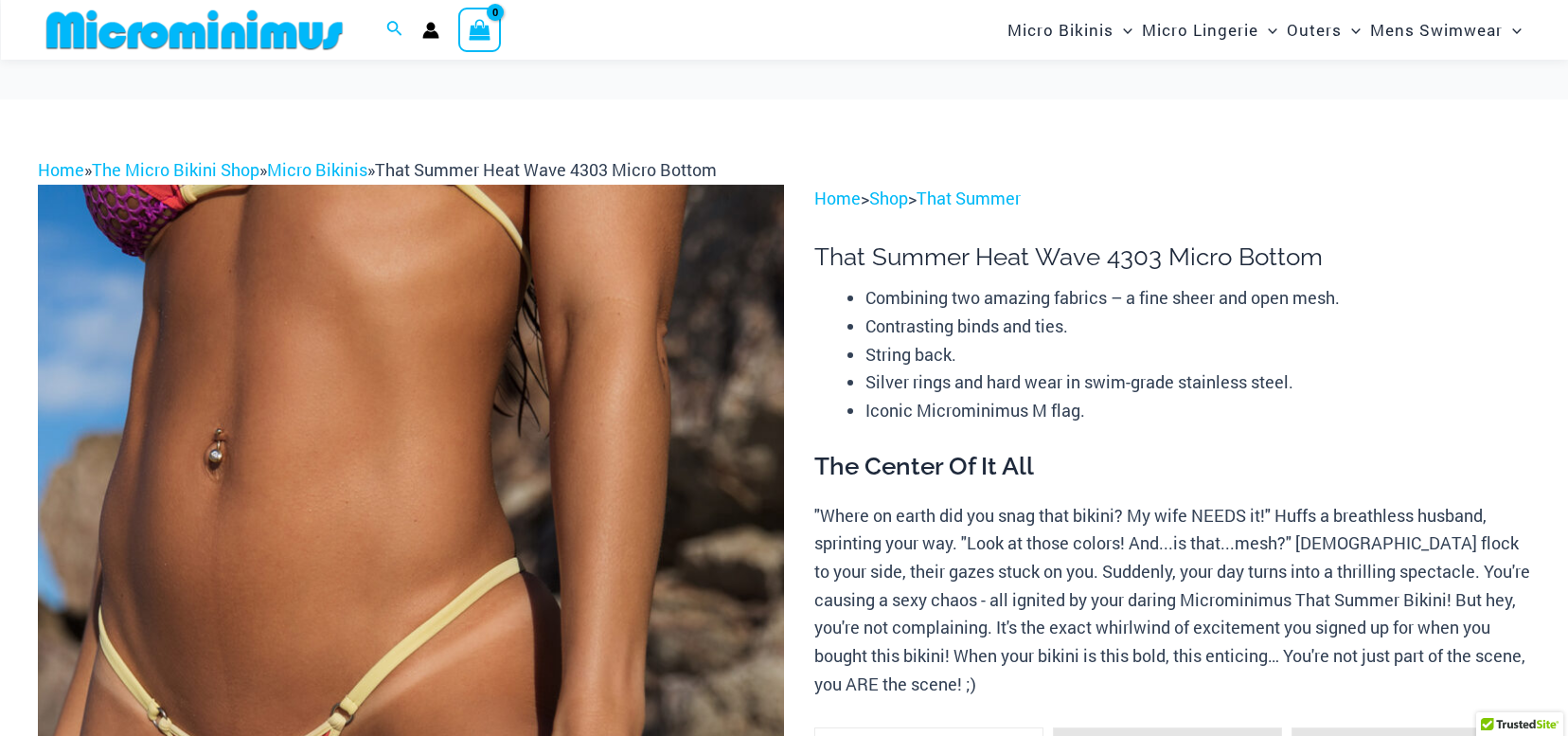
scroll to position [190, 0]
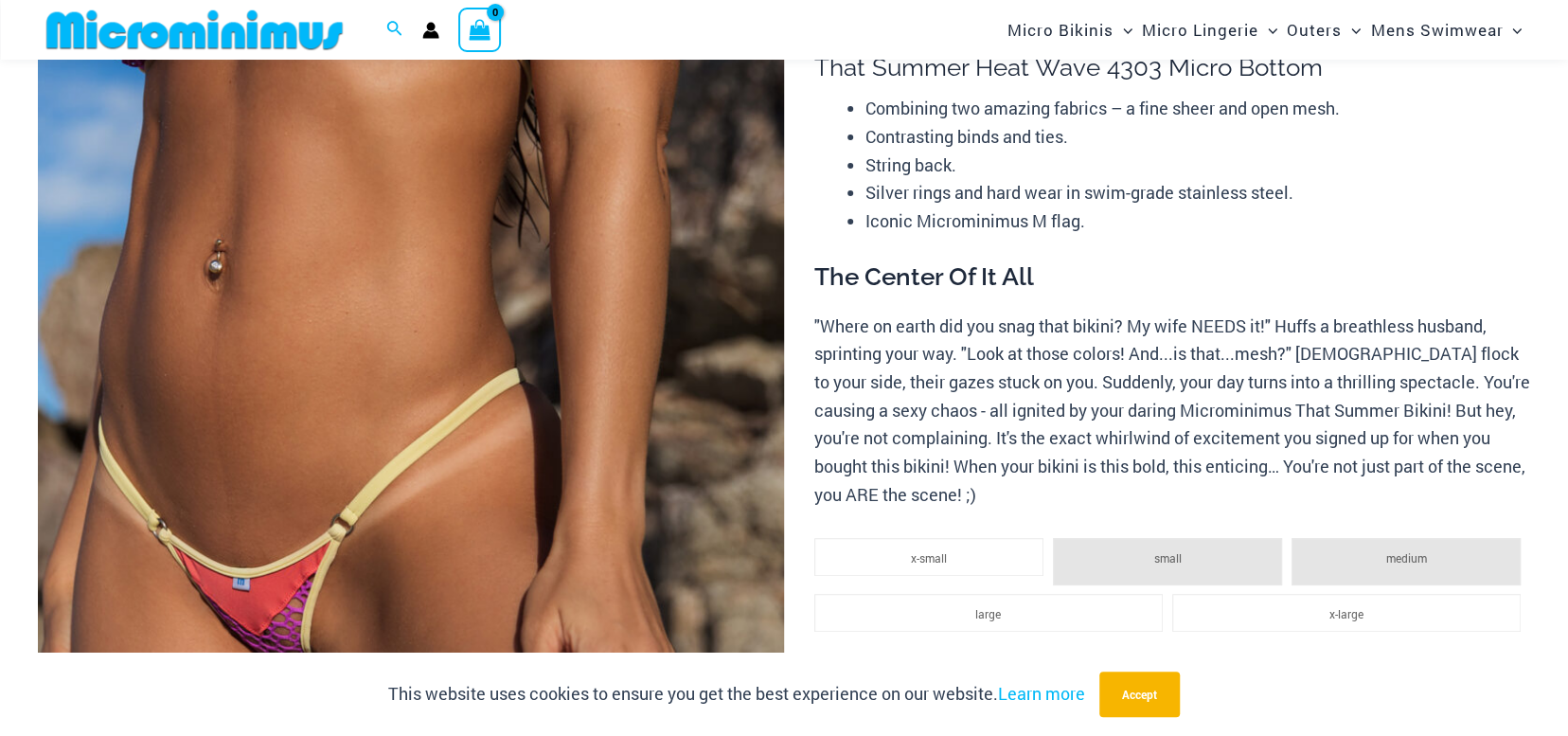
click at [613, 408] on img at bounding box center [411, 555] width 746 height 1119
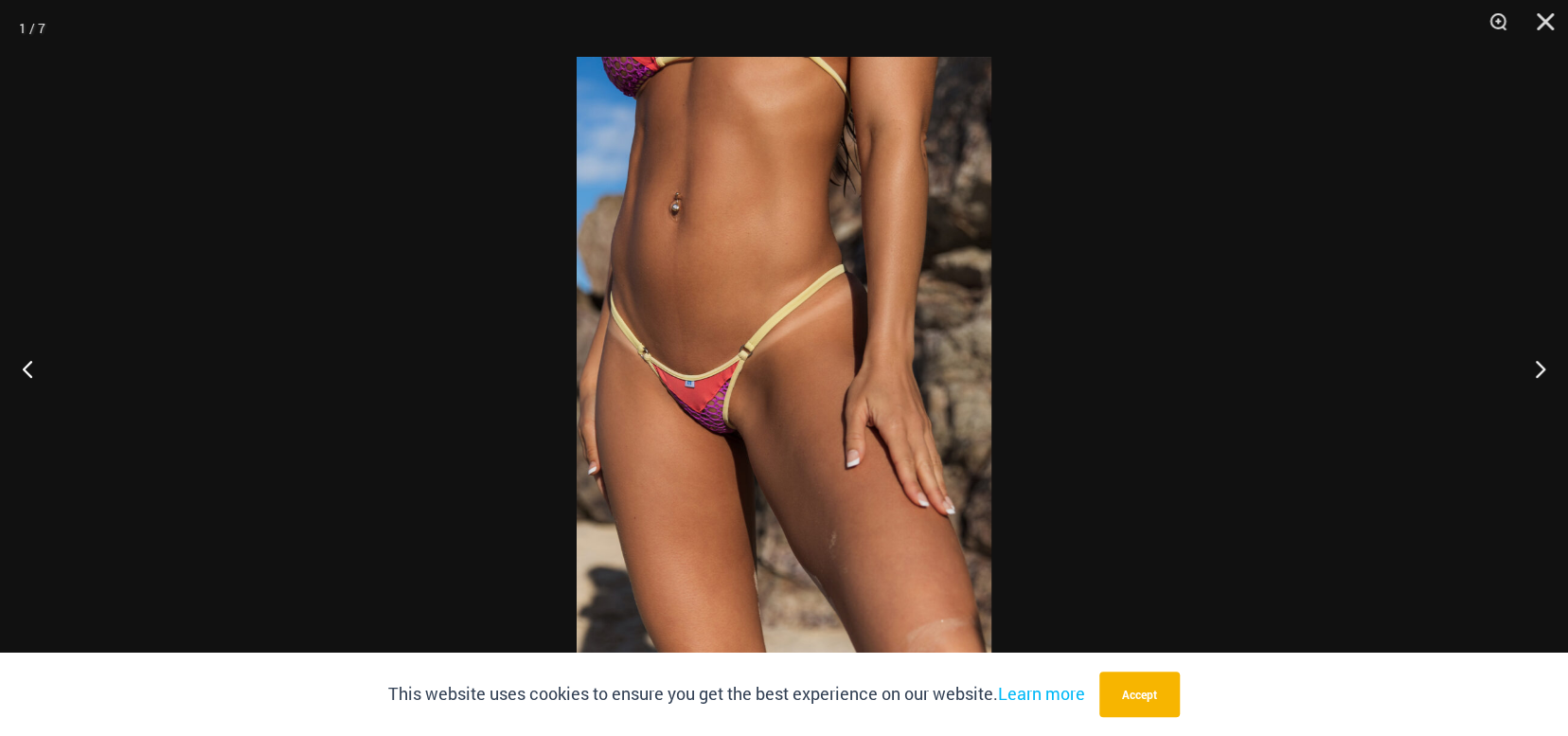
click at [577, 57] on div at bounding box center [577, 57] width 0 height 0
click at [1538, 361] on button "Next" at bounding box center [1533, 368] width 71 height 94
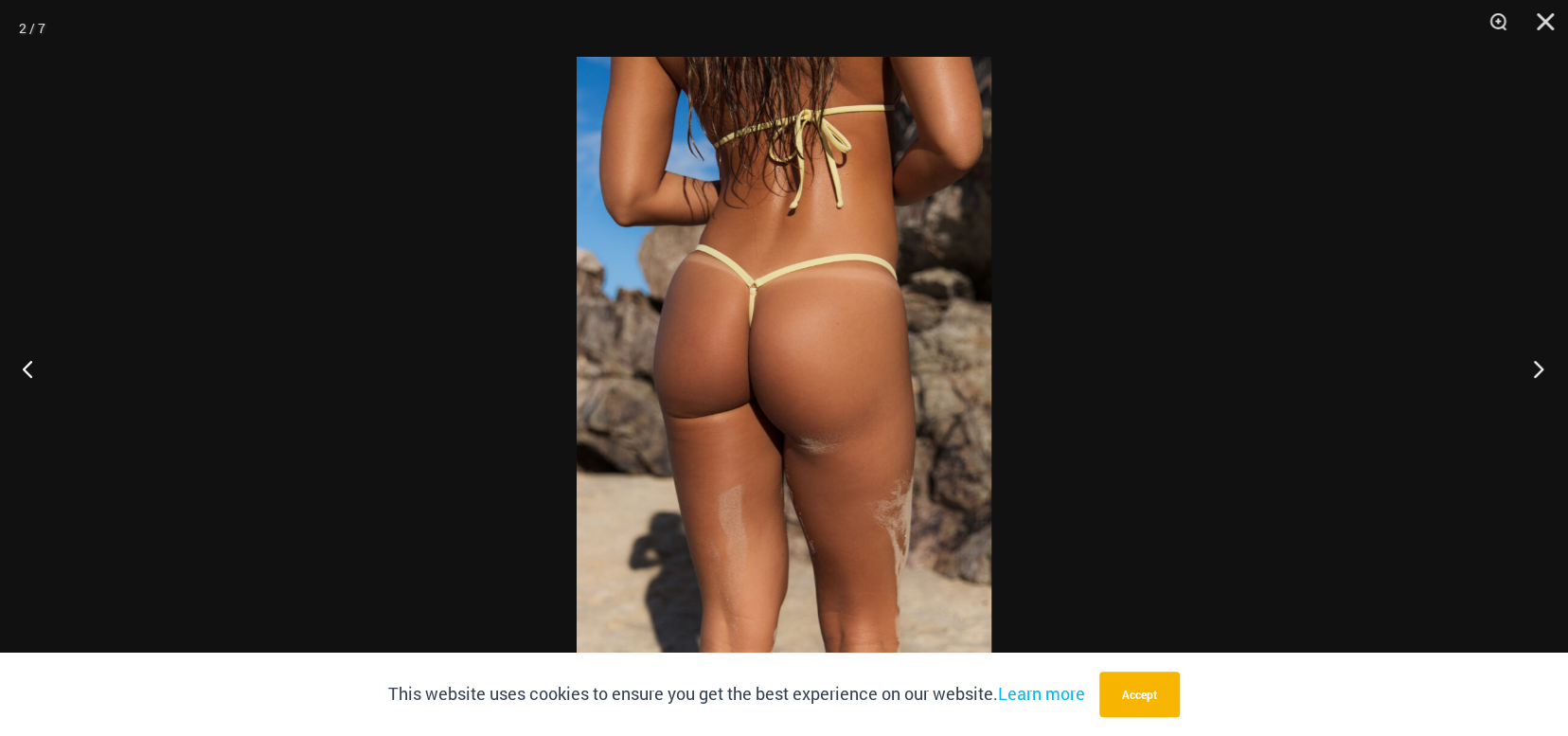
click at [1537, 363] on button "Next" at bounding box center [1533, 368] width 71 height 94
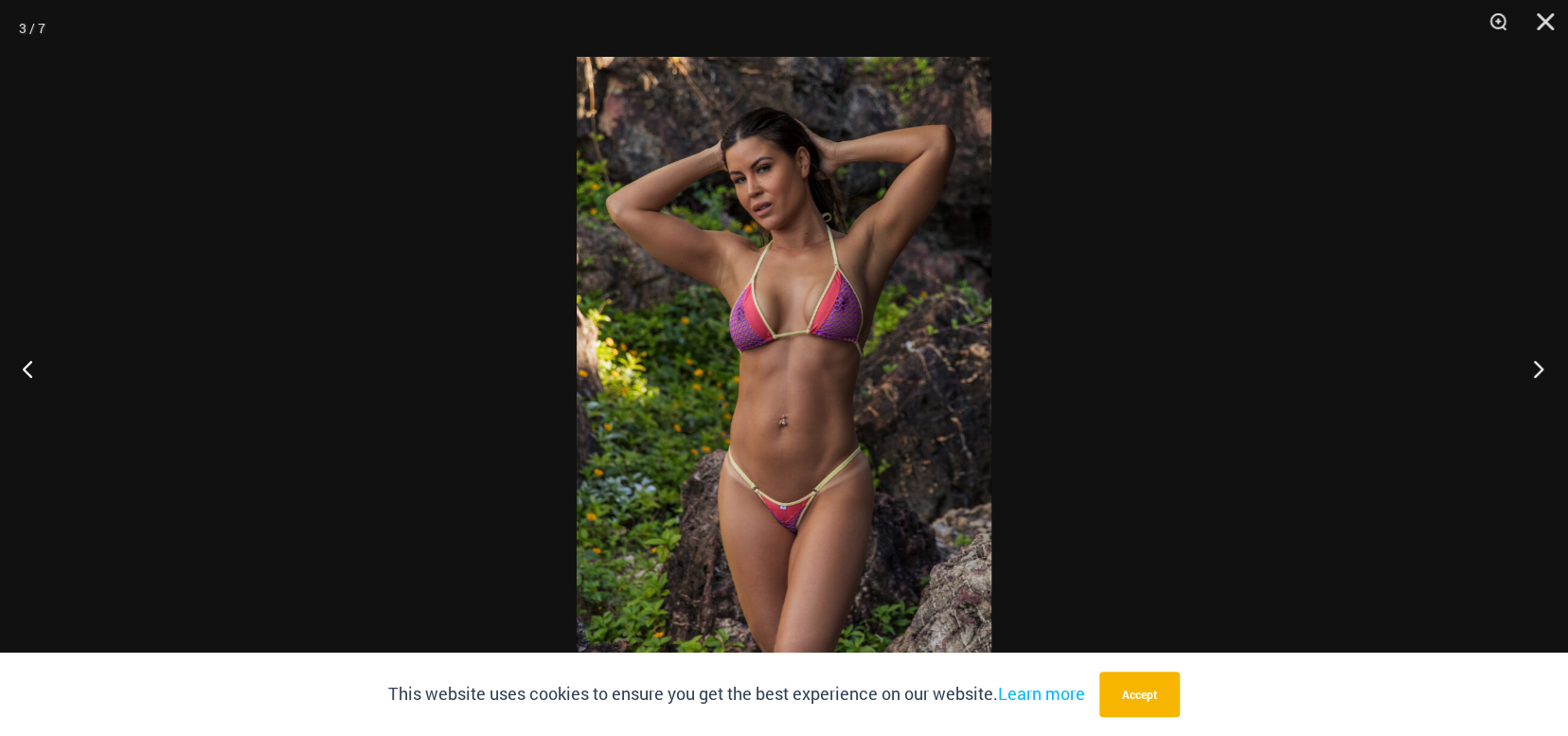
click at [1537, 363] on button "Next" at bounding box center [1533, 368] width 71 height 94
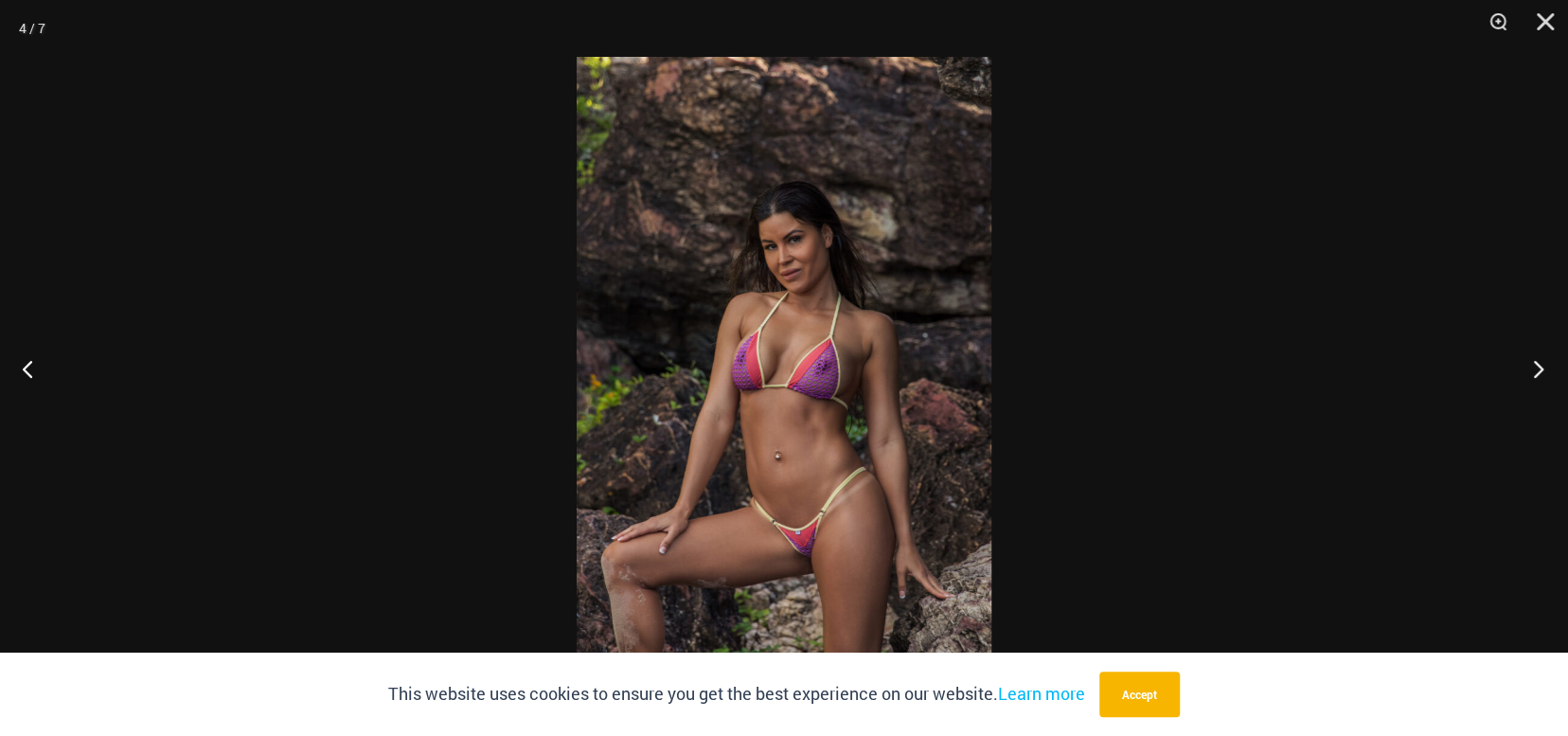
click at [1537, 363] on button "Next" at bounding box center [1533, 368] width 71 height 94
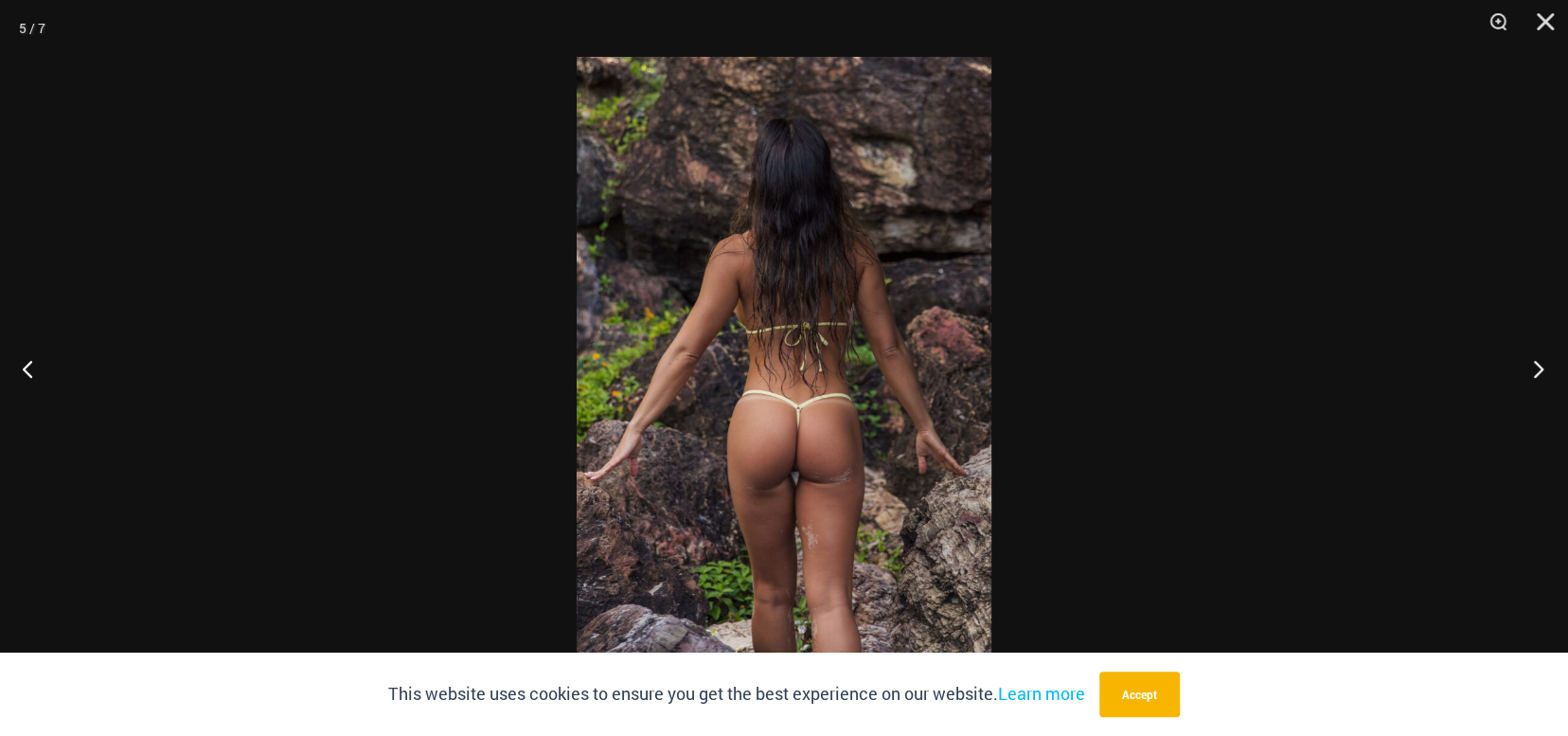
click at [1537, 363] on button "Next" at bounding box center [1533, 368] width 71 height 94
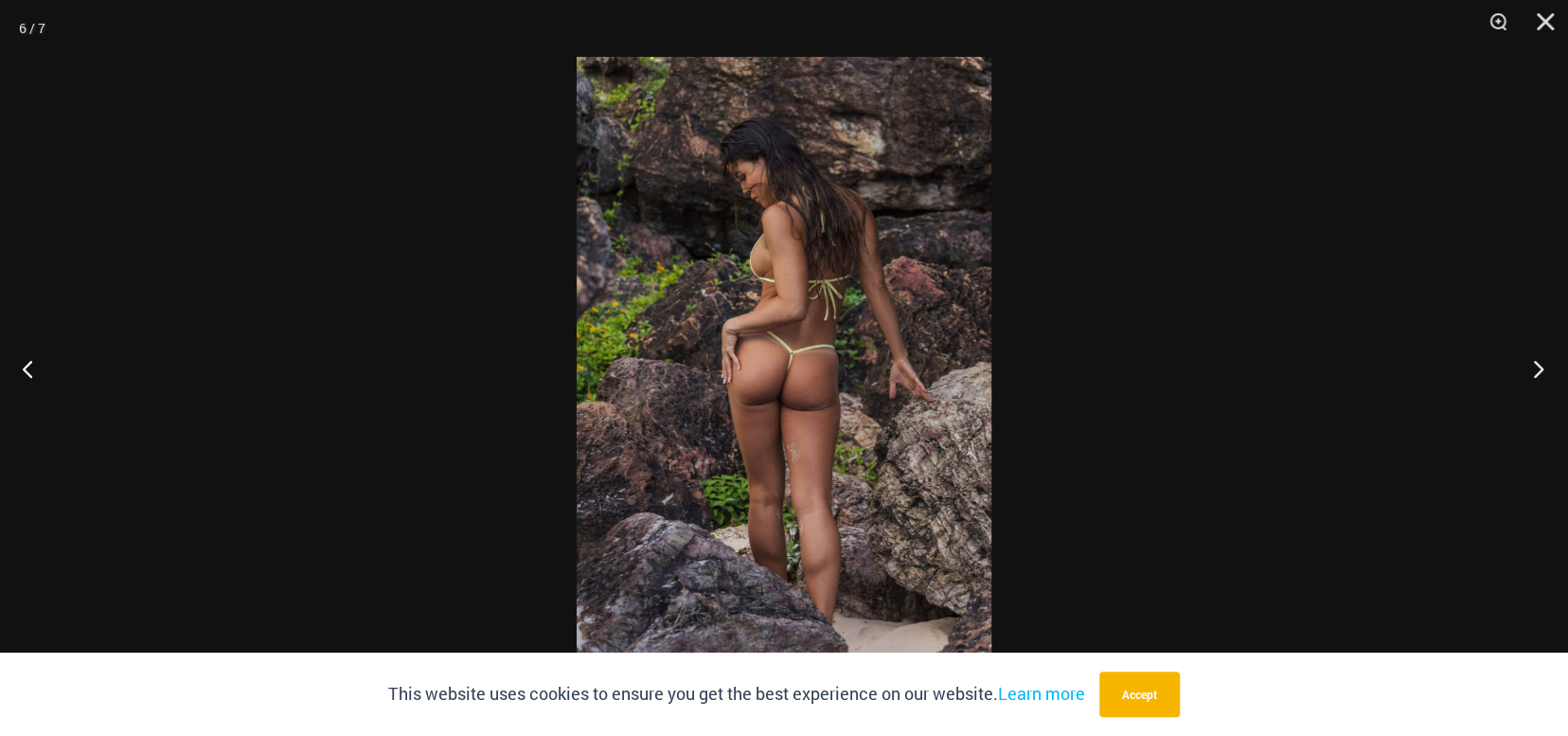
click at [1537, 363] on button "Next" at bounding box center [1533, 368] width 71 height 94
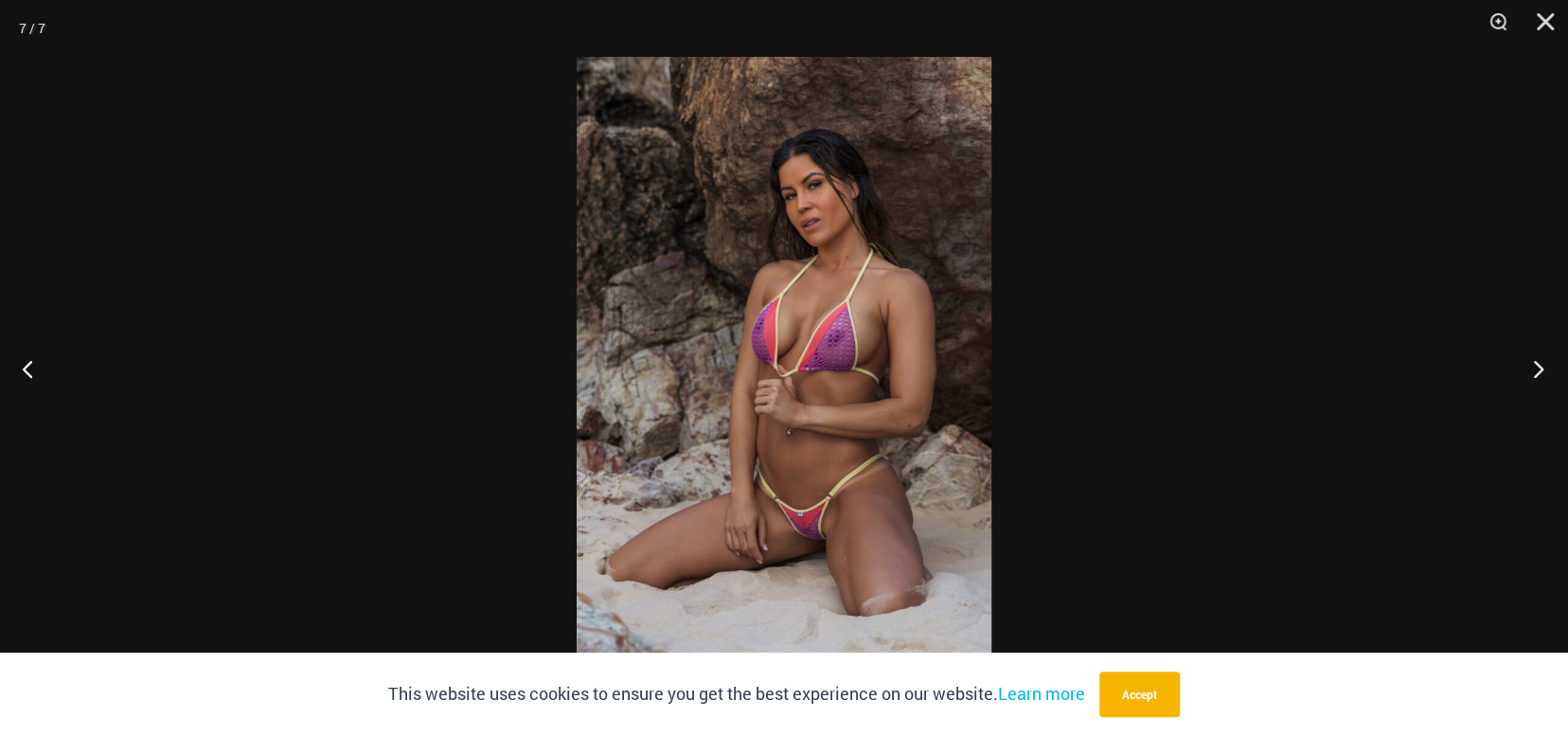
click at [1537, 363] on button "Next" at bounding box center [1533, 368] width 71 height 94
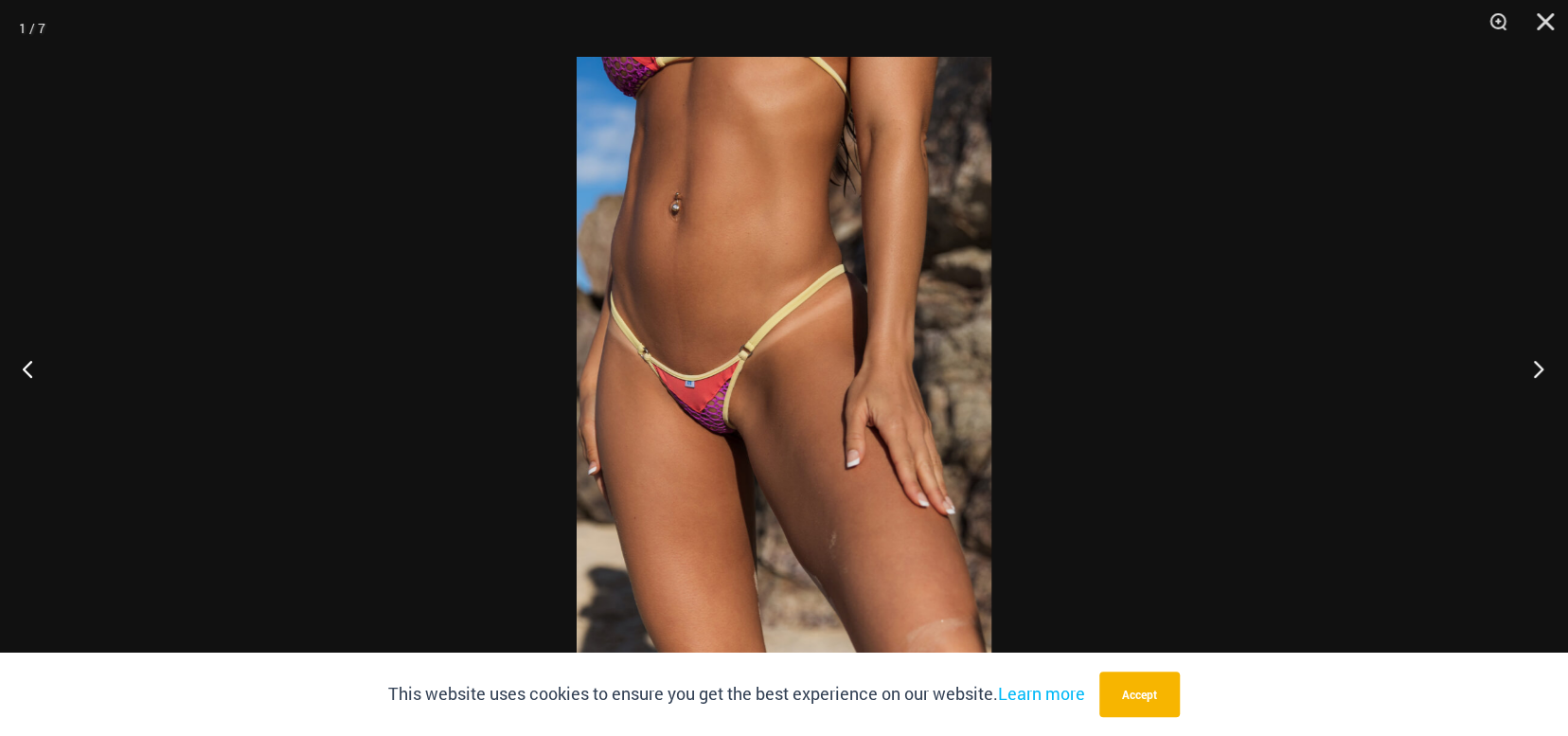
click at [1537, 363] on button "Next" at bounding box center [1533, 368] width 71 height 94
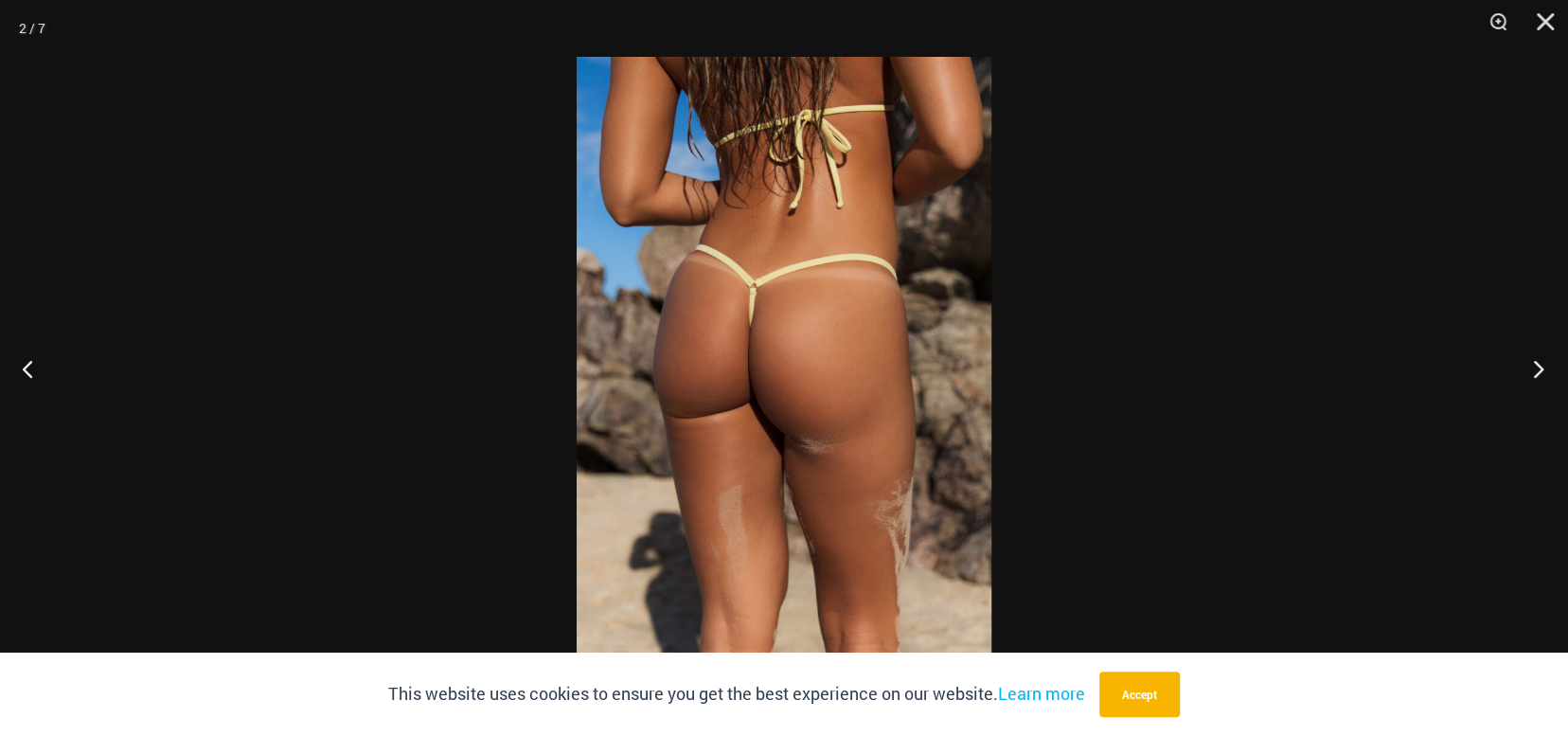
click at [1537, 362] on button "Next" at bounding box center [1533, 368] width 71 height 94
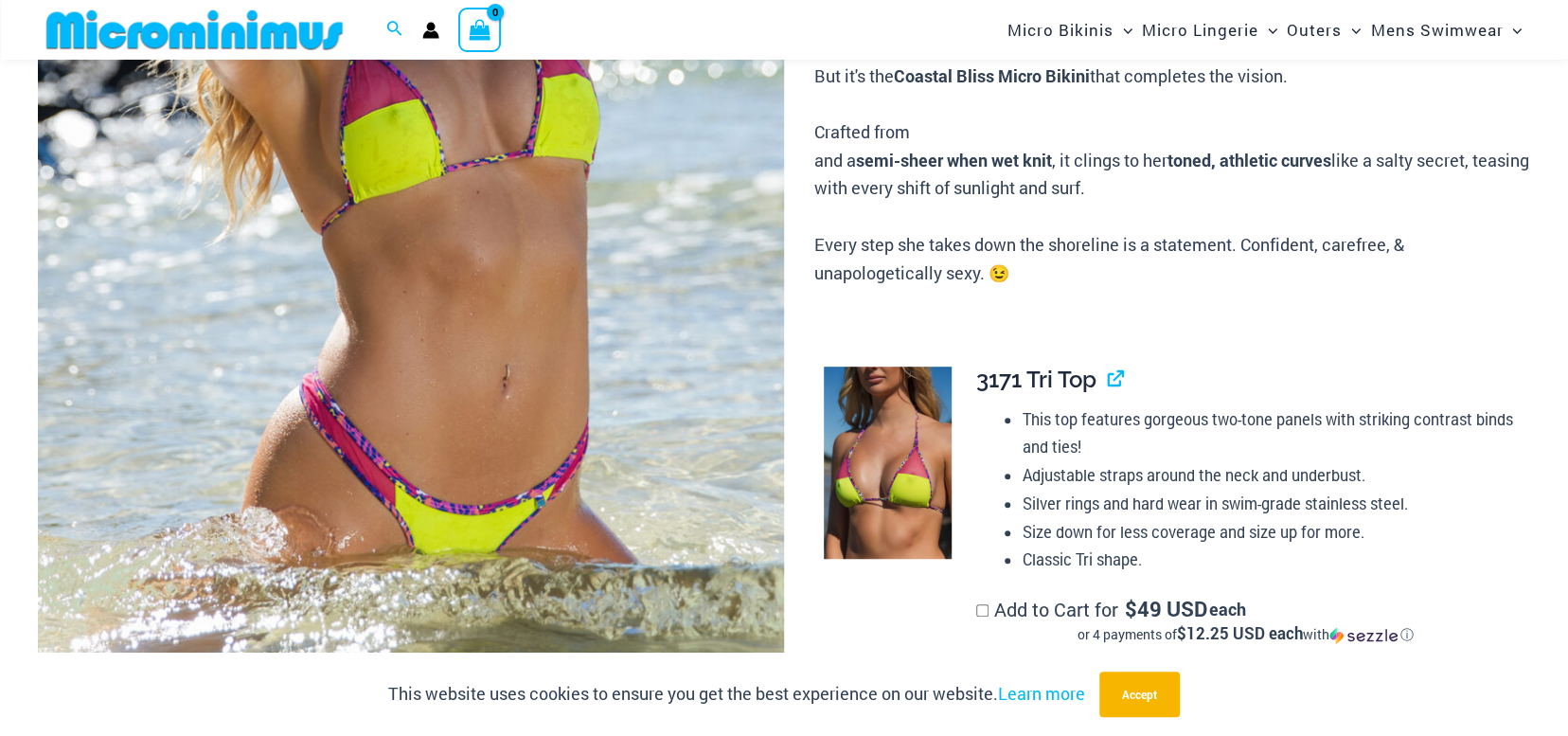
scroll to position [473, 0]
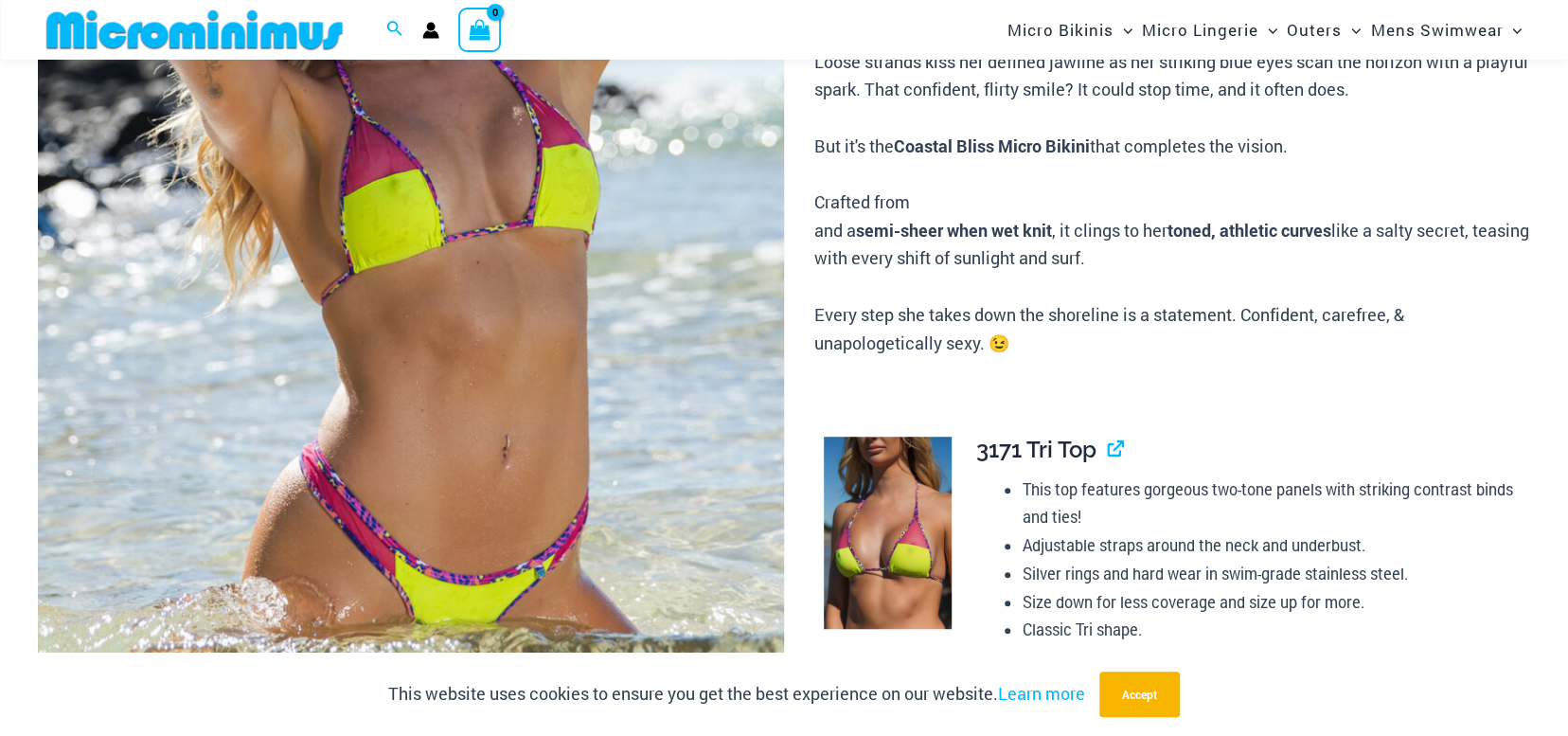
click at [656, 399] on img at bounding box center [411, 263] width 746 height 1127
click at [578, 57] on div at bounding box center [578, 57] width 0 height 0
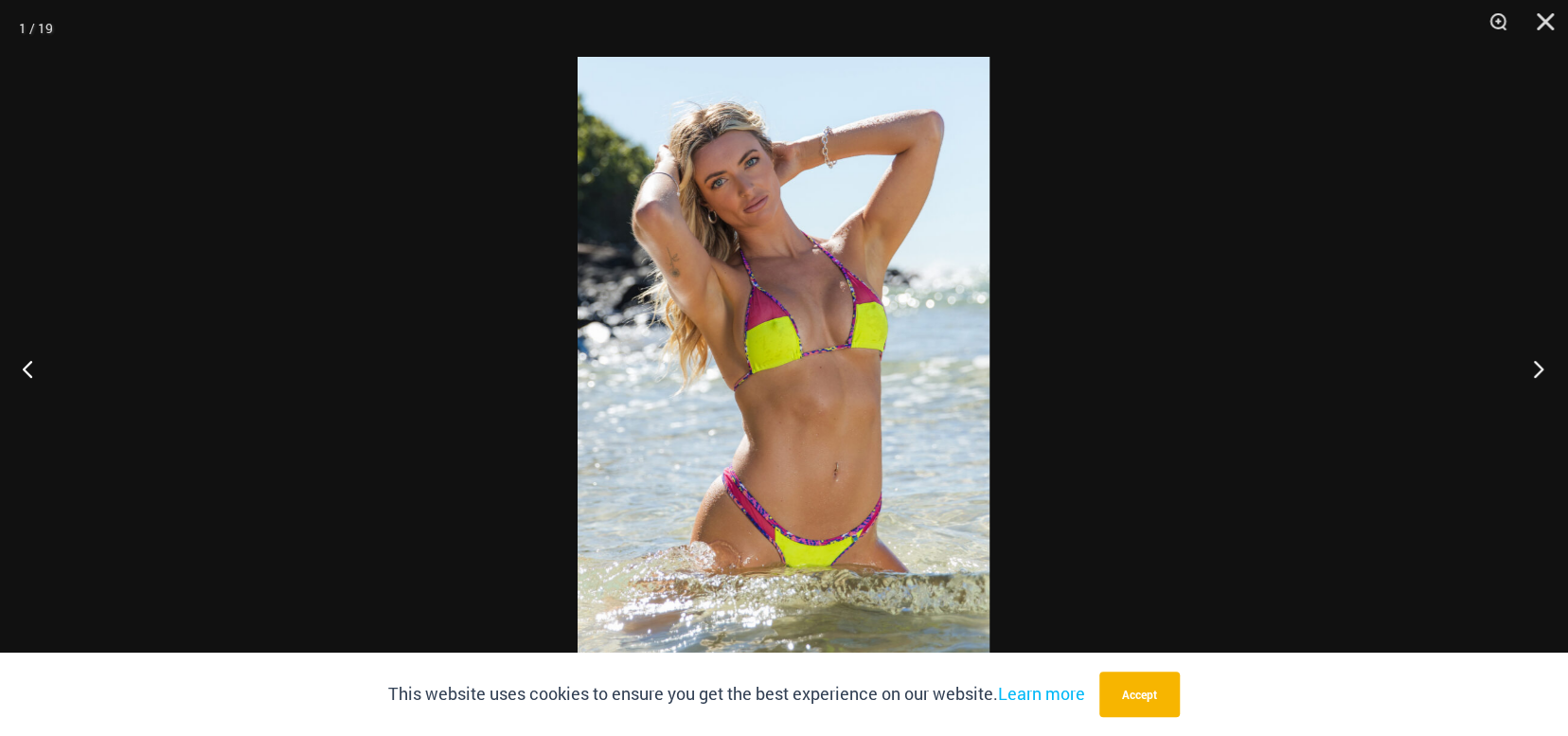
click at [1537, 371] on button "Next" at bounding box center [1533, 368] width 71 height 94
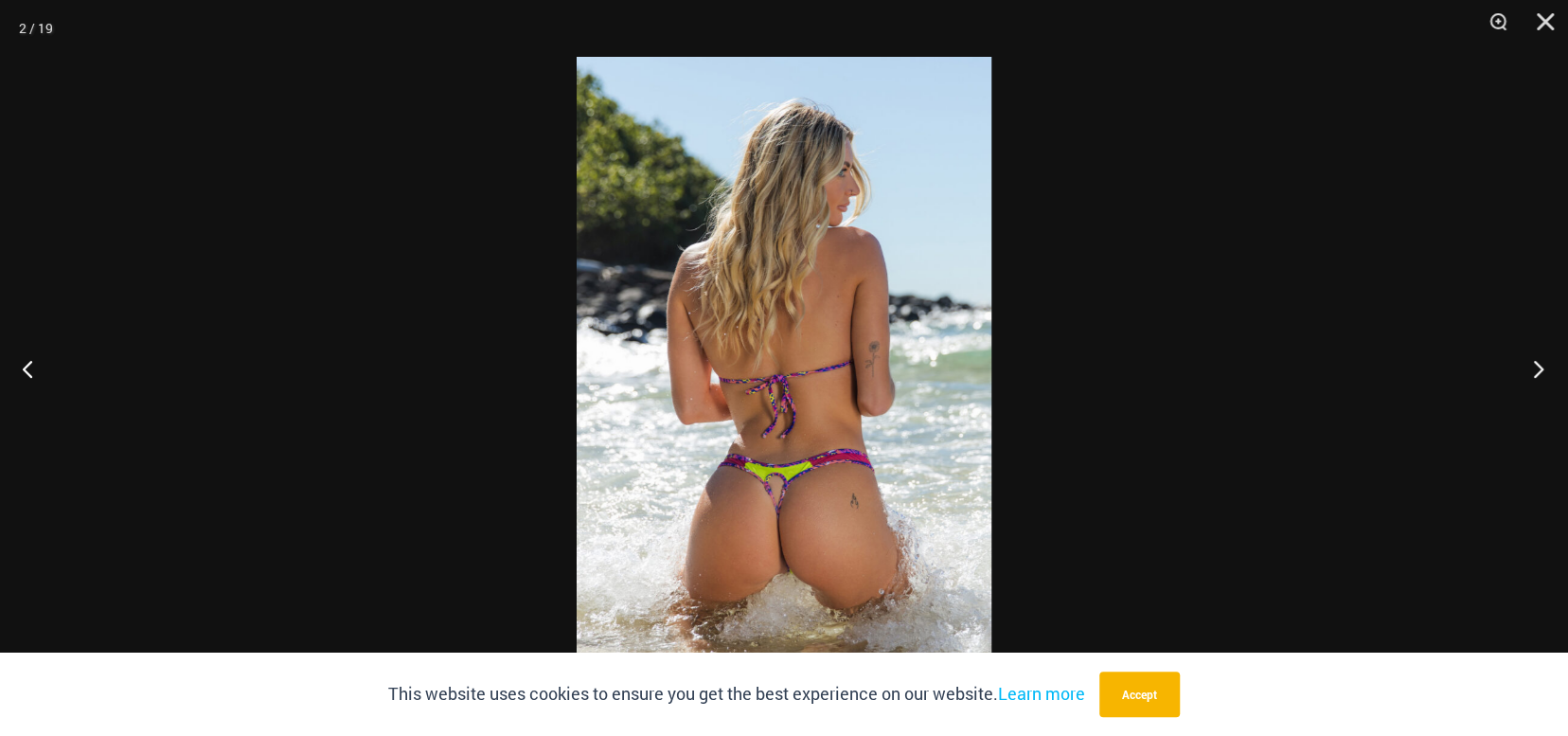
click at [1537, 371] on button "Next" at bounding box center [1533, 368] width 71 height 94
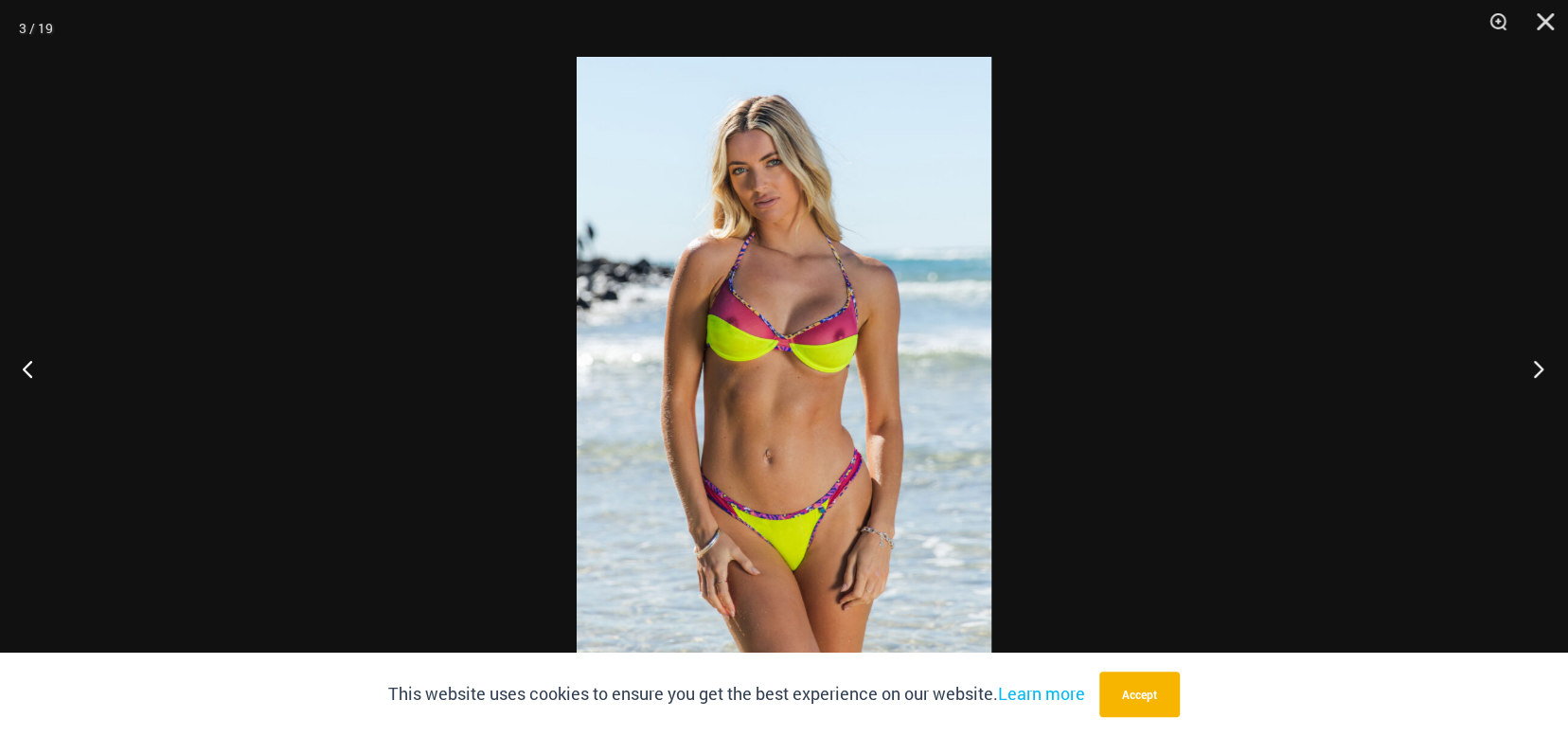
click at [1537, 371] on button "Next" at bounding box center [1533, 368] width 71 height 94
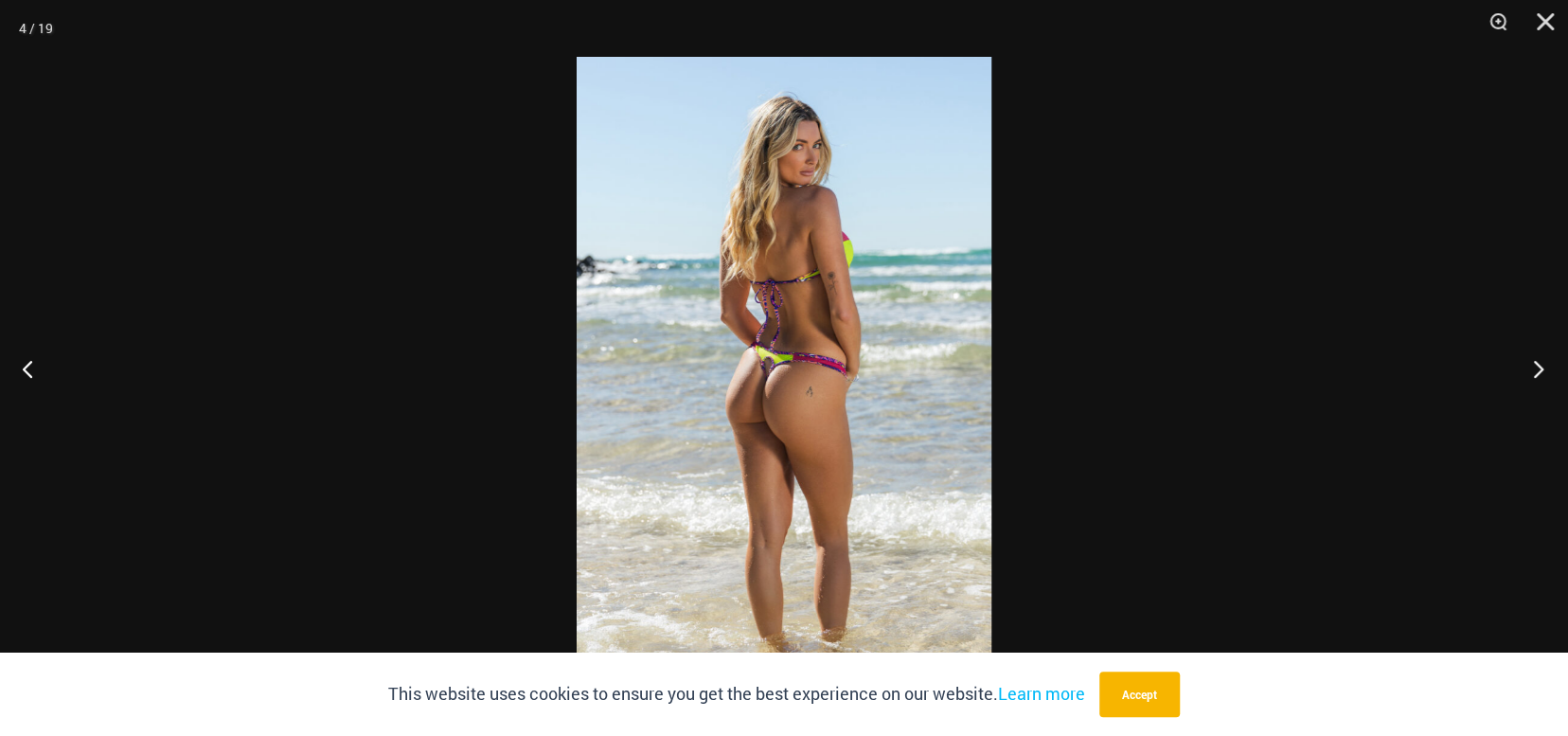
click at [1537, 371] on button "Next" at bounding box center [1533, 368] width 71 height 94
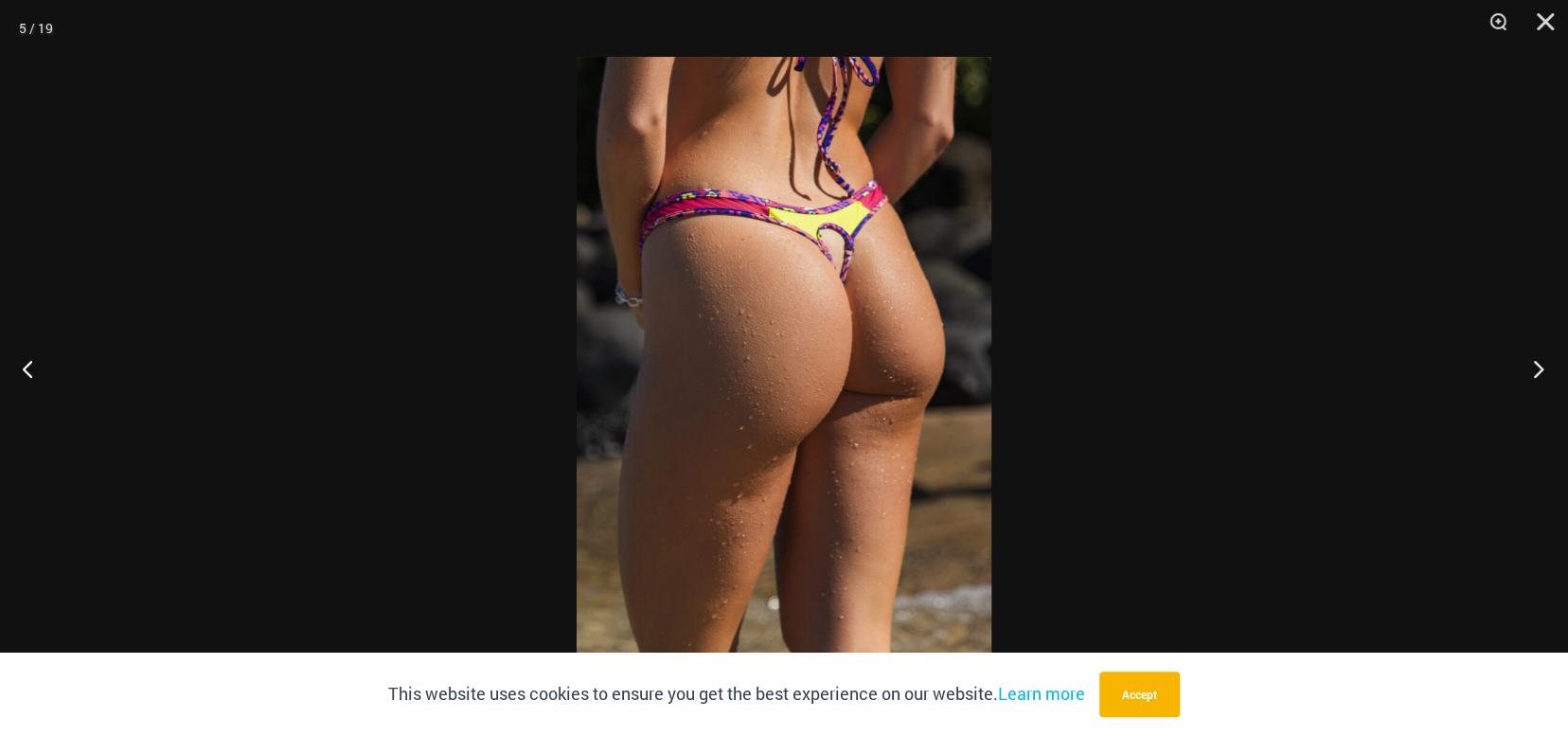
click at [1537, 371] on button "Next" at bounding box center [1533, 368] width 71 height 94
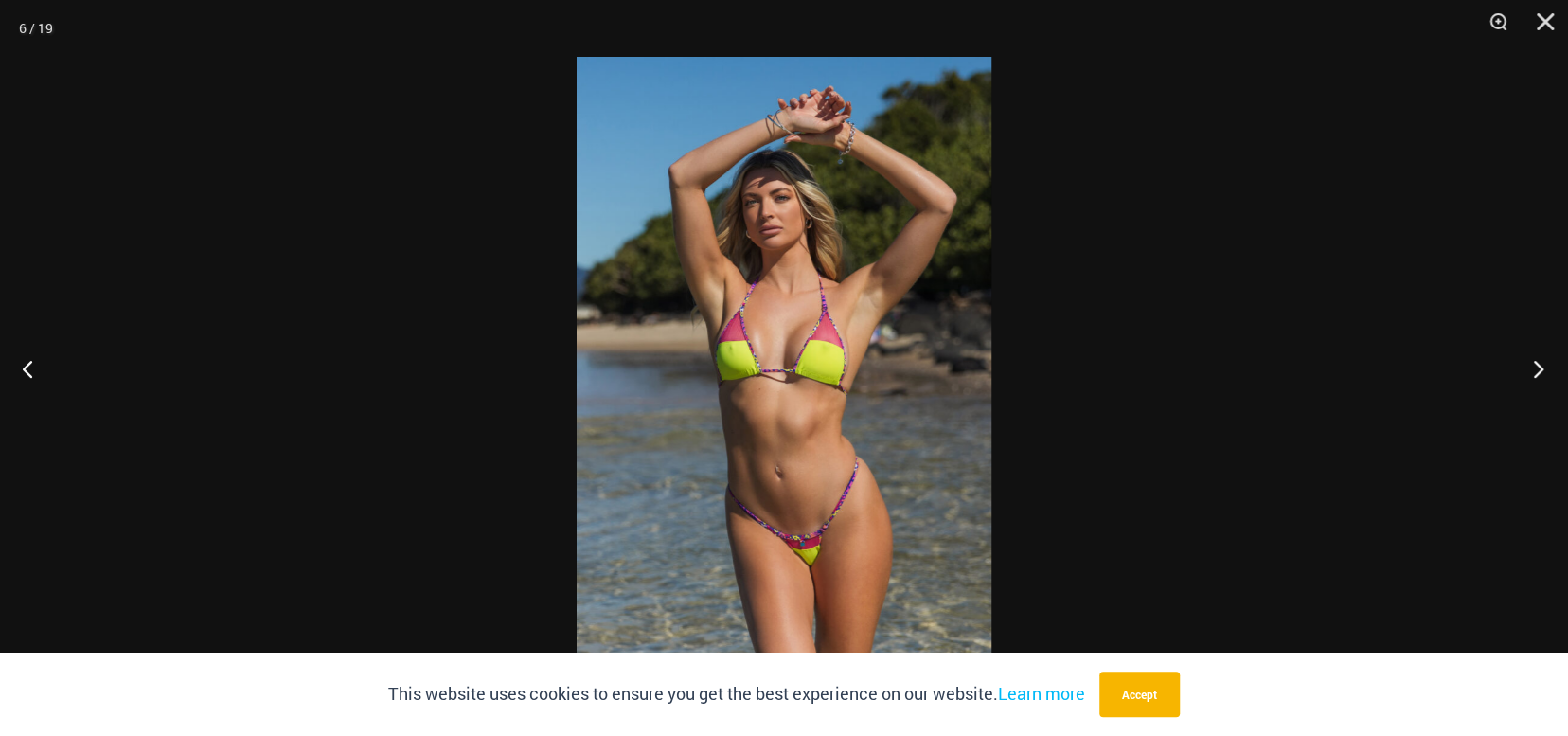
click at [1537, 371] on button "Next" at bounding box center [1533, 368] width 71 height 94
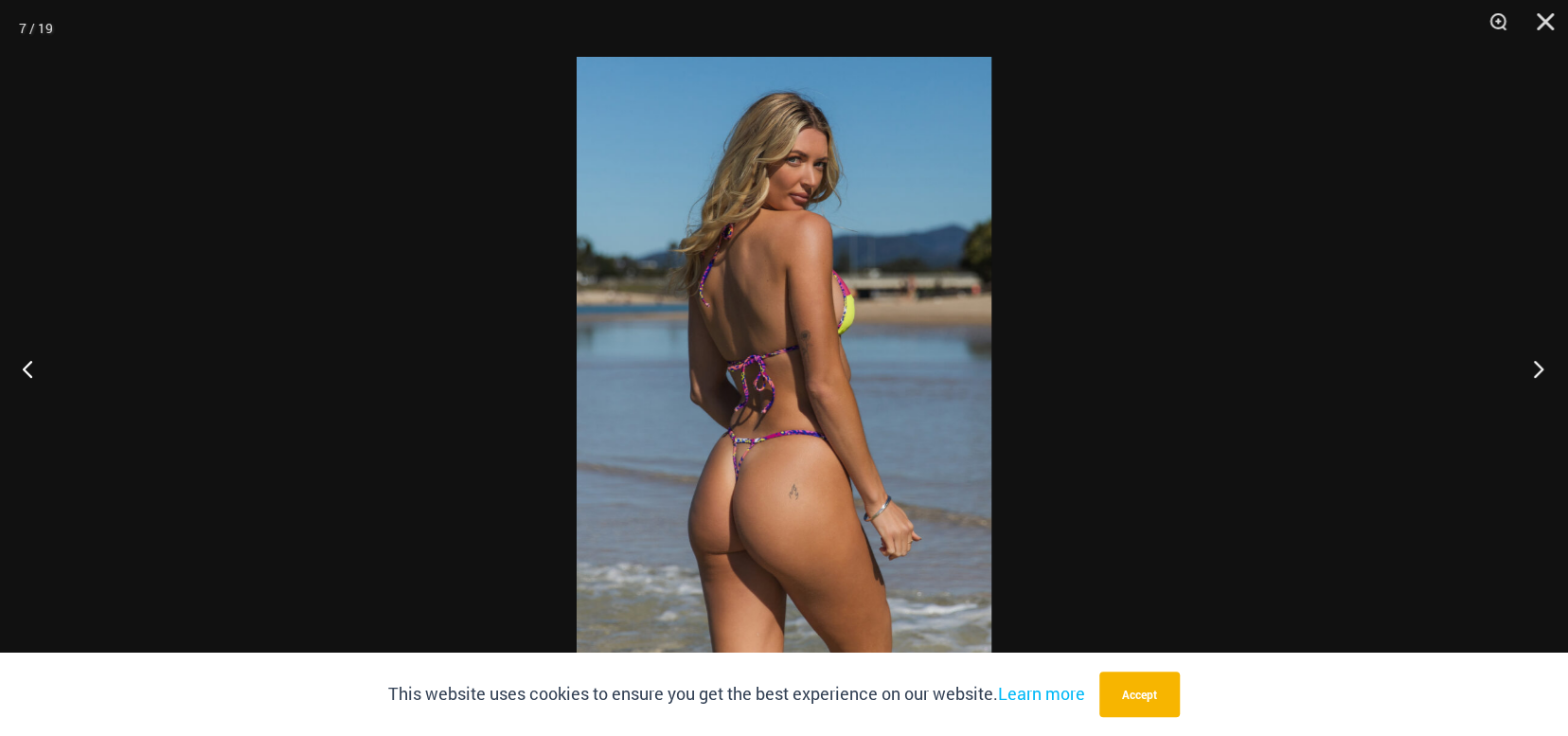
click at [1537, 371] on button "Next" at bounding box center [1533, 368] width 71 height 94
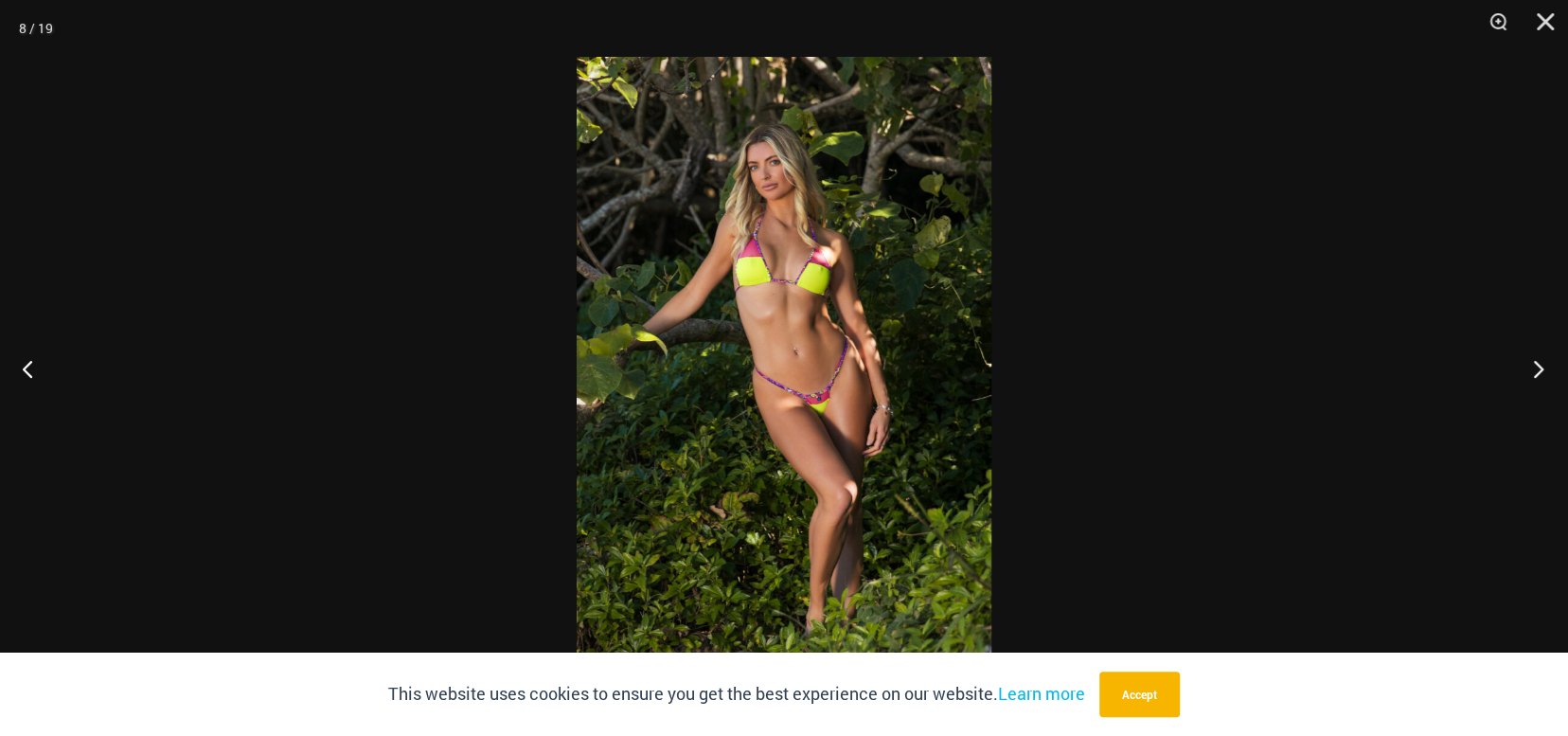
click at [1537, 371] on button "Next" at bounding box center [1533, 368] width 71 height 94
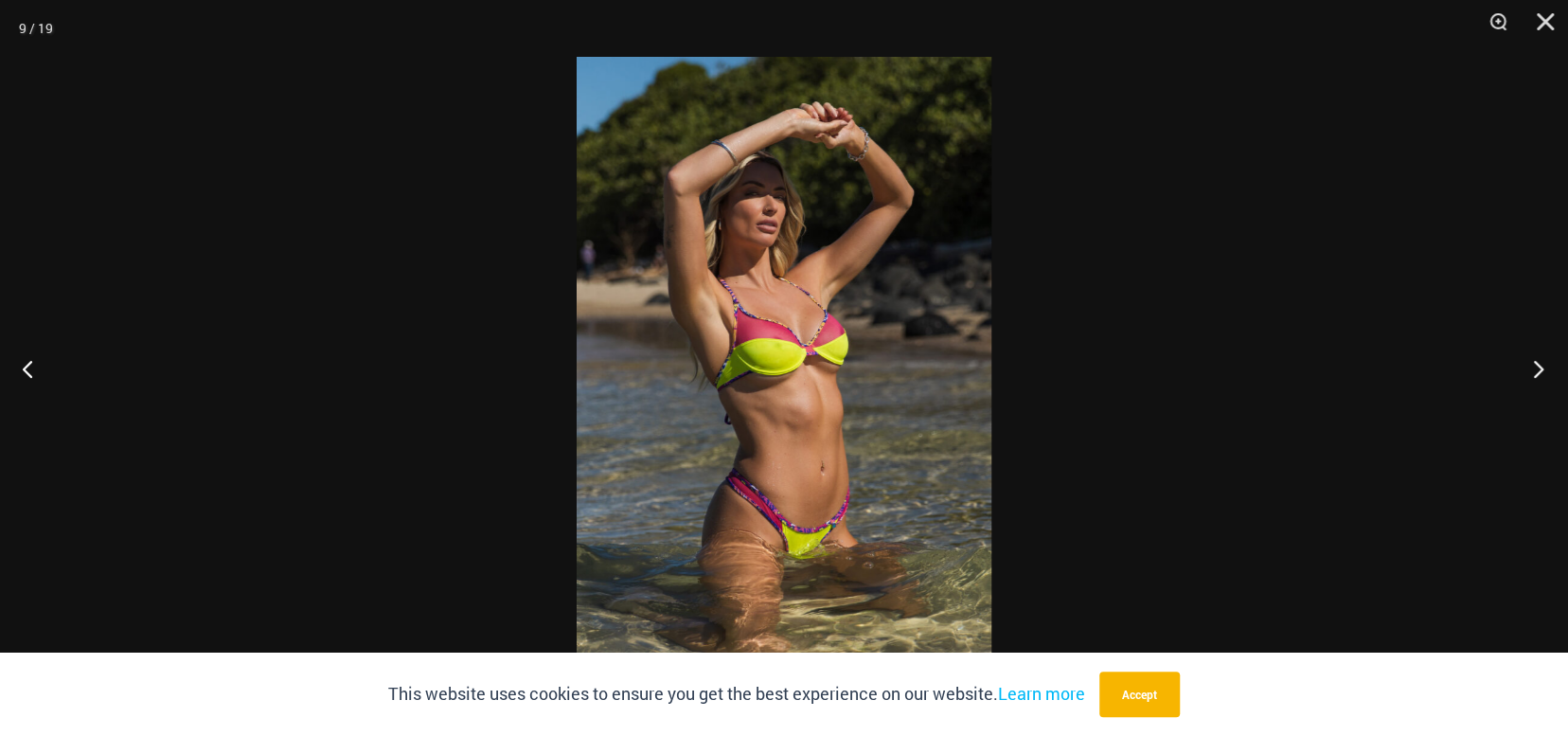
click at [1537, 370] on button "Next" at bounding box center [1533, 368] width 71 height 94
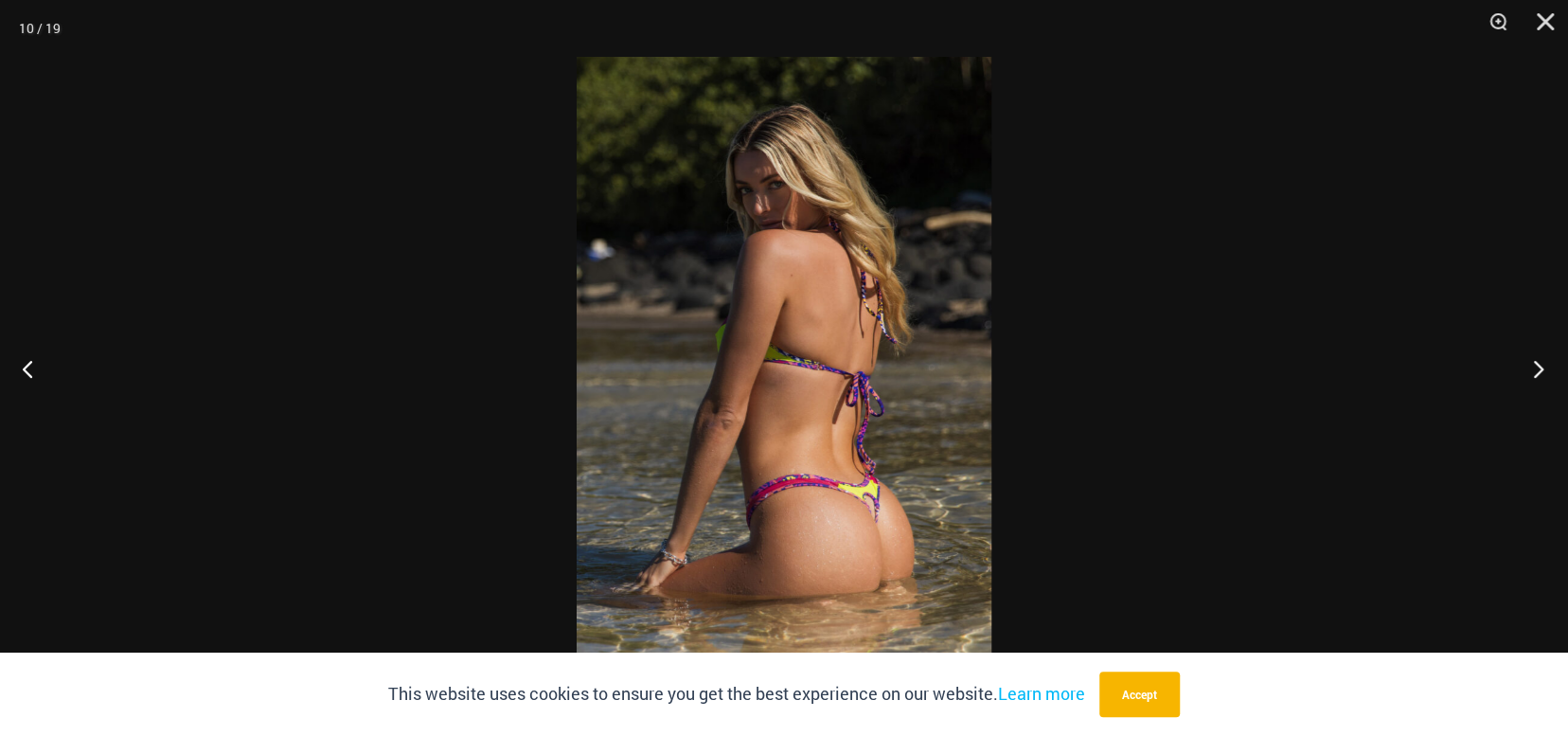
click at [1537, 370] on button "Next" at bounding box center [1533, 368] width 71 height 94
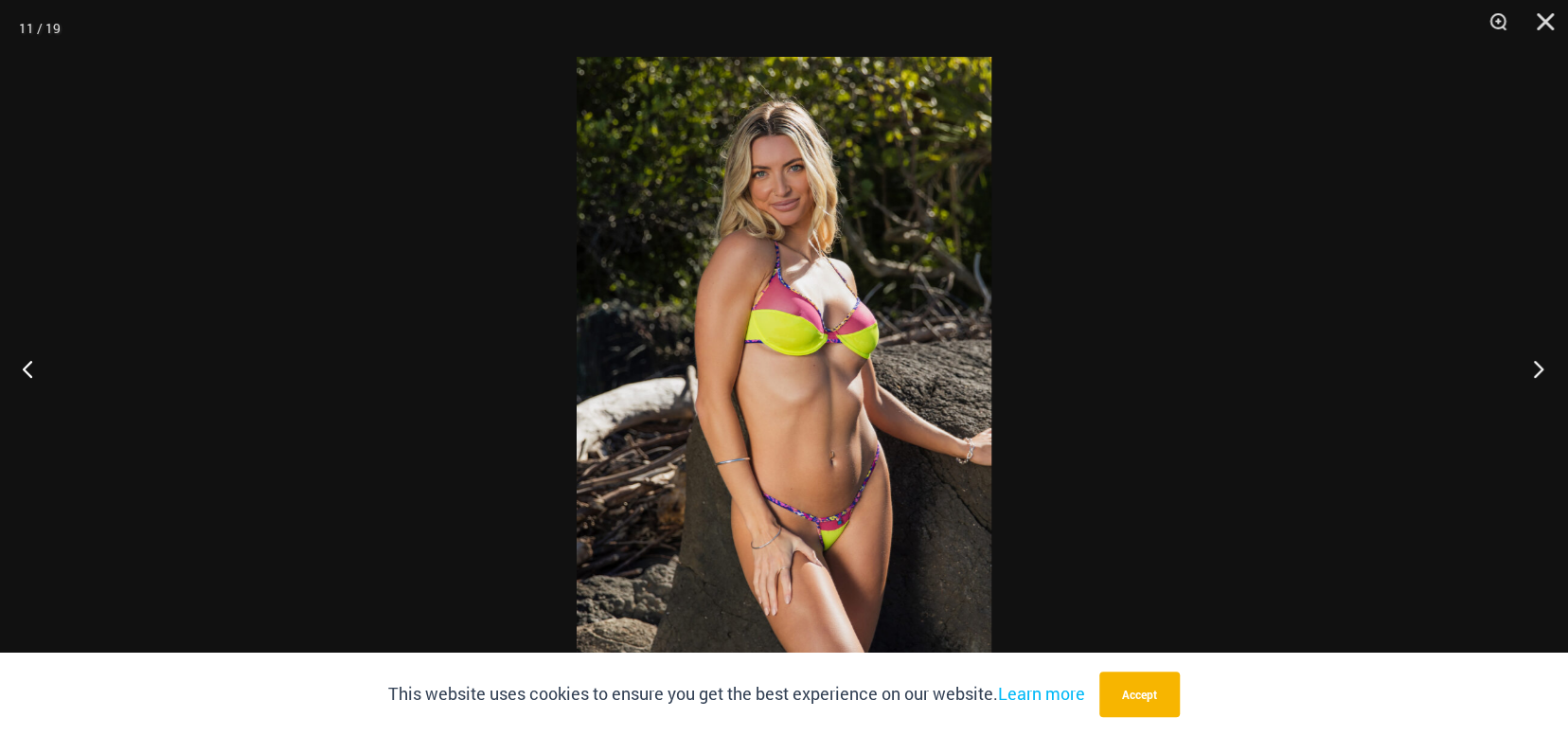
click at [1537, 370] on button "Next" at bounding box center [1533, 368] width 71 height 94
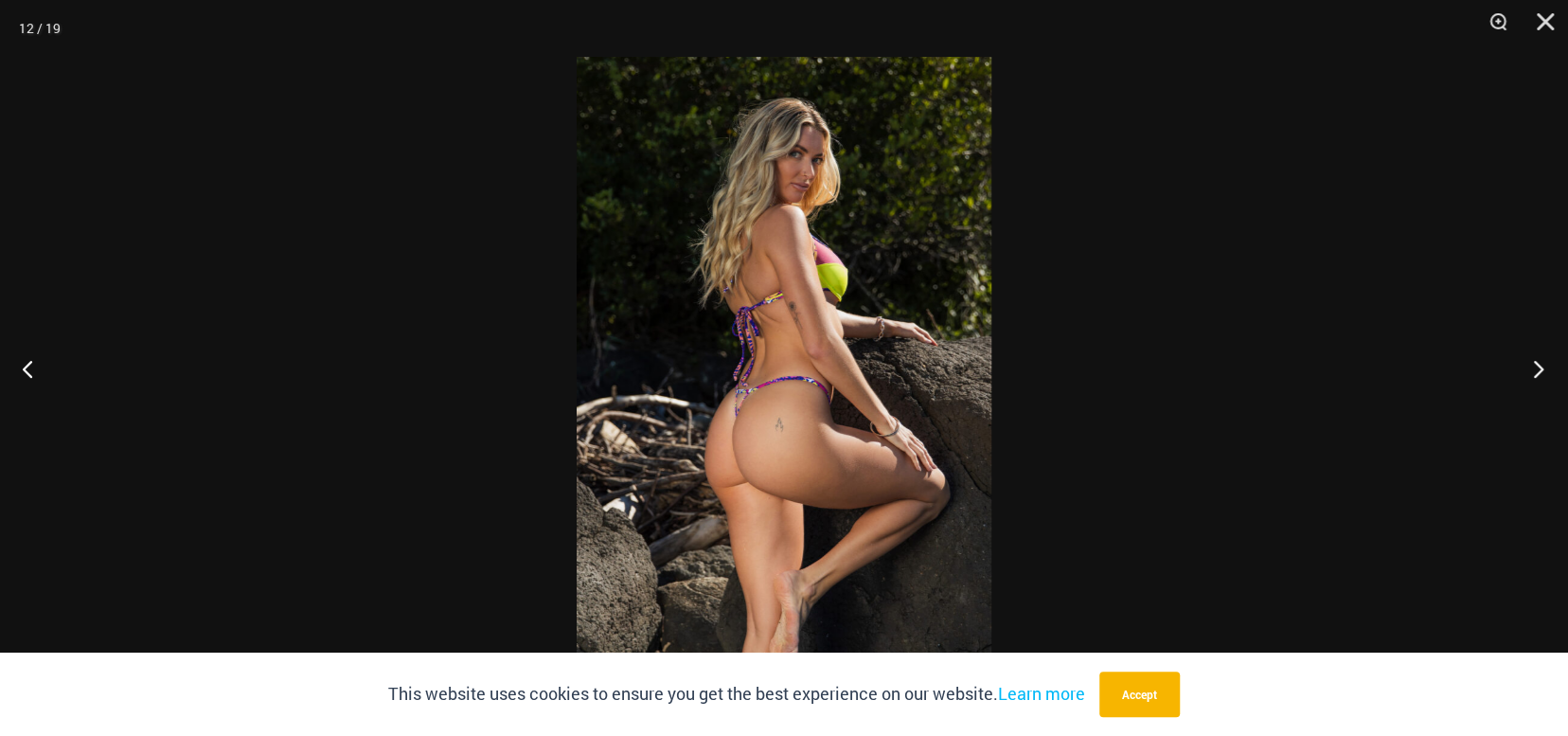
click at [1537, 371] on button "Next" at bounding box center [1533, 368] width 71 height 94
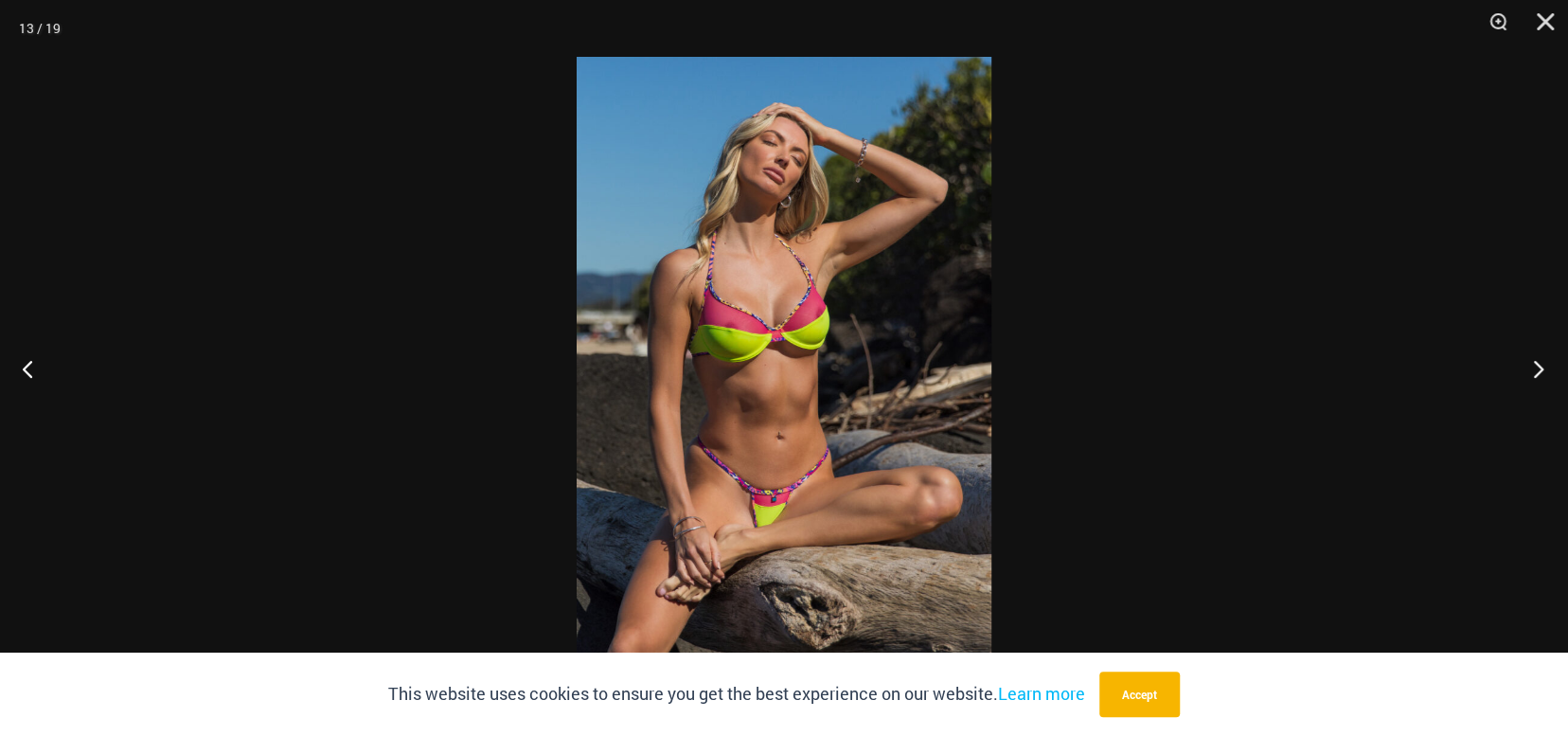
click at [1537, 371] on button "Next" at bounding box center [1533, 368] width 71 height 94
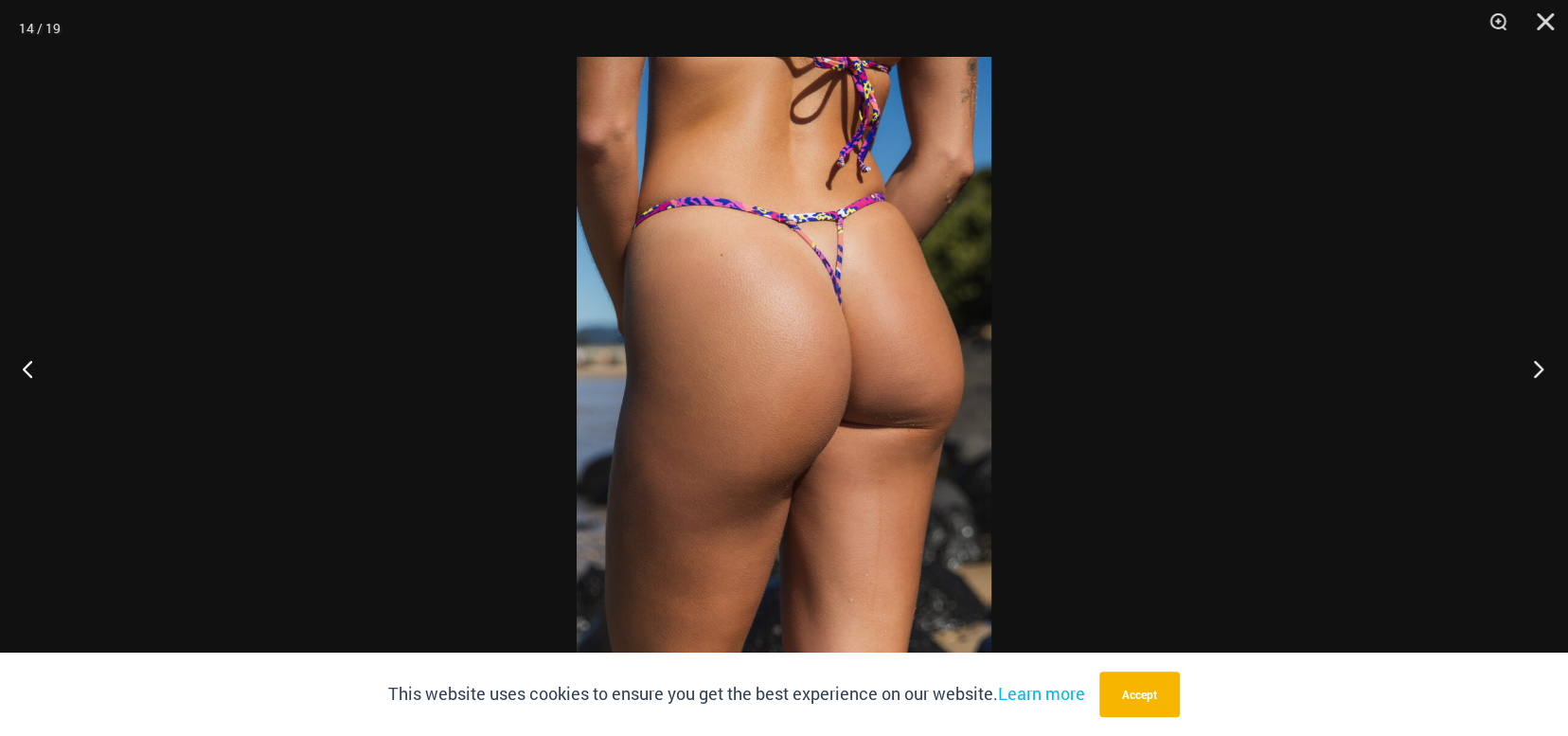
click at [1537, 371] on button "Next" at bounding box center [1533, 368] width 71 height 94
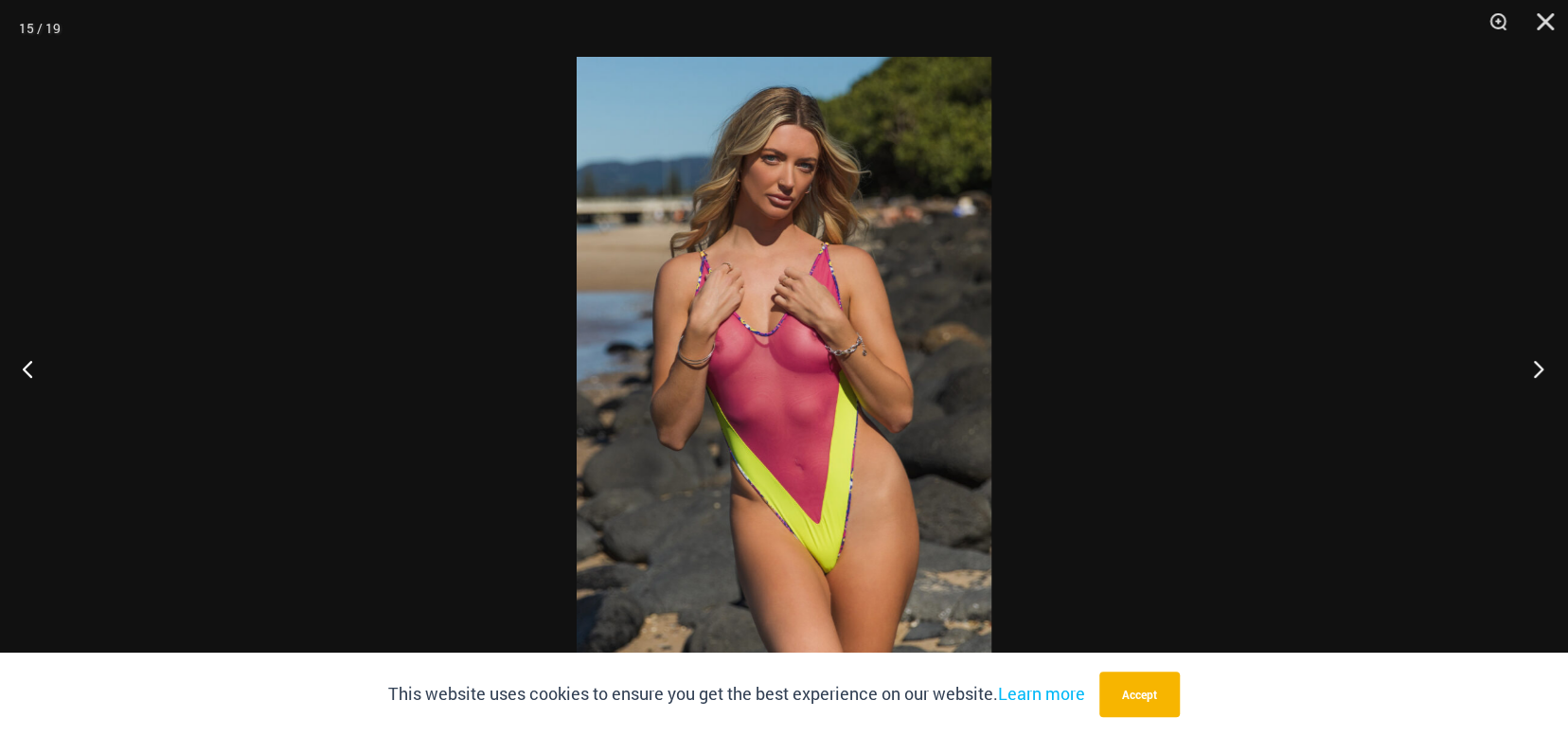
click at [1535, 371] on button "Next" at bounding box center [1533, 368] width 71 height 94
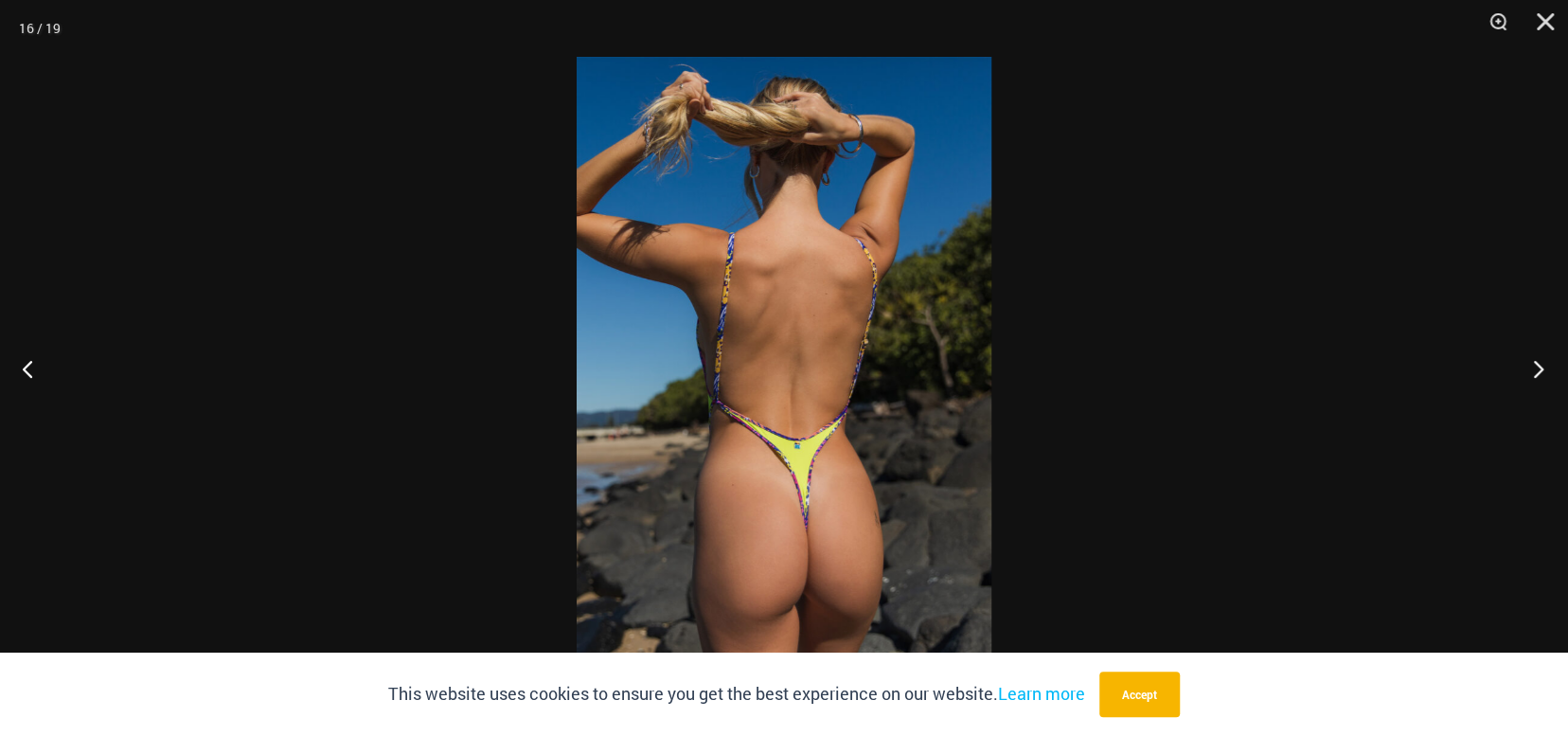
click at [1535, 371] on button "Next" at bounding box center [1533, 368] width 71 height 94
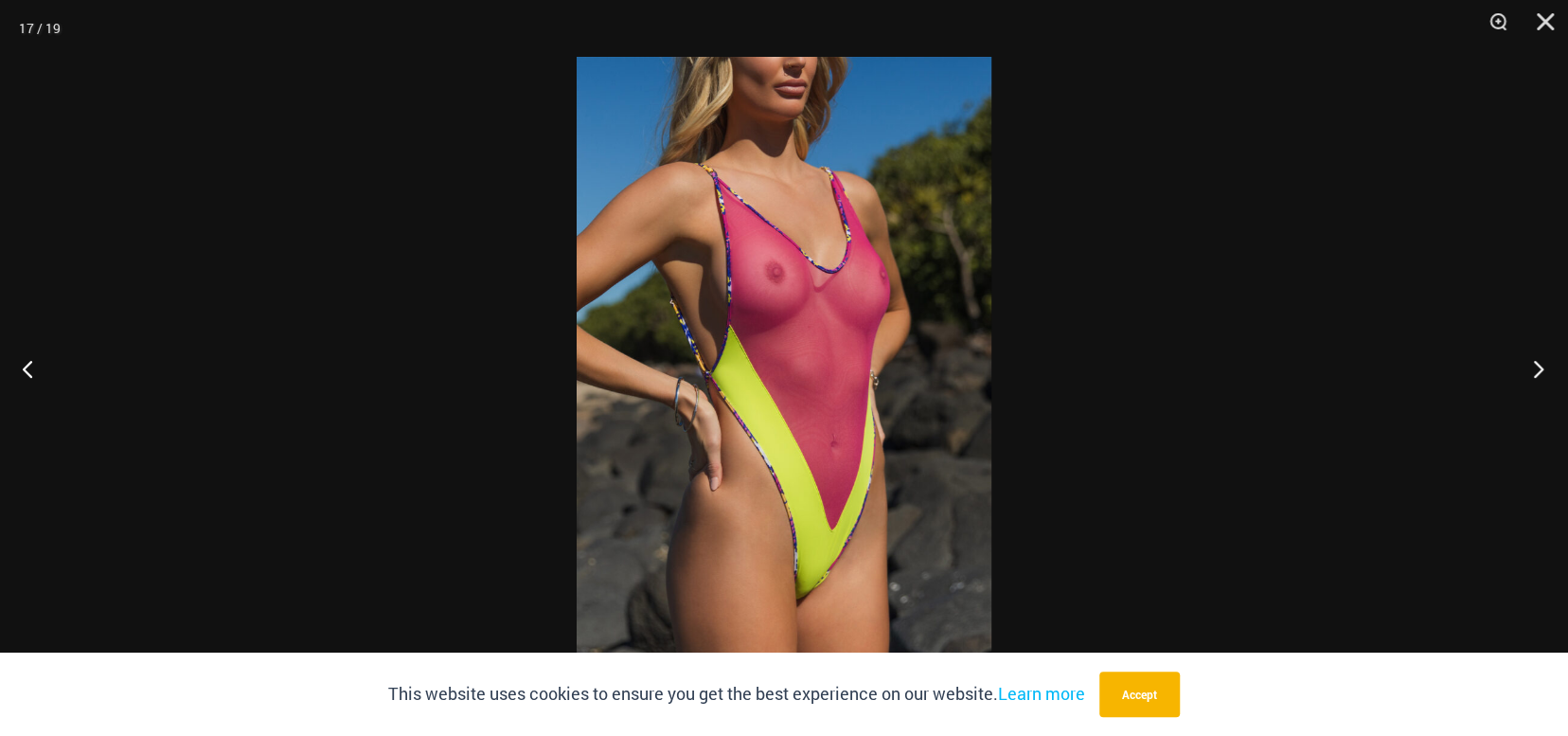
click at [1535, 371] on button "Next" at bounding box center [1533, 368] width 71 height 94
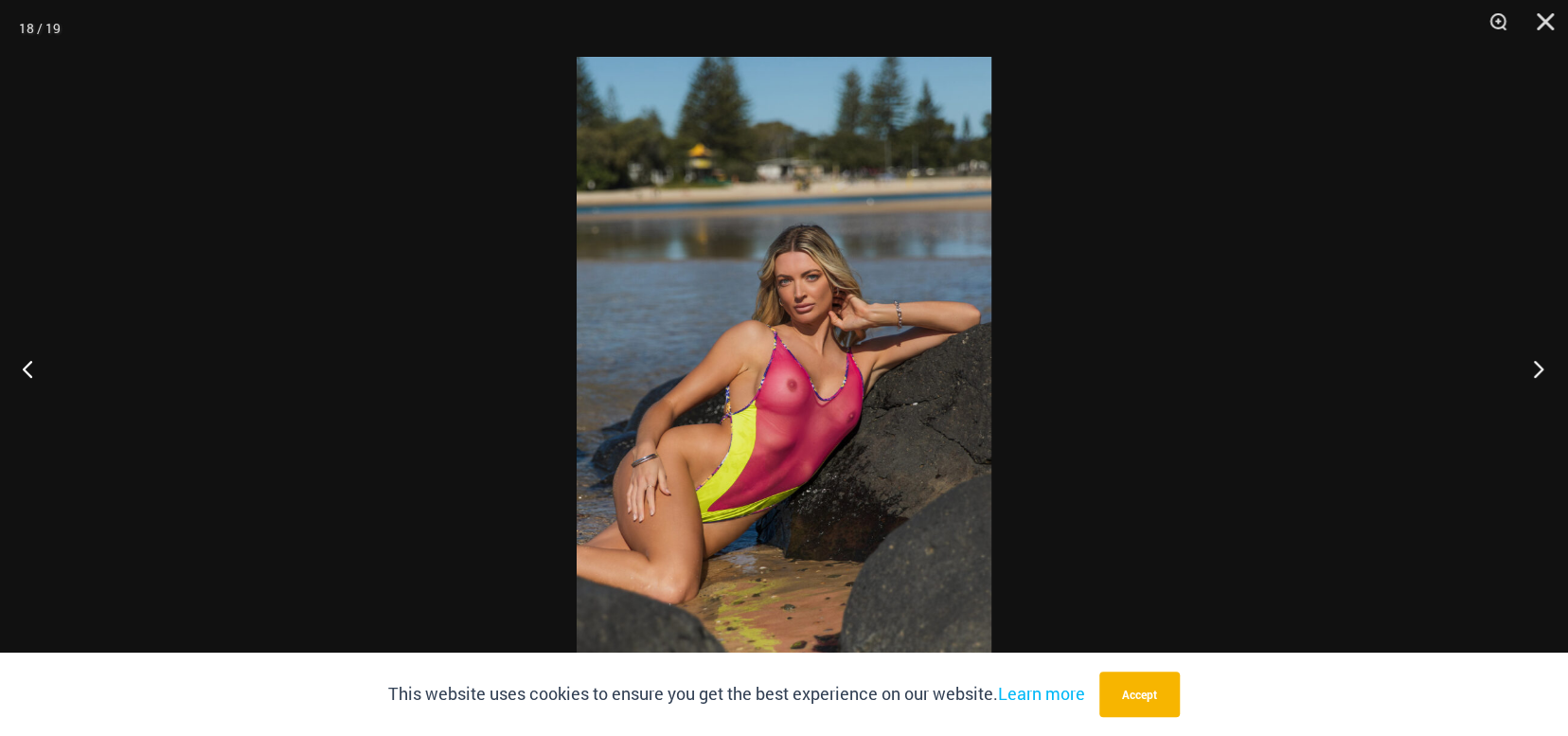
click at [1535, 371] on button "Next" at bounding box center [1533, 368] width 71 height 94
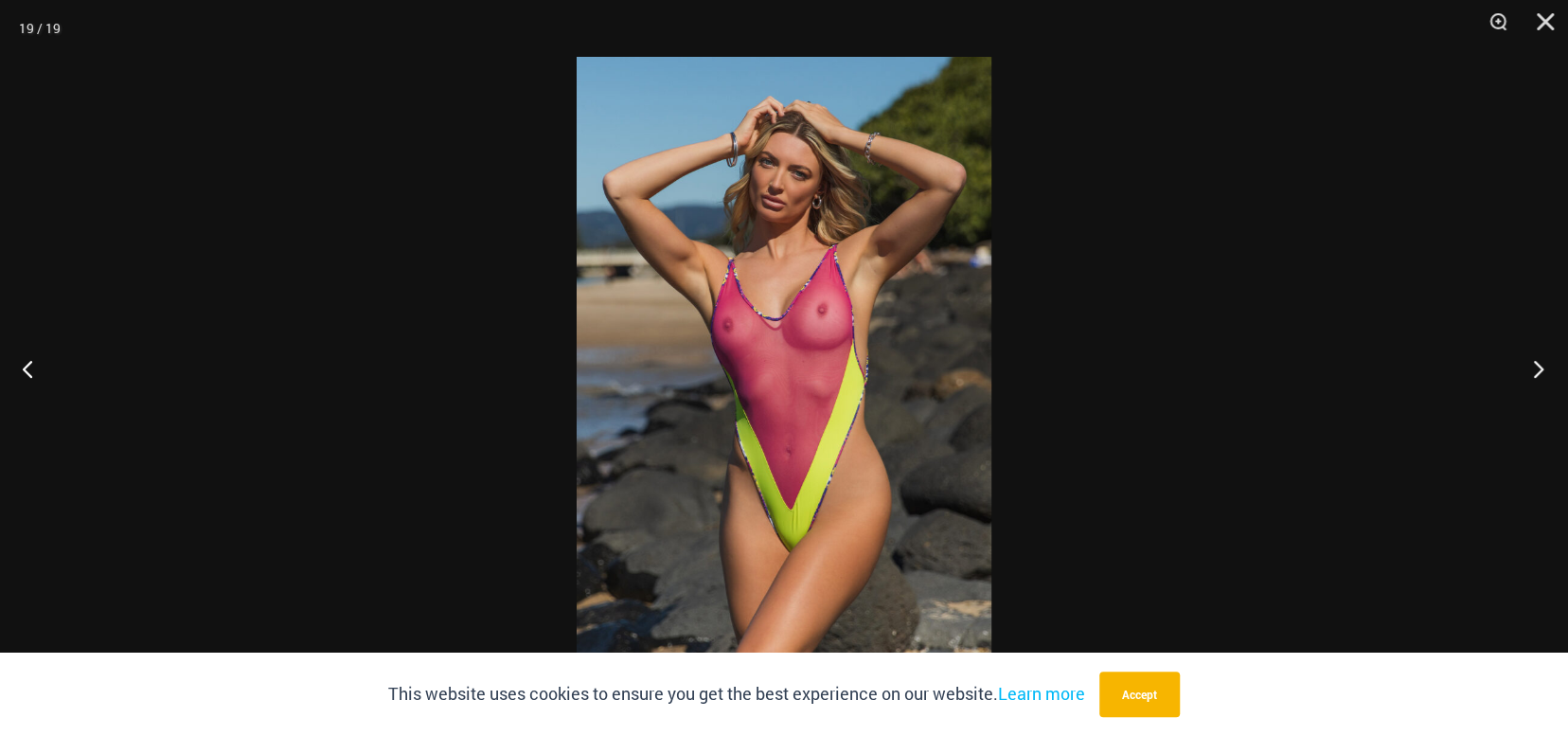
click at [1535, 371] on button "Next" at bounding box center [1533, 368] width 71 height 94
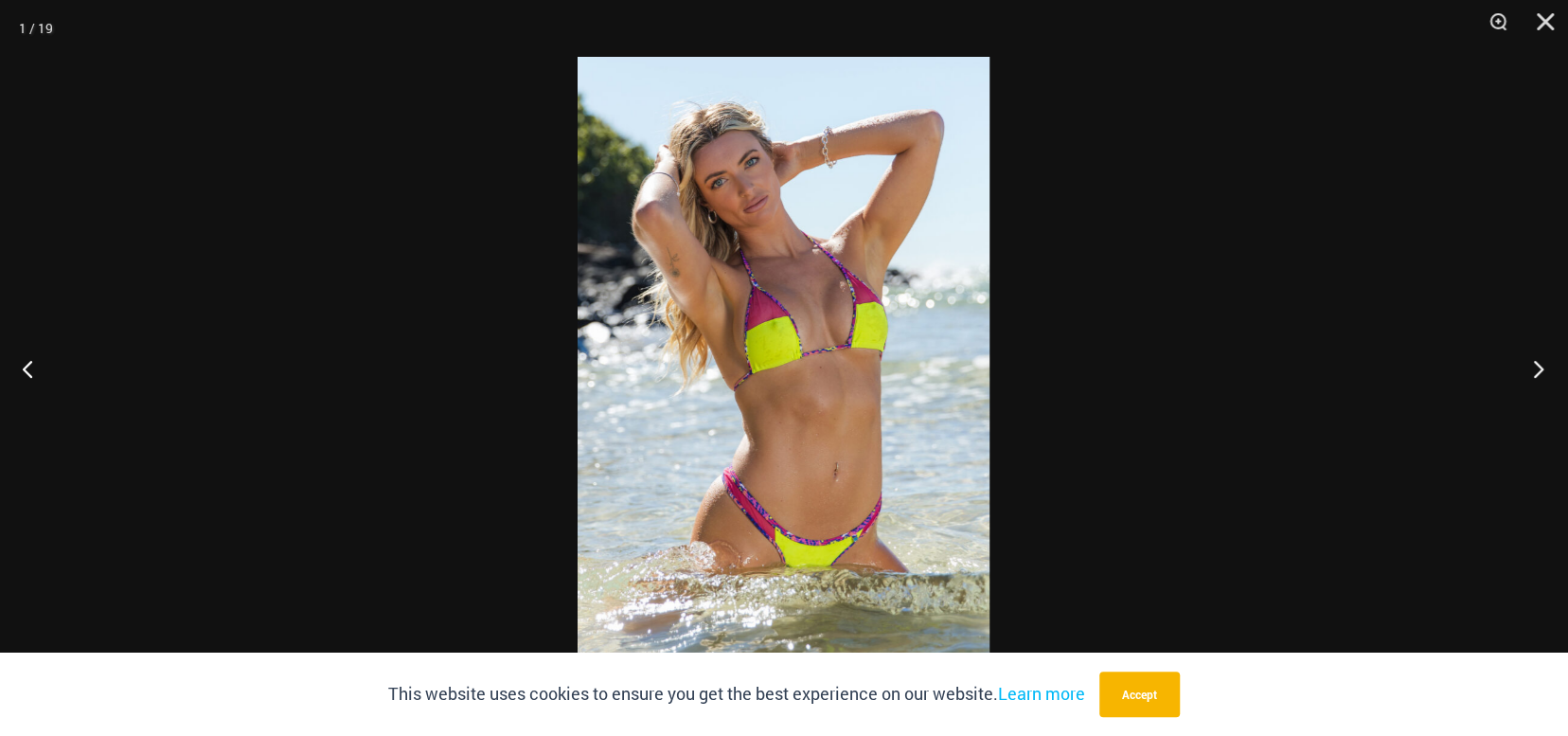
click at [1534, 371] on button "Next" at bounding box center [1533, 368] width 71 height 94
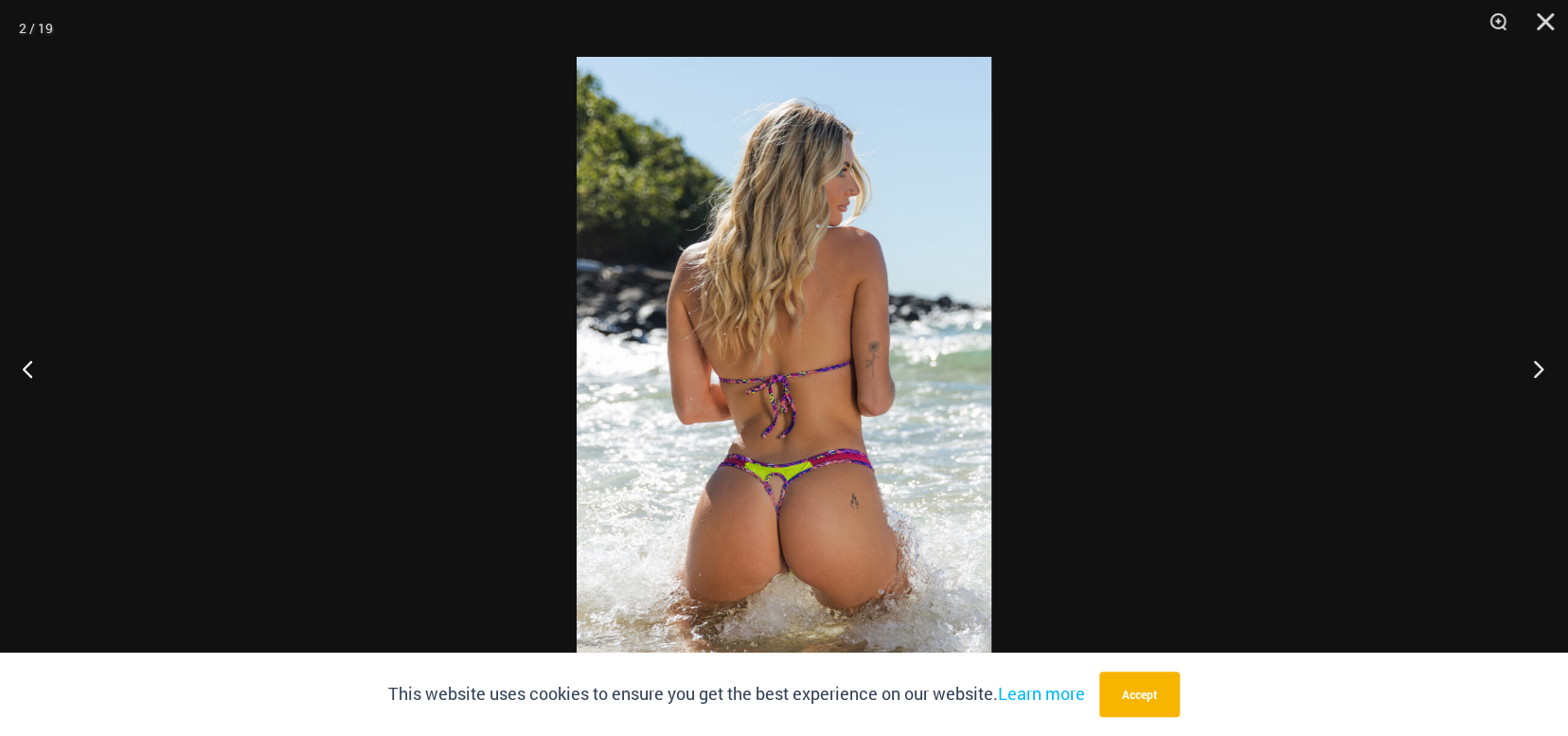
click at [1533, 371] on button "Next" at bounding box center [1533, 368] width 71 height 94
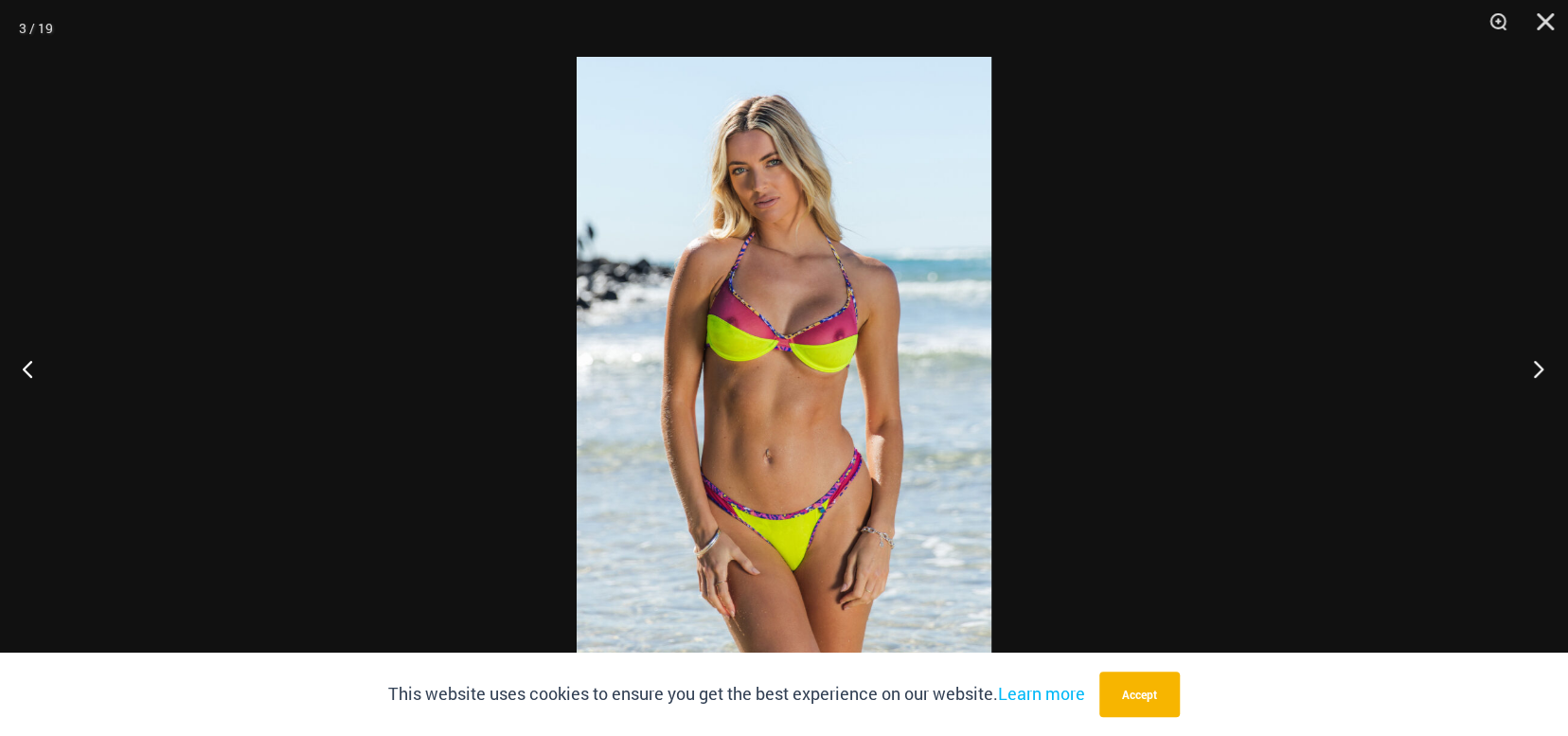
click at [1533, 371] on button "Next" at bounding box center [1533, 368] width 71 height 94
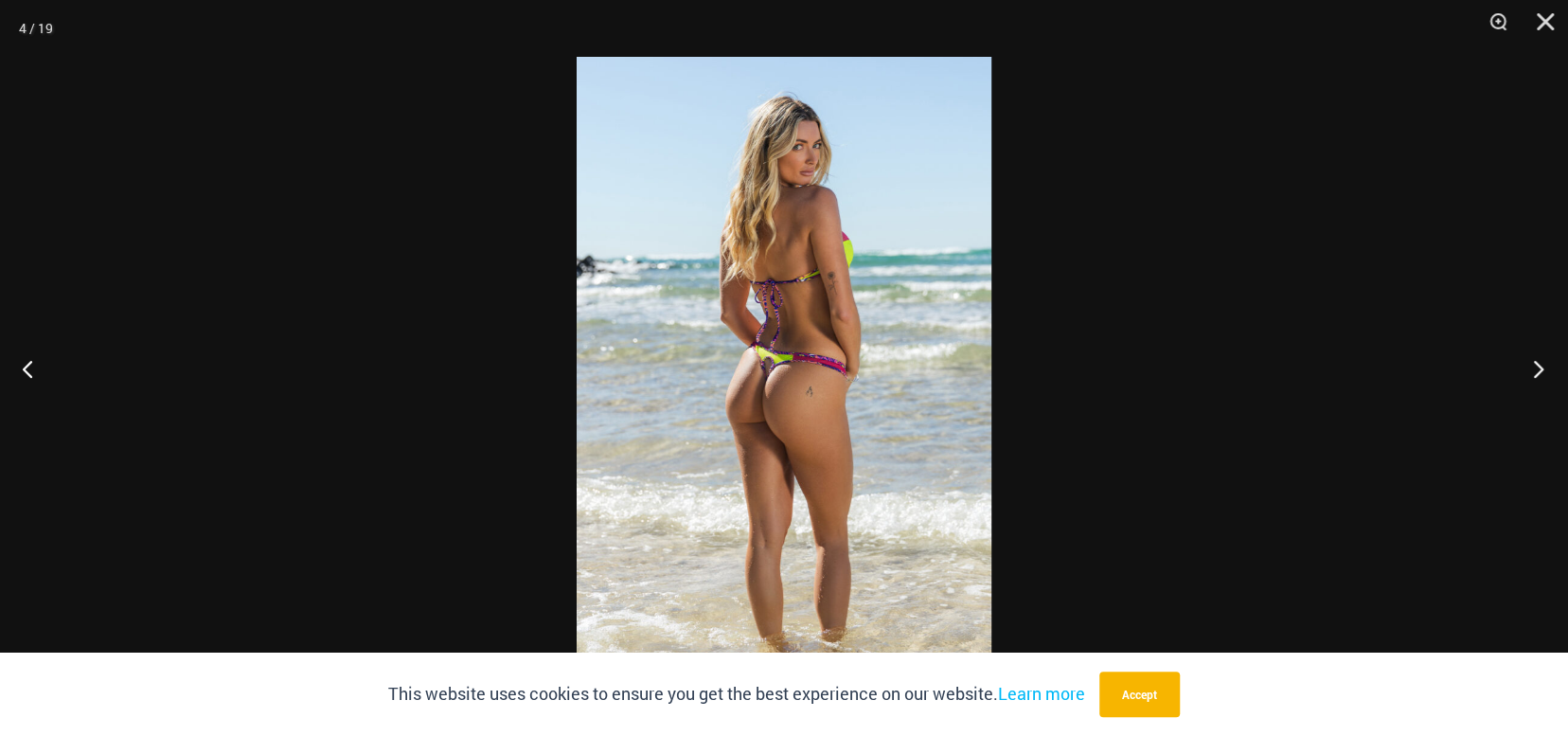
click at [1533, 371] on button "Next" at bounding box center [1533, 368] width 71 height 94
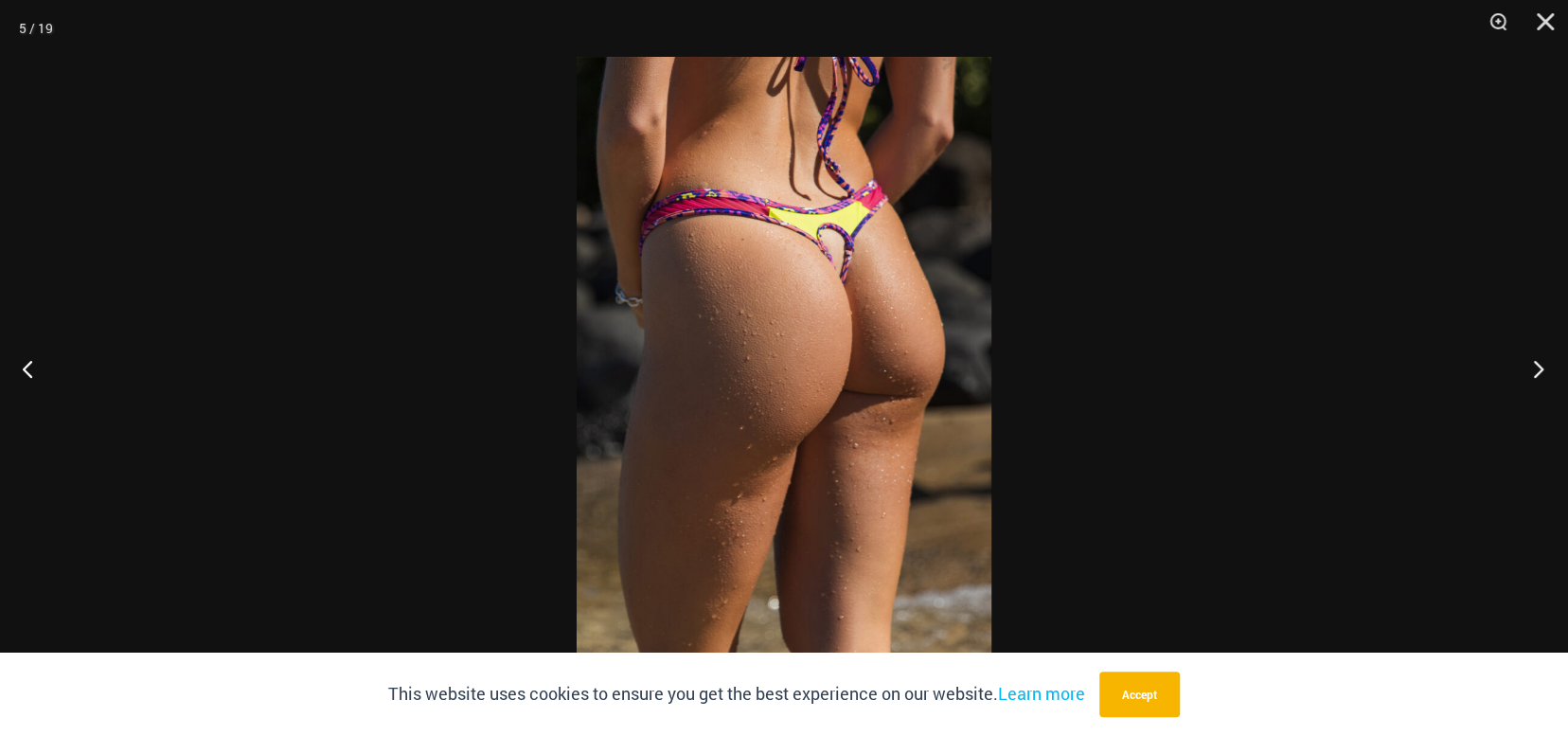
click at [1533, 371] on button "Next" at bounding box center [1533, 368] width 71 height 94
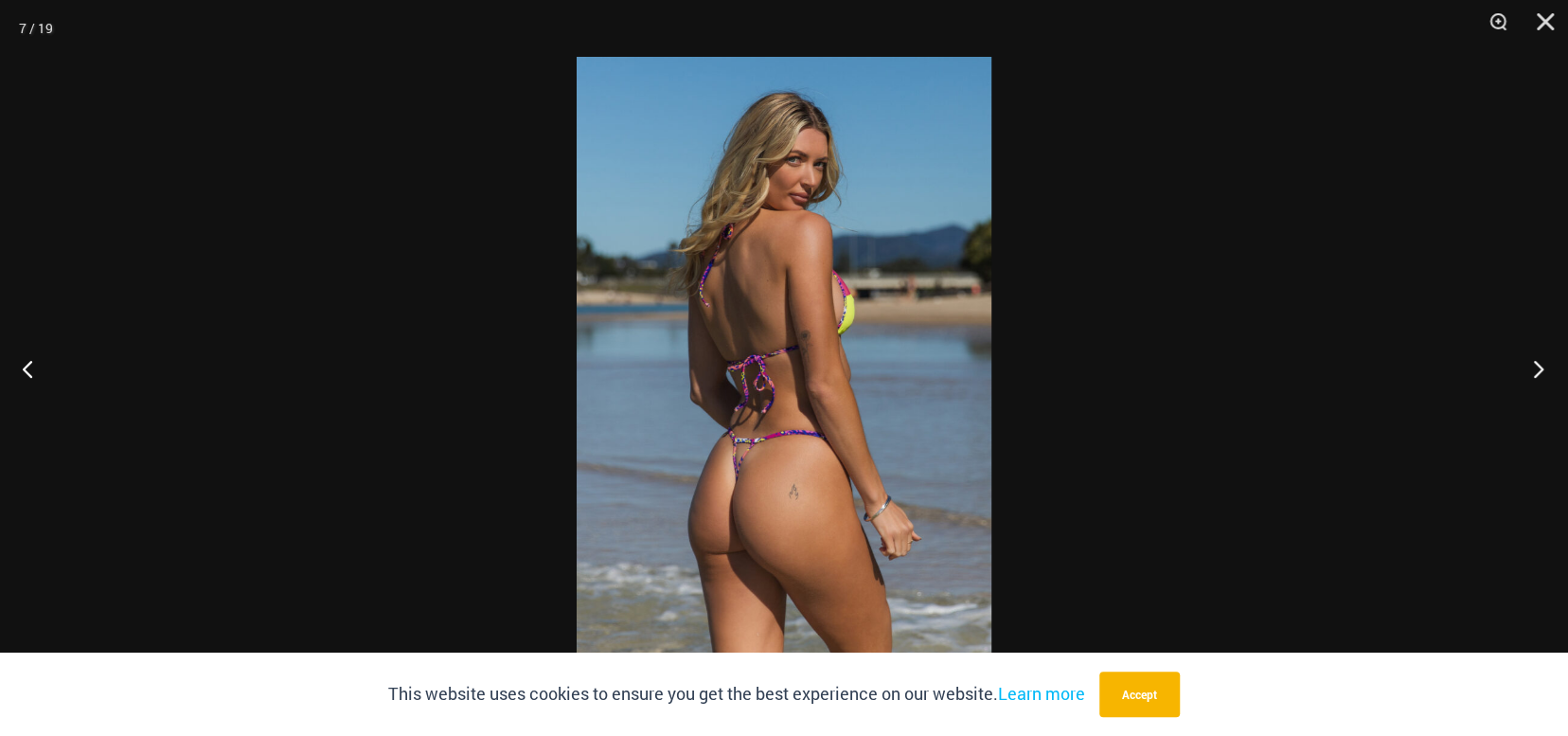
click at [1533, 371] on button "Next" at bounding box center [1533, 368] width 71 height 94
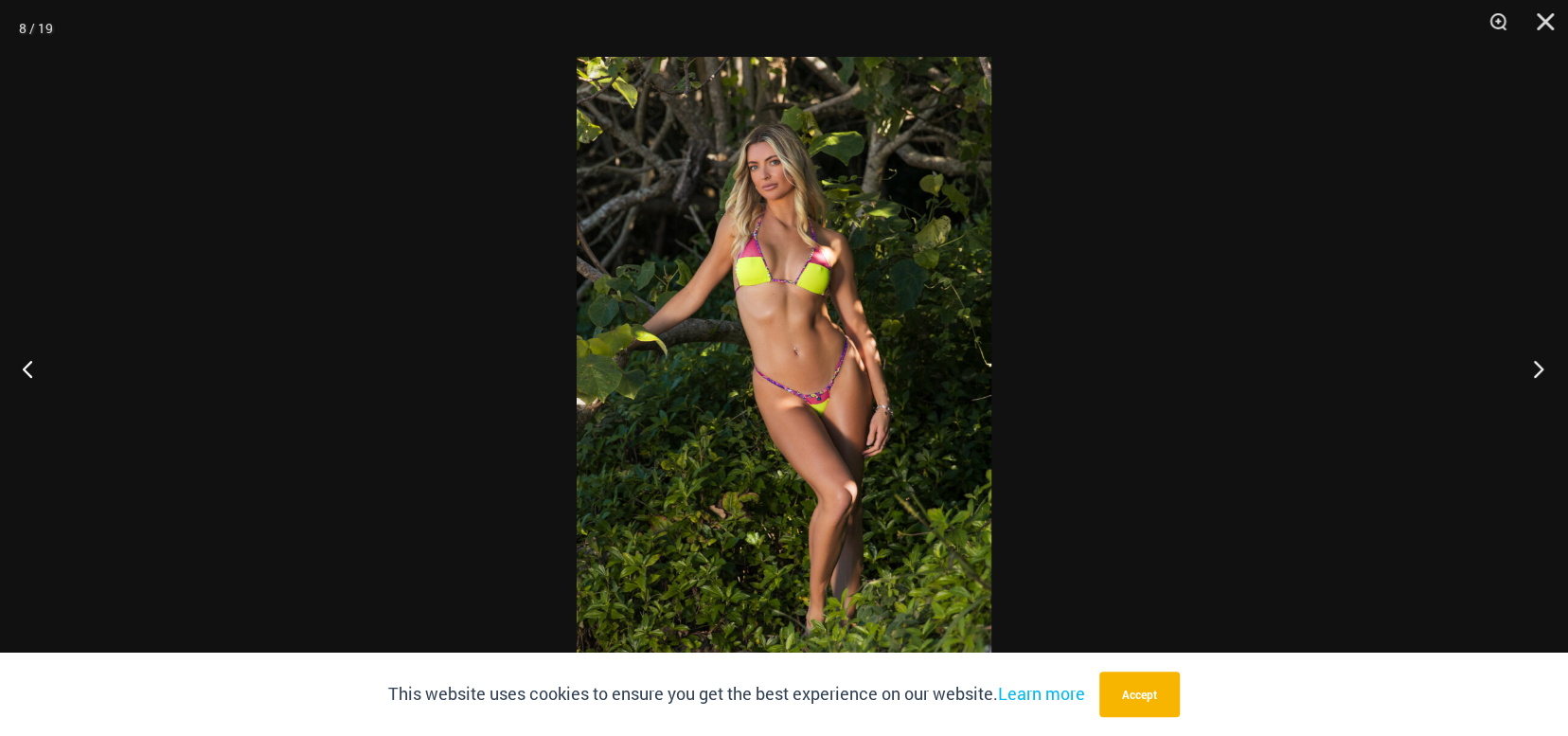
click at [1533, 371] on button "Next" at bounding box center [1533, 368] width 71 height 94
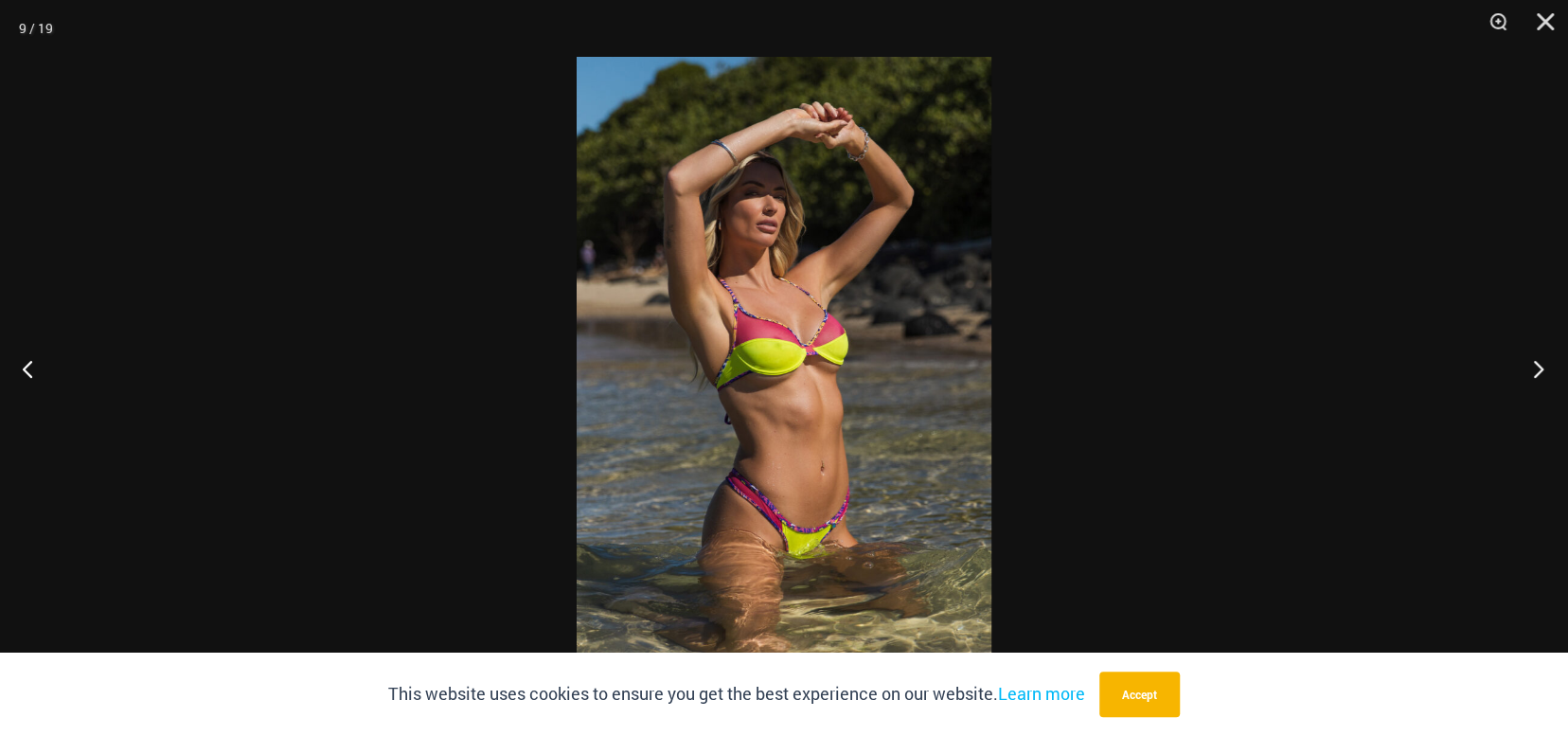
click at [1533, 371] on button "Next" at bounding box center [1533, 368] width 71 height 94
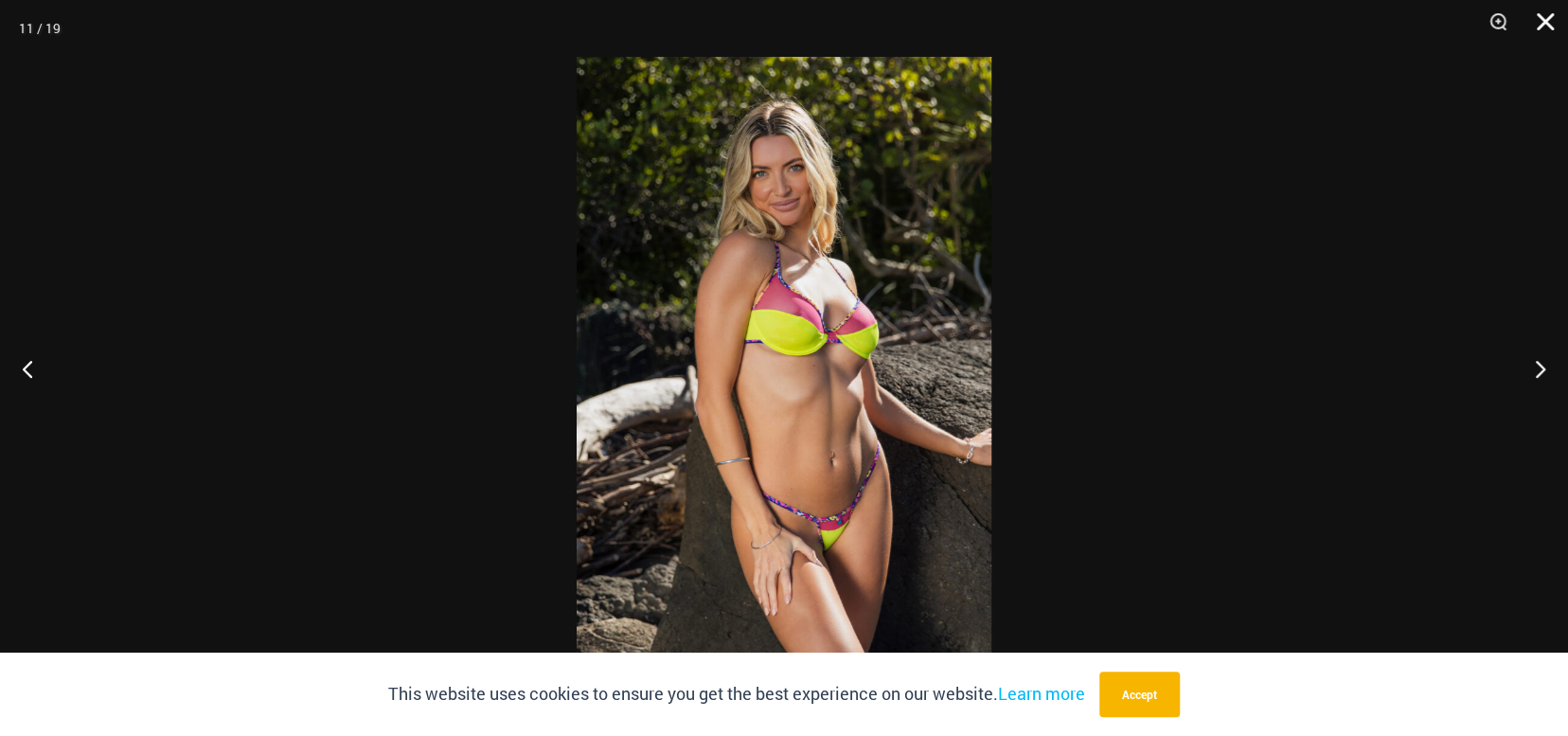
click at [1536, 24] on button "Close" at bounding box center [1539, 29] width 48 height 57
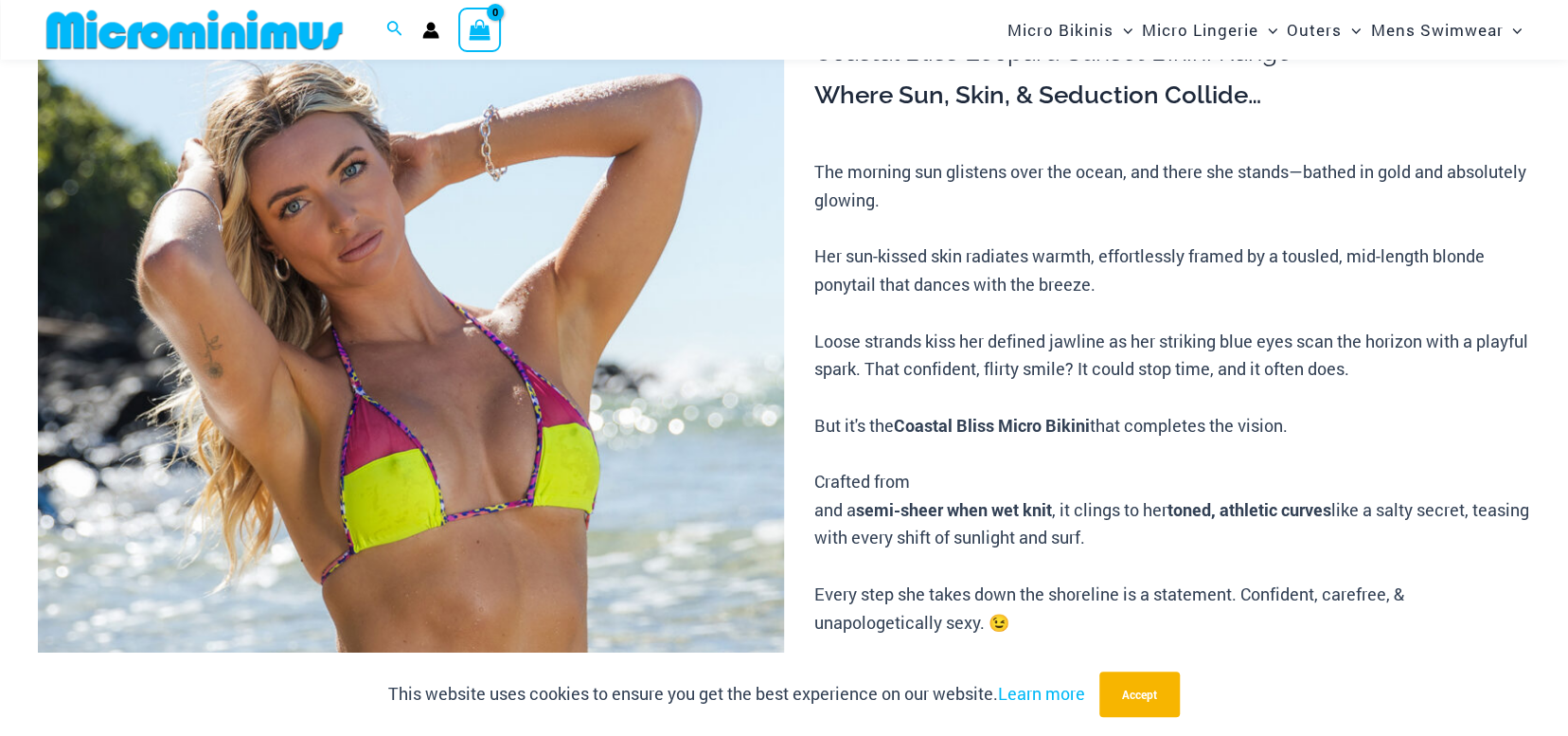
scroll to position [189, 0]
